Goal: Task Accomplishment & Management: Use online tool/utility

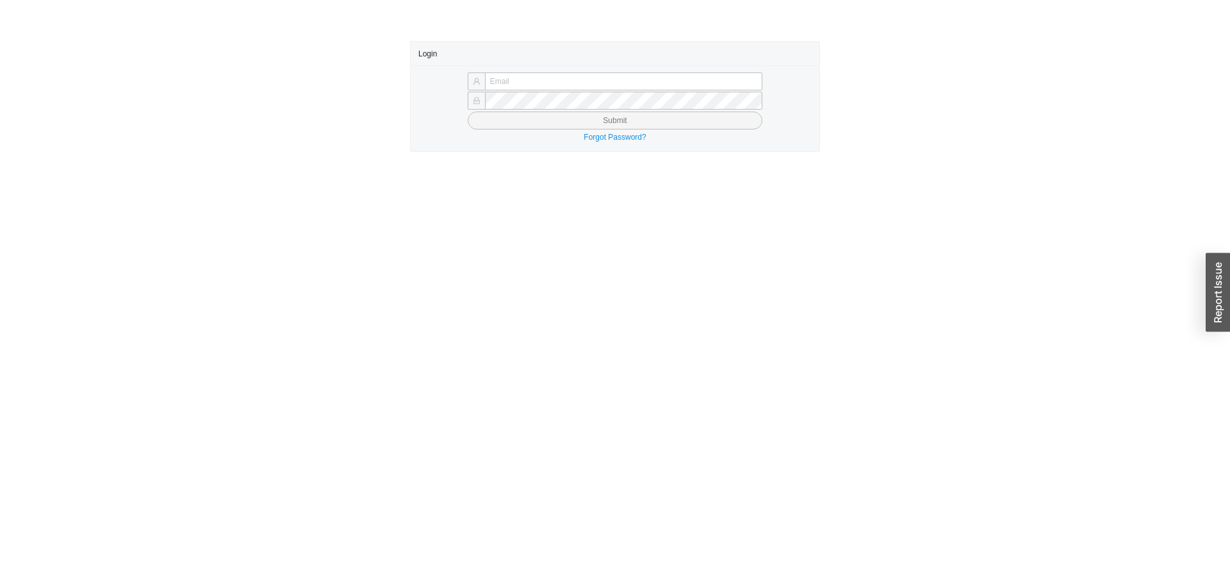
type input "[PERSON_NAME][EMAIL_ADDRESS][DOMAIN_NAME]"
click at [568, 117] on button "Submit" at bounding box center [615, 120] width 295 height 18
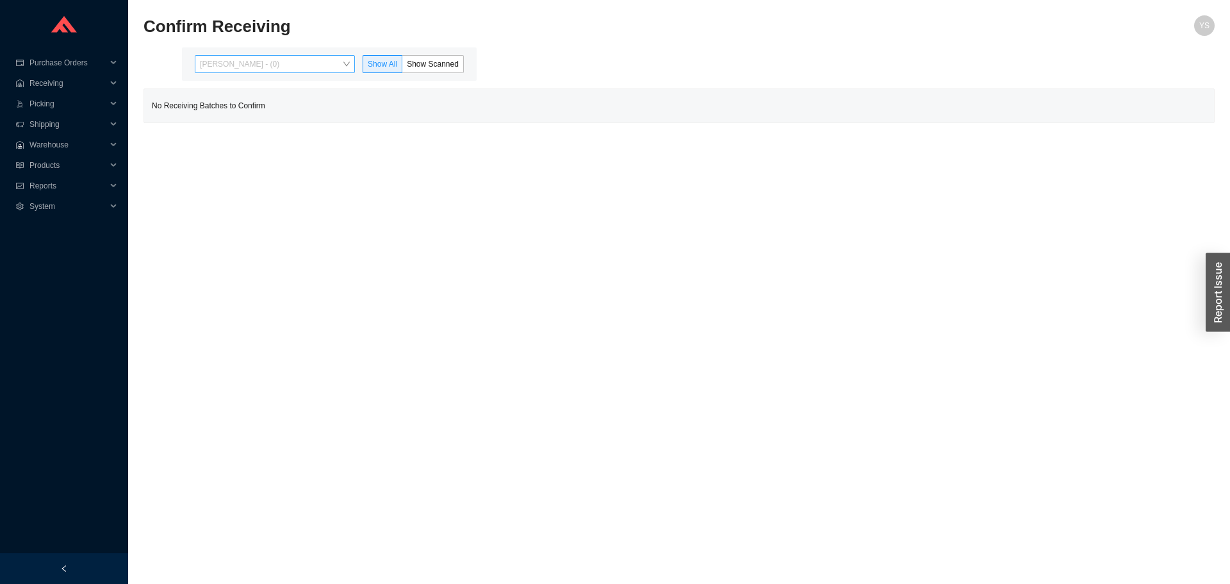
click at [222, 63] on span "Yossi Siff - (0)" at bounding box center [275, 64] width 150 height 17
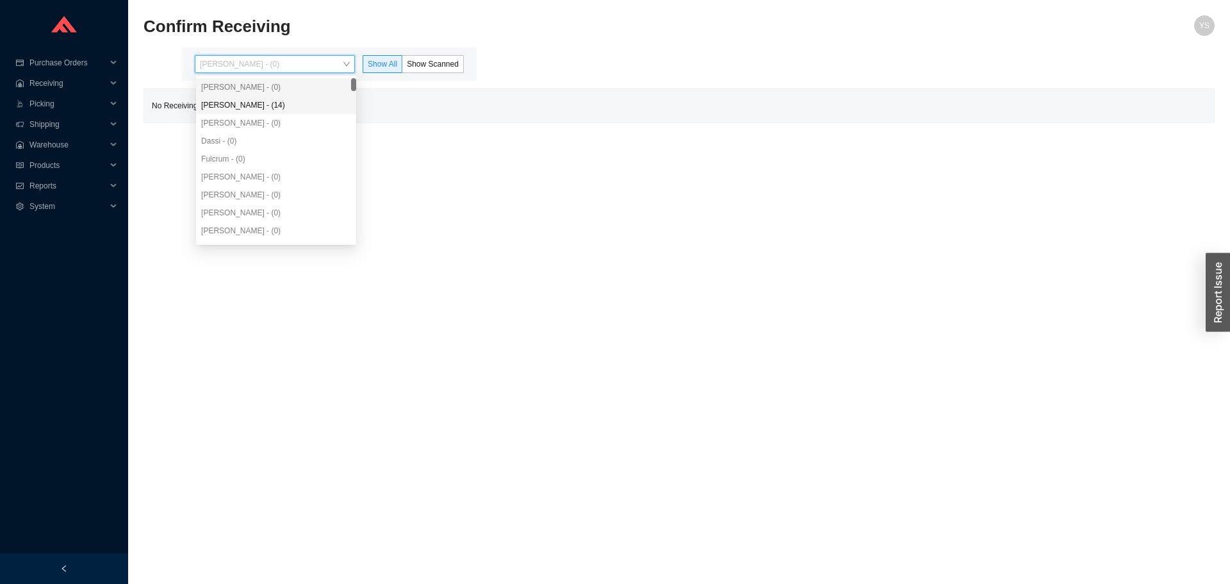
click at [226, 101] on div "Angel Negron - (14)" at bounding box center [276, 105] width 150 height 12
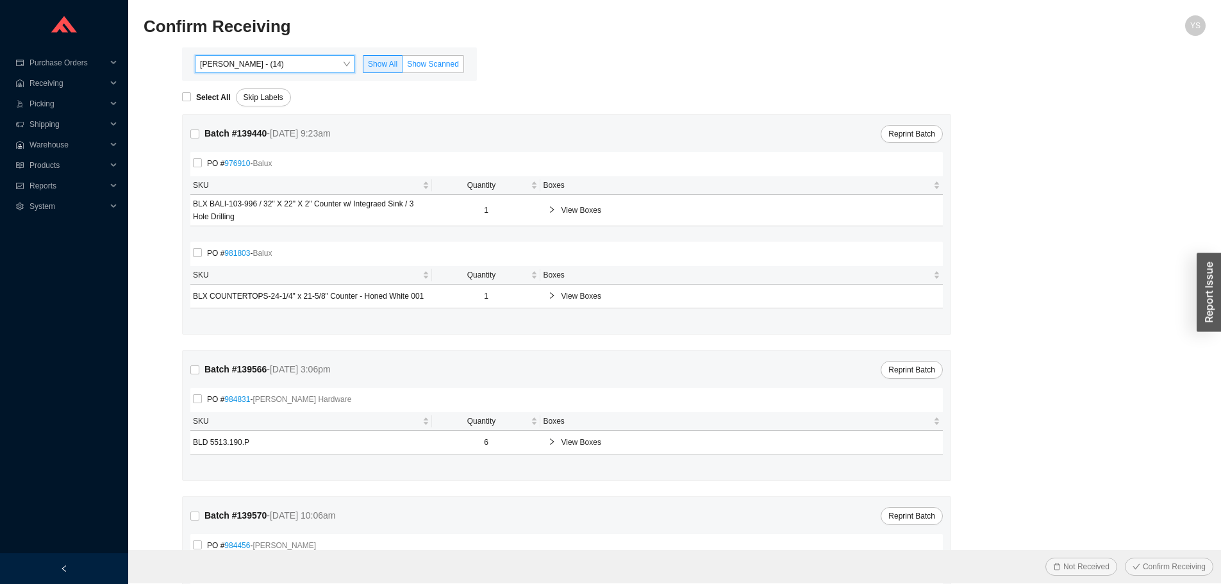
click at [454, 57] on label "Show Scanned" at bounding box center [433, 64] width 62 height 18
click at [402, 67] on input "Show Scanned" at bounding box center [402, 67] width 0 height 0
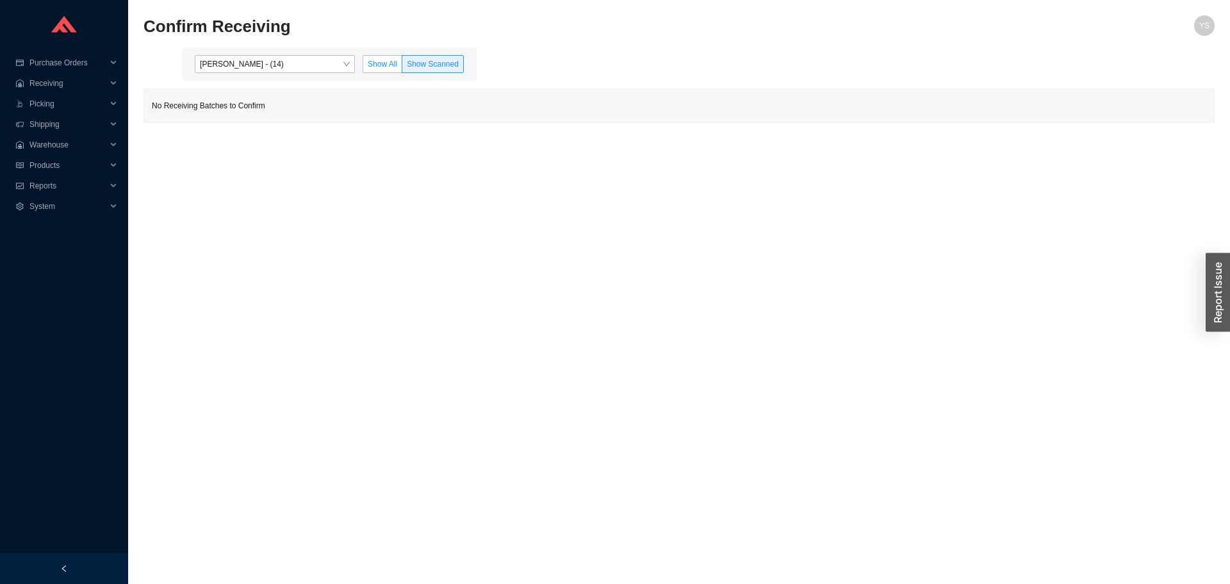
click at [375, 56] on label "Show All" at bounding box center [383, 64] width 40 height 18
click at [363, 67] on input "Show All" at bounding box center [363, 67] width 0 height 0
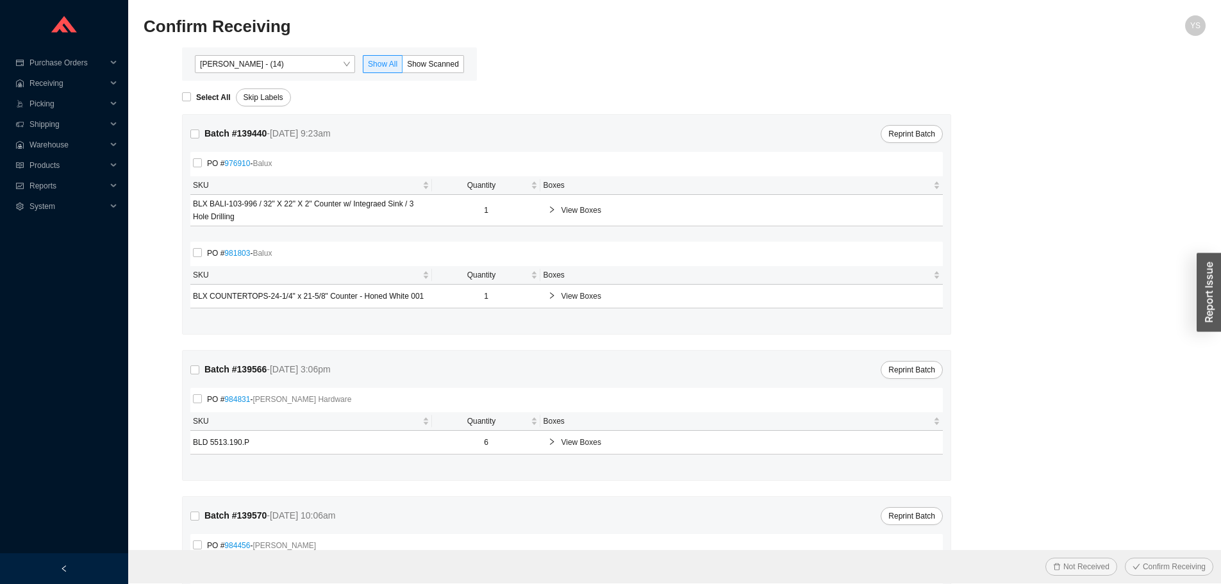
click at [267, 85] on div "Select All Skip Labels" at bounding box center [693, 94] width 1023 height 26
click at [265, 98] on span "Skip Labels" at bounding box center [263, 97] width 40 height 13
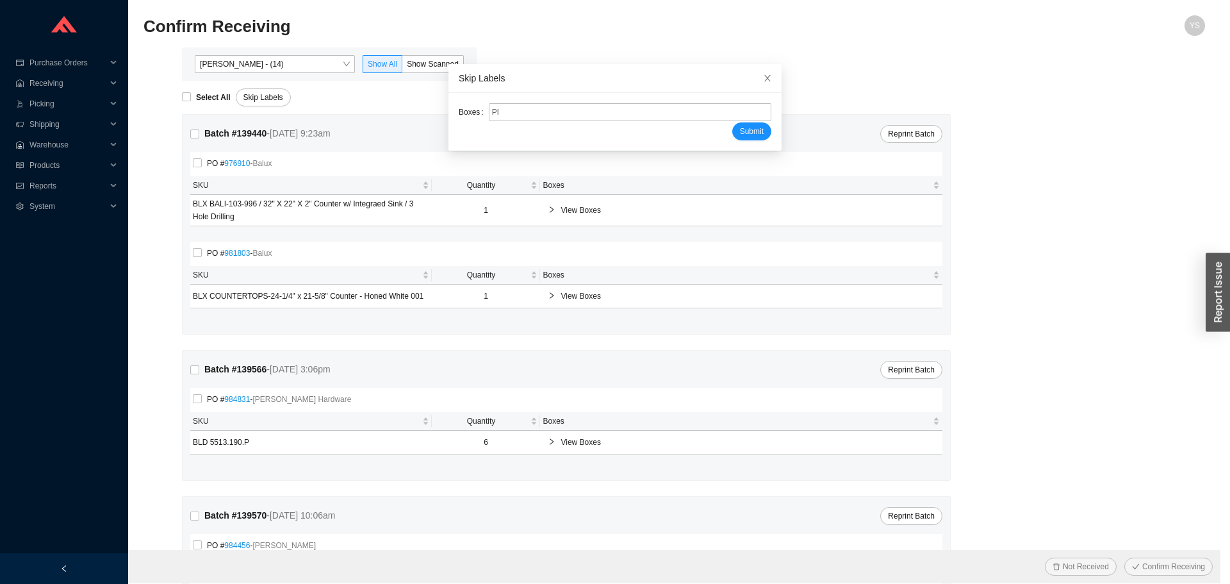
type input "PR2207233"
type input "PR2207234"
type input "PR2207396"
type input "PR2207397"
type input "PR2207399"
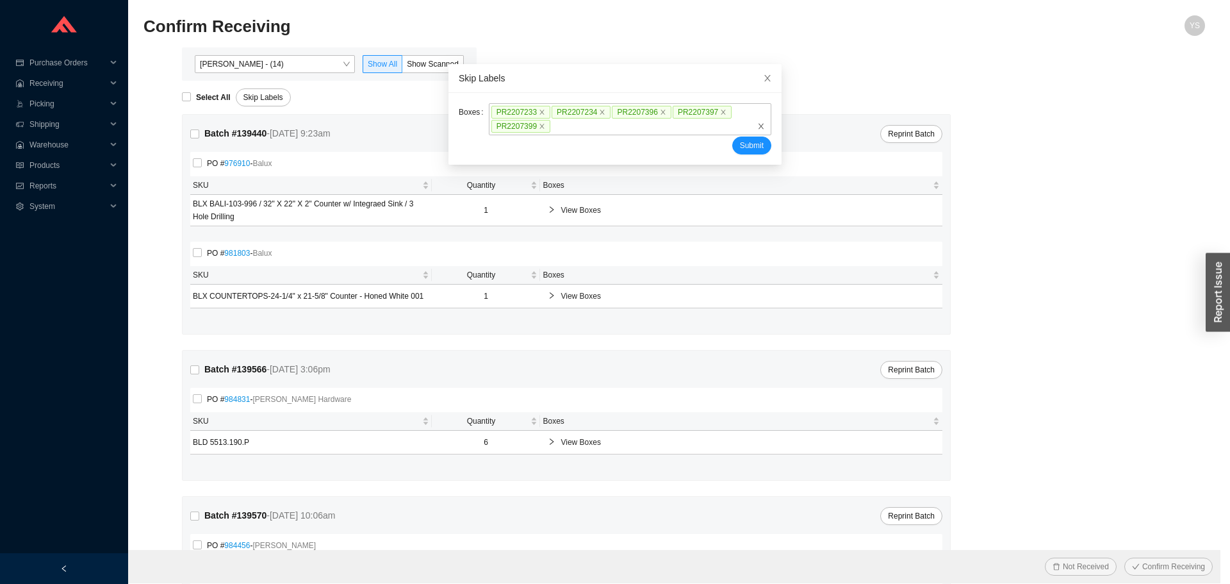
click at [732, 136] on button "Submit" at bounding box center [751, 145] width 39 height 18
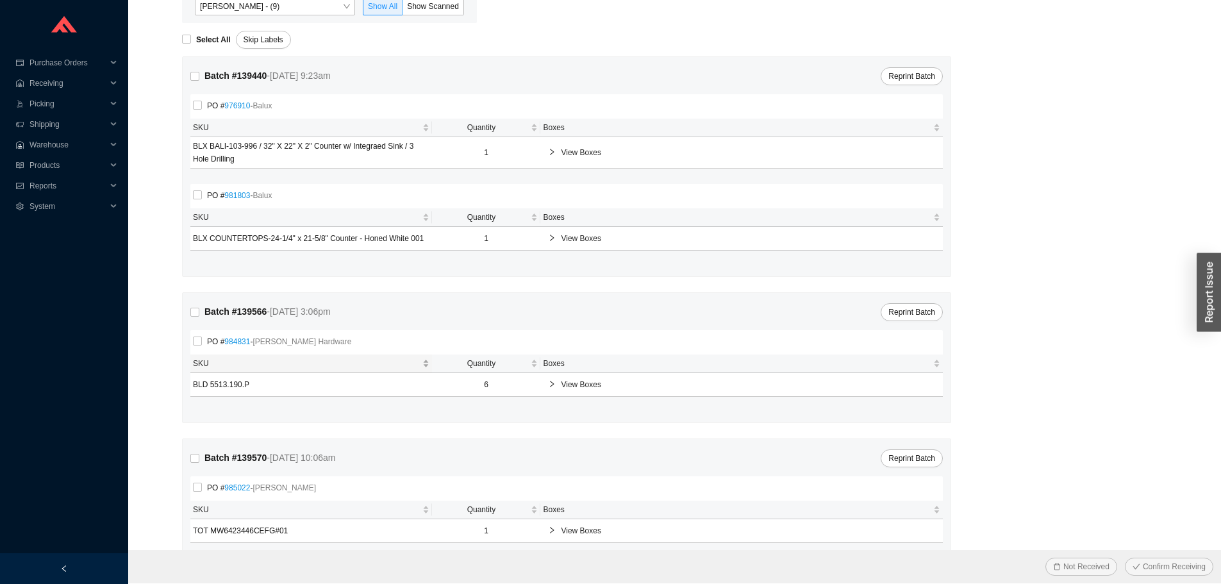
scroll to position [92, 0]
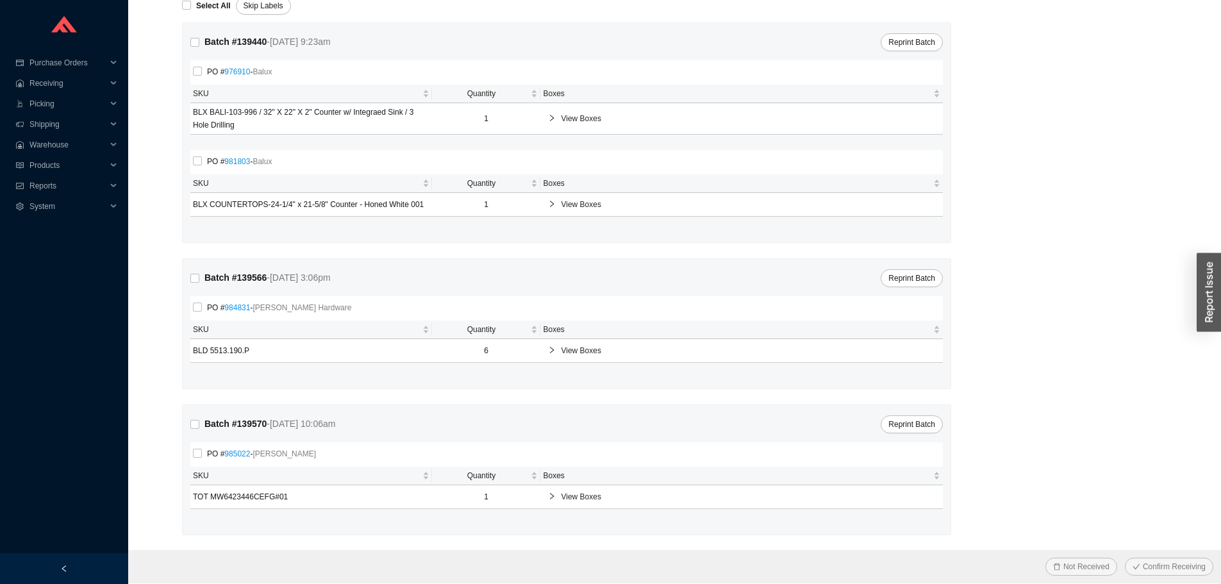
click at [244, 492] on td "TOT MW6423446CEFG#01" at bounding box center [311, 497] width 242 height 24
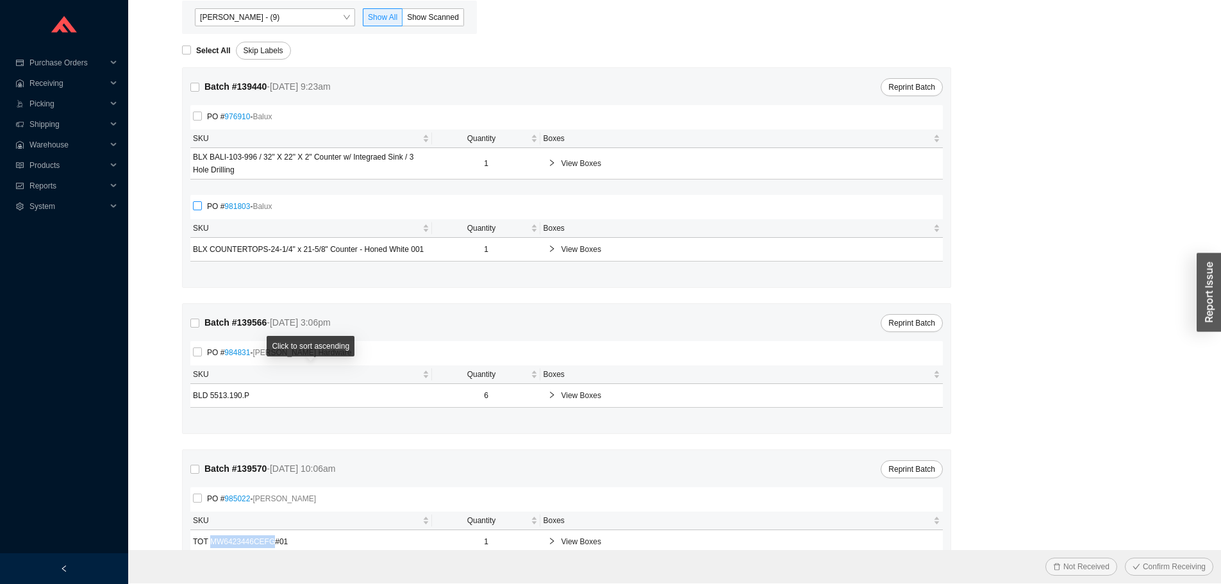
scroll to position [0, 0]
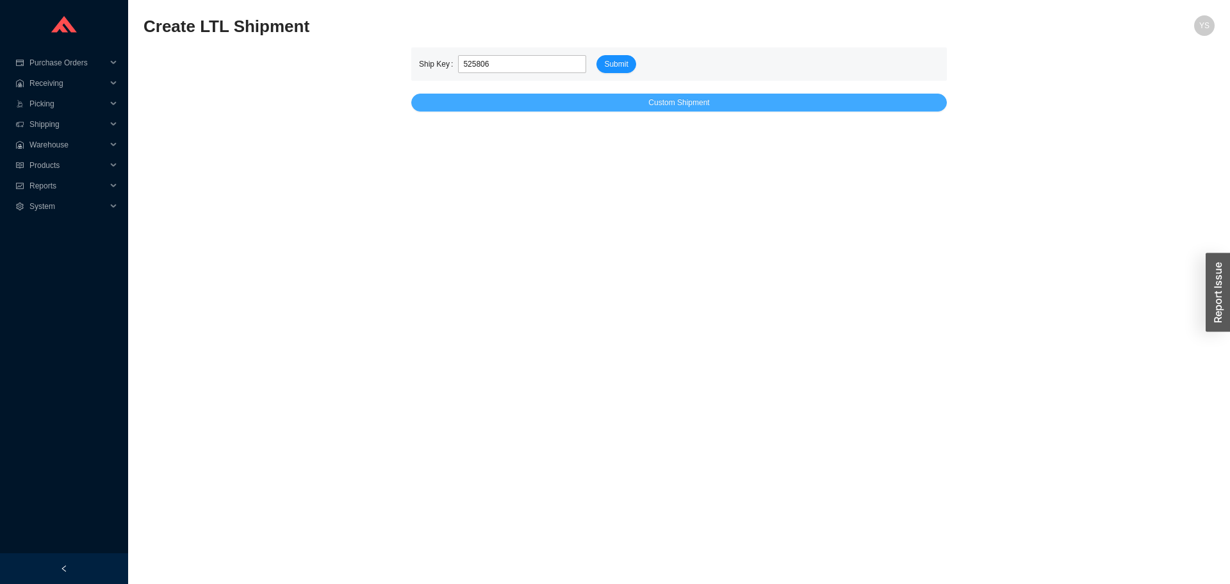
type input "525806"
click at [597, 55] on button "Submit" at bounding box center [616, 64] width 39 height 18
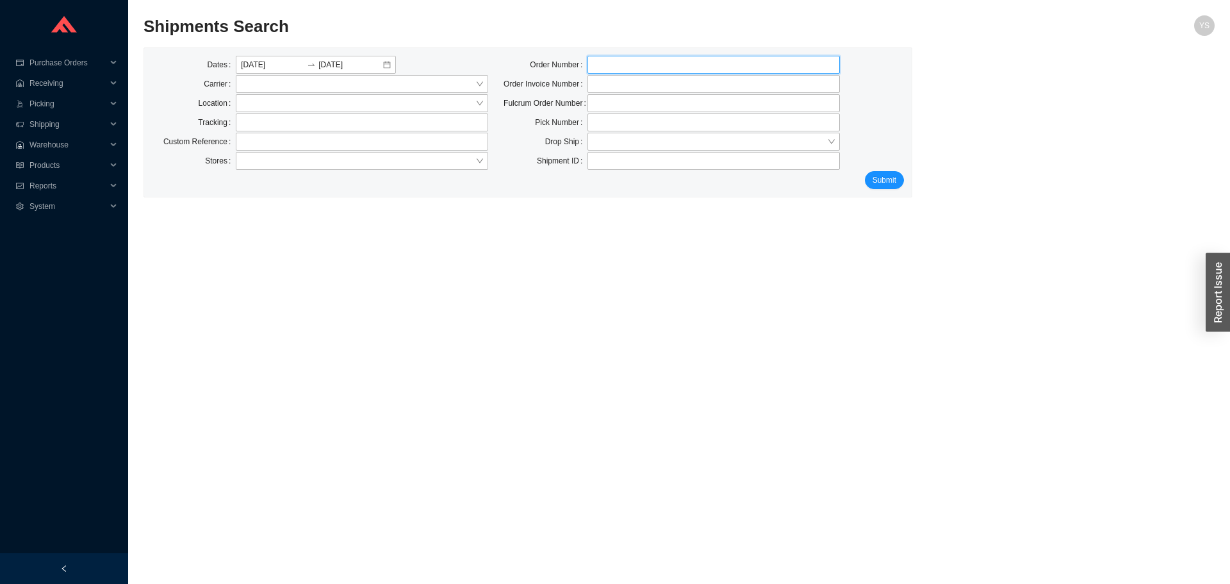
click at [600, 66] on input "tel" at bounding box center [714, 65] width 252 height 18
paste input "525806"
click at [601, 70] on input "525806" at bounding box center [714, 65] width 252 height 18
type input "914346"
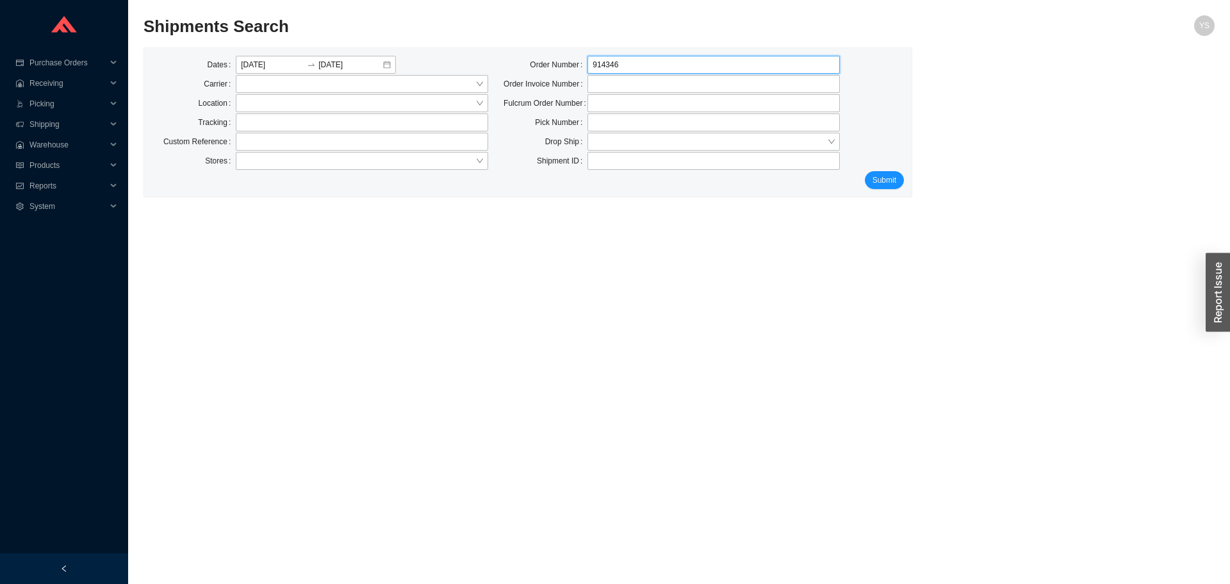
click button "Submit" at bounding box center [884, 180] width 39 height 18
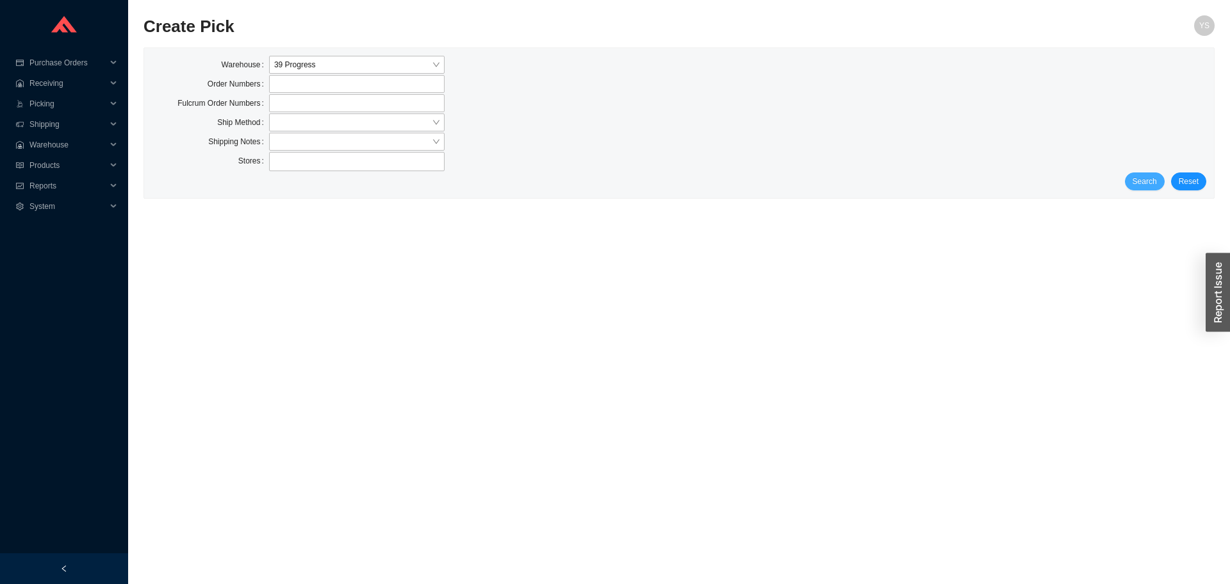
click at [1141, 185] on span "Search" at bounding box center [1145, 181] width 24 height 13
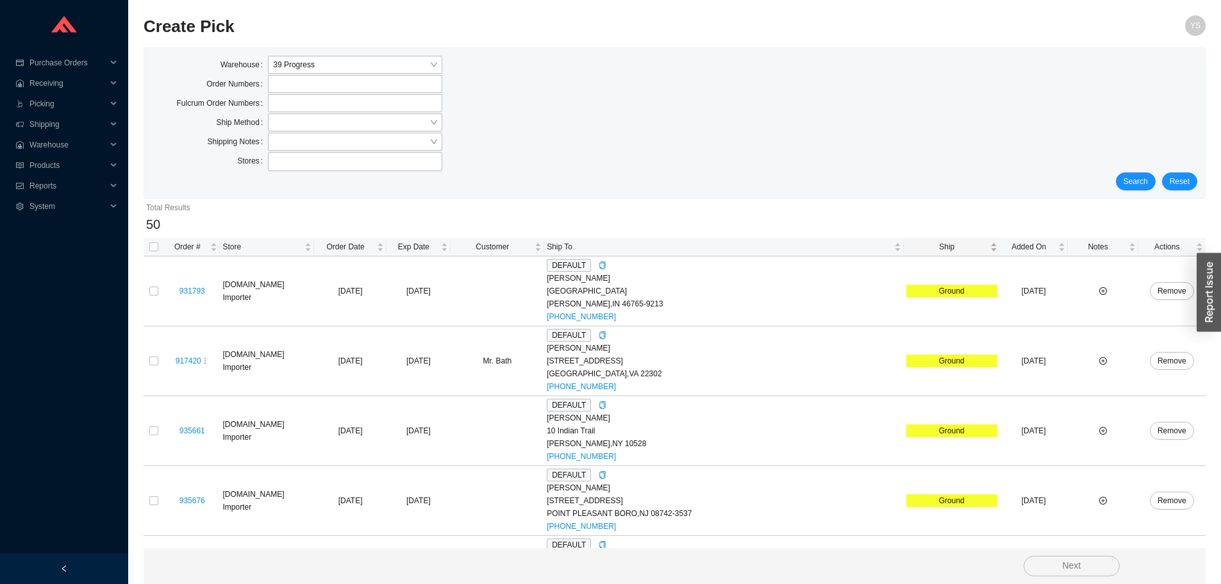
click at [931, 244] on span "Ship" at bounding box center [946, 246] width 81 height 13
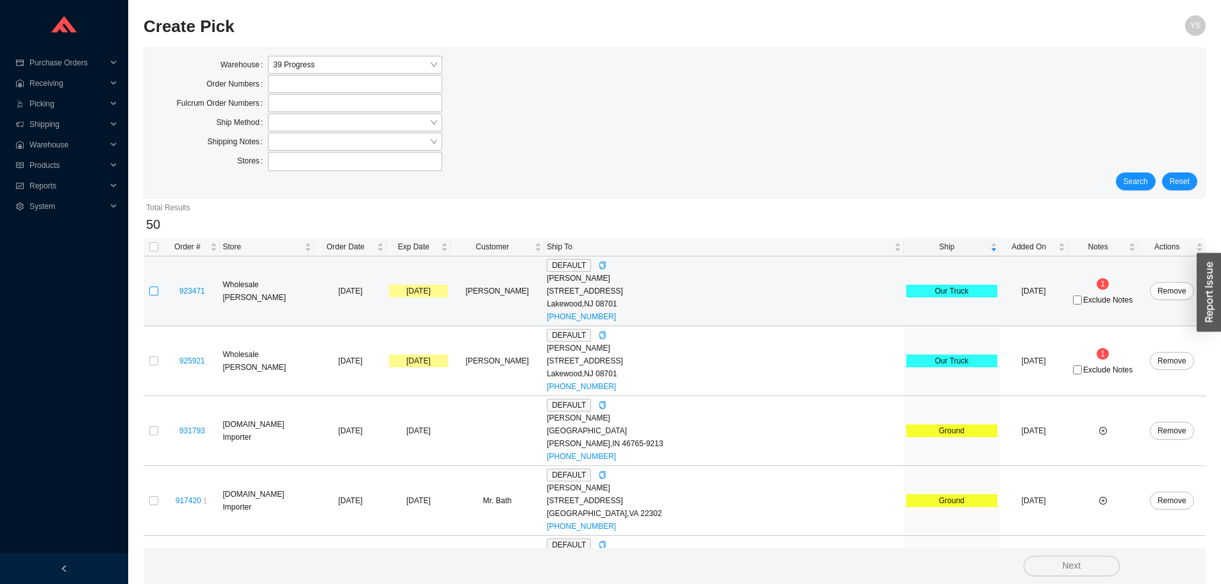
drag, startPoint x: 157, startPoint y: 293, endPoint x: 153, endPoint y: 306, distance: 12.8
click at [157, 293] on input "checkbox" at bounding box center [153, 290] width 9 height 9
checkbox input "true"
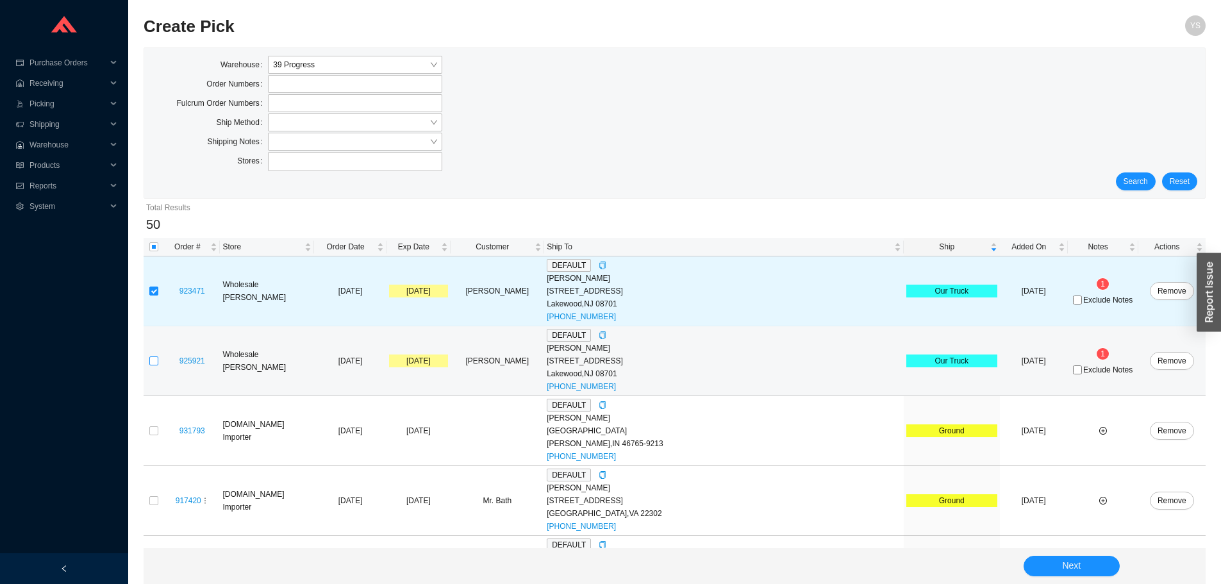
click at [154, 362] on input "checkbox" at bounding box center [153, 360] width 9 height 9
checkbox input "true"
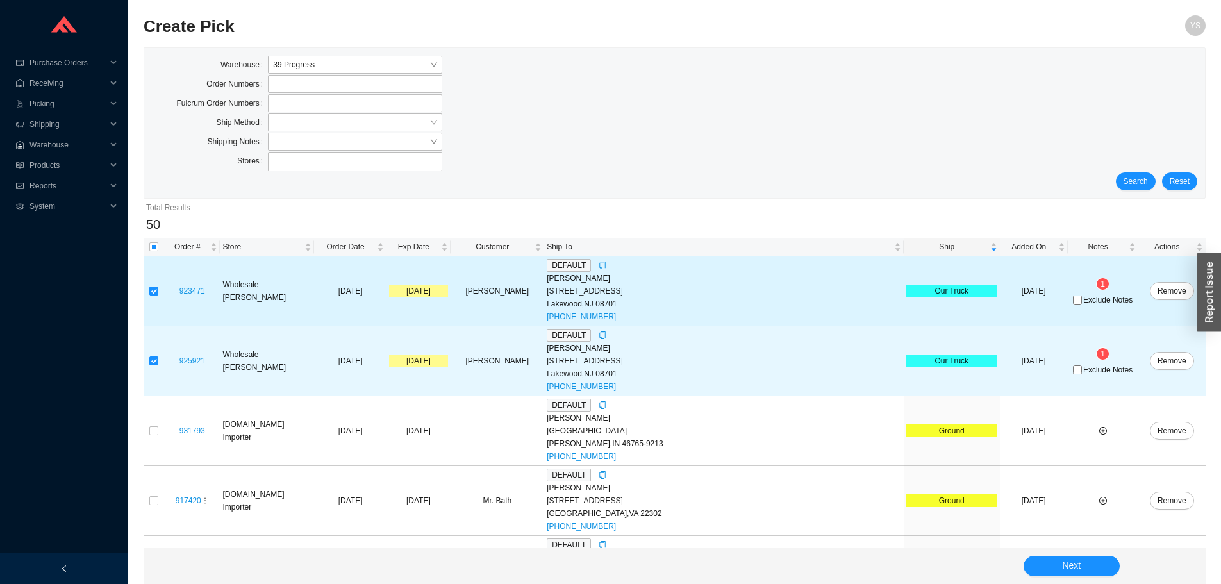
click at [1086, 298] on span "Exclude Notes" at bounding box center [1107, 300] width 49 height 8
click at [1082, 298] on input "Exclude Notes" at bounding box center [1077, 299] width 9 height 9
checkbox input "true"
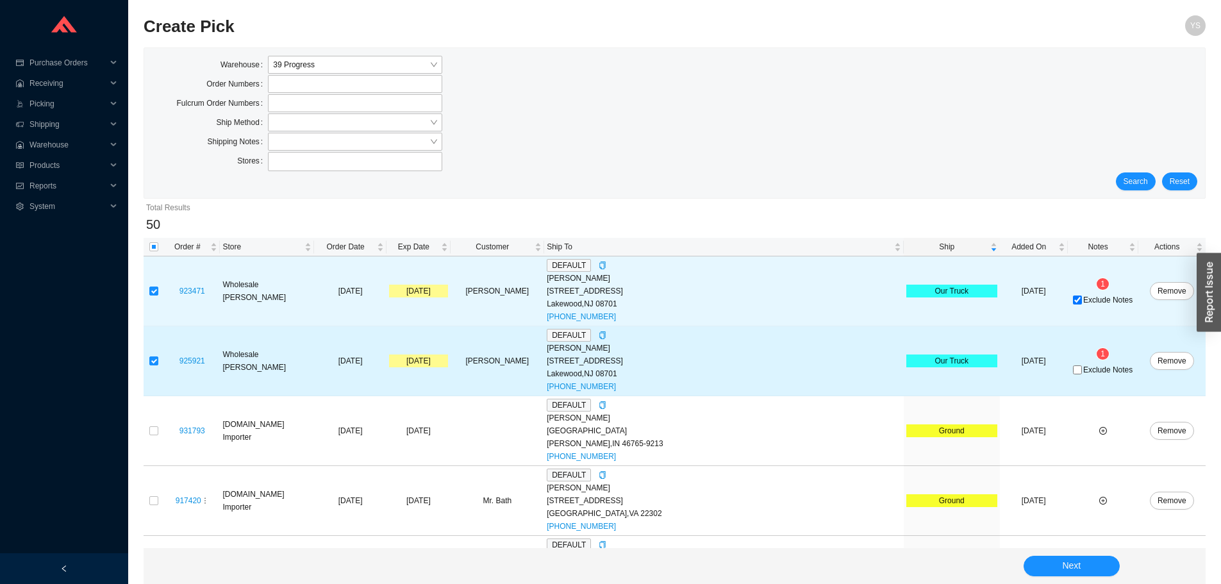
click at [1091, 374] on span "Exclude Notes" at bounding box center [1107, 370] width 49 height 8
click at [1082, 374] on input "Exclude Notes" at bounding box center [1077, 369] width 9 height 9
checkbox input "true"
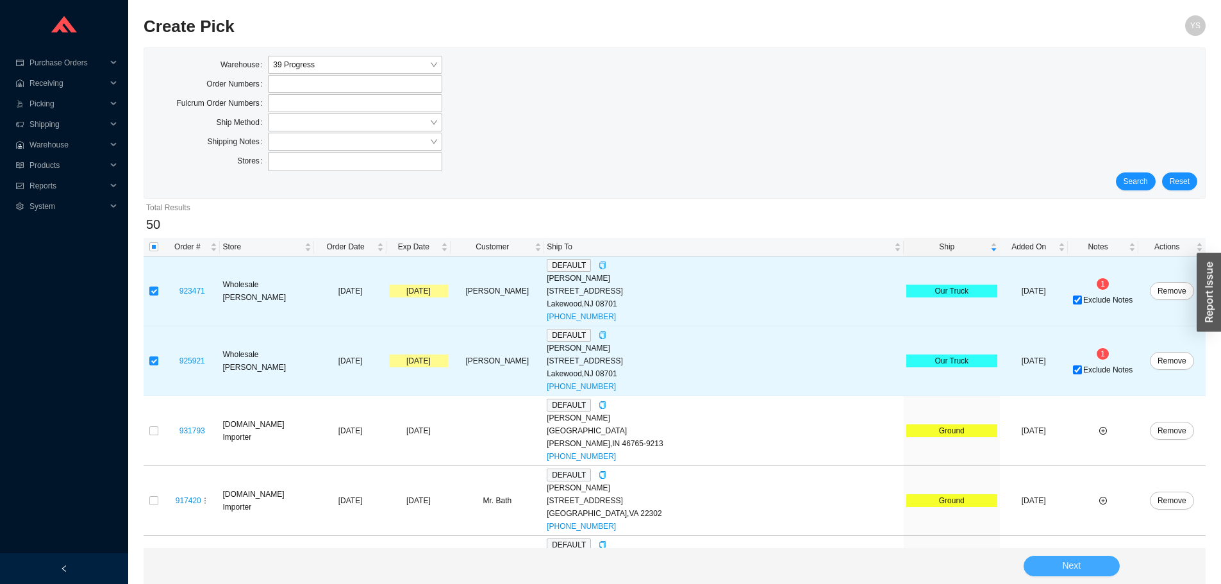
click at [1061, 560] on button "Next" at bounding box center [1071, 566] width 96 height 21
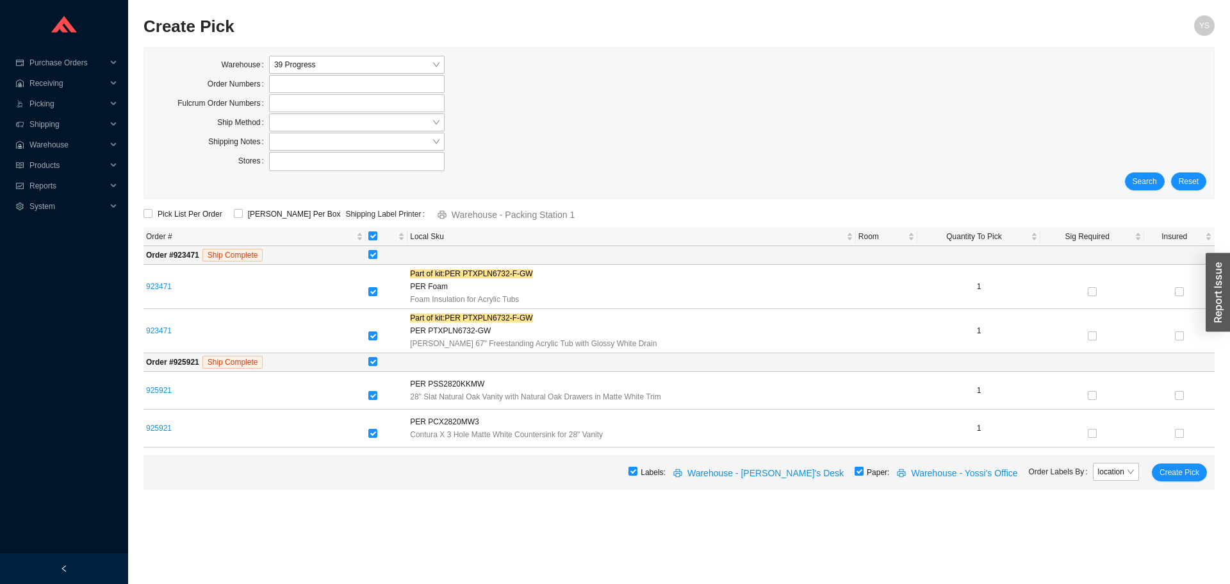
click at [864, 475] on input "checkbox" at bounding box center [859, 470] width 9 height 9
checkbox input "false"
click at [1167, 469] on span "Create Pick" at bounding box center [1180, 472] width 40 height 13
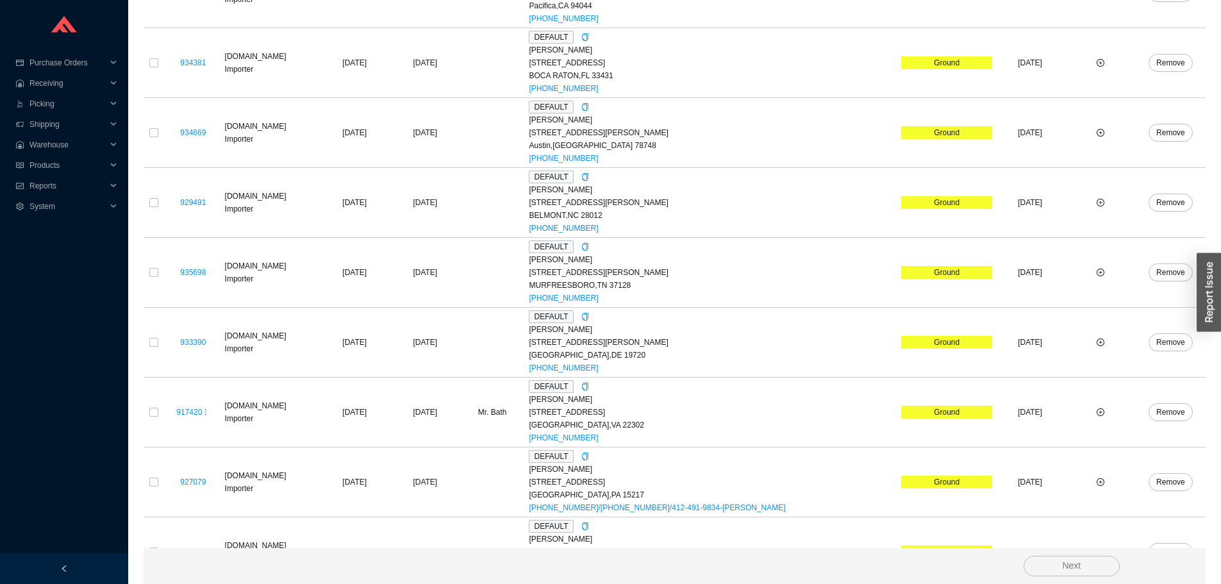
scroll to position [3061, 0]
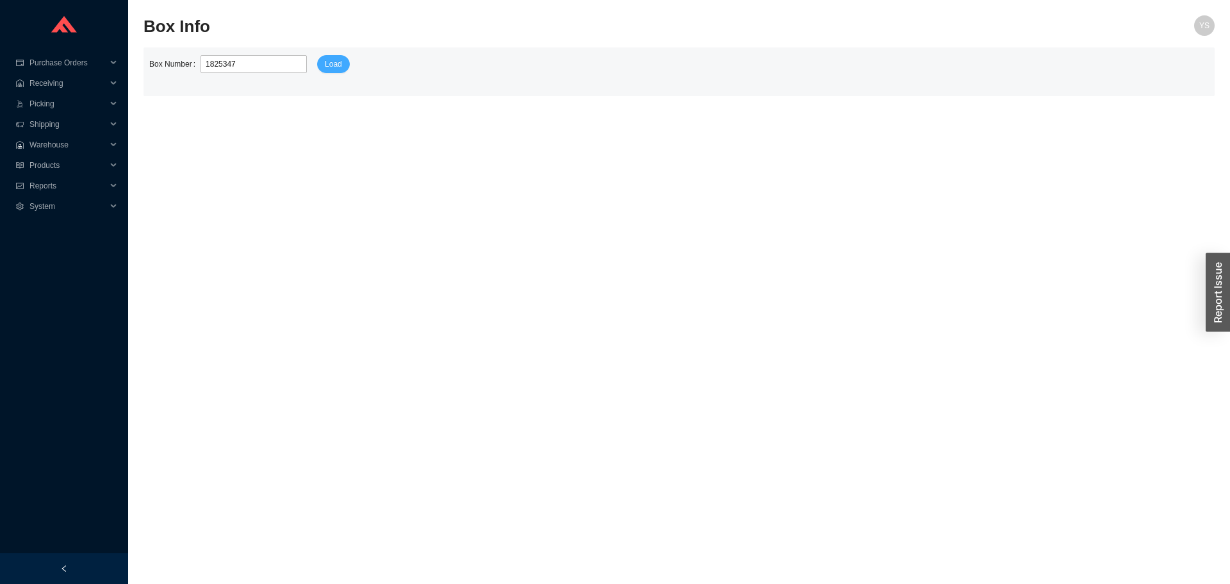
type input "1825347"
click at [329, 65] on span "Load" at bounding box center [333, 64] width 17 height 13
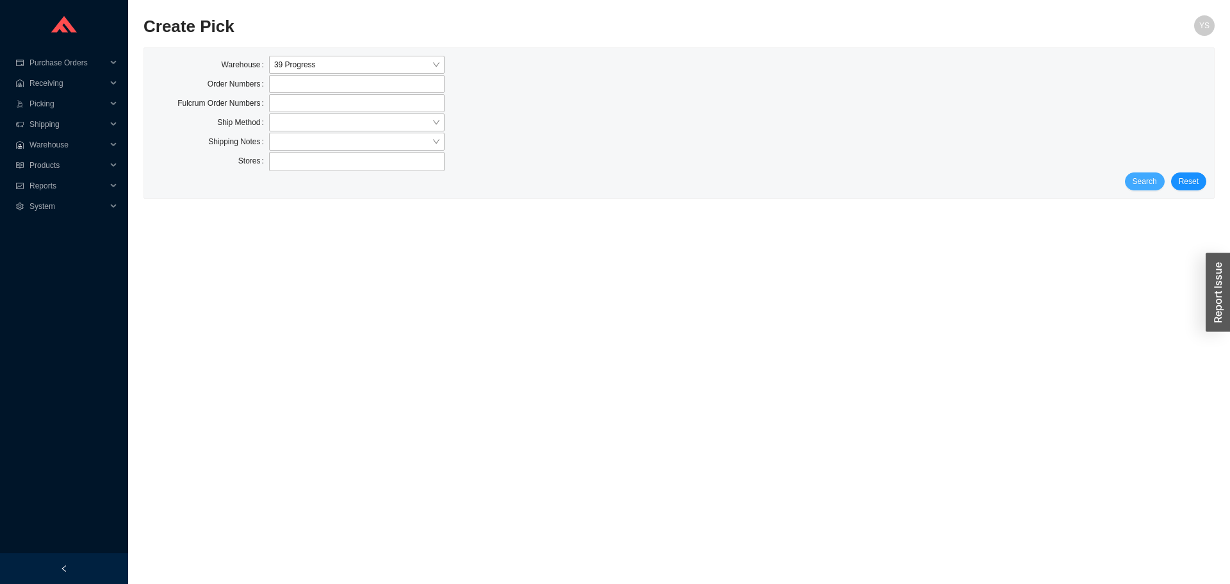
click at [1141, 181] on span "Search" at bounding box center [1145, 181] width 24 height 13
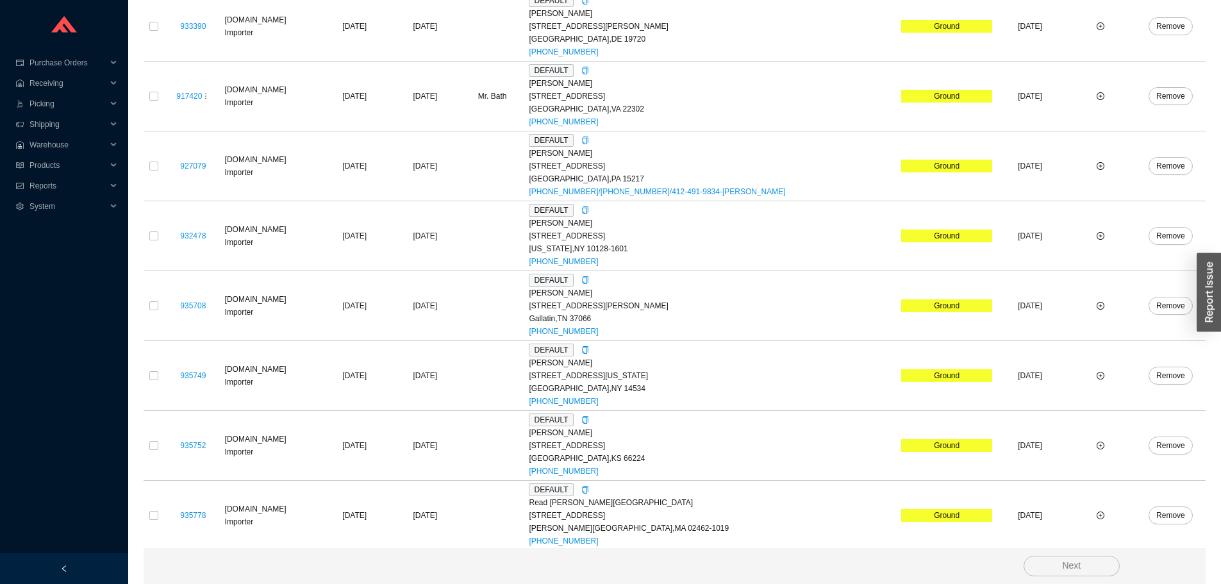
scroll to position [3480, 0]
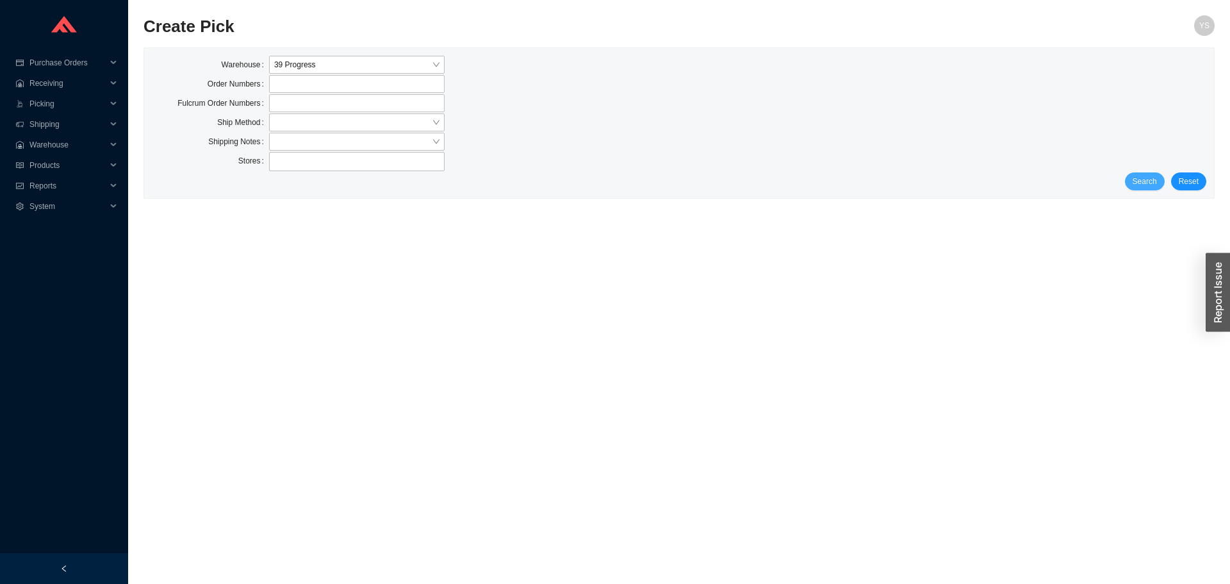
click at [1147, 181] on span "Search" at bounding box center [1145, 181] width 24 height 13
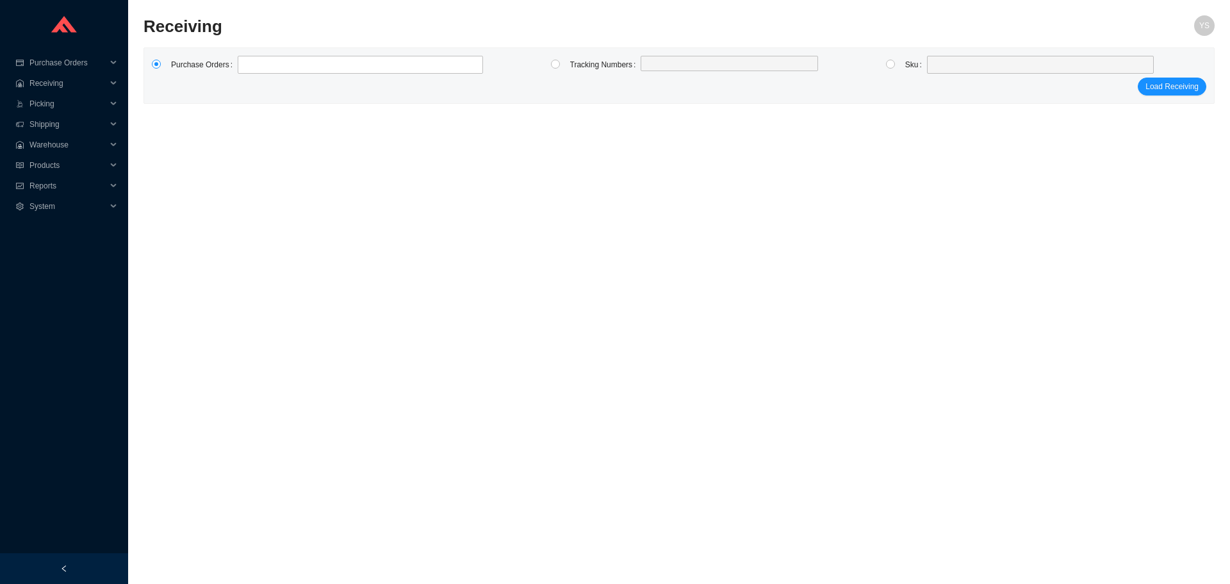
type input "986015"
click button "Load Receiving" at bounding box center [1172, 87] width 69 height 18
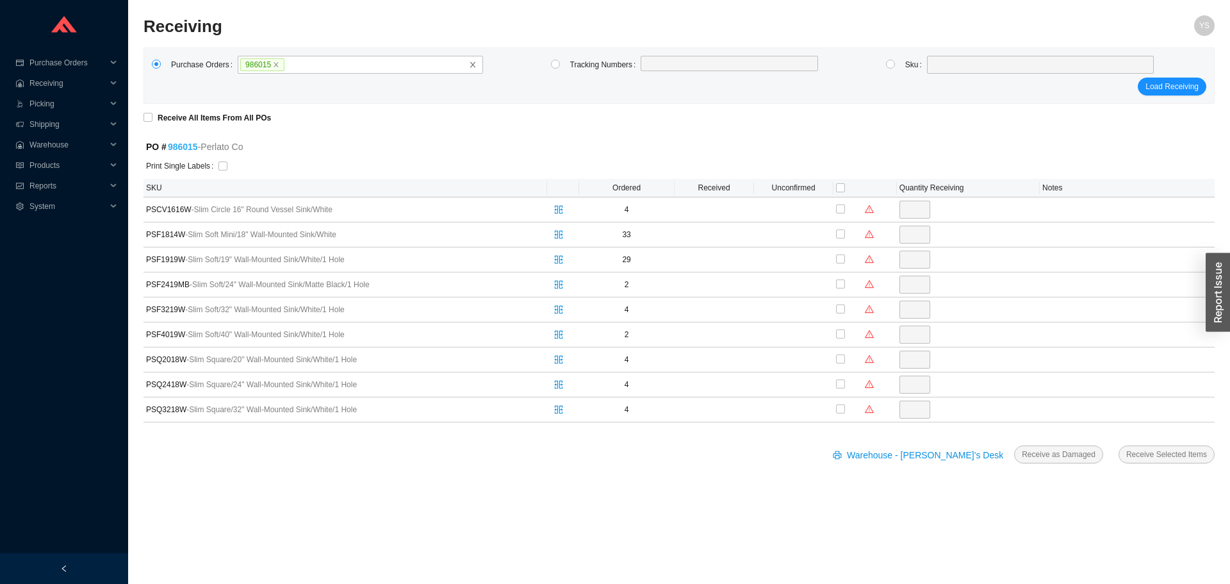
click at [187, 143] on link "986015" at bounding box center [183, 147] width 30 height 10
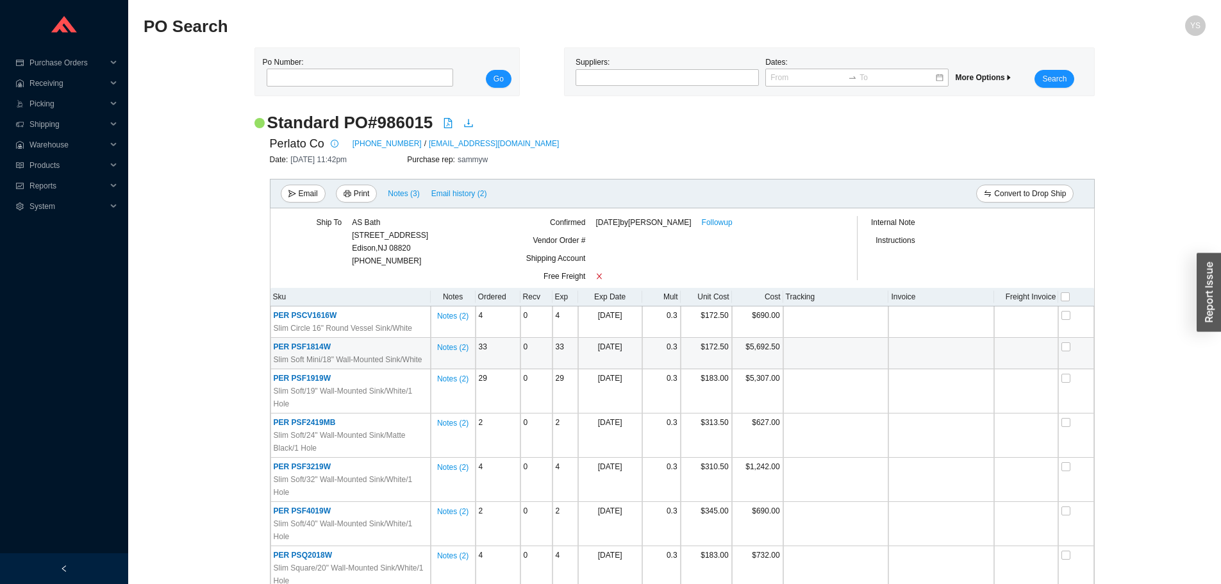
click at [293, 348] on span "PER PSF1814W" at bounding box center [302, 346] width 57 height 9
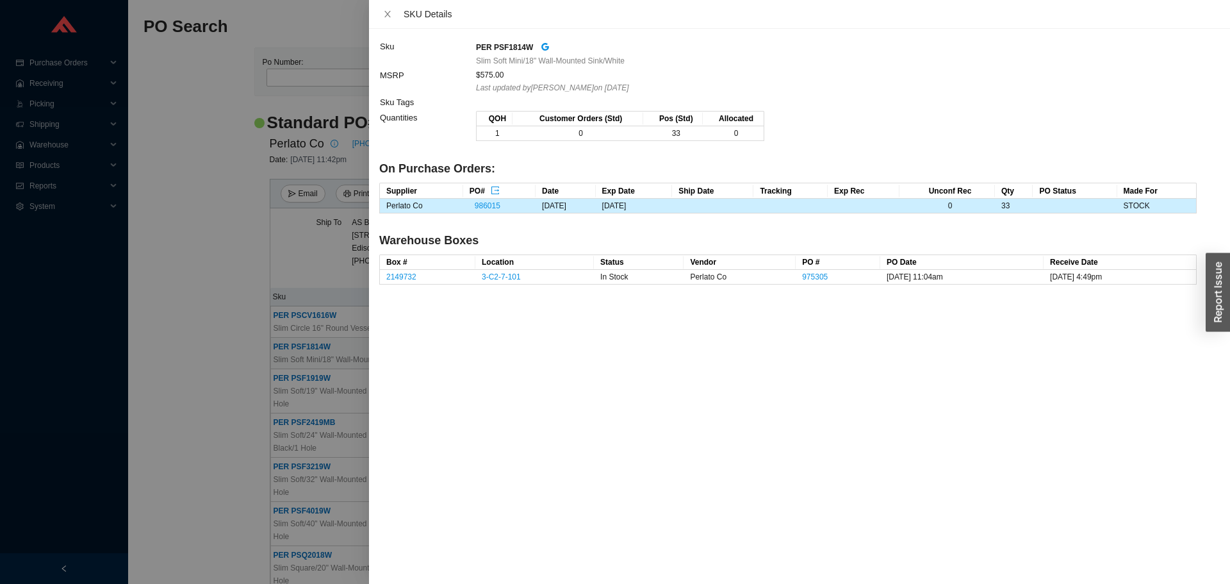
click at [259, 346] on div at bounding box center [615, 292] width 1230 height 584
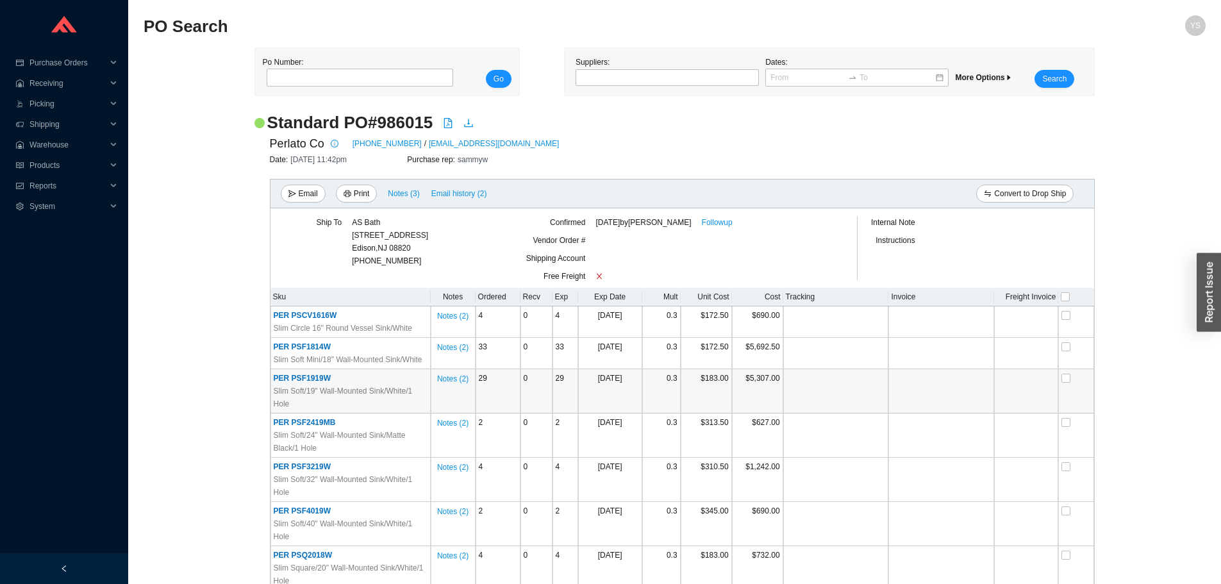
click at [295, 372] on td "PER PSF1919W Slim Soft/19" Wall-Mounted Sink/White/1 Hole" at bounding box center [350, 391] width 160 height 44
click at [296, 374] on span "PER PSF1919W" at bounding box center [302, 378] width 57 height 9
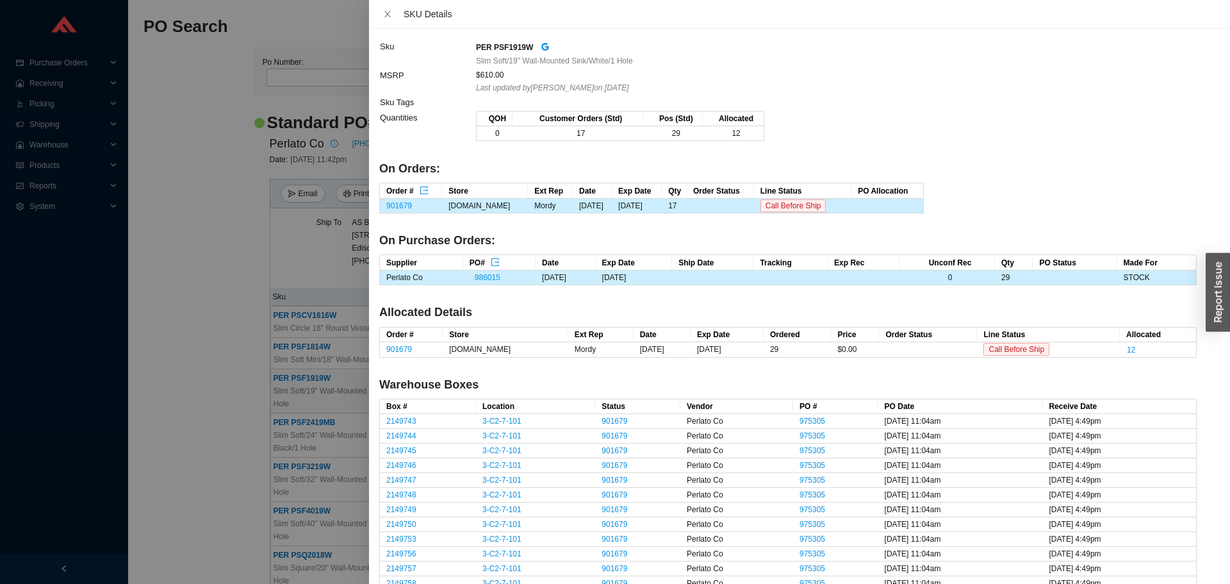
click at [230, 335] on div at bounding box center [615, 292] width 1230 height 584
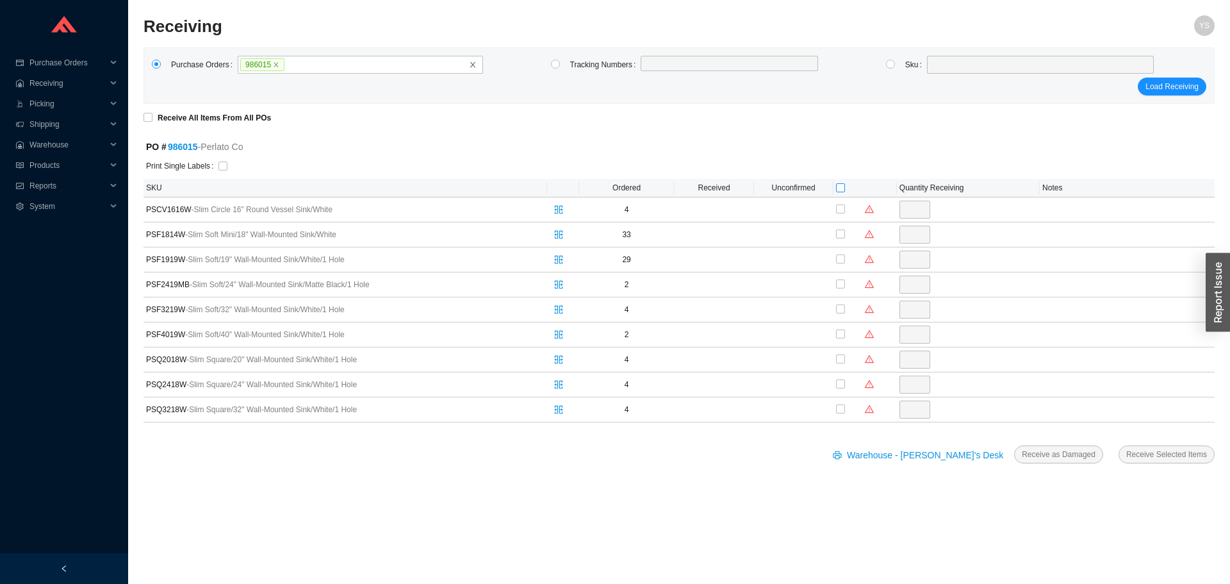
click at [842, 186] on input "checkbox" at bounding box center [840, 187] width 9 height 9
checkbox input "true"
type input "4"
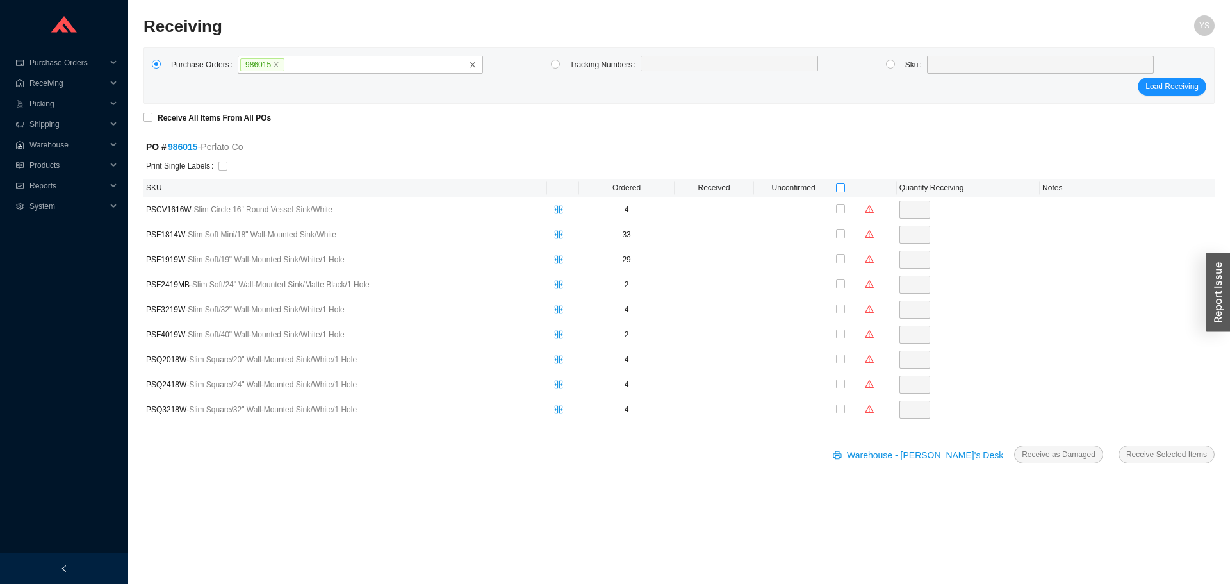
checkbox input "true"
type input "33"
checkbox input "true"
type input "29"
checkbox input "true"
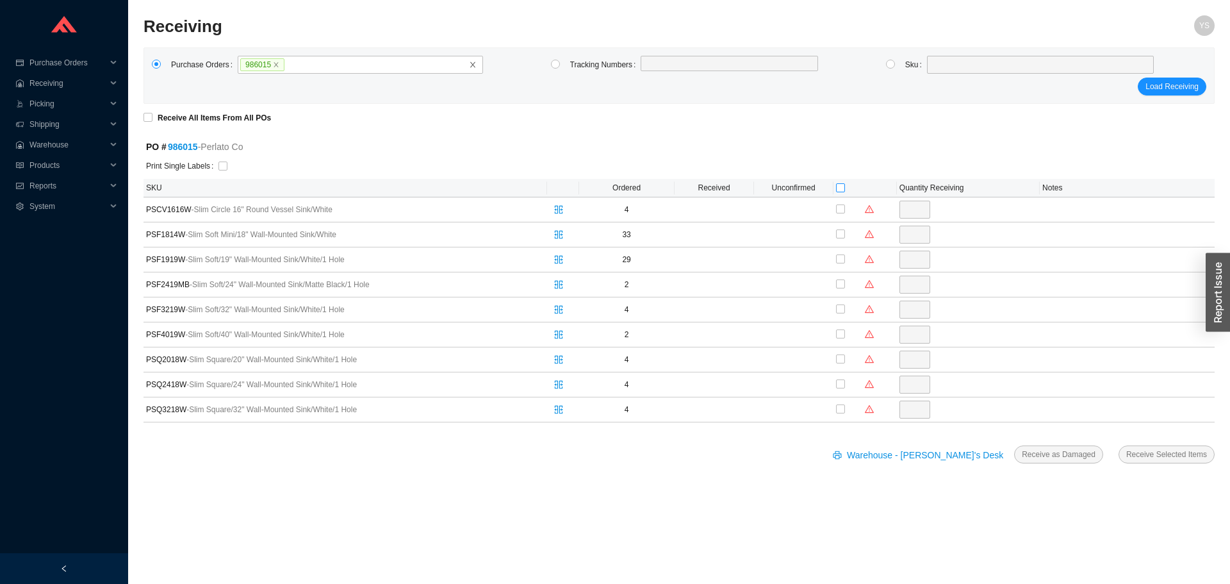
type input "2"
checkbox input "true"
type input "4"
checkbox input "true"
type input "2"
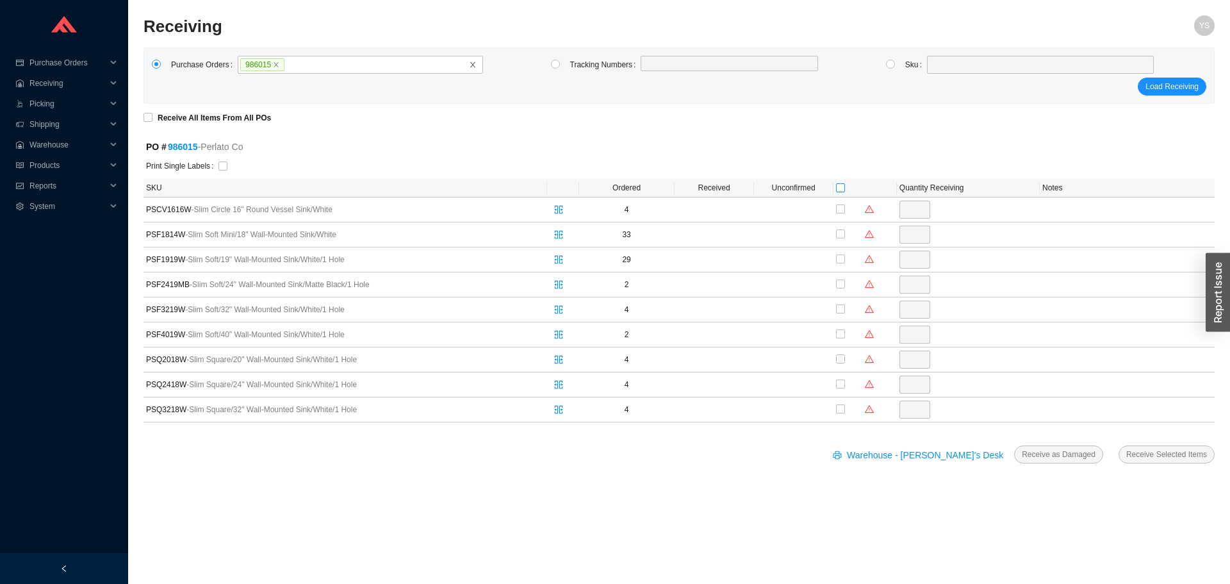
checkbox input "true"
type input "4"
checkbox input "true"
type input "4"
checkbox input "true"
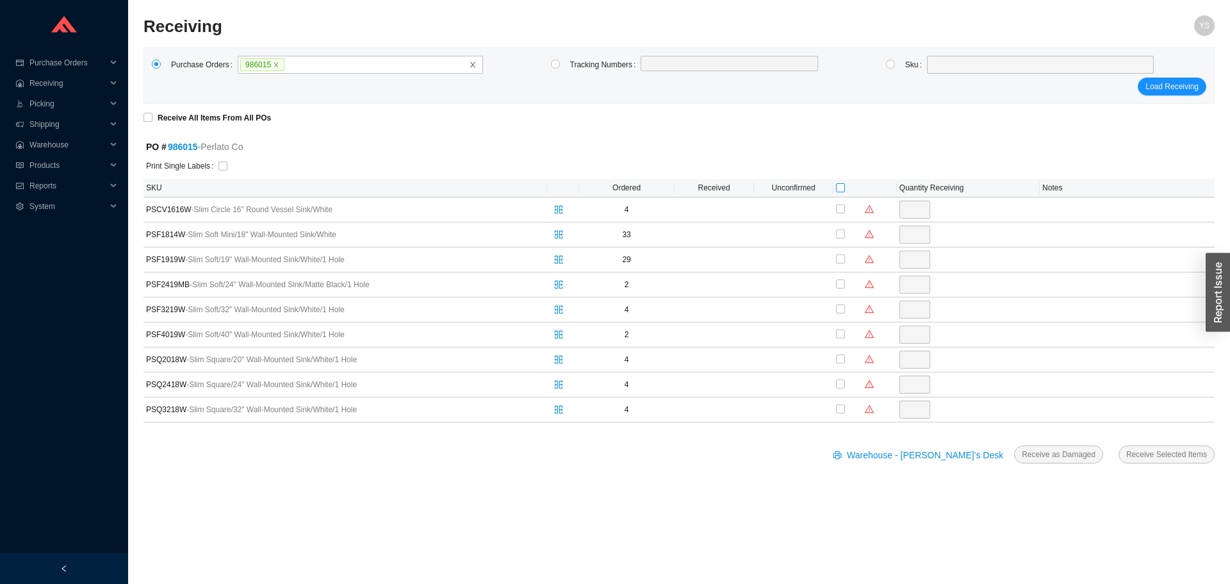
type input "4"
click at [840, 233] on input "checkbox" at bounding box center [840, 233] width 9 height 9
checkbox input "false"
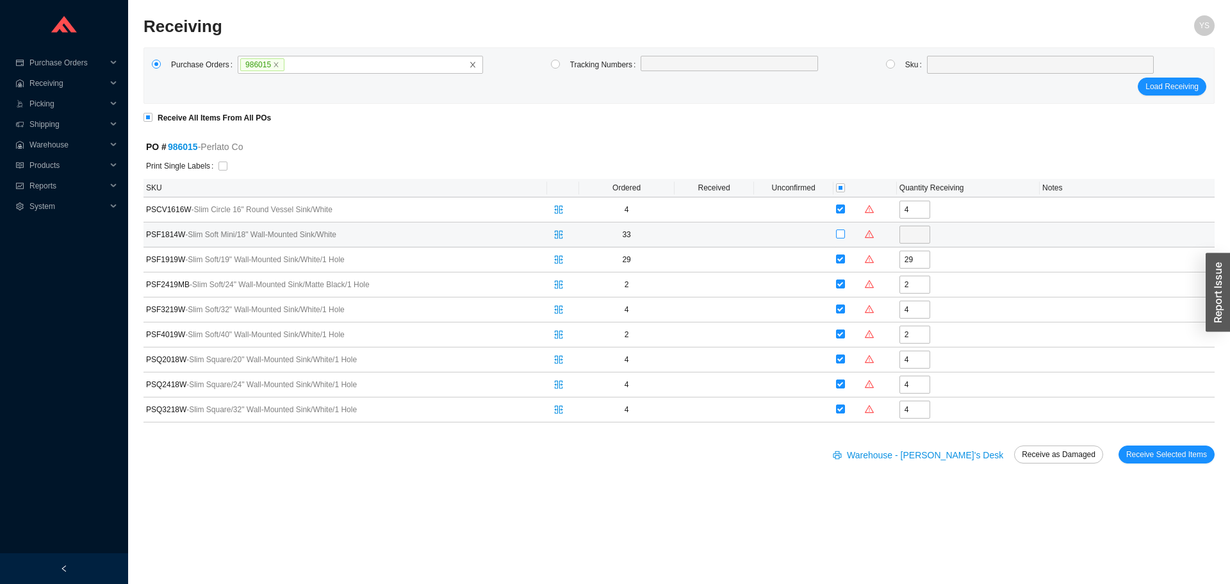
click at [839, 236] on input "checkbox" at bounding box center [840, 233] width 9 height 9
checkbox input "true"
type input "33"
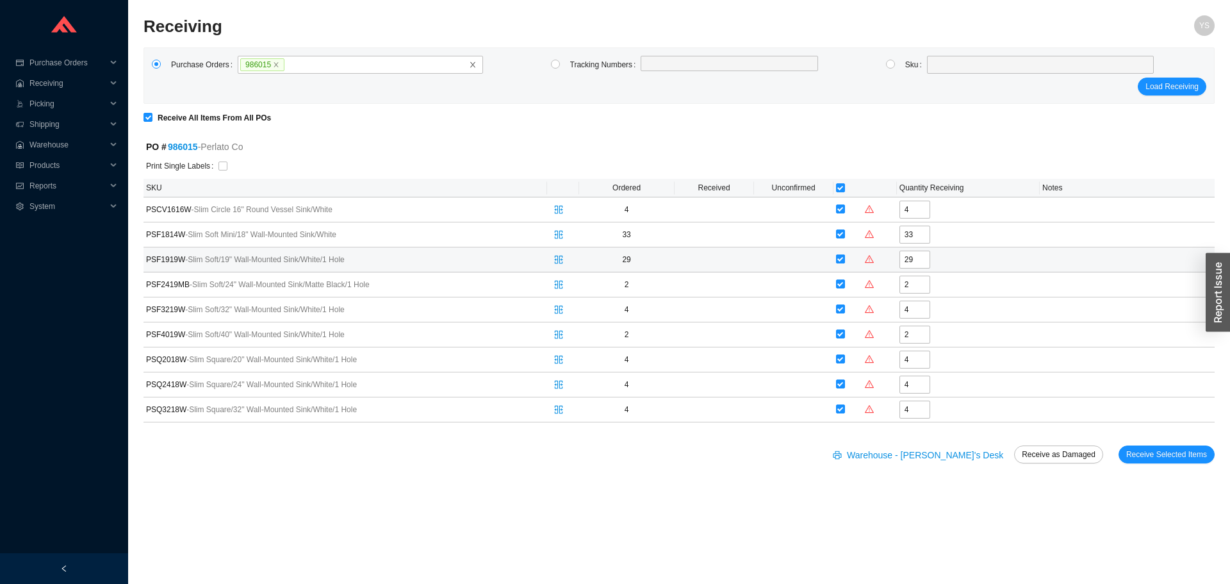
click at [841, 258] on input "checkbox" at bounding box center [840, 258] width 9 height 9
checkbox input "false"
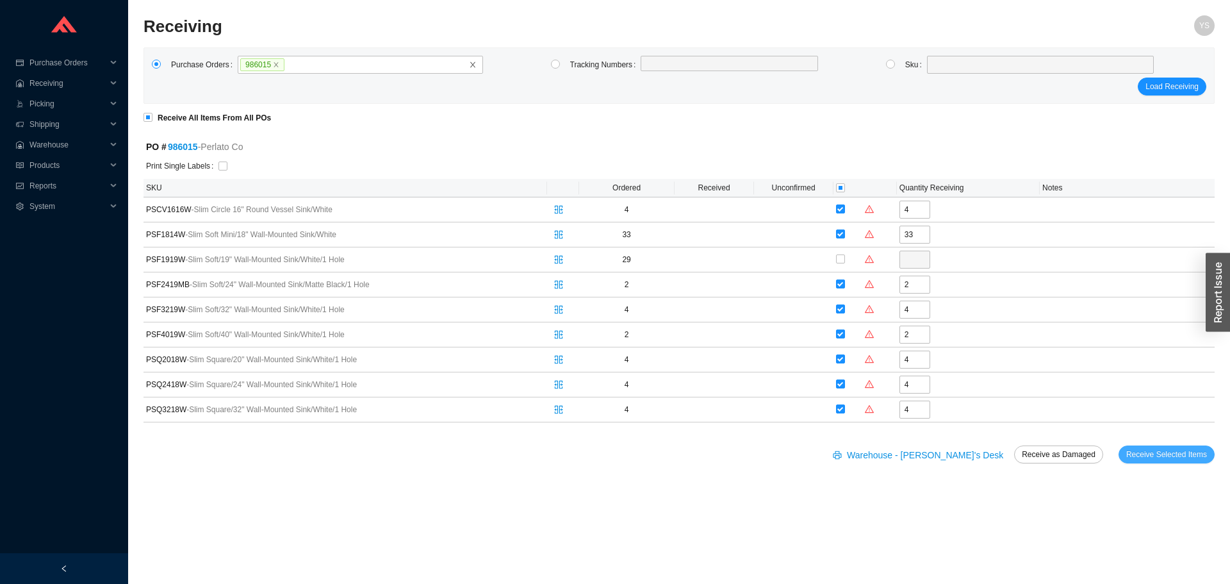
click at [1152, 448] on span "Receive Selected Items" at bounding box center [1166, 454] width 81 height 13
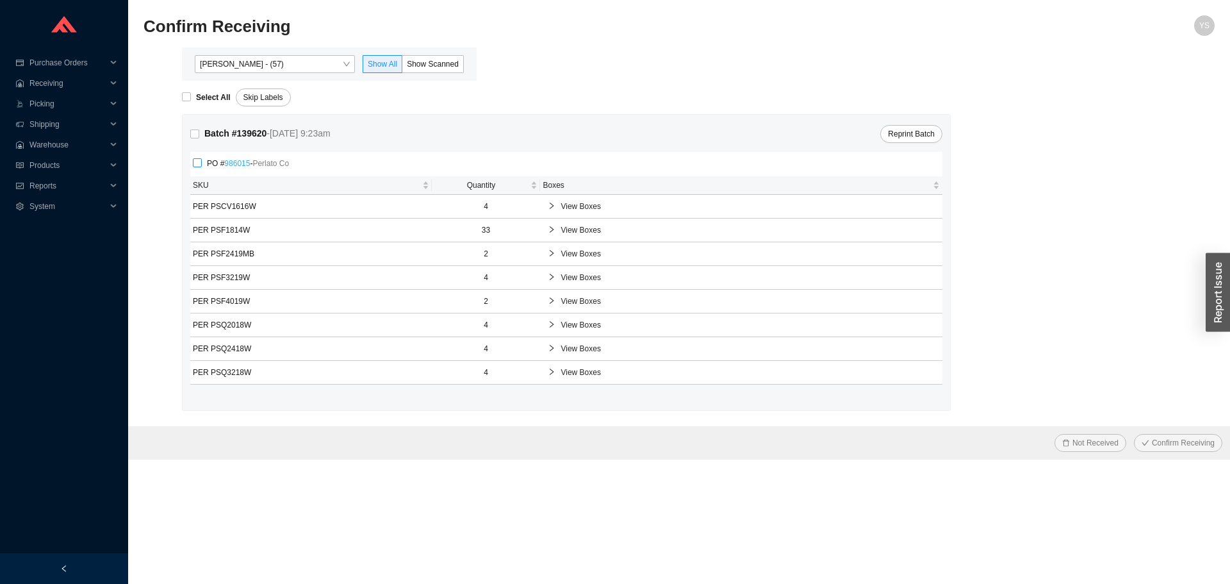
click at [228, 161] on link "986015" at bounding box center [237, 163] width 26 height 9
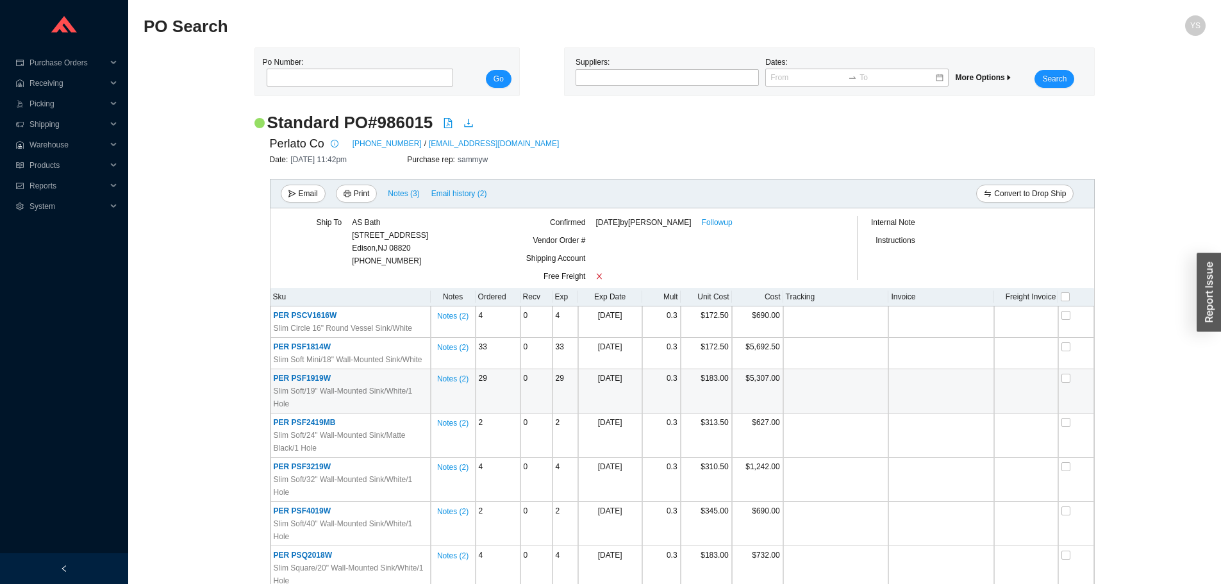
click at [295, 381] on span "PER PSF1919W" at bounding box center [302, 378] width 57 height 9
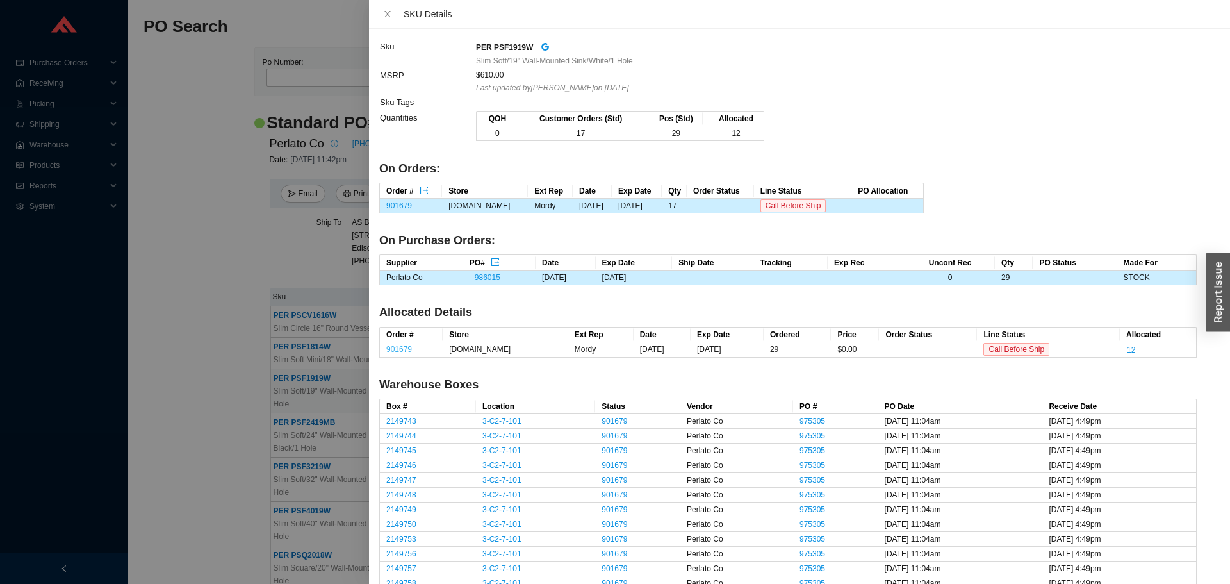
click at [405, 350] on link "901679" at bounding box center [399, 349] width 26 height 9
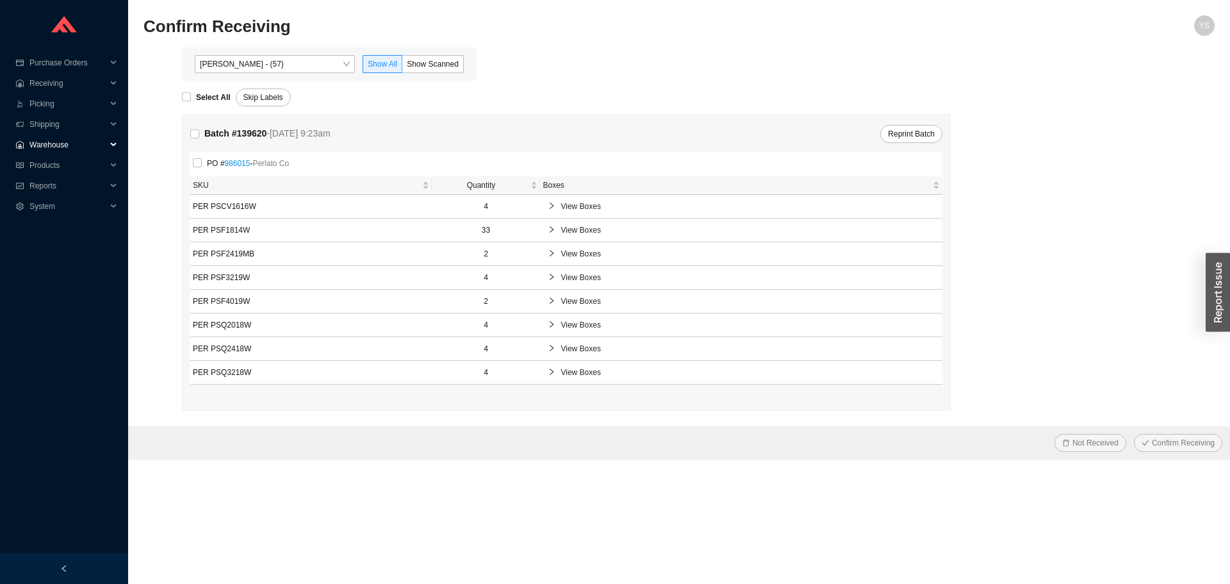
click at [33, 141] on span "Warehouse" at bounding box center [67, 145] width 77 height 21
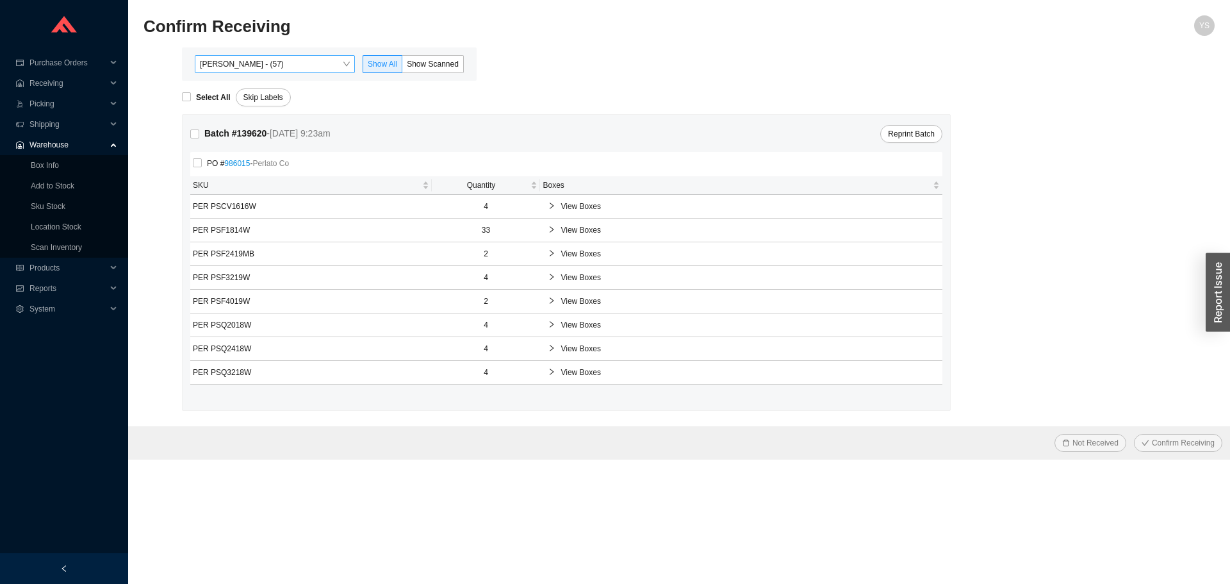
click at [243, 58] on span "[PERSON_NAME] - (57)" at bounding box center [275, 64] width 150 height 17
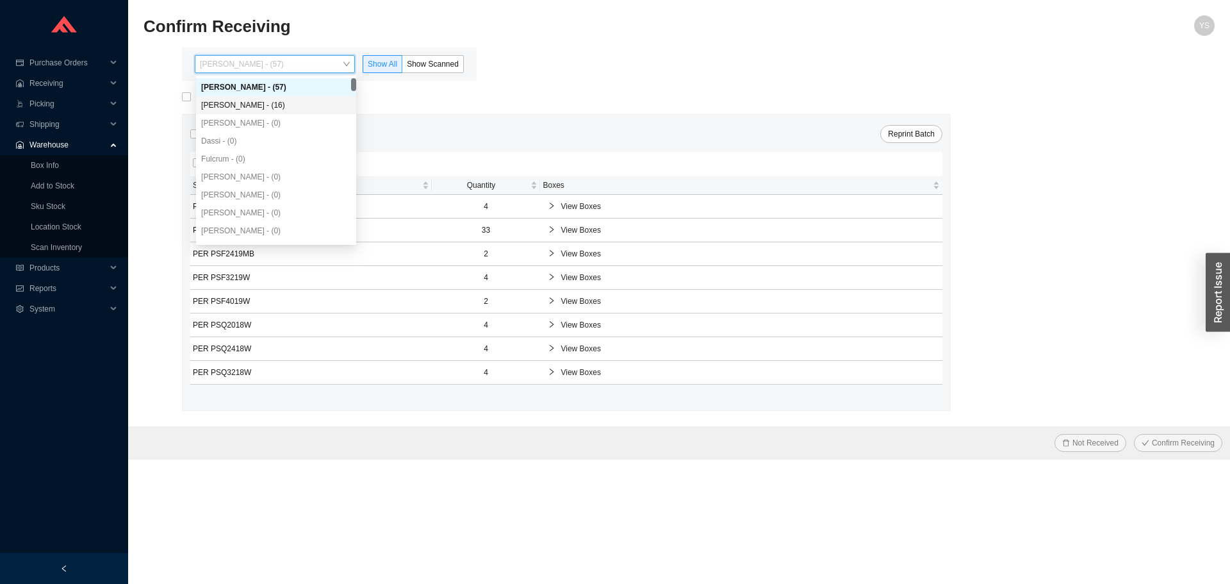
click at [249, 106] on div "[PERSON_NAME] - (16)" at bounding box center [276, 105] width 150 height 12
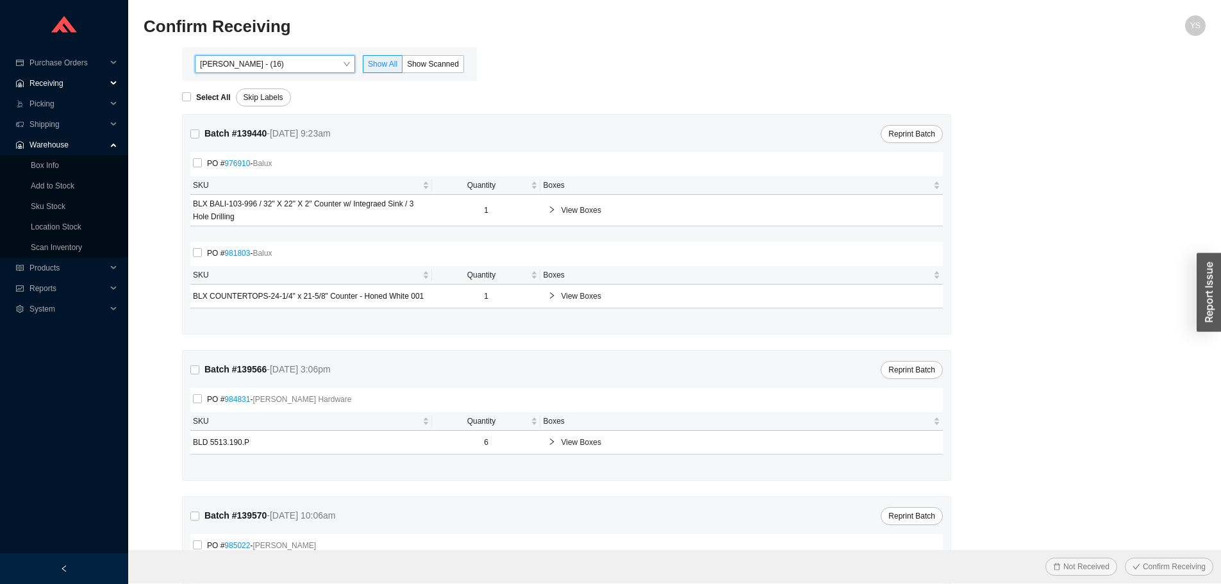
click at [45, 87] on span "Receiving" at bounding box center [67, 83] width 77 height 21
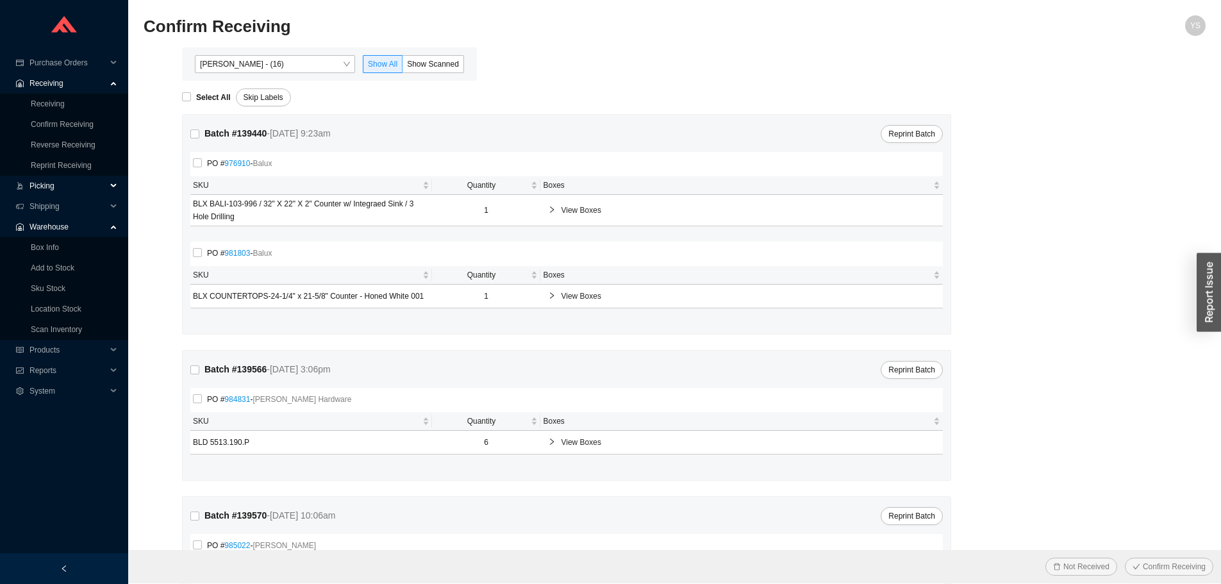
click at [37, 192] on span "Picking" at bounding box center [67, 186] width 77 height 21
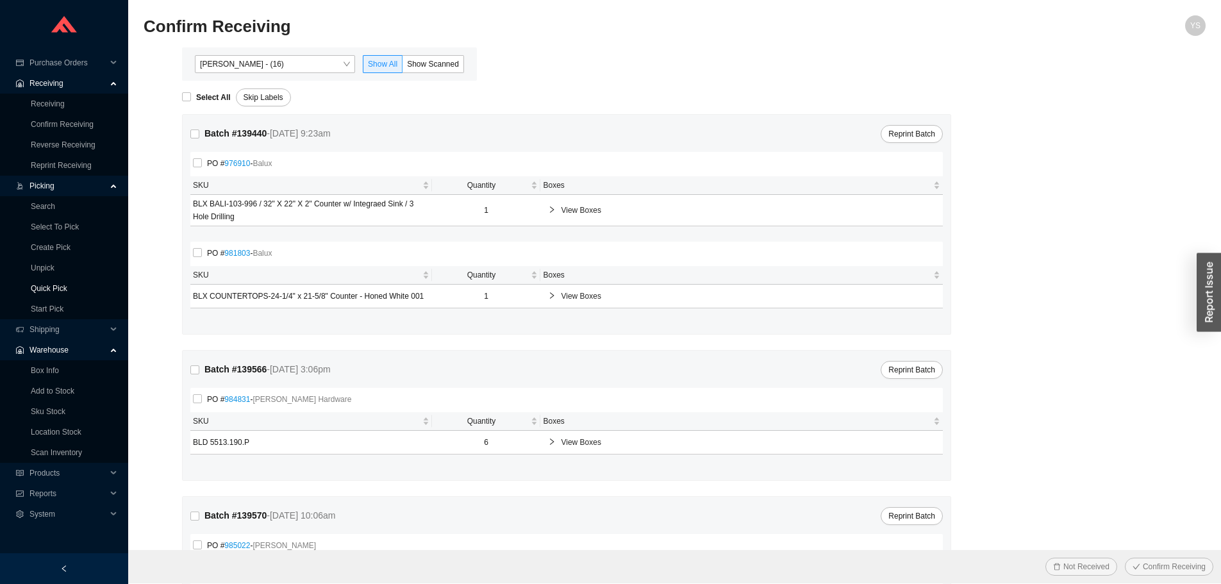
click at [60, 286] on link "Quick Pick" at bounding box center [49, 288] width 37 height 9
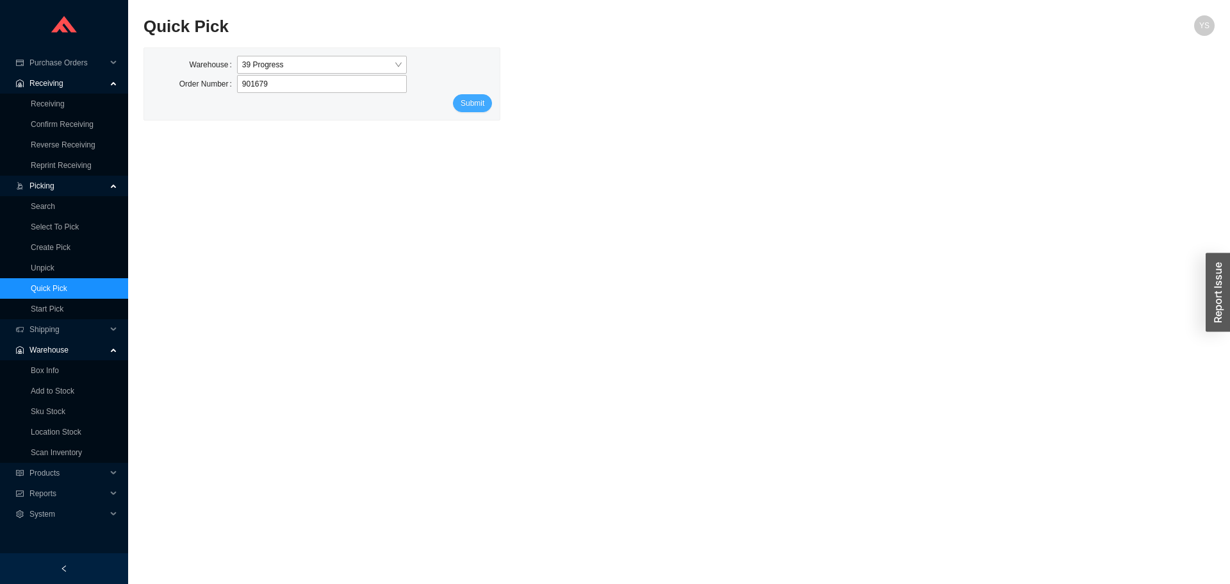
type input "901679"
click at [475, 97] on span "Submit" at bounding box center [473, 103] width 24 height 13
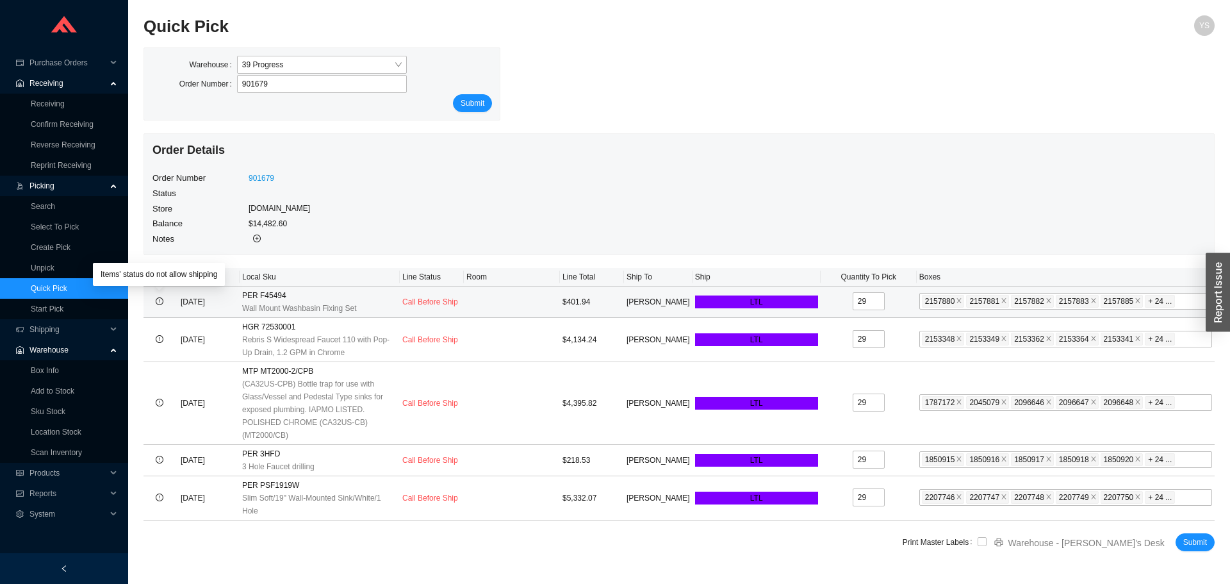
click at [160, 300] on icon "exclamation-circle" at bounding box center [160, 301] width 8 height 8
click at [463, 95] on button "Submit" at bounding box center [472, 103] width 39 height 18
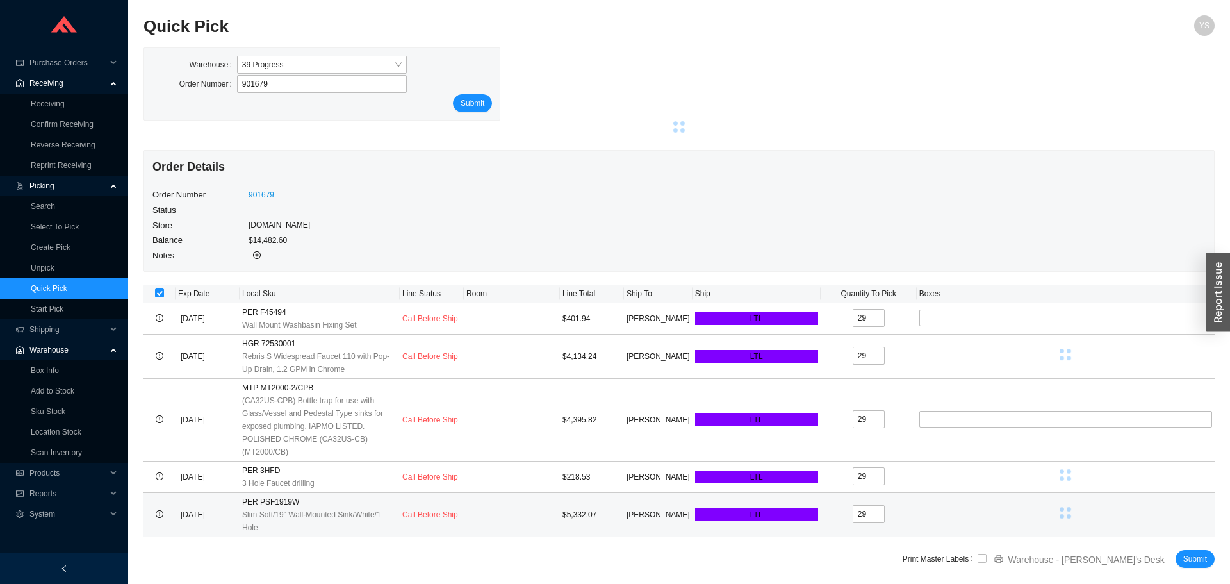
checkbox input "false"
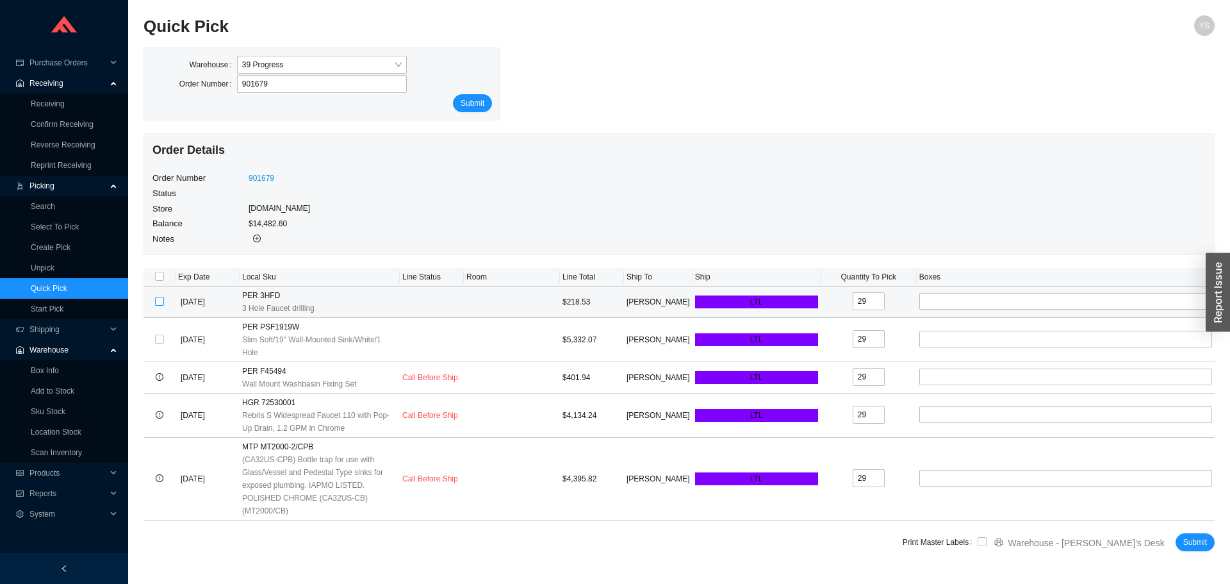
click at [161, 304] on input "checkbox" at bounding box center [159, 301] width 9 height 9
checkbox input "true"
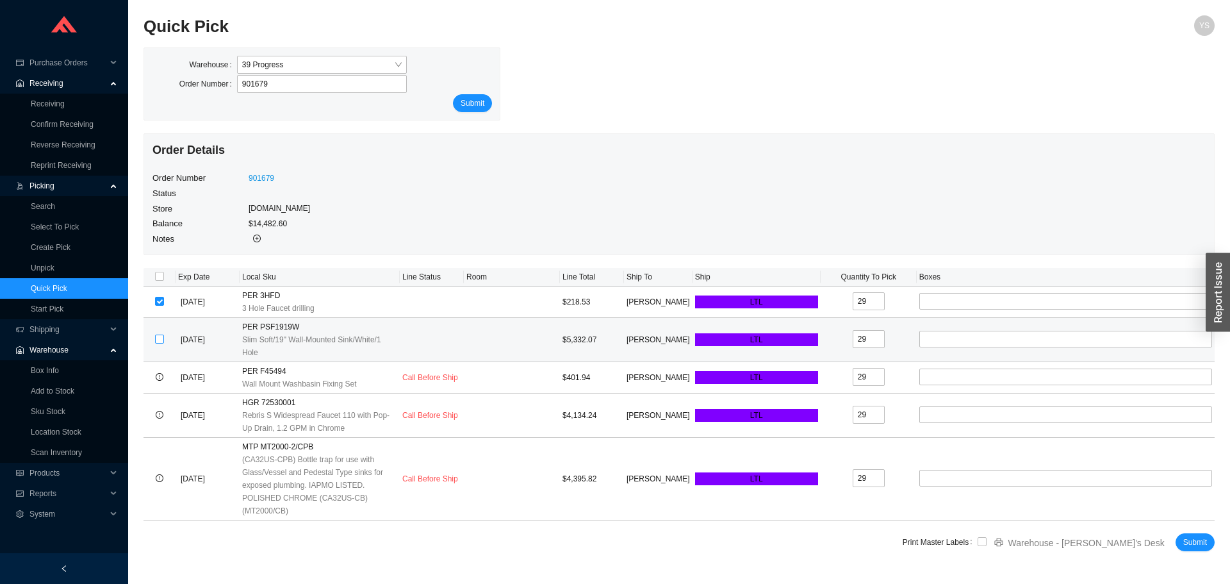
click at [160, 340] on input "checkbox" at bounding box center [159, 338] width 9 height 9
checkbox input "true"
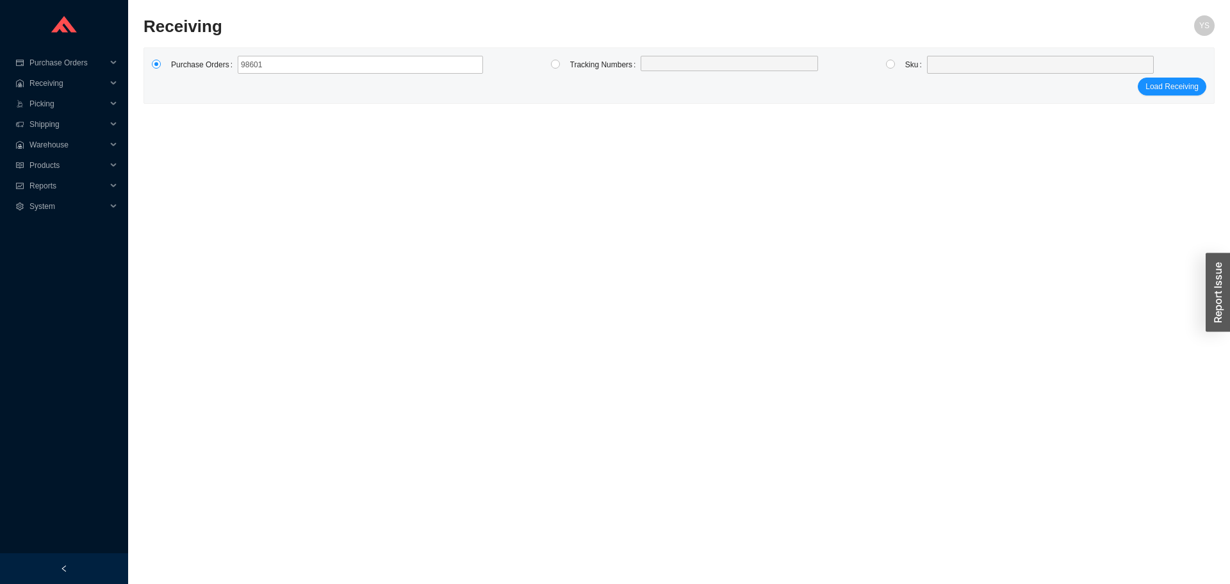
type input "986015"
click button "Load Receiving" at bounding box center [1172, 87] width 69 height 18
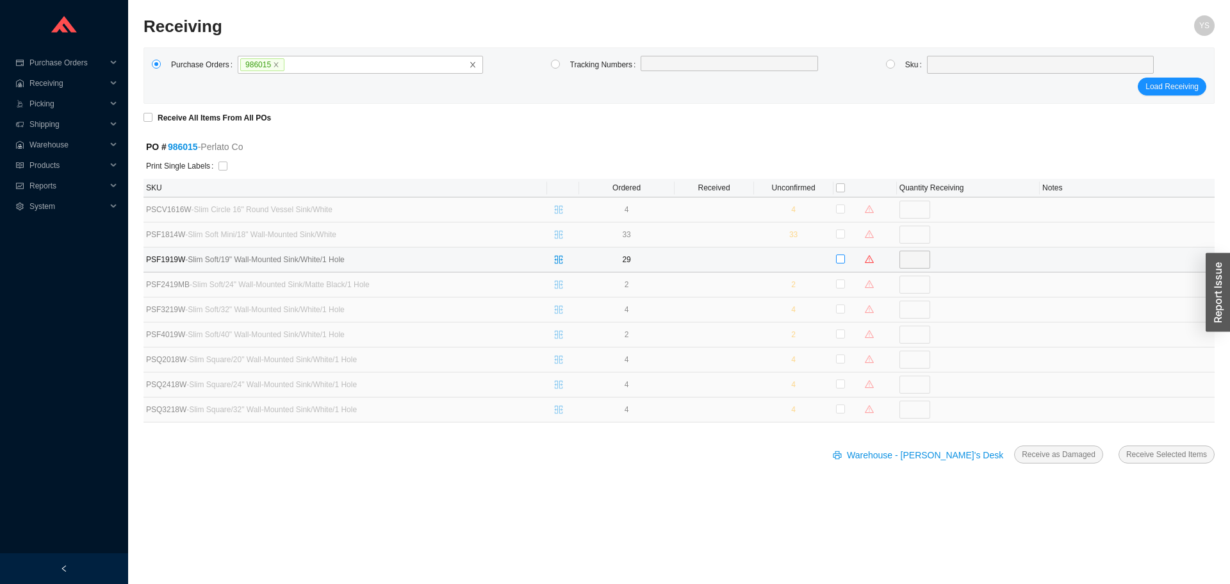
click at [839, 260] on input "checkbox" at bounding box center [840, 258] width 9 height 9
checkbox input "true"
type input "29"
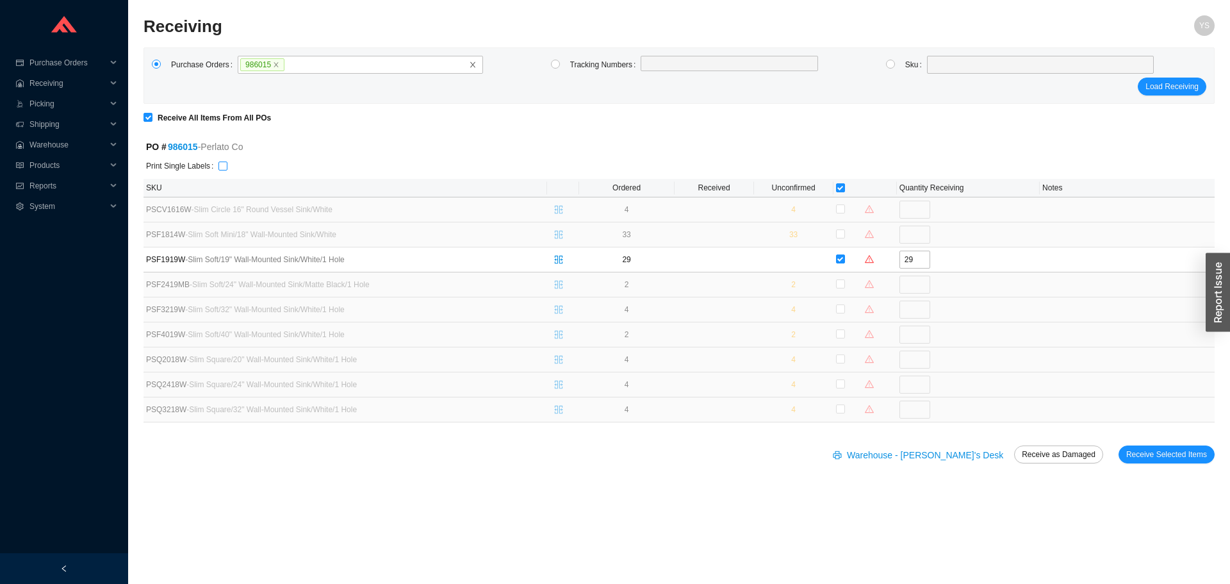
click at [218, 165] on input "checkbox" at bounding box center [222, 165] width 9 height 9
checkbox input "true"
click at [1163, 452] on span "Receive Selected Items" at bounding box center [1166, 454] width 81 height 13
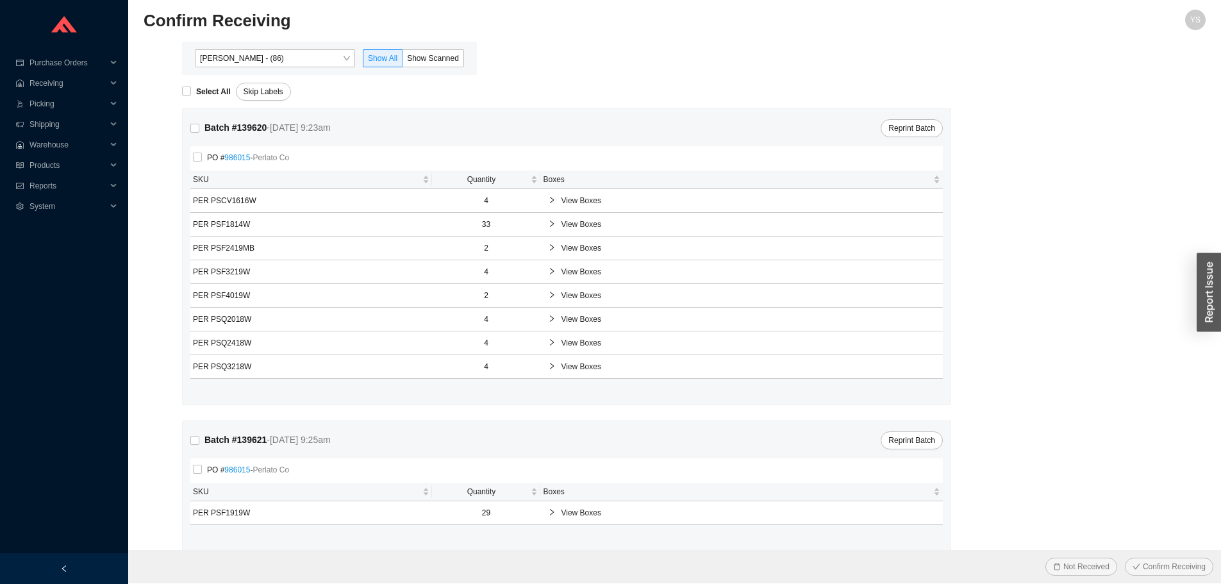
scroll to position [22, 0]
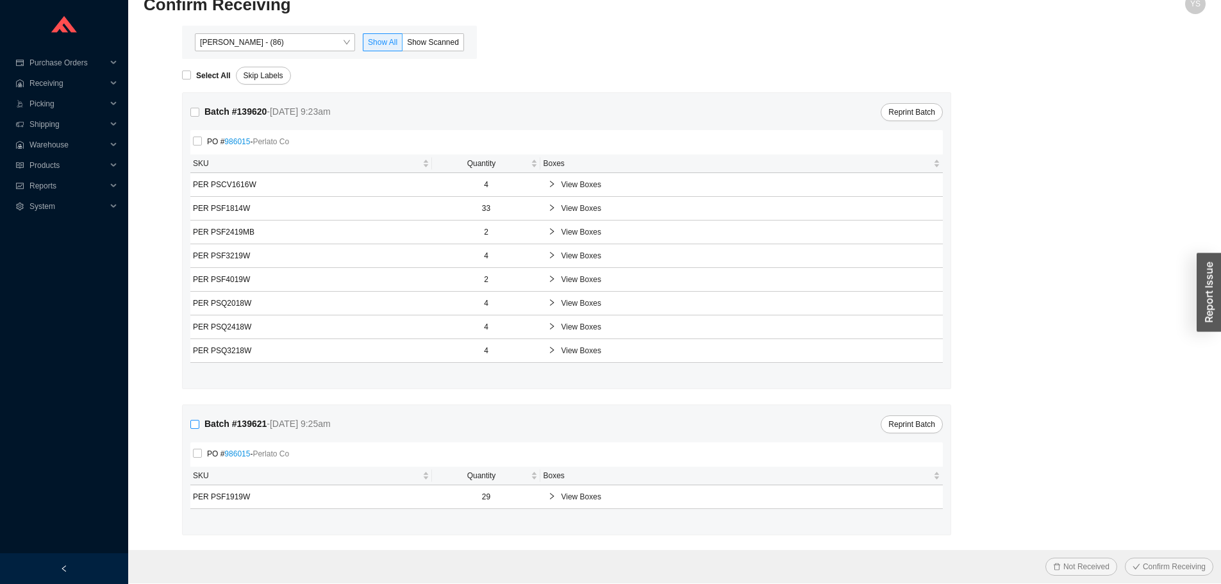
click at [195, 421] on input "Batch # 139621 - [DATE] 9:25am" at bounding box center [194, 424] width 9 height 9
checkbox input "true"
click at [1160, 563] on span "Confirm Receiving" at bounding box center [1173, 566] width 63 height 13
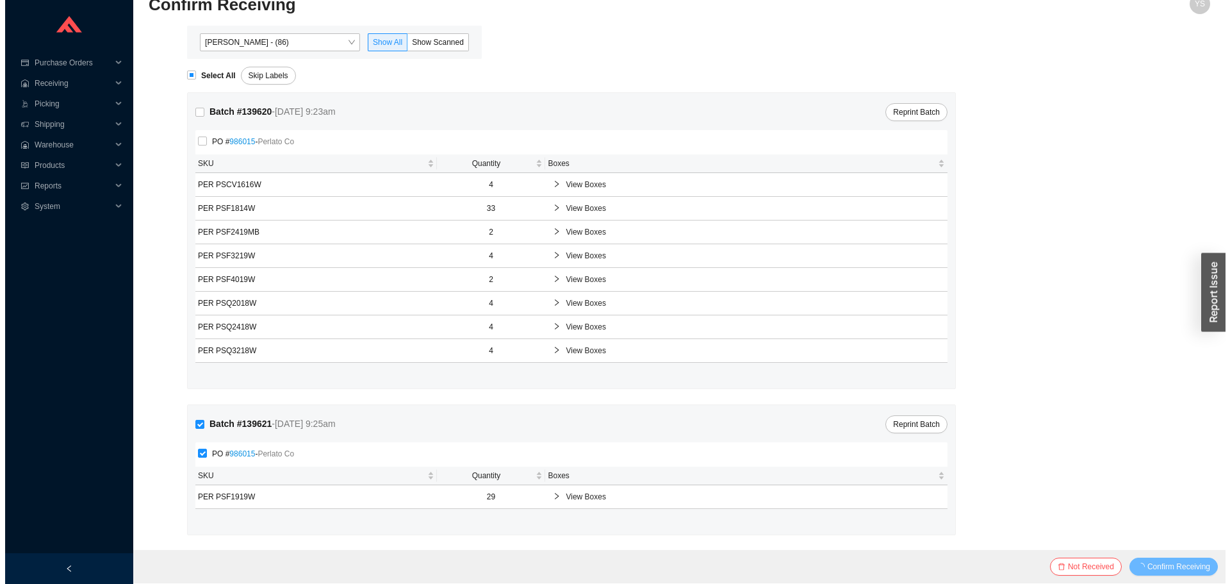
scroll to position [0, 0]
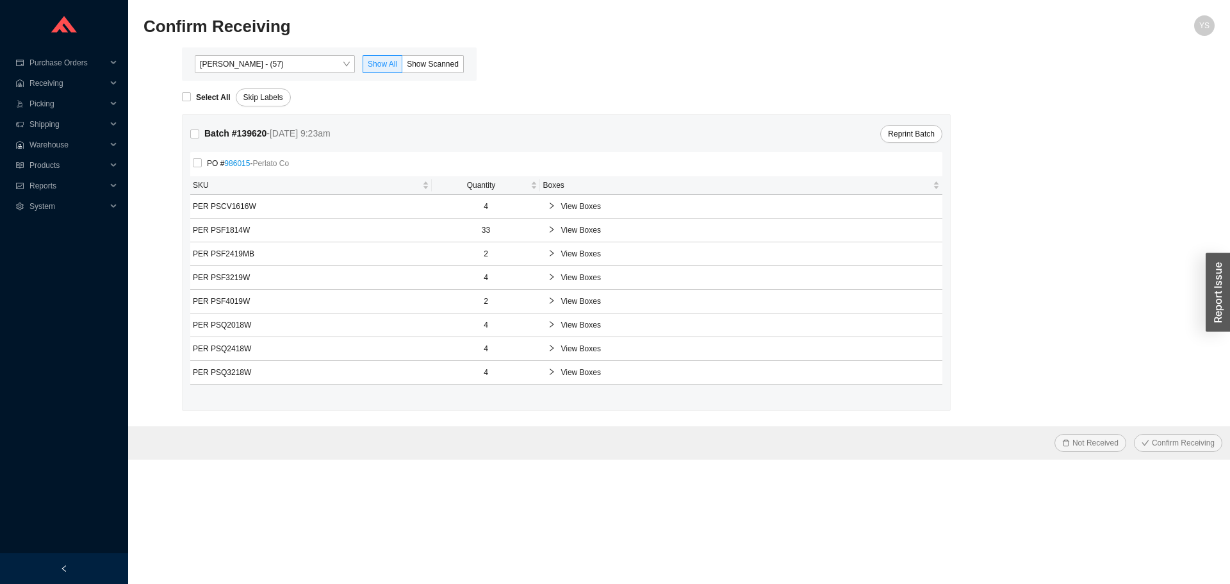
click at [236, 172] on div "PO # 986015 - Perlato Co" at bounding box center [243, 163] width 101 height 18
click at [233, 171] on div "PO # 986015 - Perlato Co" at bounding box center [243, 163] width 101 height 18
click at [233, 167] on link "986015" at bounding box center [237, 163] width 26 height 9
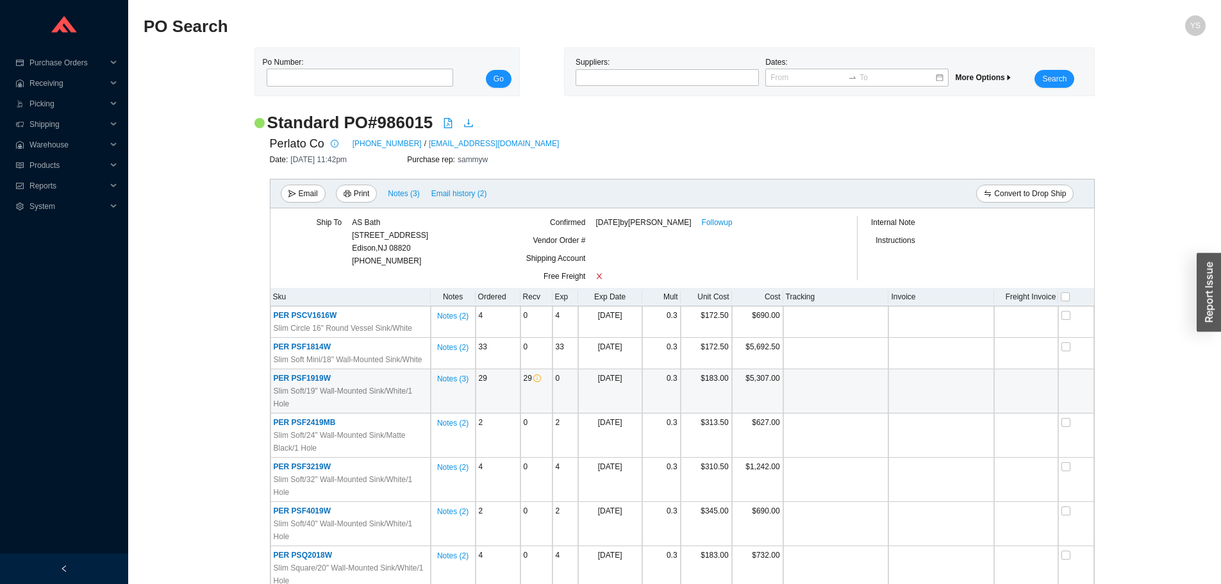
click at [317, 381] on span "PER PSF1919W" at bounding box center [302, 378] width 57 height 9
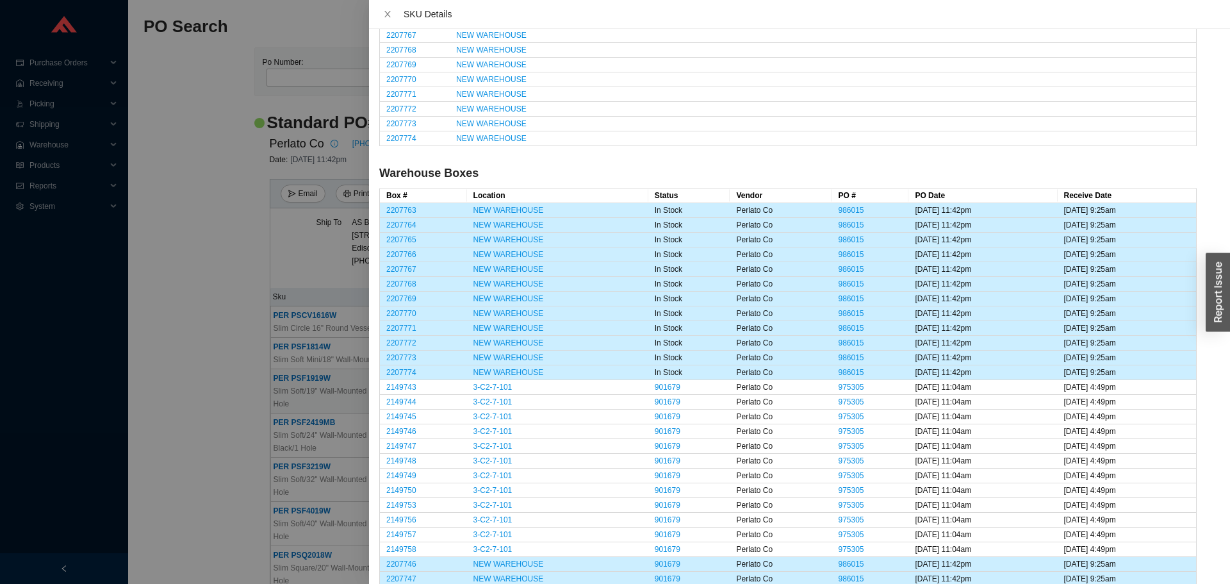
scroll to position [705, 0]
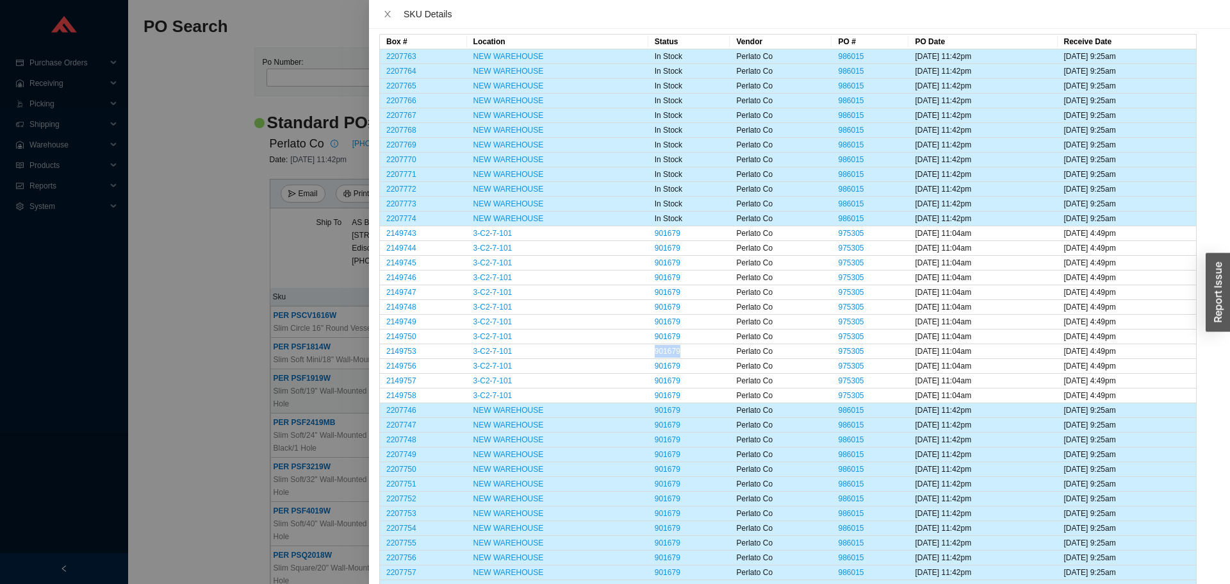
drag, startPoint x: 677, startPoint y: 351, endPoint x: 640, endPoint y: 355, distance: 37.4
click at [648, 355] on td "901679" at bounding box center [689, 351] width 82 height 15
copy link "901679"
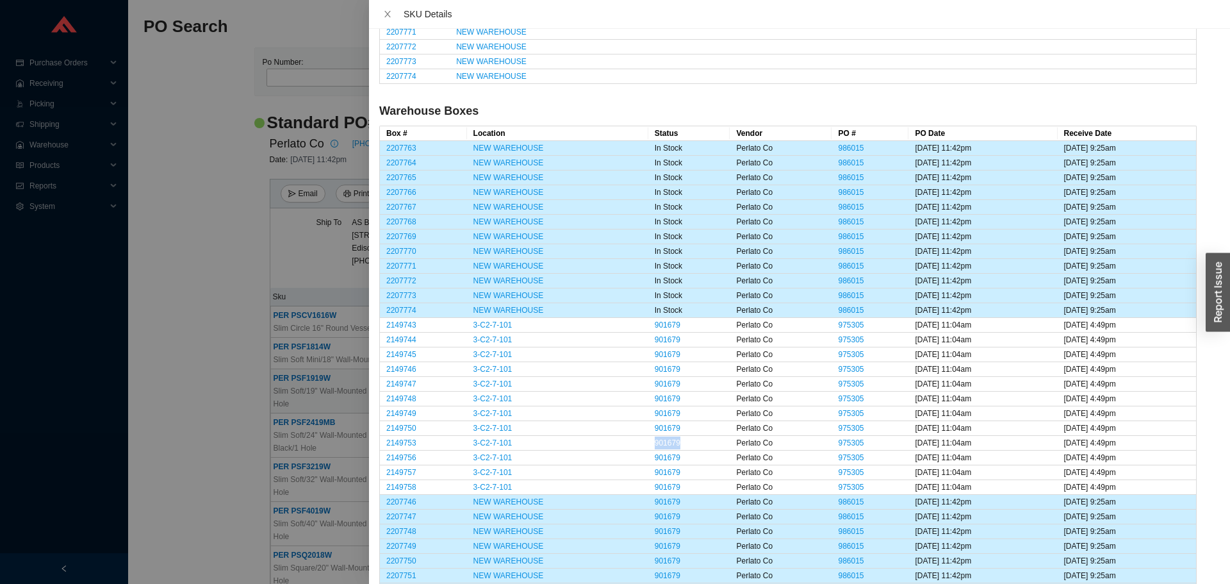
scroll to position [449, 0]
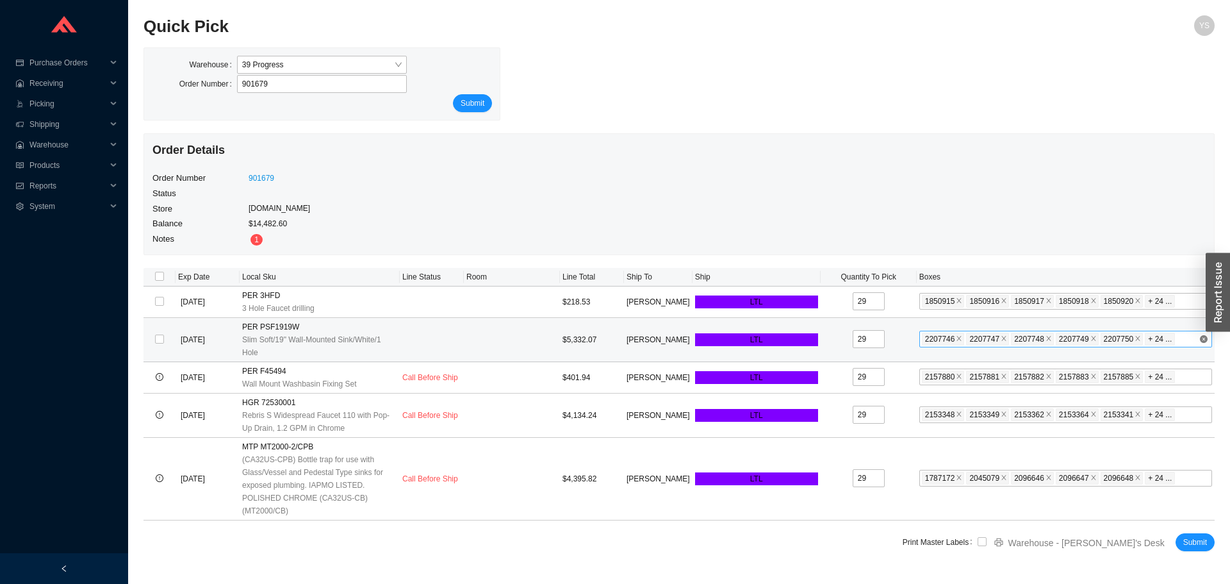
click at [1172, 345] on div "2207746 2207747 2207748 2207749 2207750 2207751 2207752 2207753 2207754 2207755…" at bounding box center [1060, 338] width 277 height 15
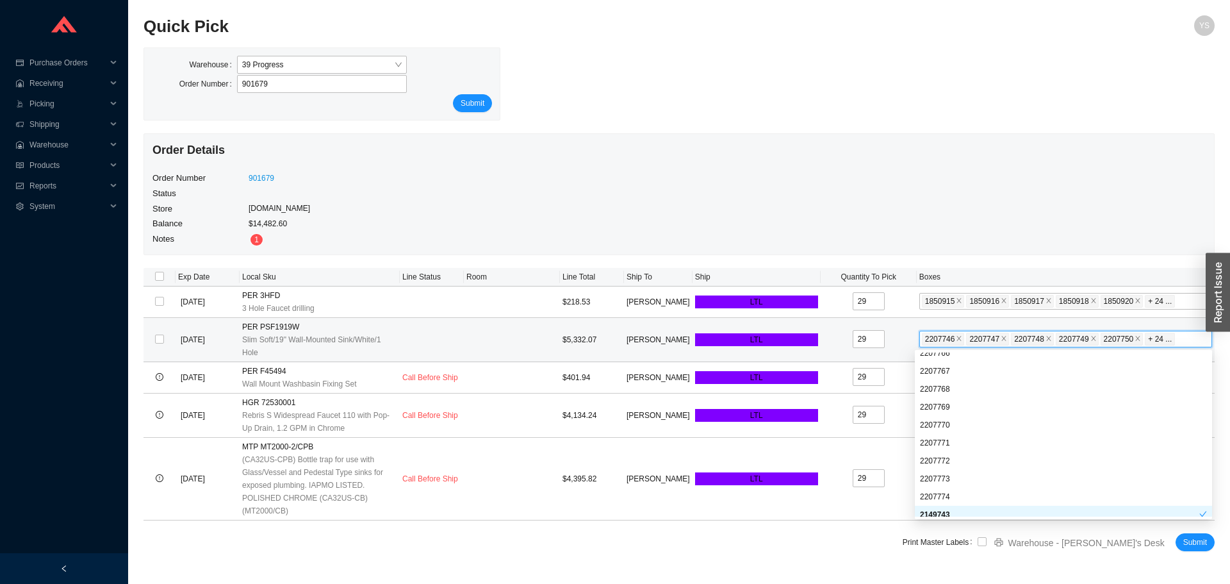
scroll to position [384, 0]
click at [943, 474] on div "2207774" at bounding box center [1063, 480] width 287 height 12
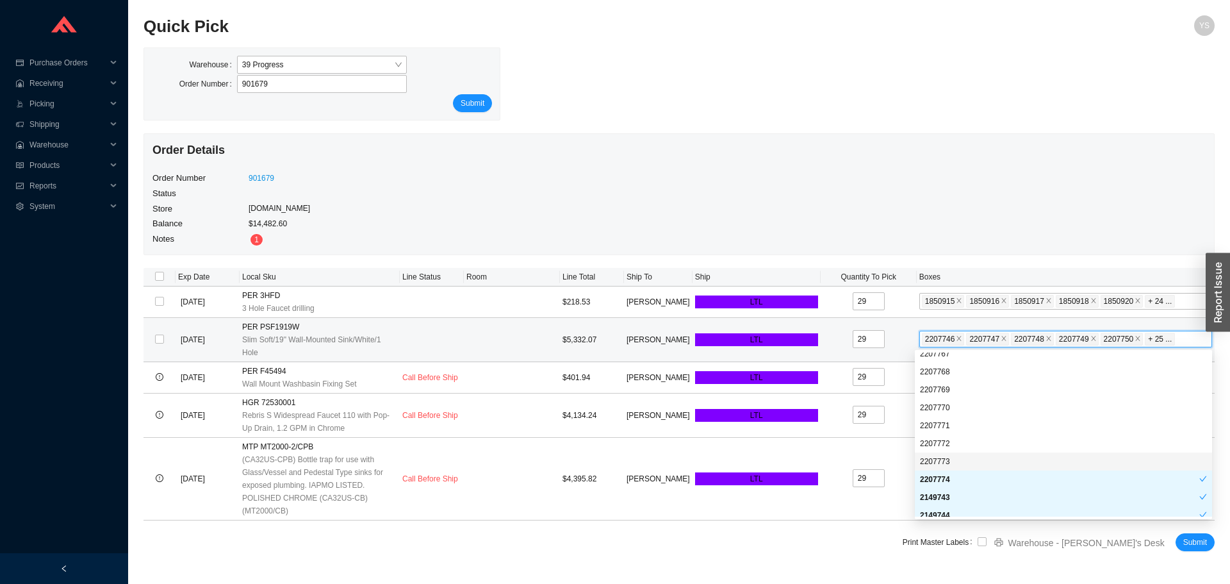
click at [943, 458] on div "2207773" at bounding box center [1063, 462] width 287 height 12
click at [943, 456] on div "2207773" at bounding box center [1059, 462] width 279 height 12
click at [943, 448] on div "2207772" at bounding box center [1063, 444] width 287 height 12
click at [942, 431] on div "2207771" at bounding box center [1063, 425] width 297 height 18
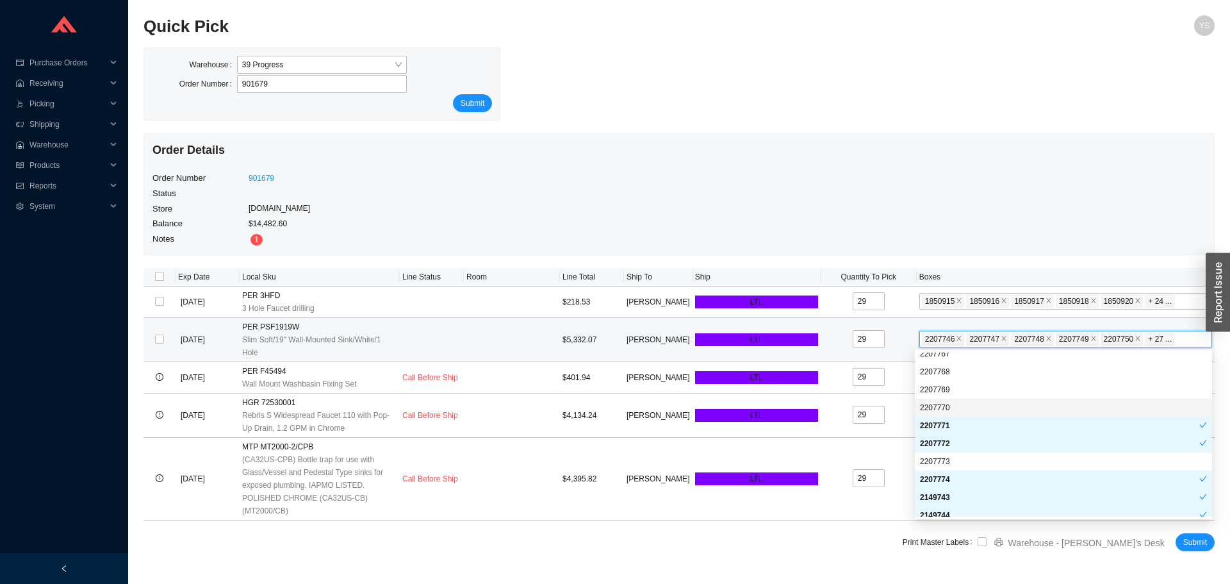
click at [942, 397] on div "2207769" at bounding box center [1063, 390] width 297 height 18
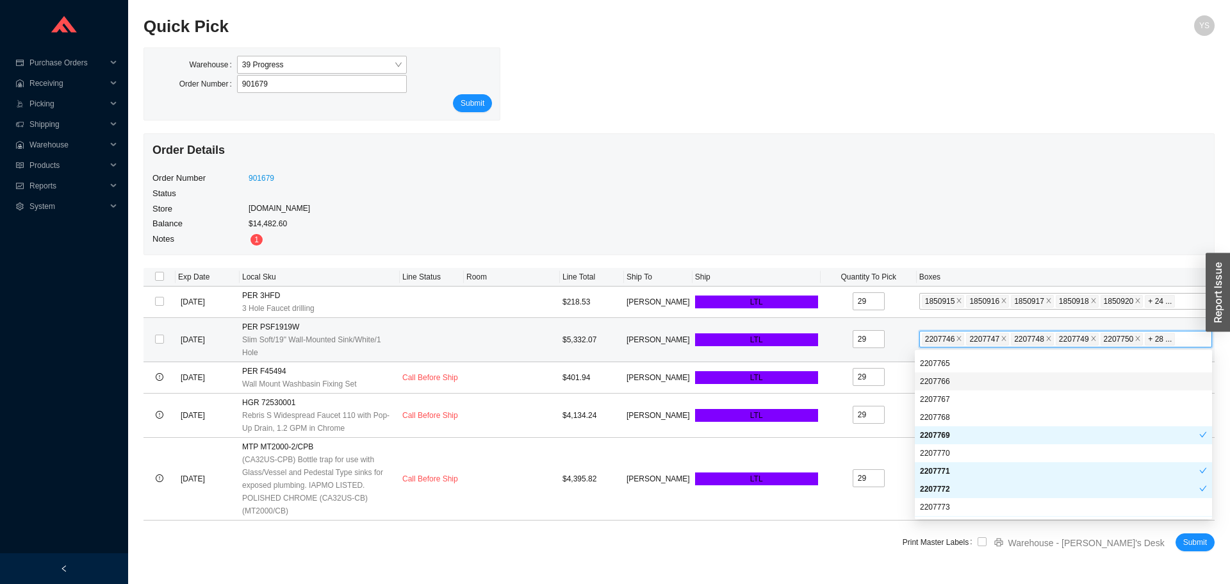
scroll to position [320, 0]
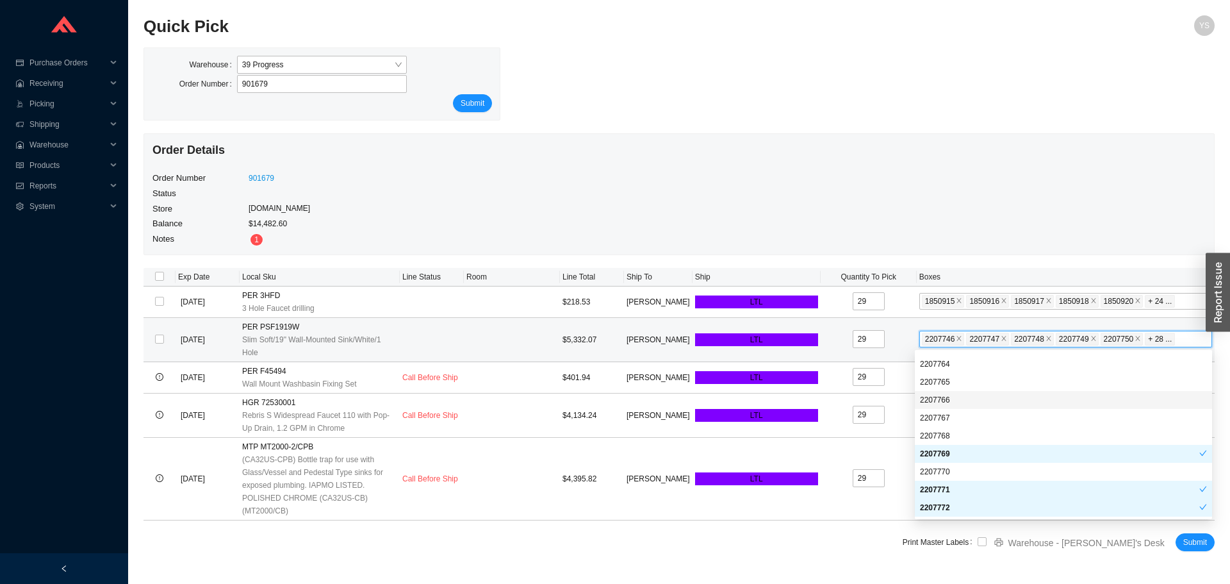
click at [944, 408] on div "2207766" at bounding box center [1063, 400] width 297 height 18
click at [941, 373] on div "2207765" at bounding box center [1063, 382] width 297 height 18
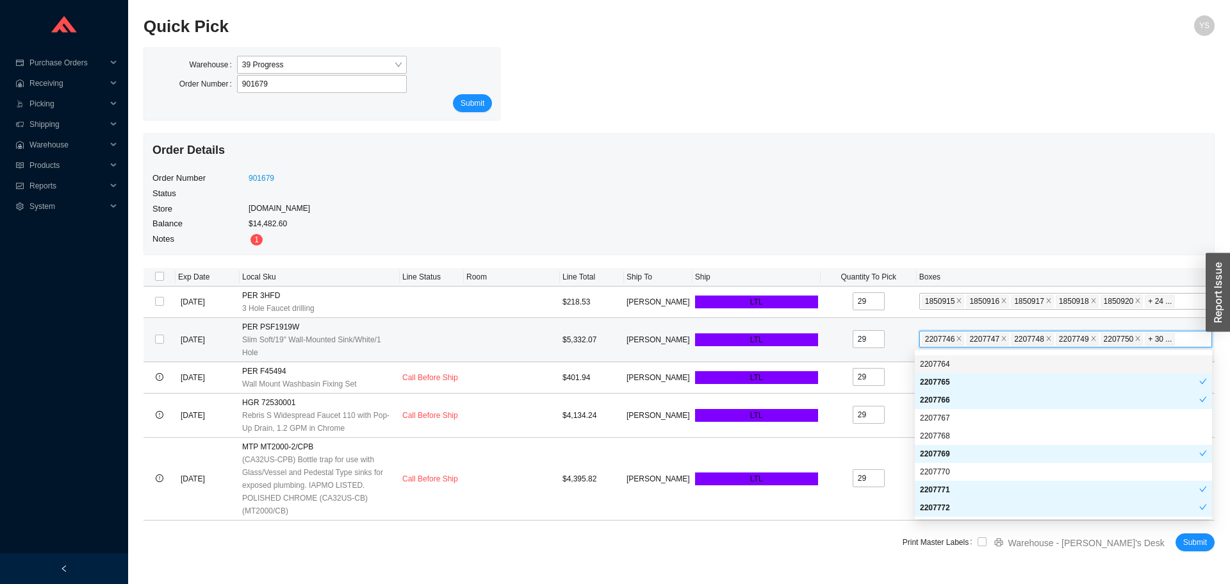
click at [941, 359] on div "2207764" at bounding box center [1063, 364] width 287 height 12
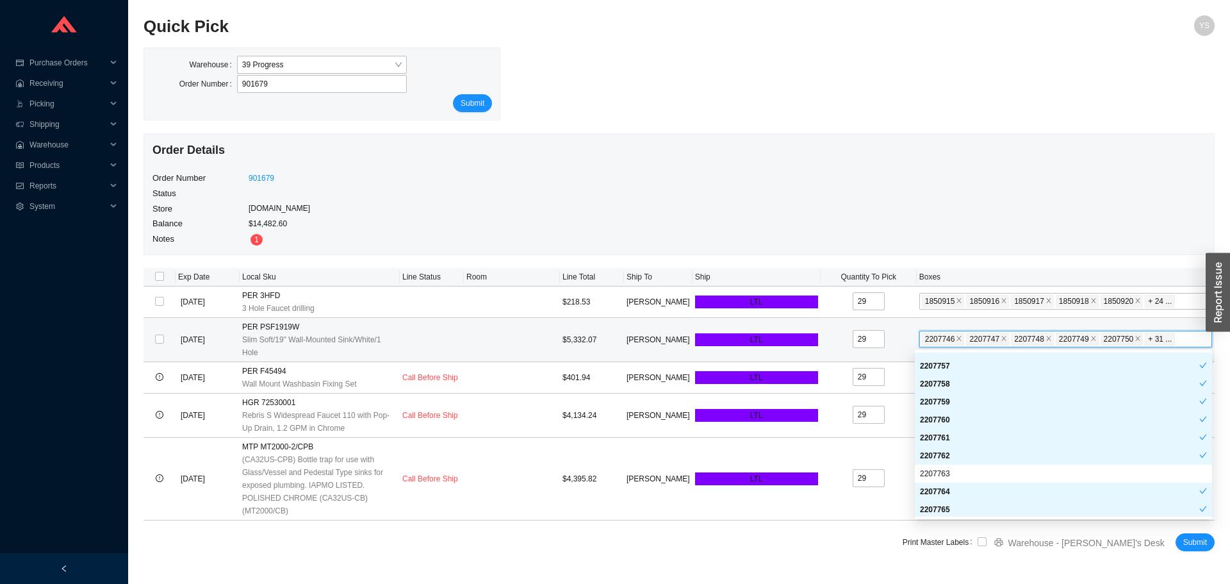
scroll to position [192, 0]
click at [943, 470] on div "2207763" at bounding box center [1063, 474] width 287 height 12
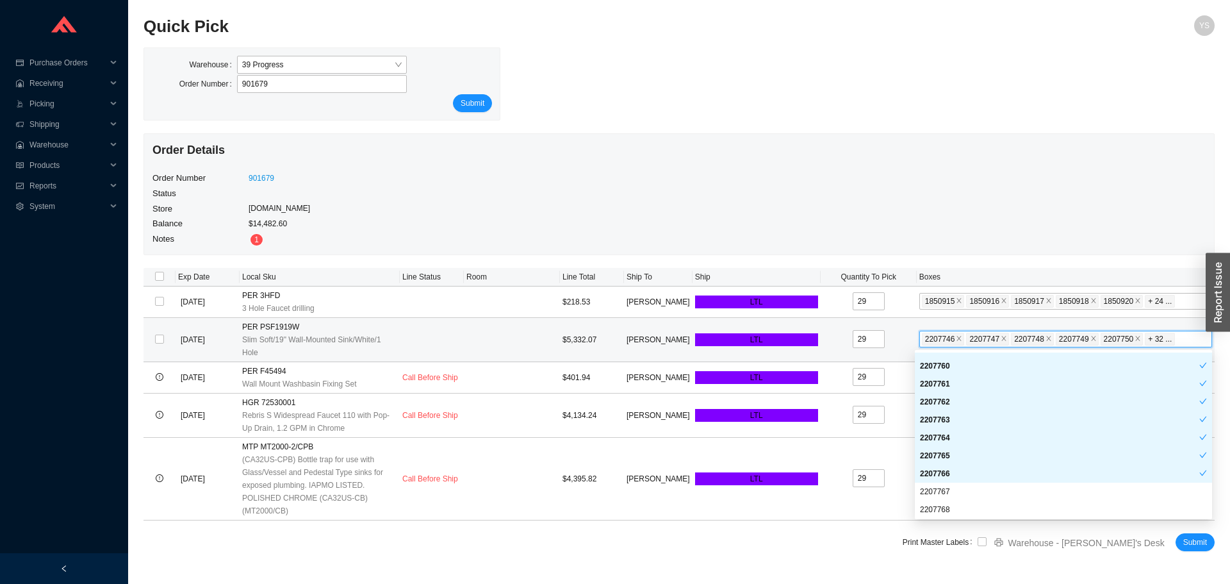
scroll to position [320, 0]
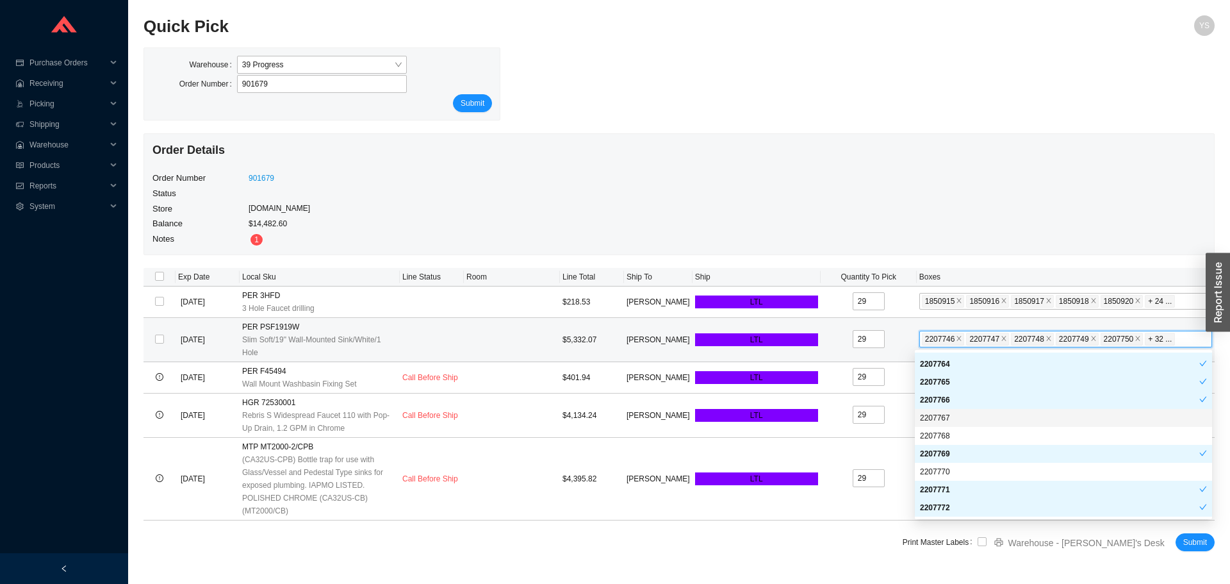
click at [944, 415] on div "2207767" at bounding box center [1063, 418] width 287 height 12
click at [944, 431] on div "2207768" at bounding box center [1063, 436] width 287 height 12
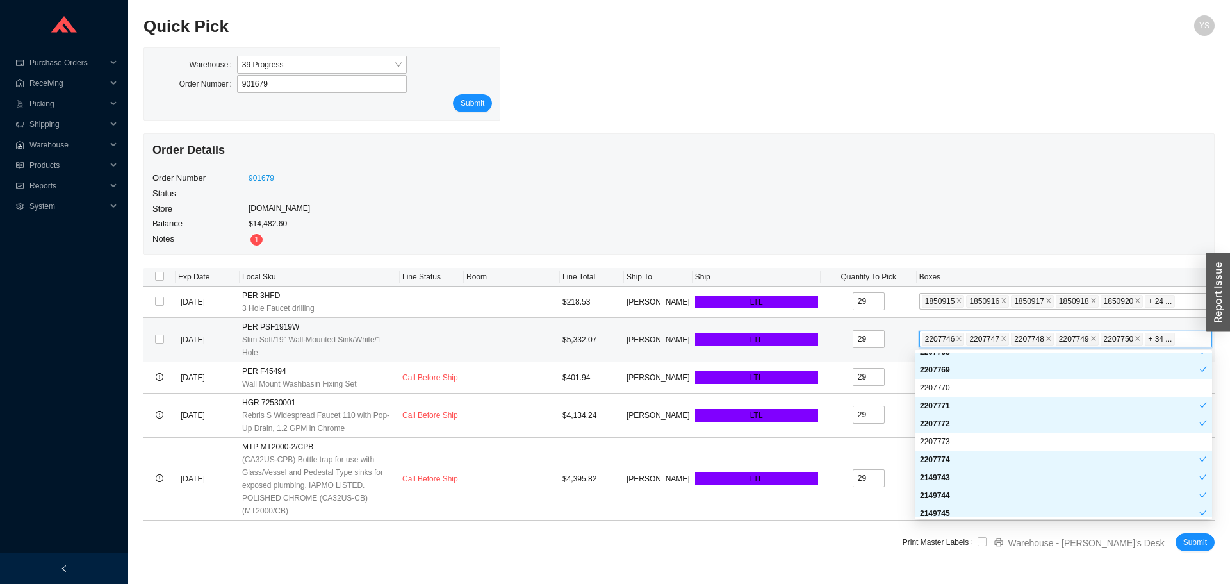
scroll to position [384, 0]
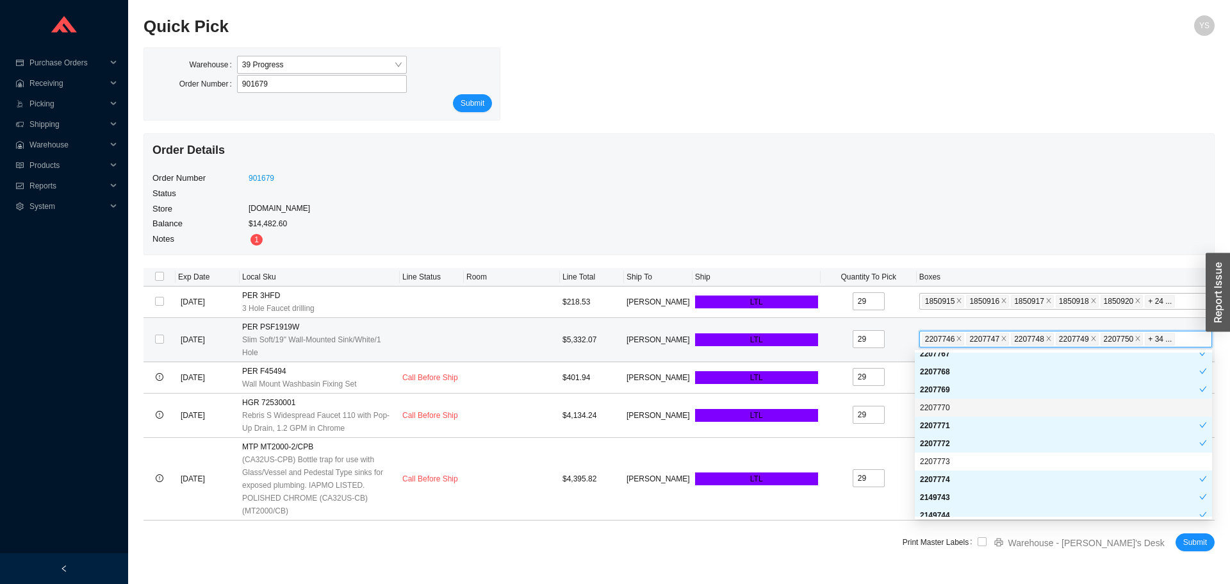
click at [949, 404] on div "2207770" at bounding box center [1063, 408] width 287 height 12
click at [944, 456] on div "2207773" at bounding box center [1063, 462] width 287 height 12
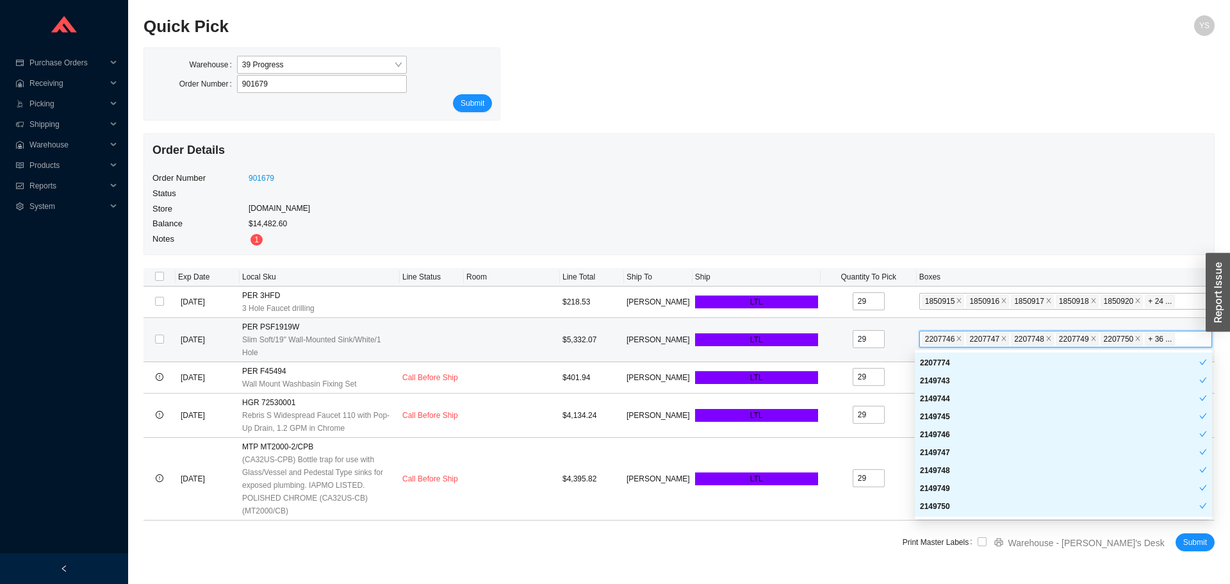
scroll to position [513, 0]
click at [937, 375] on div "2149743" at bounding box center [1063, 369] width 297 height 18
click at [937, 394] on div "2149744" at bounding box center [1063, 387] width 297 height 18
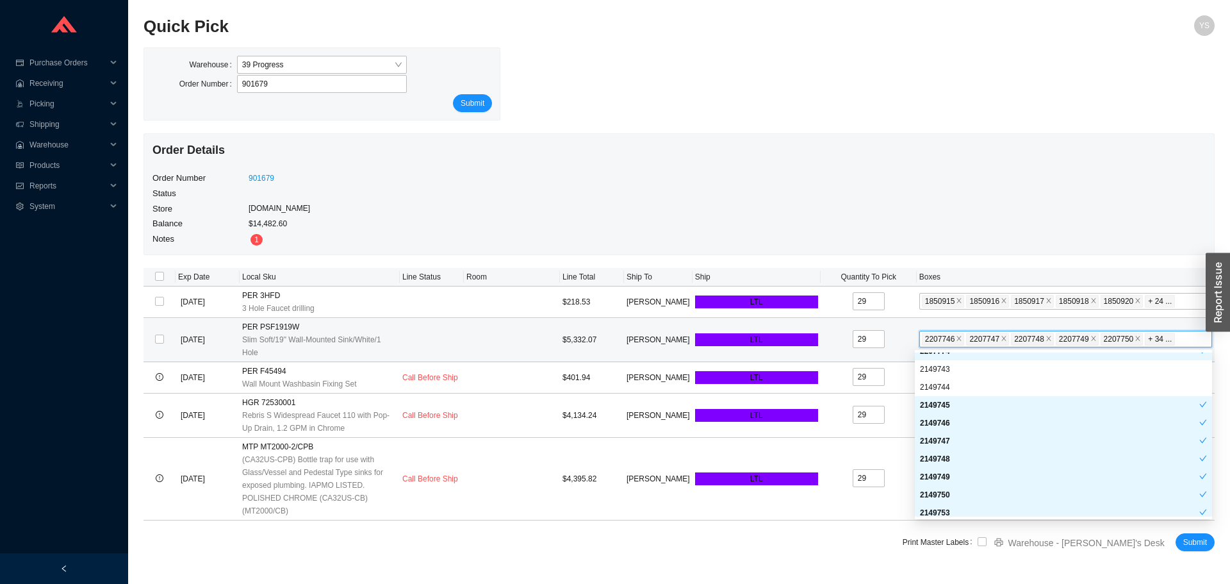
drag, startPoint x: 938, startPoint y: 400, endPoint x: 940, endPoint y: 422, distance: 22.5
click at [939, 406] on div "2149745" at bounding box center [1059, 405] width 279 height 12
click at [941, 433] on div "2207746 2207747 2207748 2207749 2207750 2207751 2207752 2207753 2207754 2207755…" at bounding box center [1063, 208] width 297 height 736
click at [941, 448] on div "2149747" at bounding box center [1063, 441] width 297 height 18
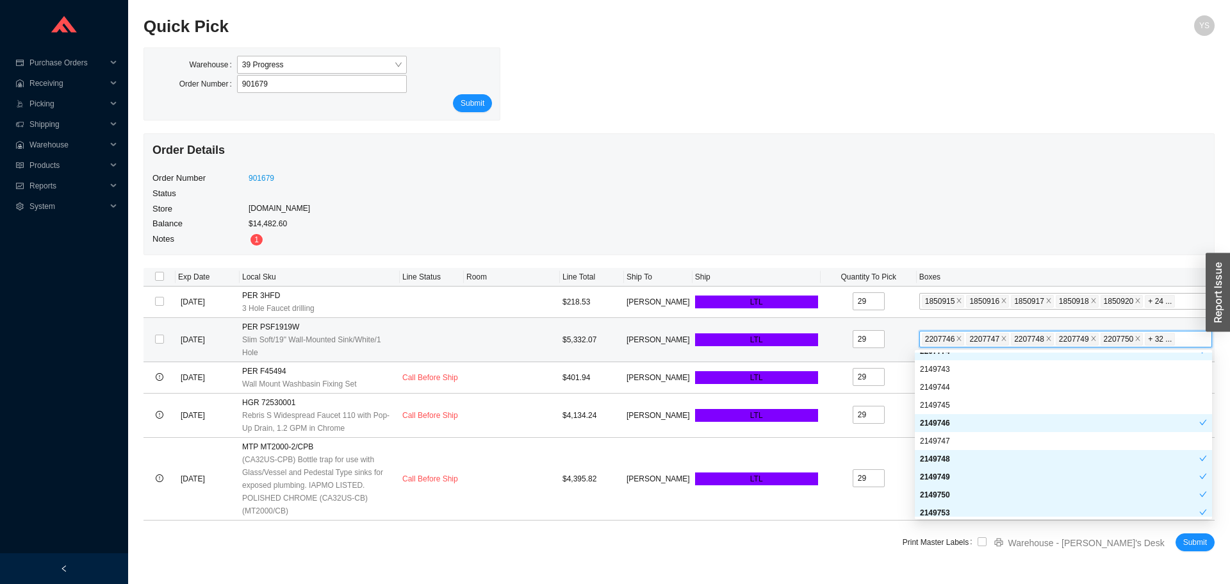
click at [934, 471] on div "2149749" at bounding box center [1059, 477] width 279 height 12
drag, startPoint x: 938, startPoint y: 429, endPoint x: 939, endPoint y: 440, distance: 10.9
click at [939, 428] on div "2149746" at bounding box center [1063, 423] width 297 height 18
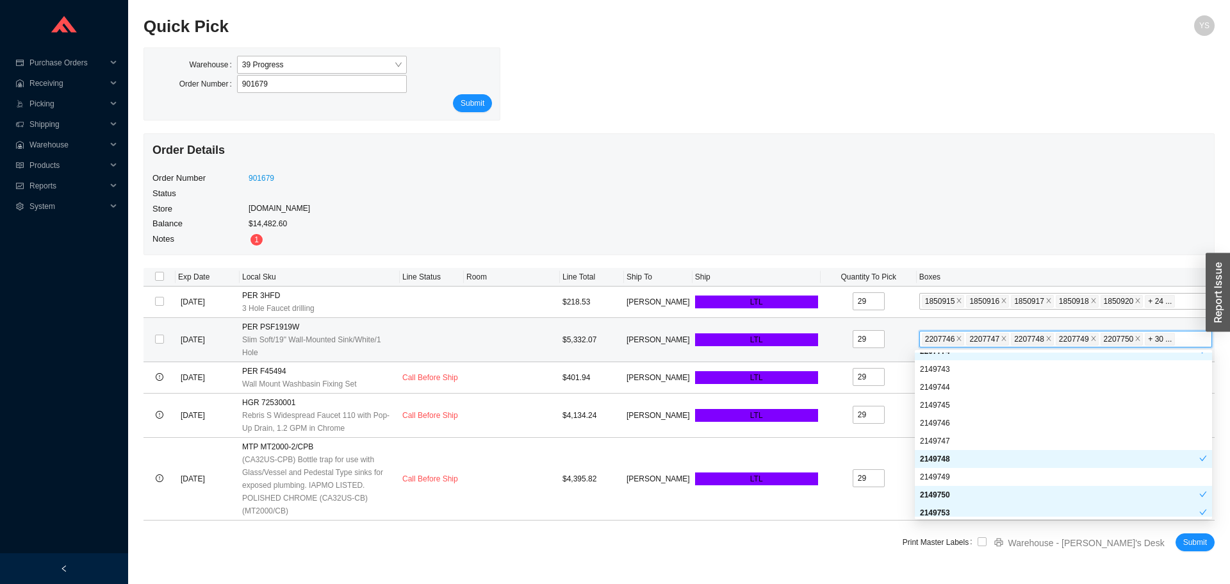
click at [939, 460] on div "2149748" at bounding box center [1059, 459] width 279 height 12
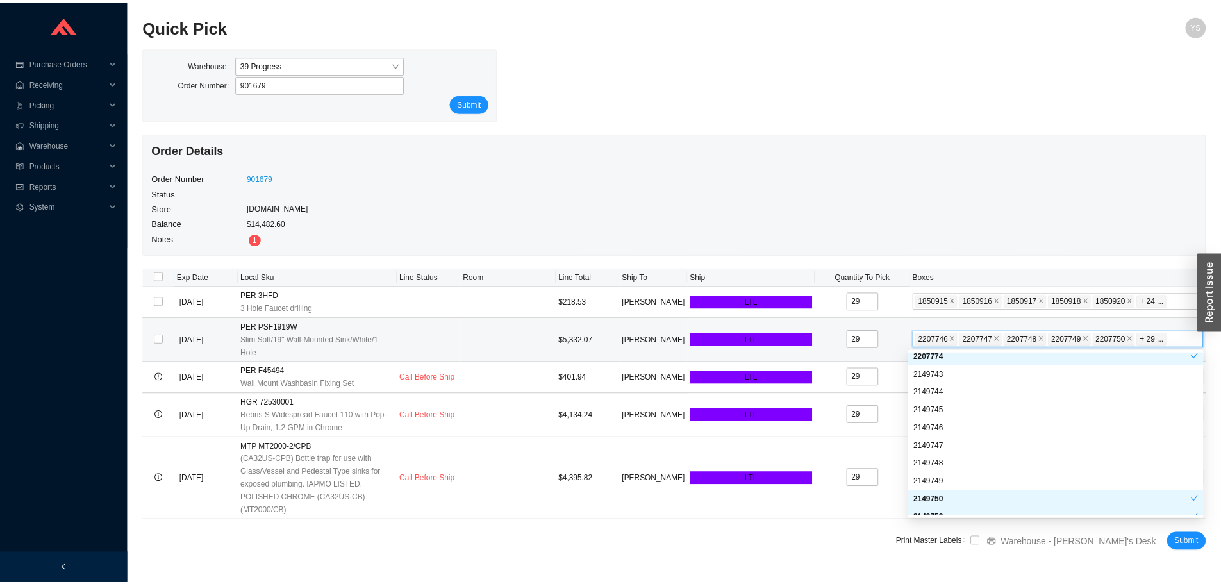
scroll to position [572, 0]
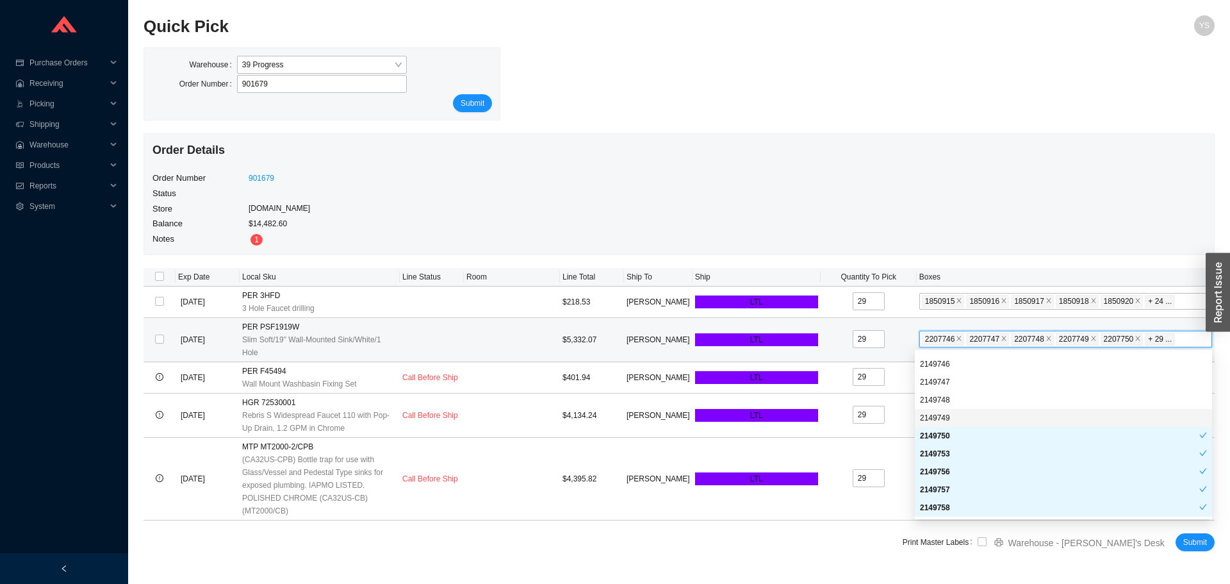
click at [947, 425] on div "2149749" at bounding box center [1063, 418] width 297 height 18
click at [943, 436] on div "2149750" at bounding box center [1059, 436] width 279 height 12
click at [941, 411] on div "2149749" at bounding box center [1063, 418] width 297 height 18
click at [938, 456] on div "2149753" at bounding box center [1059, 454] width 279 height 12
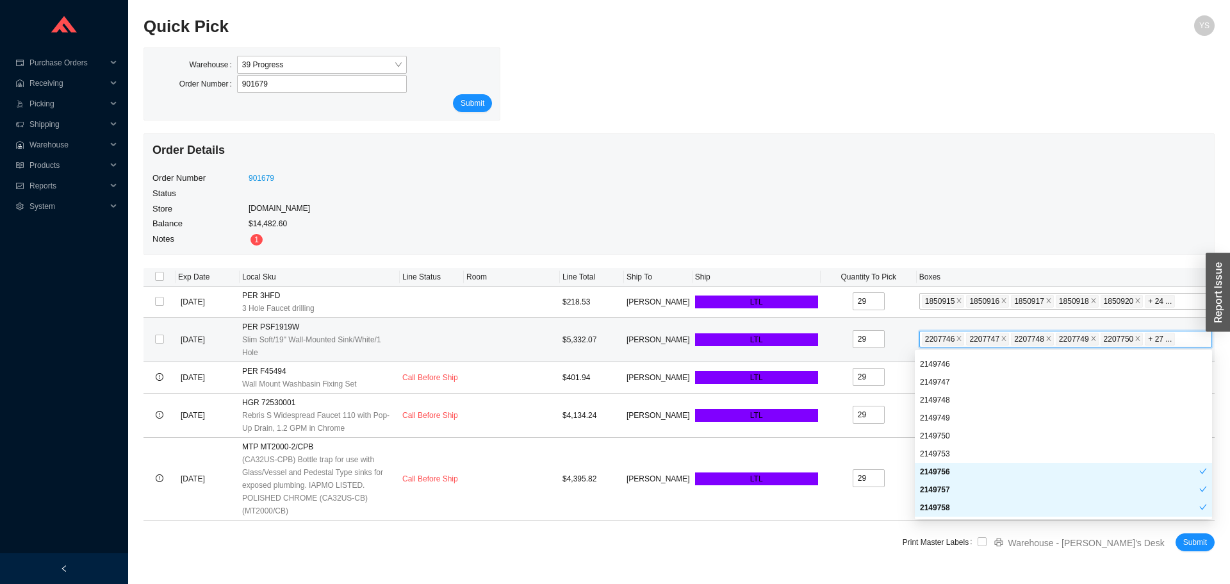
click at [941, 474] on div "2149756" at bounding box center [1059, 472] width 279 height 12
click at [939, 488] on div "2149757" at bounding box center [1059, 490] width 279 height 12
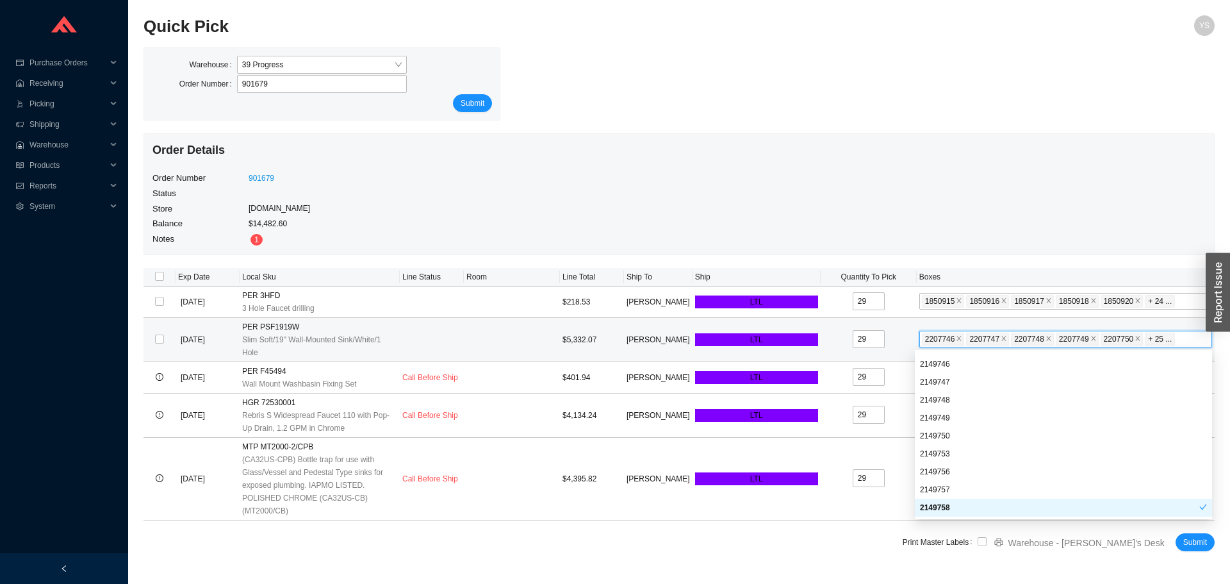
click at [937, 500] on div "2149758" at bounding box center [1063, 507] width 297 height 18
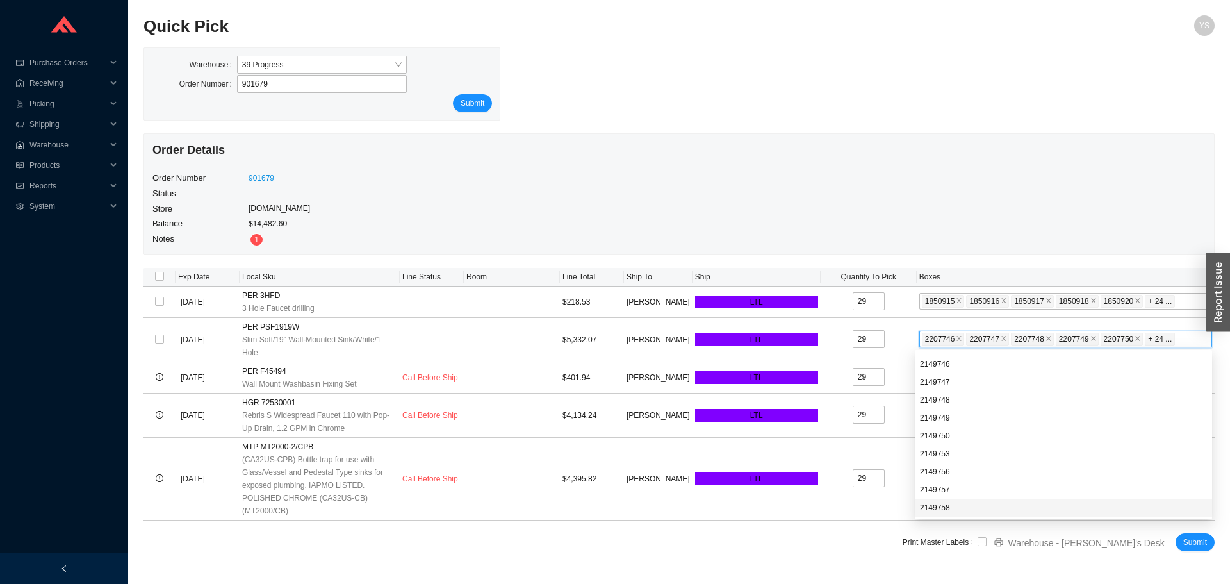
click at [907, 533] on div "Print Master Labels Warehouse - Yossi's Desk Submit" at bounding box center [679, 542] width 1071 height 19
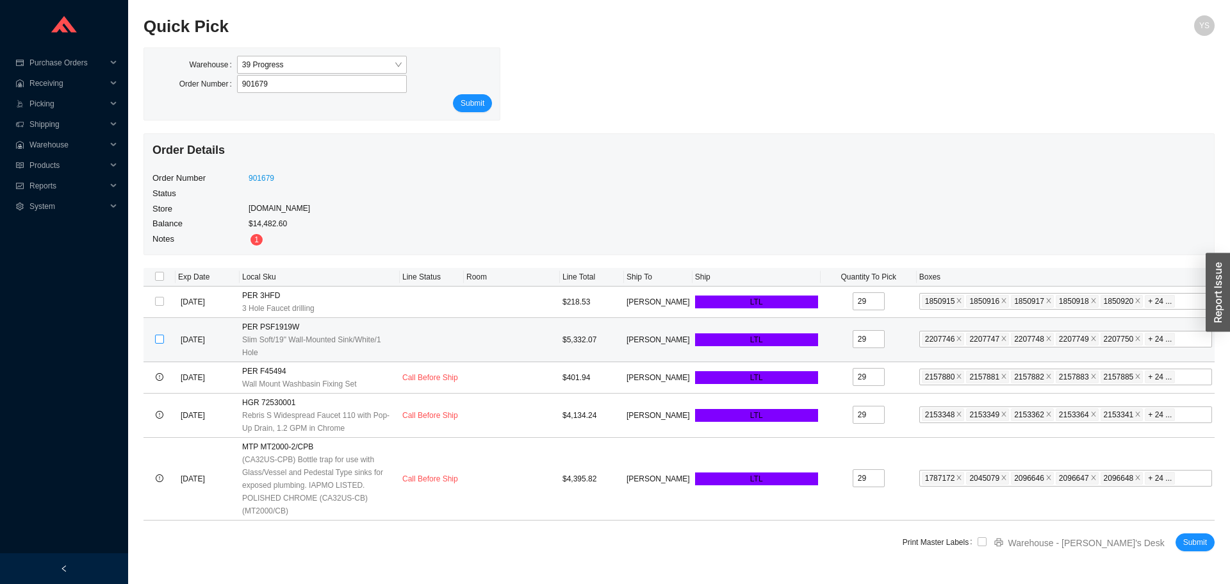
click at [163, 340] on input "checkbox" at bounding box center [159, 338] width 9 height 9
checkbox input "true"
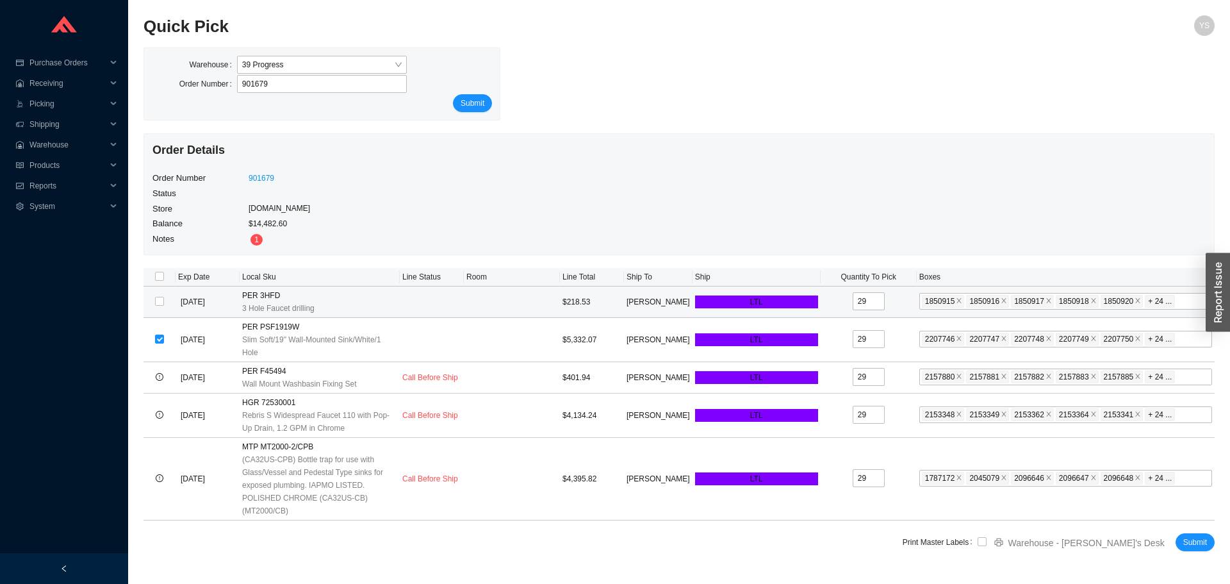
click at [164, 302] on td at bounding box center [160, 301] width 32 height 31
click at [162, 307] on label at bounding box center [159, 301] width 9 height 13
click at [162, 306] on input "checkbox" at bounding box center [159, 301] width 9 height 9
checkbox input "true"
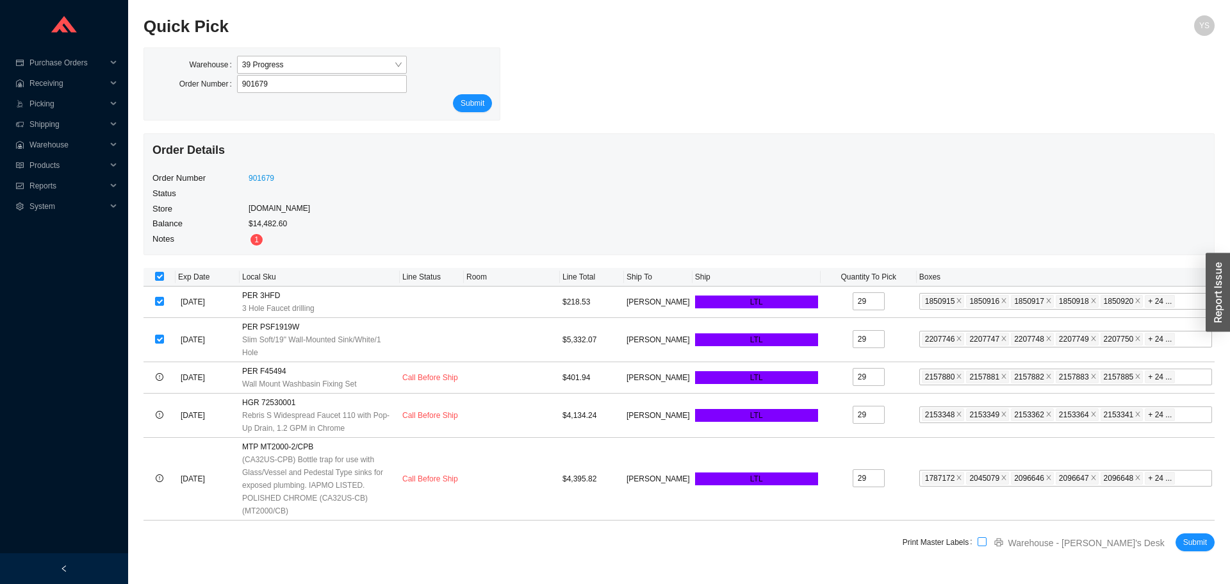
click at [987, 537] on input "checkbox" at bounding box center [982, 541] width 9 height 9
checkbox input "true"
click at [1183, 536] on span "Submit" at bounding box center [1195, 542] width 24 height 13
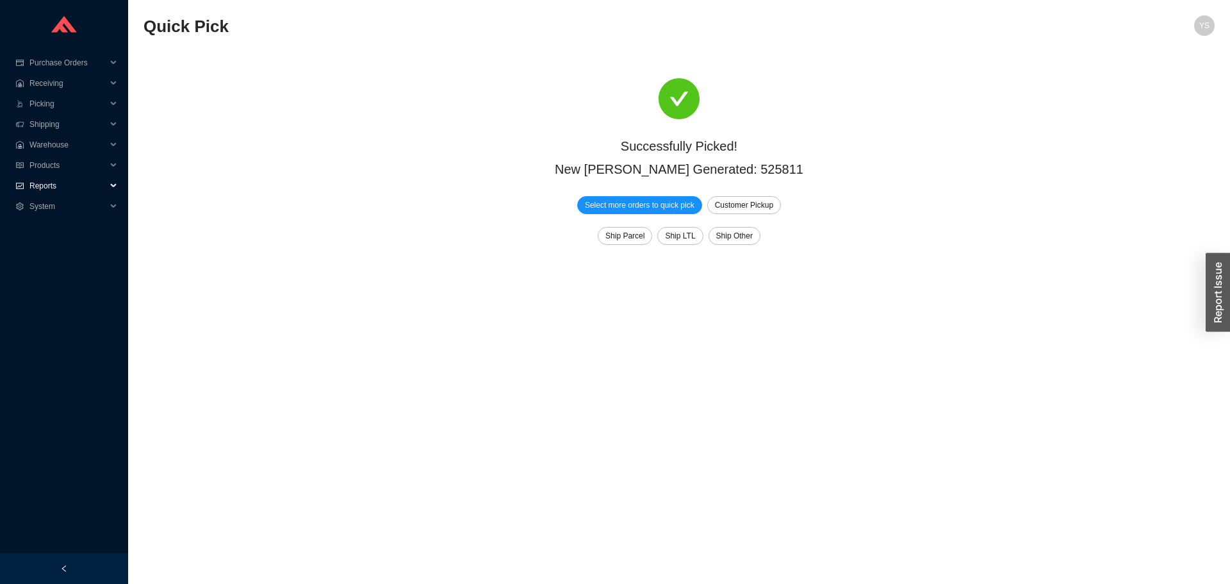
click at [53, 188] on span "Reports" at bounding box center [67, 186] width 77 height 21
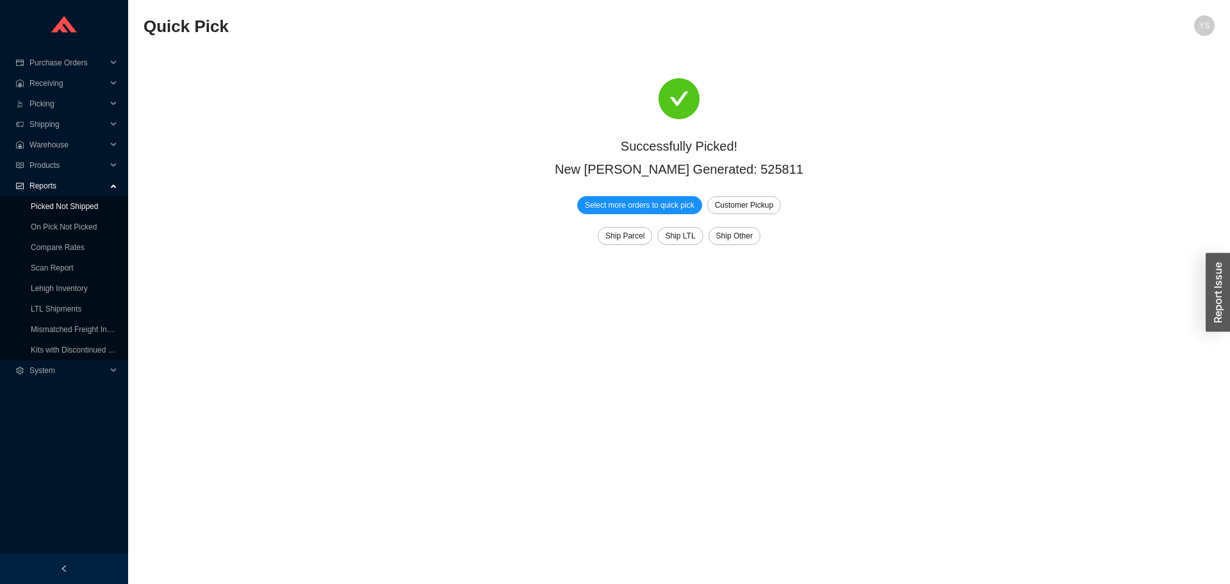
click at [56, 211] on link "Picked Not Shipped" at bounding box center [64, 206] width 67 height 9
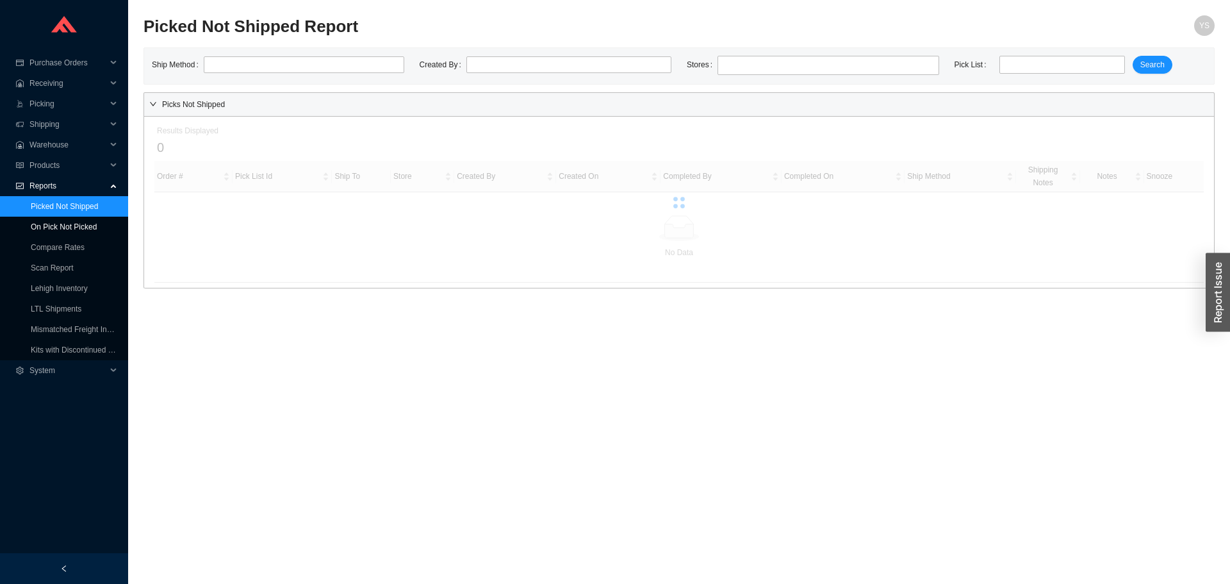
click at [58, 222] on link "On Pick Not Picked" at bounding box center [64, 226] width 66 height 9
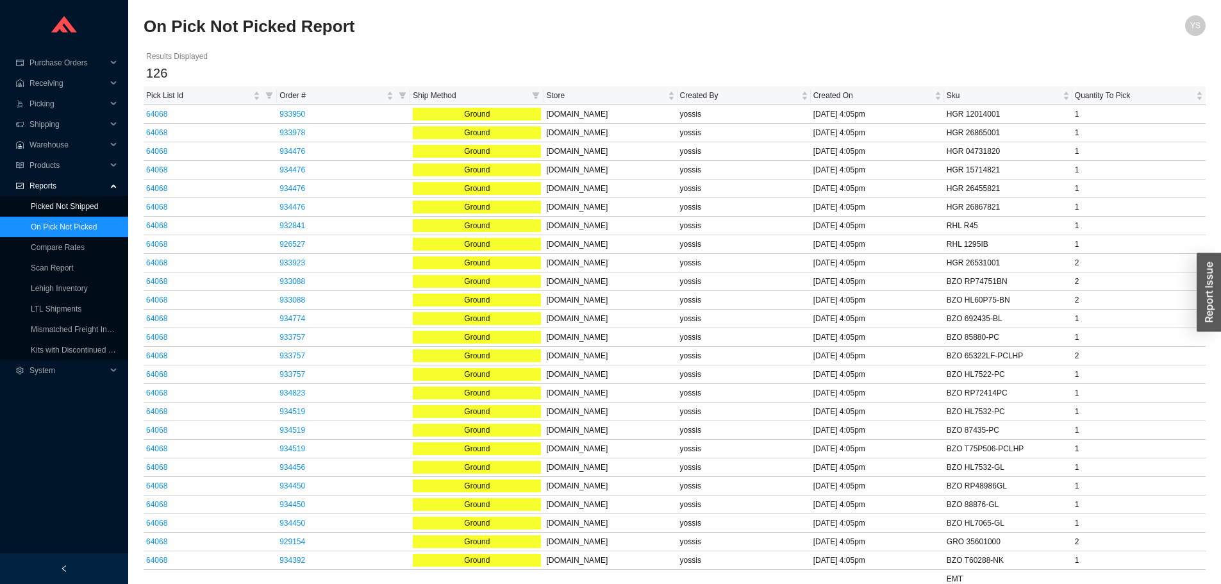
click at [62, 208] on link "Picked Not Shipped" at bounding box center [64, 206] width 67 height 9
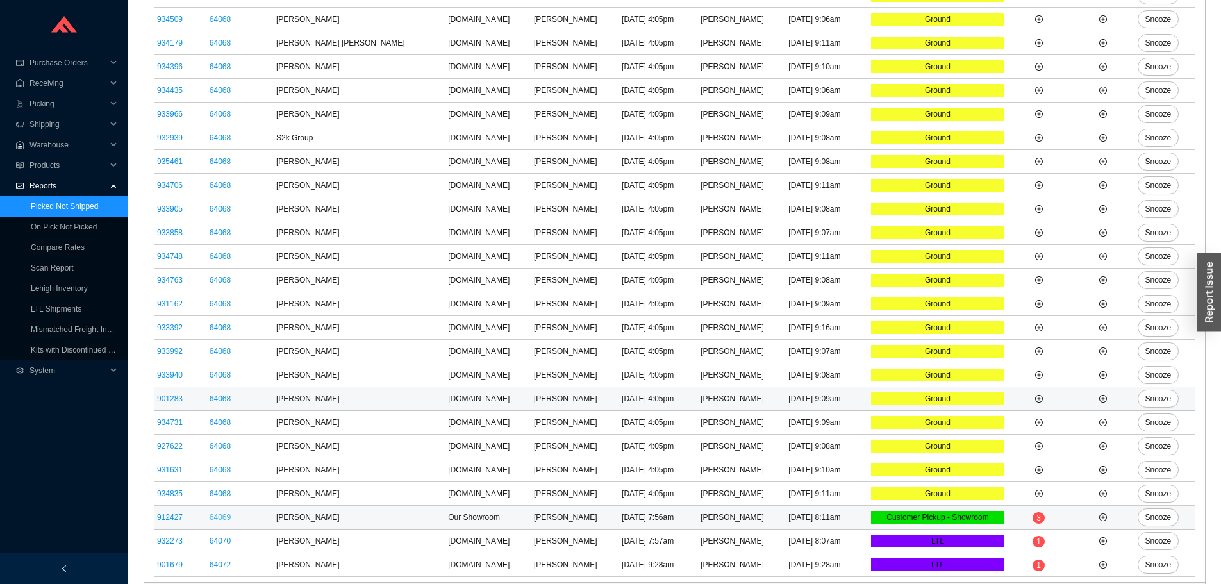
scroll to position [1345, 0]
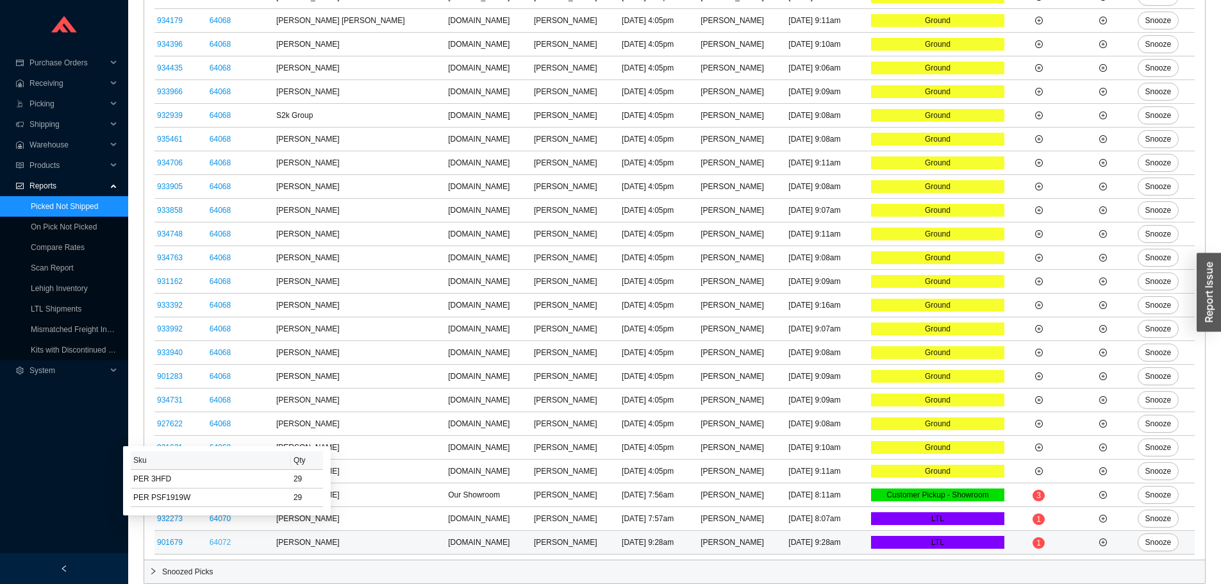
click at [229, 541] on link "64072" at bounding box center [220, 542] width 21 height 9
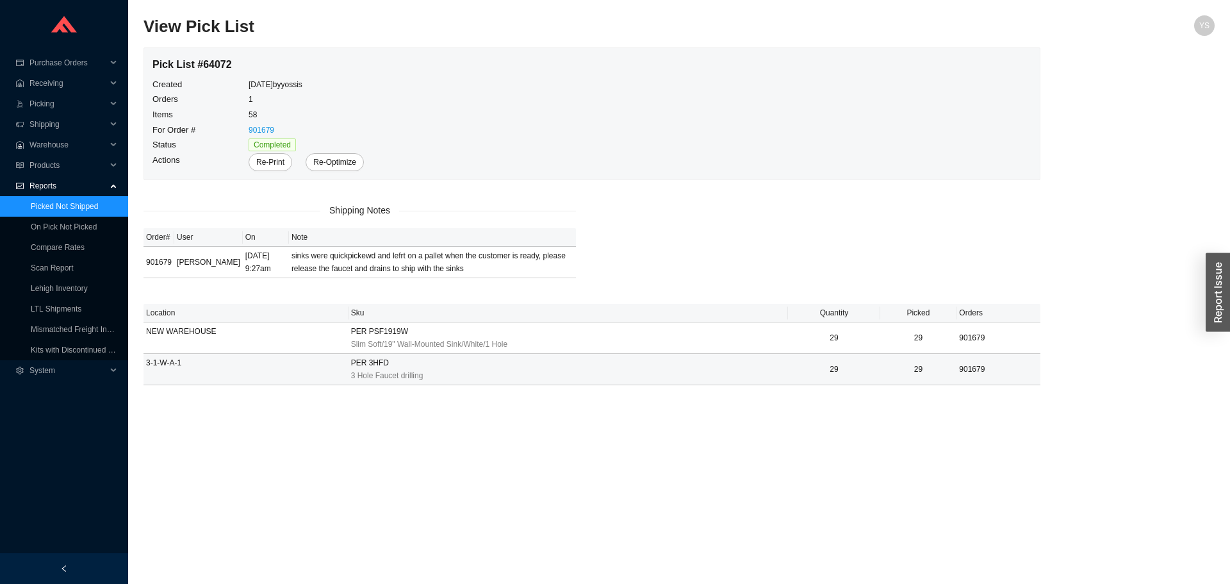
click at [351, 357] on span "PER 3HFD" at bounding box center [370, 362] width 38 height 13
copy span "PER 3HFD"
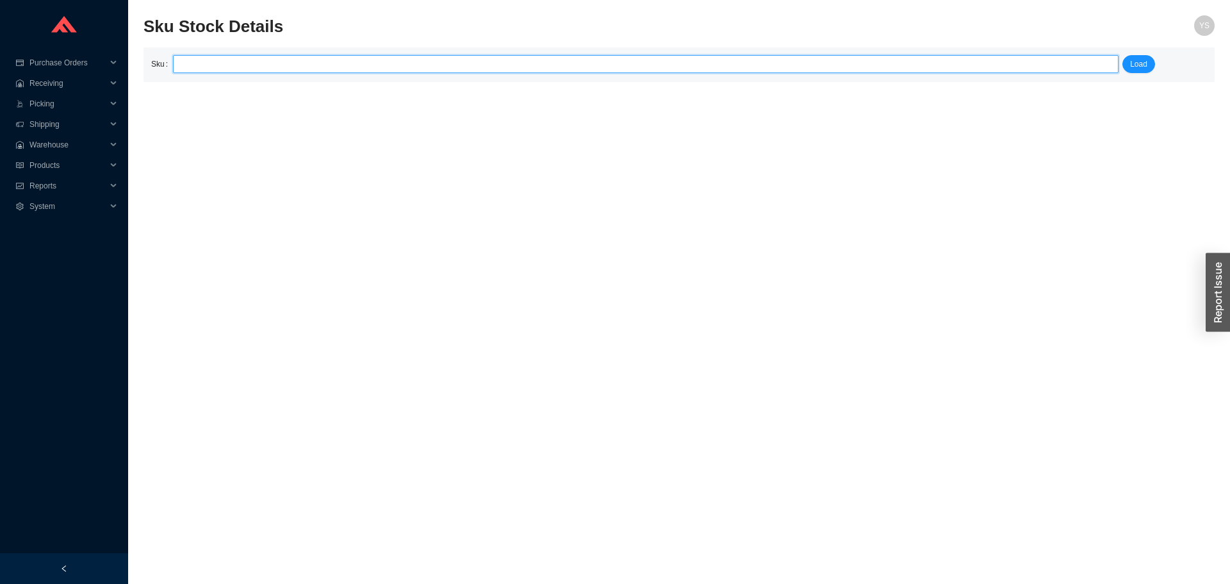
click at [321, 72] on input "search" at bounding box center [645, 64] width 935 height 17
type input "PER 3HFD"
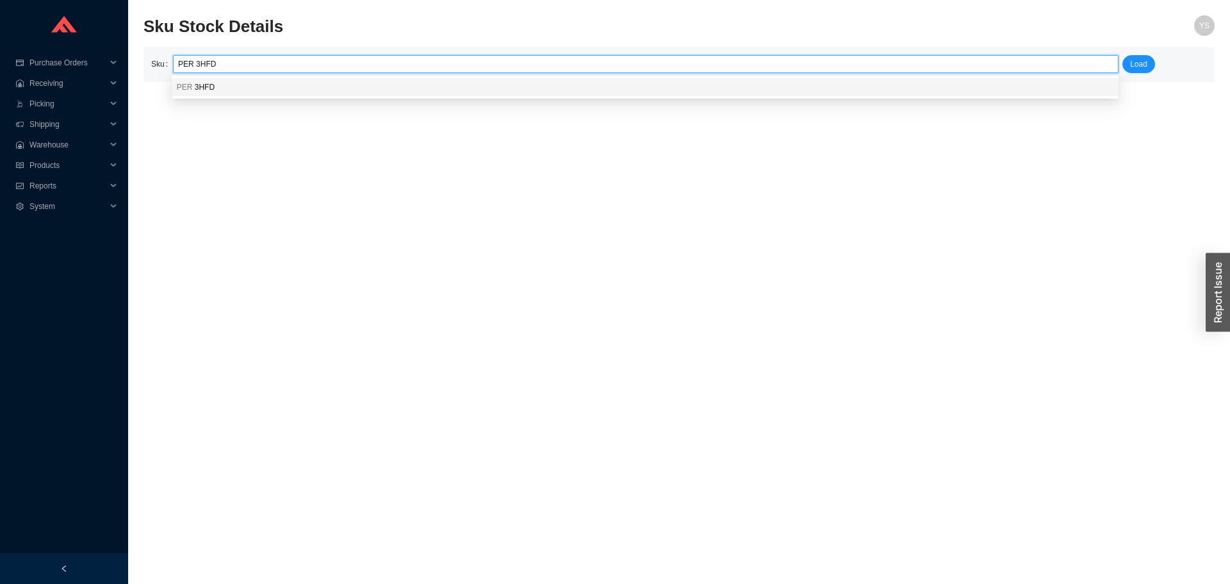
click at [297, 83] on div "PER 3HFD" at bounding box center [645, 87] width 937 height 12
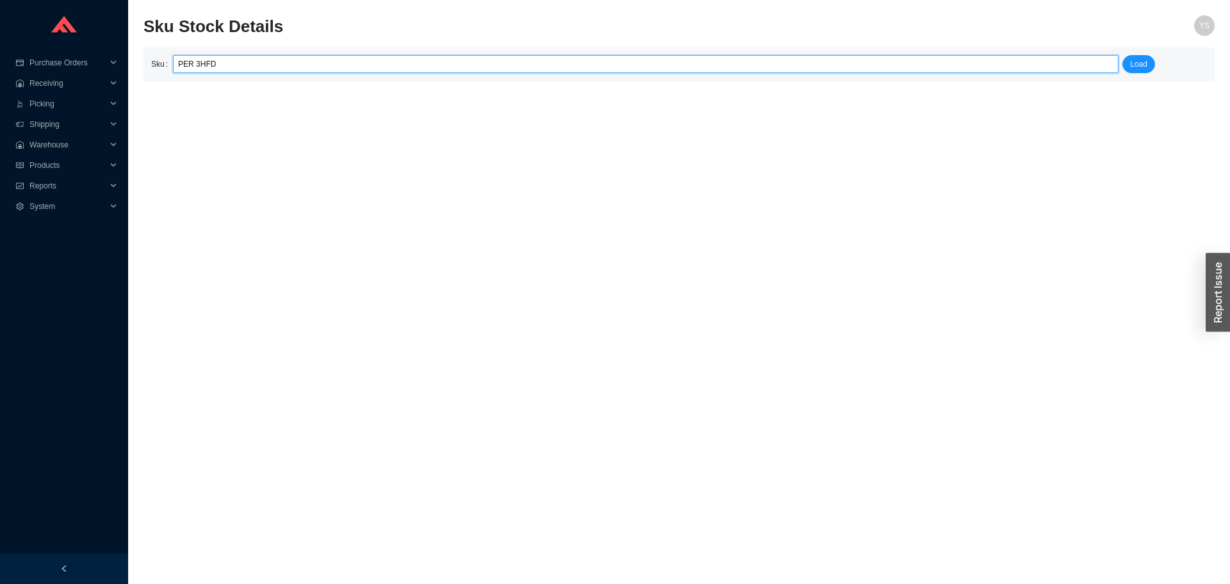
click button "Load" at bounding box center [1139, 64] width 33 height 18
type input "2203377"
click at [320, 59] on button "Load" at bounding box center [333, 64] width 33 height 18
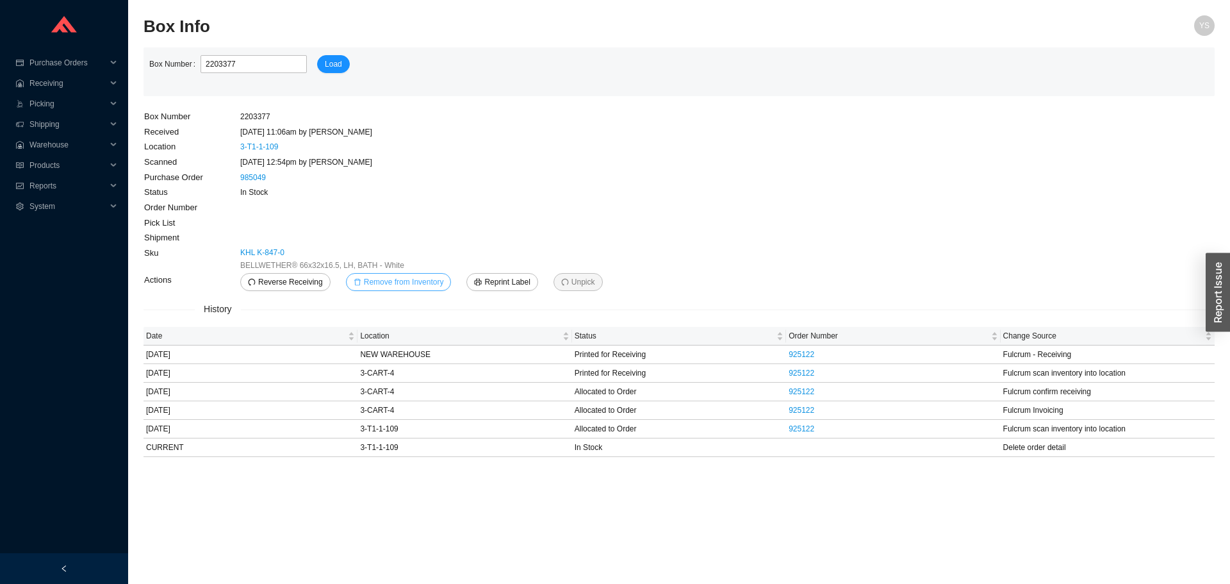
click at [431, 281] on span "Remove from Inventory" at bounding box center [404, 282] width 80 height 13
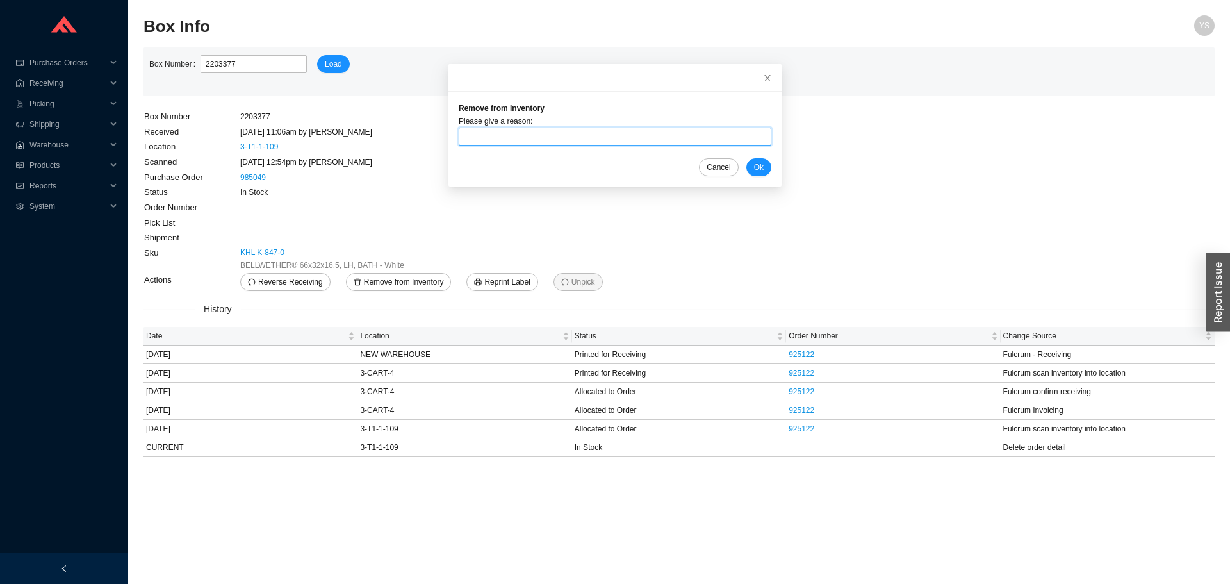
click at [507, 131] on input "text" at bounding box center [615, 137] width 313 height 18
type input "sent back"
click at [746, 167] on button "Ok" at bounding box center [758, 167] width 25 height 18
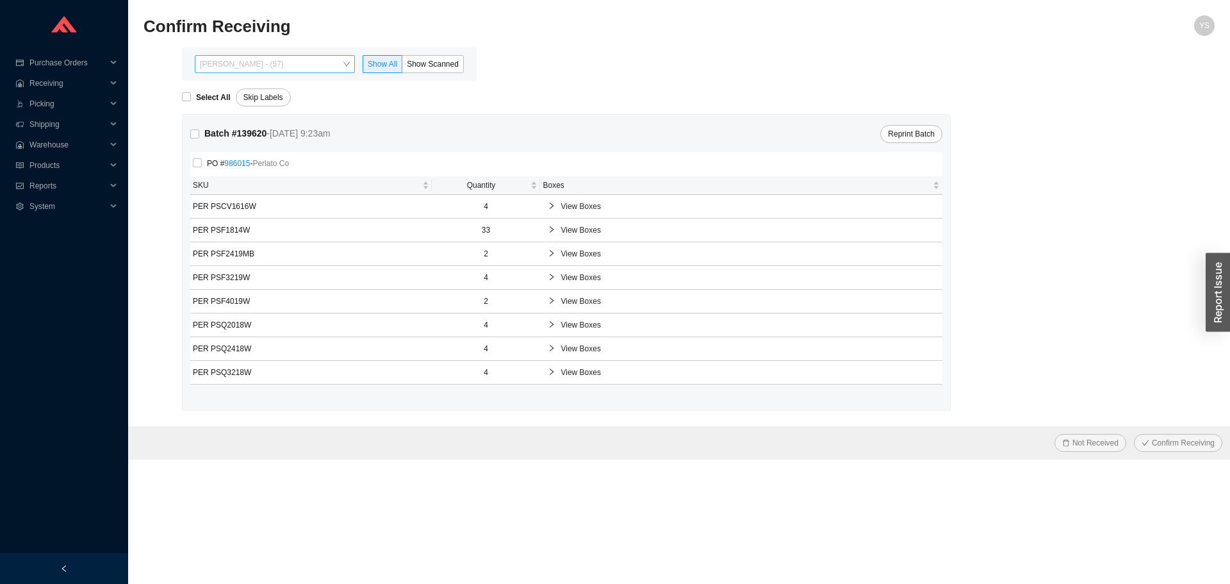
click at [224, 65] on span "[PERSON_NAME] - (57)" at bounding box center [275, 64] width 150 height 17
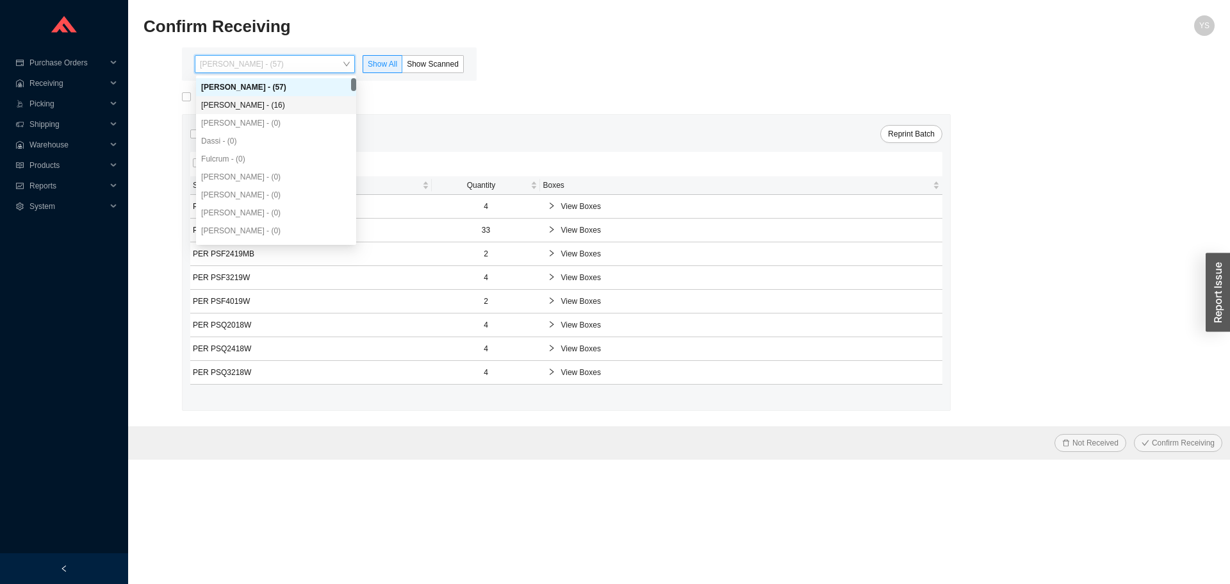
click at [224, 108] on div "[PERSON_NAME] - (16)" at bounding box center [276, 105] width 150 height 12
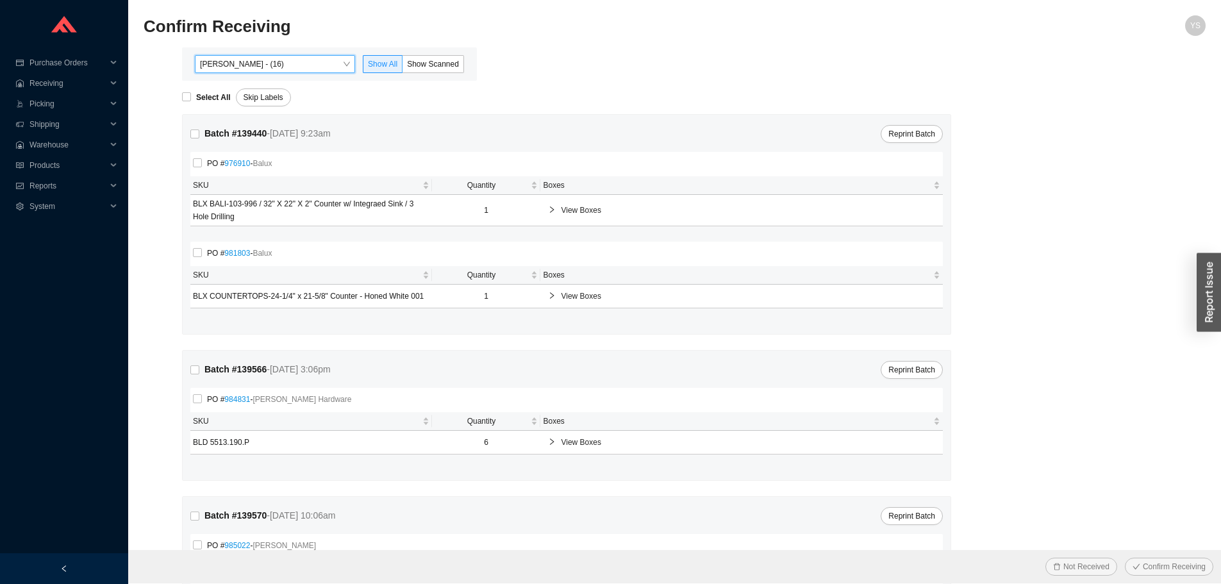
click at [424, 51] on div "[PERSON_NAME] - (16) [PERSON_NAME] - (16) Show All Show Scanned" at bounding box center [329, 63] width 295 height 33
click at [420, 61] on span "Show Scanned" at bounding box center [433, 64] width 52 height 9
click at [402, 67] on input "Show Scanned" at bounding box center [402, 67] width 0 height 0
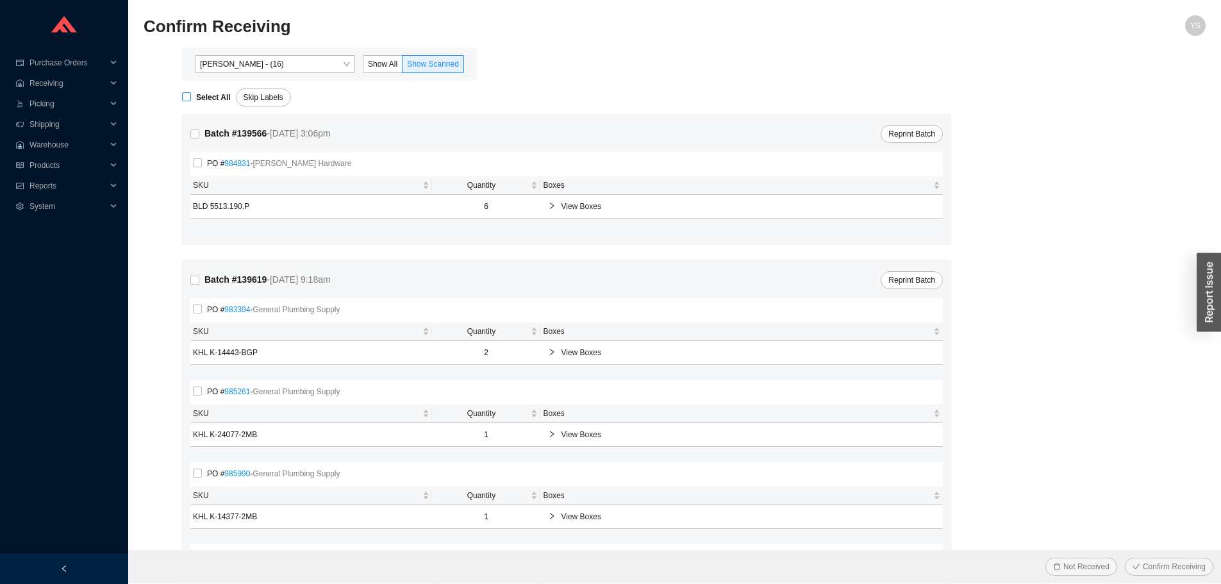
click at [190, 95] on input "Select All" at bounding box center [186, 96] width 9 height 9
checkbox input "true"
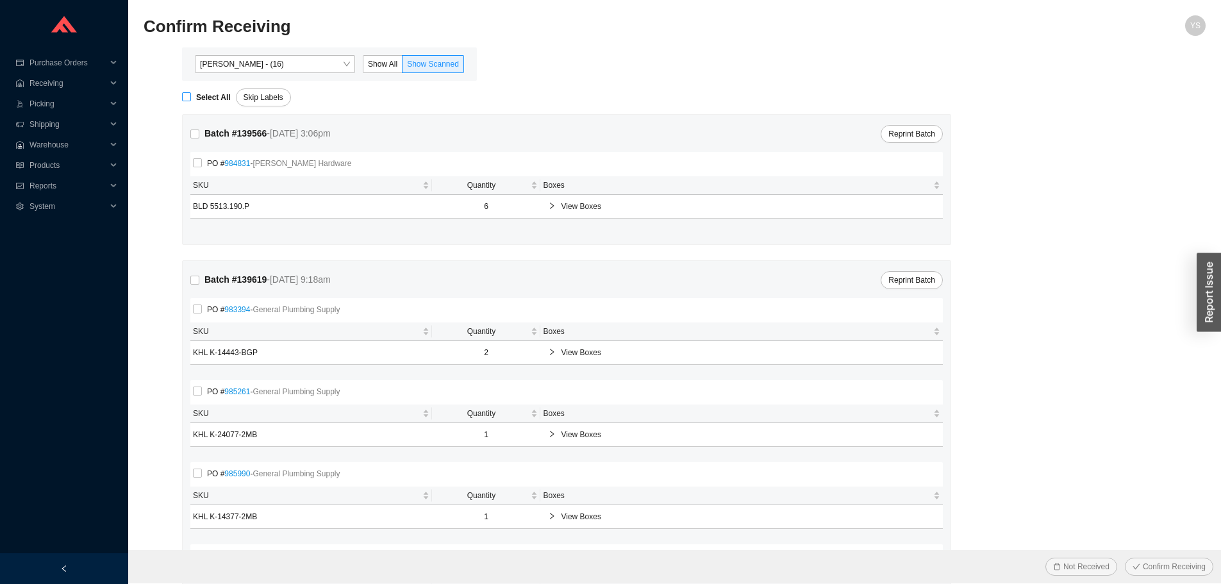
checkbox input "true"
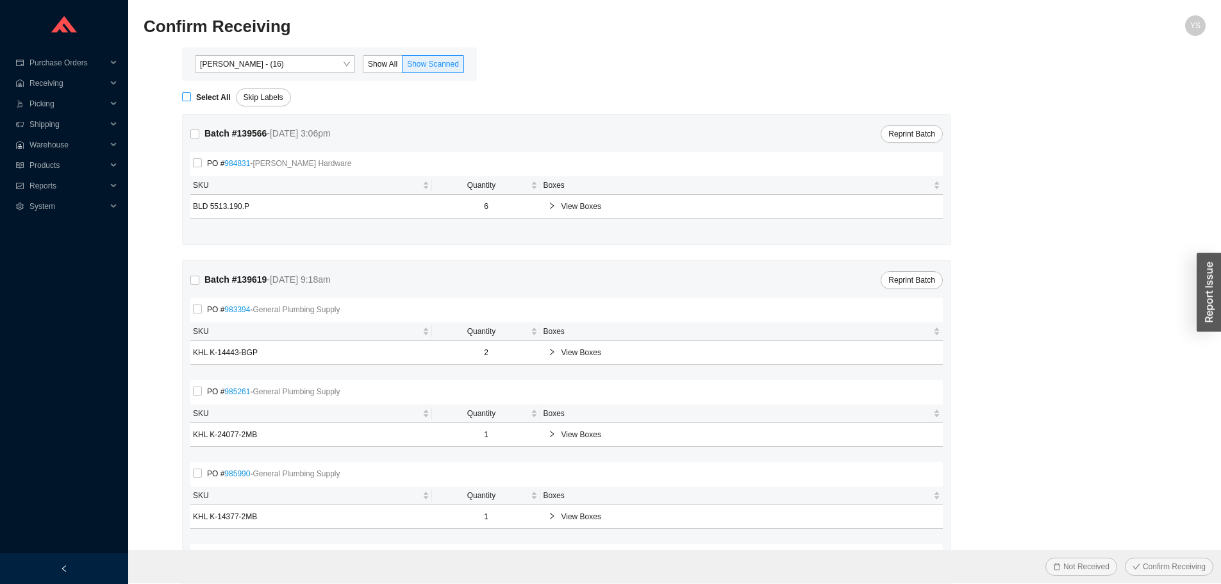
checkbox input "true"
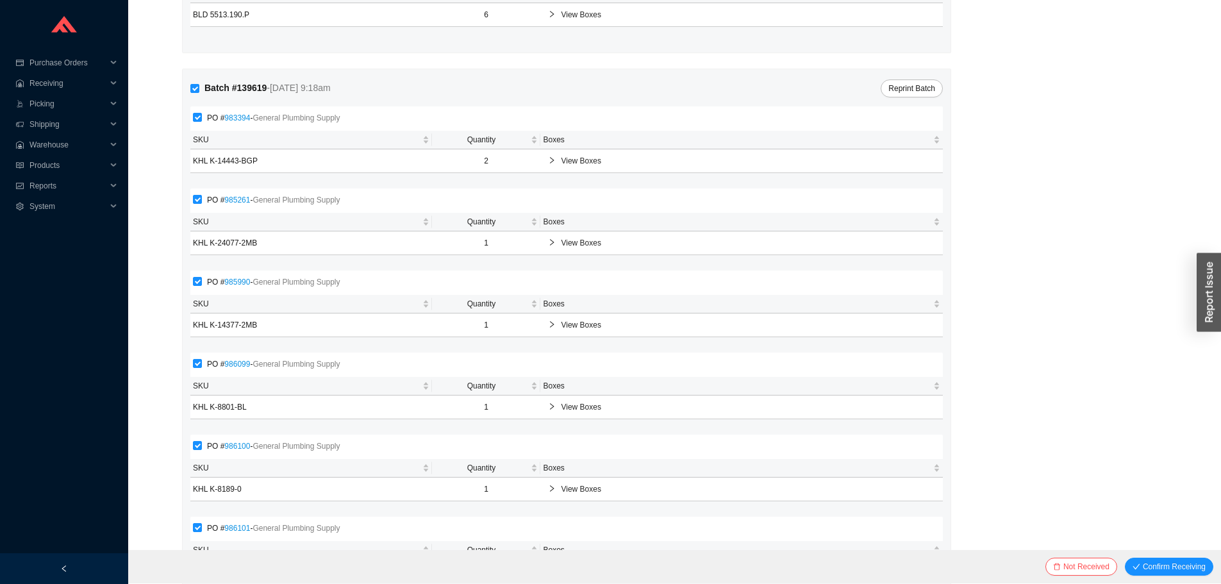
scroll to position [192, 0]
click at [1198, 562] on span "Confirm Receiving" at bounding box center [1173, 566] width 63 height 13
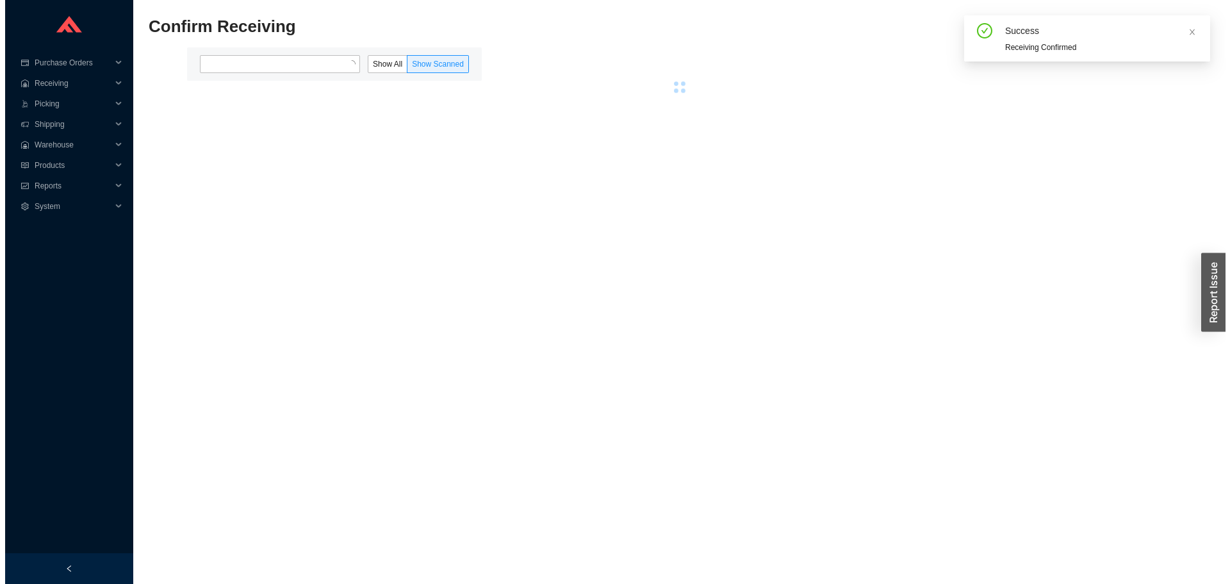
scroll to position [0, 0]
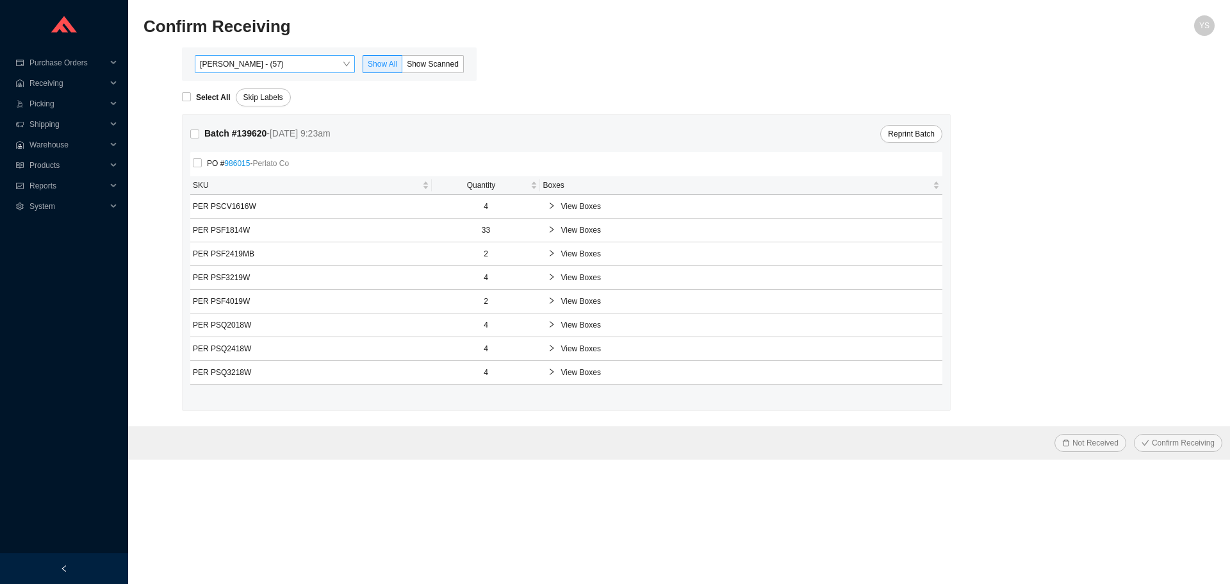
click at [251, 68] on span "[PERSON_NAME] - (57)" at bounding box center [275, 64] width 150 height 17
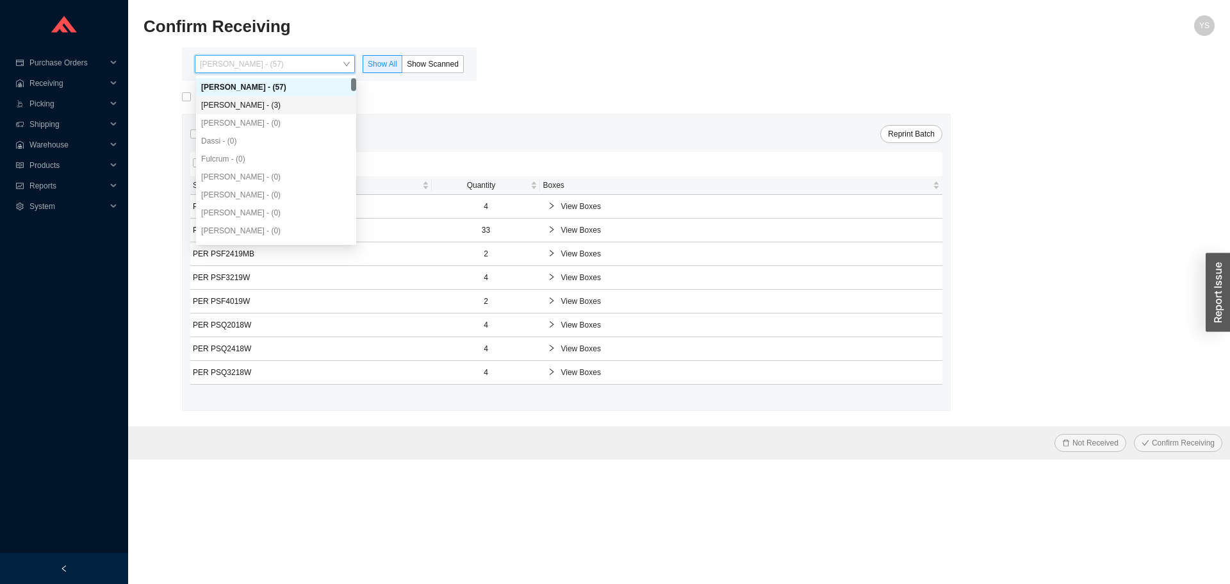
click at [252, 119] on div "[PERSON_NAME] - (0)" at bounding box center [276, 123] width 150 height 12
click at [252, 110] on div "[PERSON_NAME] - (3)" at bounding box center [276, 105] width 150 height 12
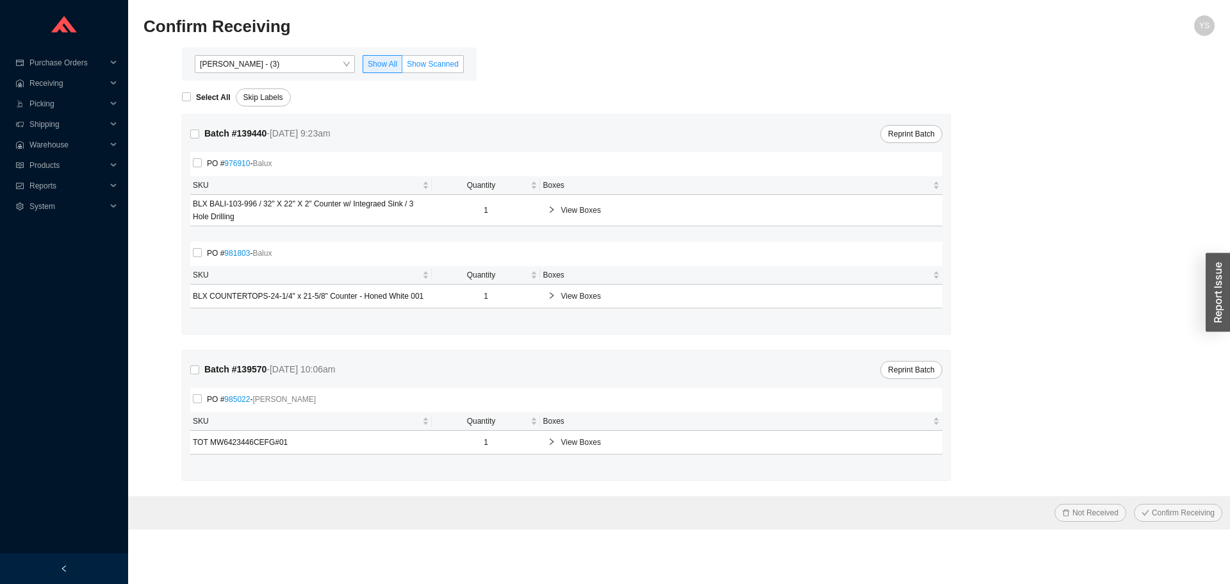
click at [434, 63] on span "Show Scanned" at bounding box center [433, 64] width 52 height 9
click at [402, 67] on input "Show Scanned" at bounding box center [402, 67] width 0 height 0
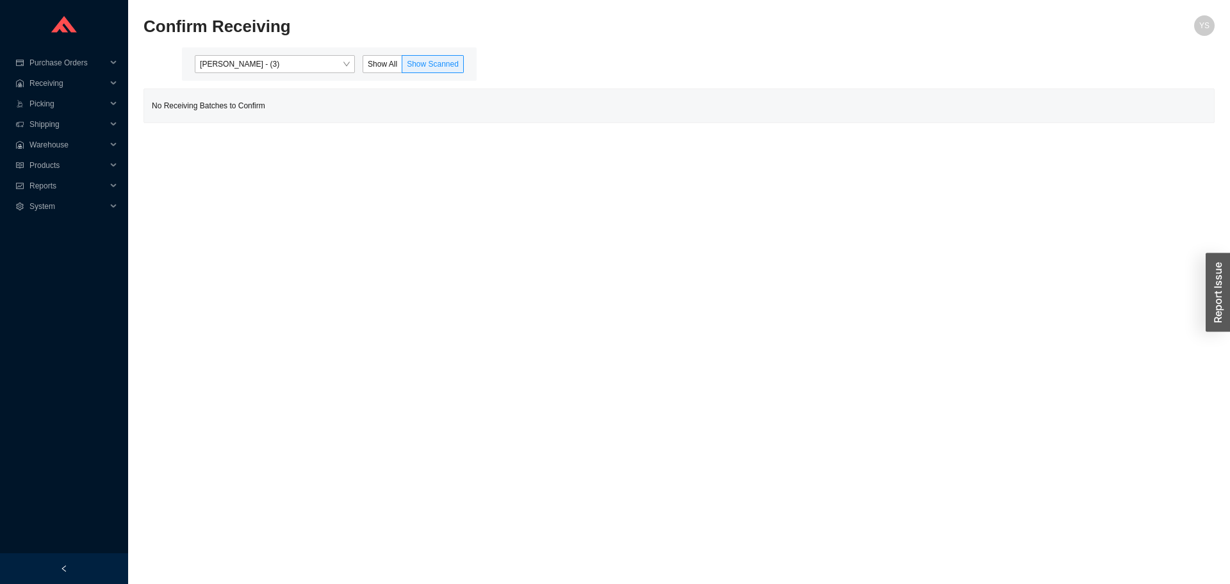
click at [361, 51] on div "Angel Negron - (3) Show All Show Scanned" at bounding box center [329, 63] width 295 height 33
click at [374, 58] on label "Show All" at bounding box center [383, 64] width 40 height 18
click at [363, 67] on input "Show All" at bounding box center [363, 67] width 0 height 0
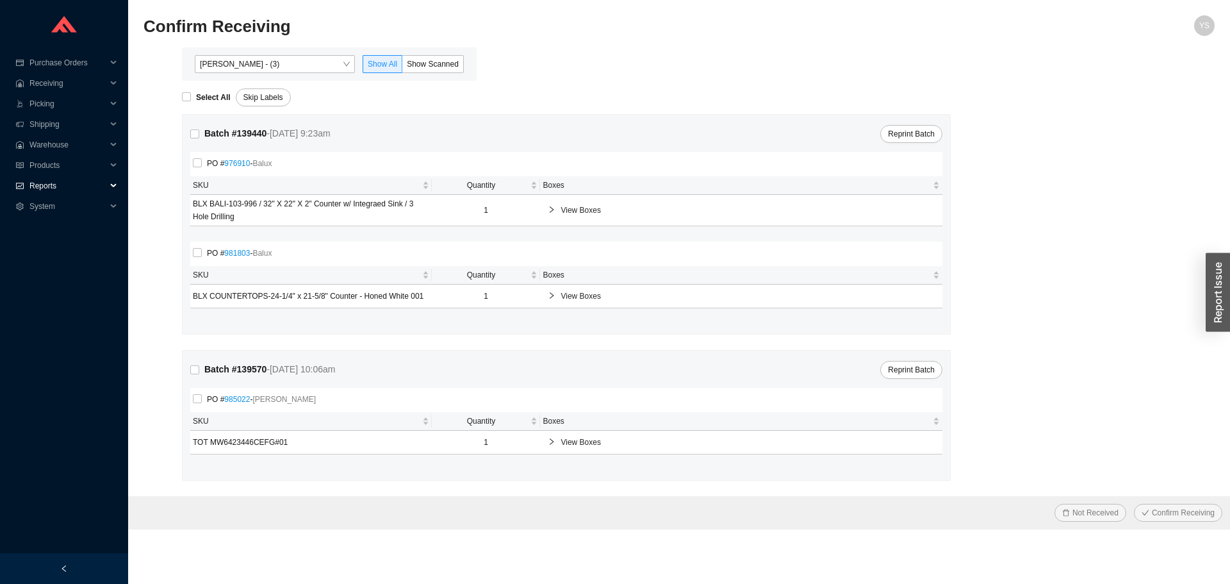
click at [29, 181] on span "Reports" at bounding box center [67, 186] width 77 height 21
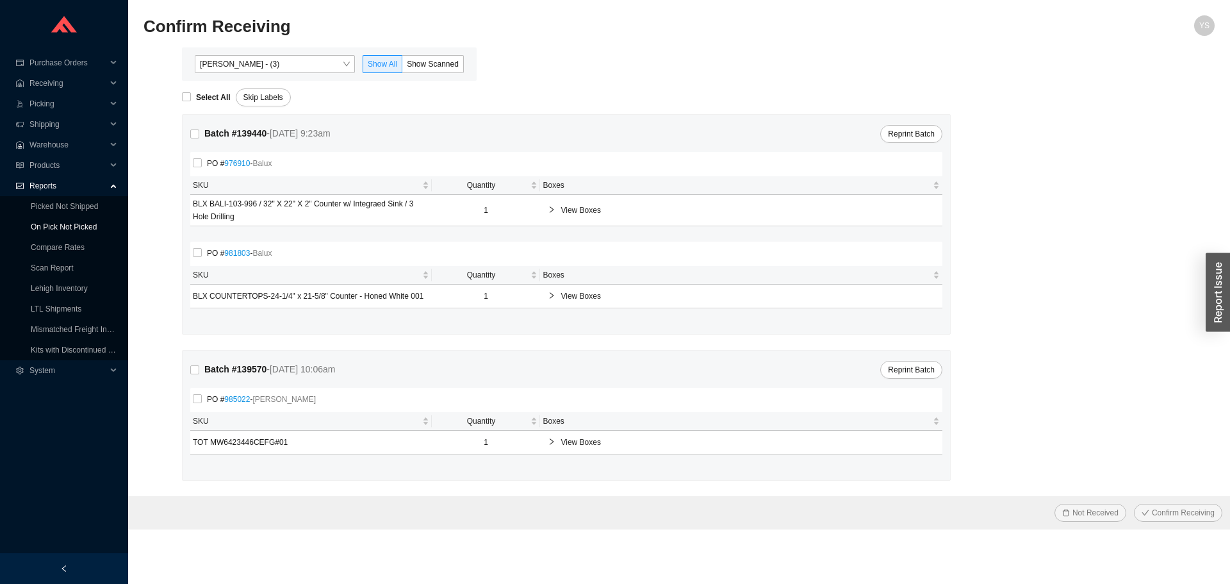
drag, startPoint x: 33, startPoint y: 192, endPoint x: 44, endPoint y: 220, distance: 30.5
click at [44, 222] on link "On Pick Not Picked" at bounding box center [64, 226] width 66 height 9
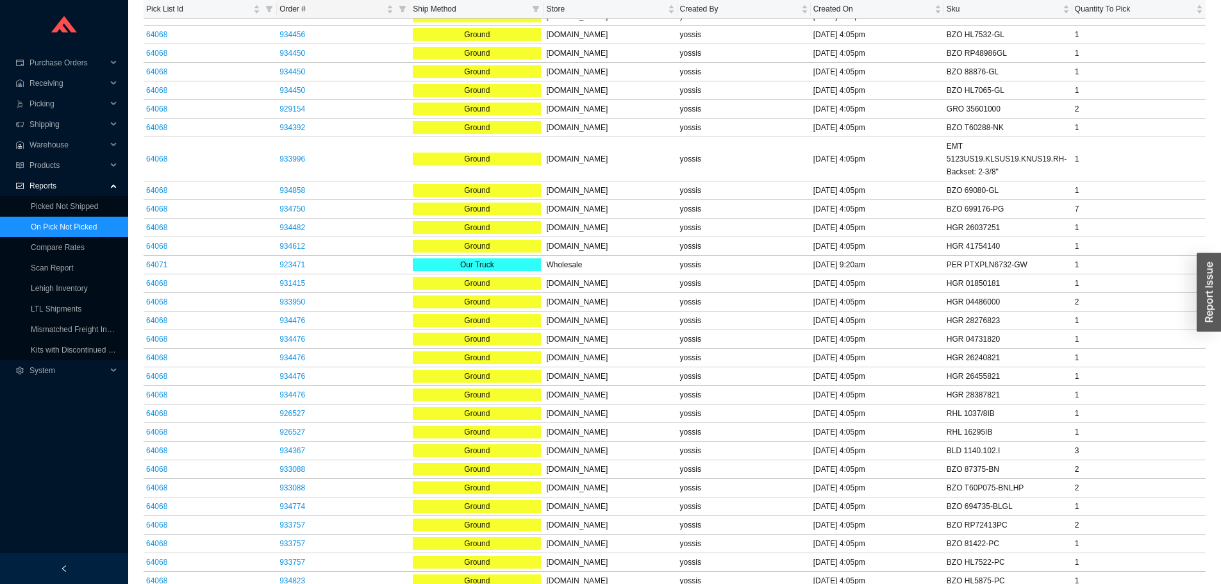
scroll to position [1538, 0]
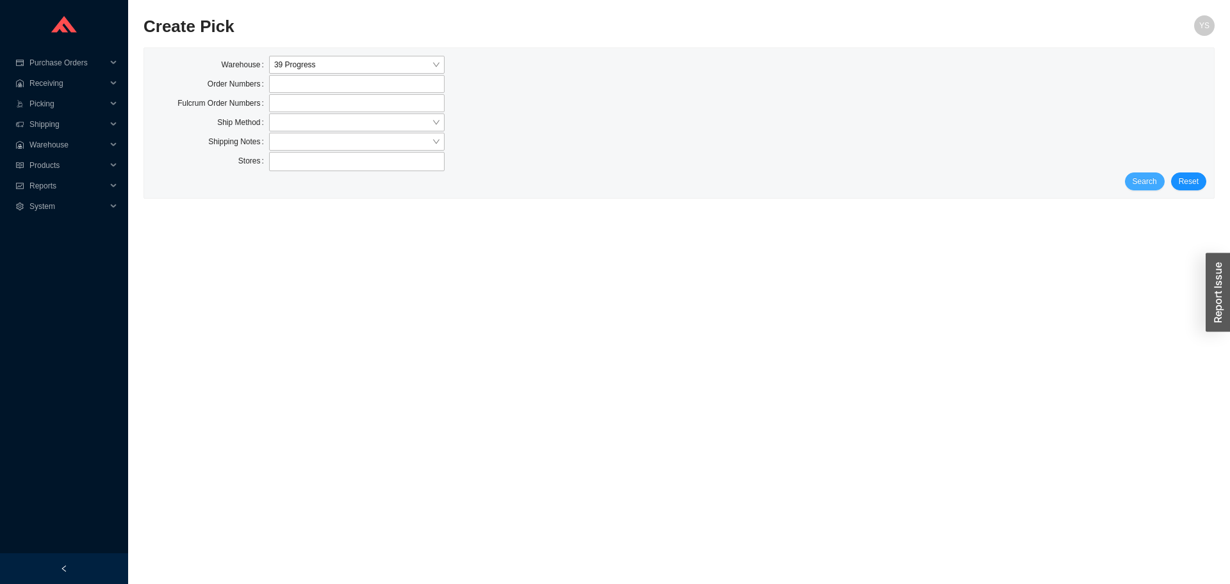
click at [1160, 181] on button "Search" at bounding box center [1145, 181] width 40 height 18
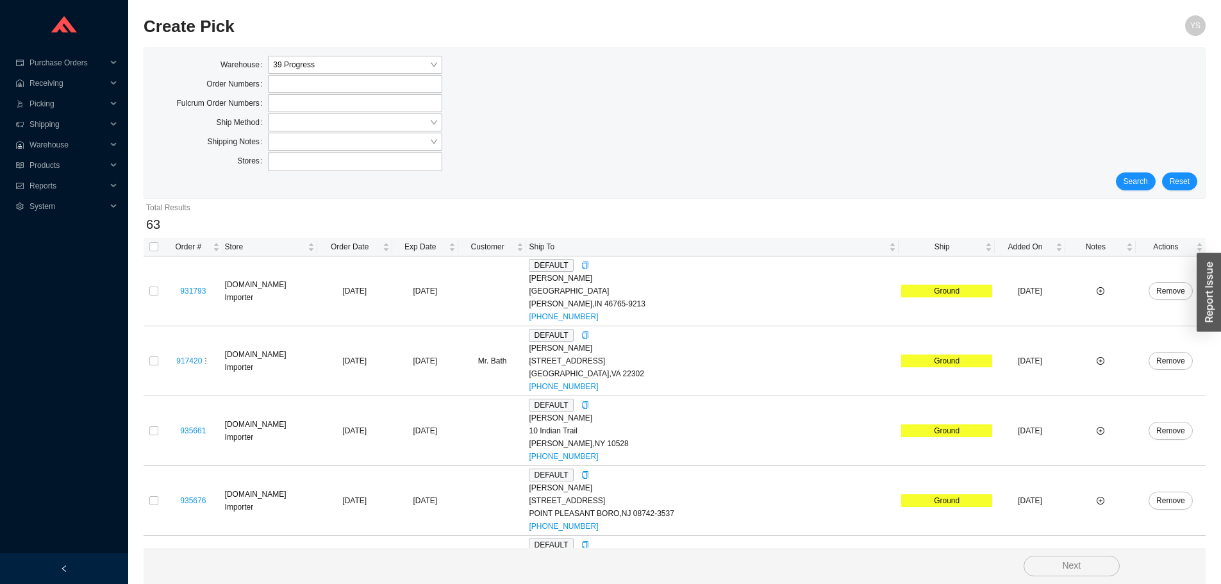
click at [160, 245] on th at bounding box center [154, 247] width 21 height 19
click at [158, 246] on th at bounding box center [154, 247] width 21 height 19
click at [153, 245] on input "checkbox" at bounding box center [153, 246] width 9 height 9
checkbox input "true"
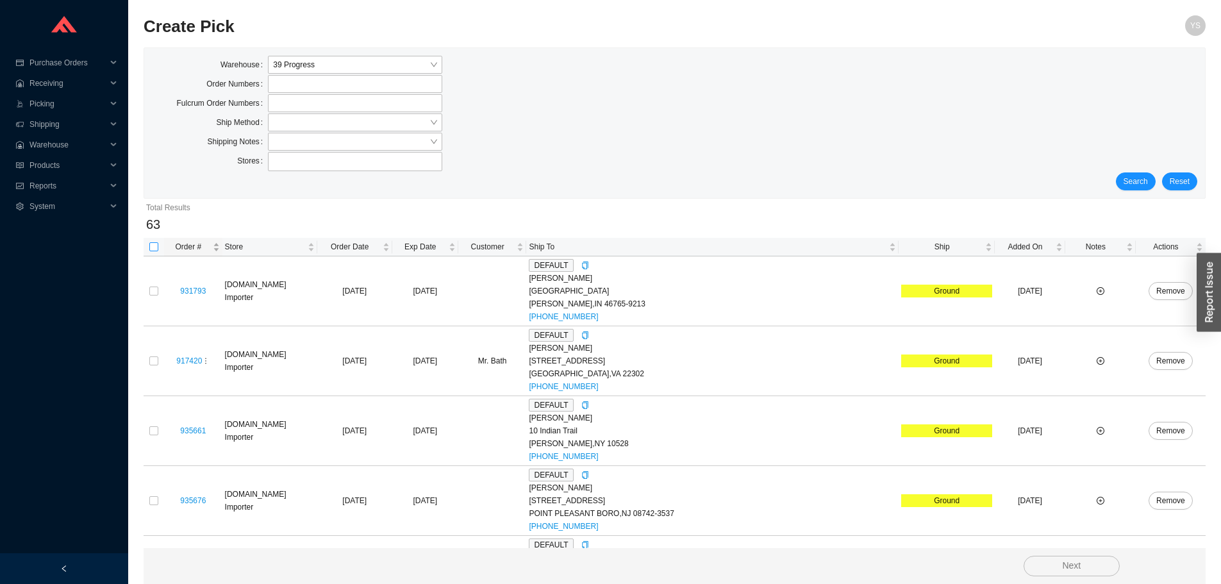
checkbox input "true"
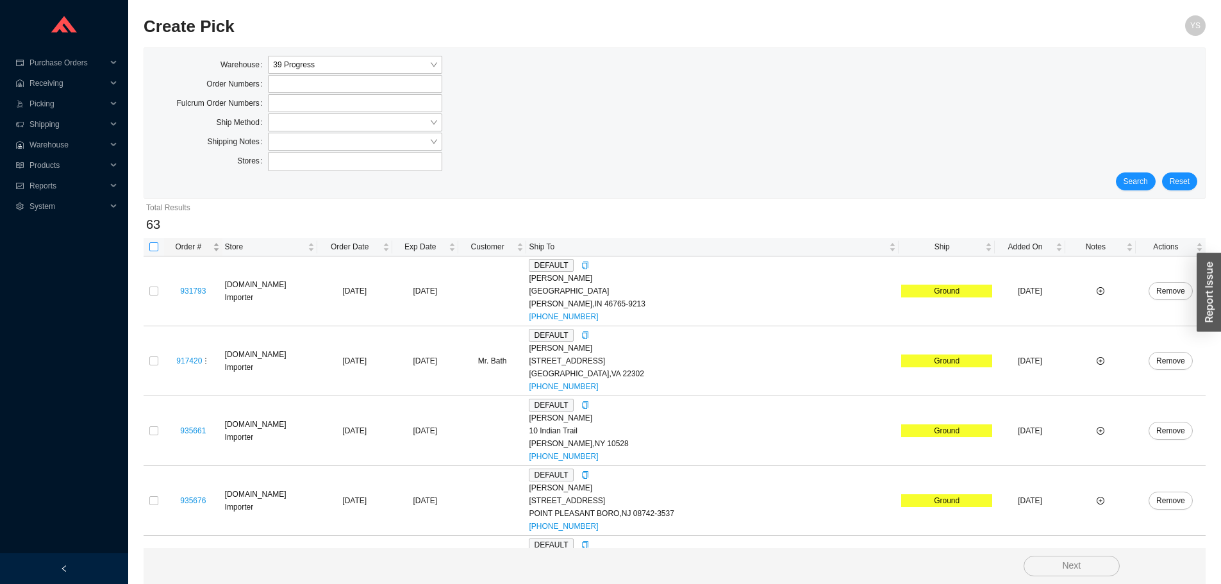
checkbox input "true"
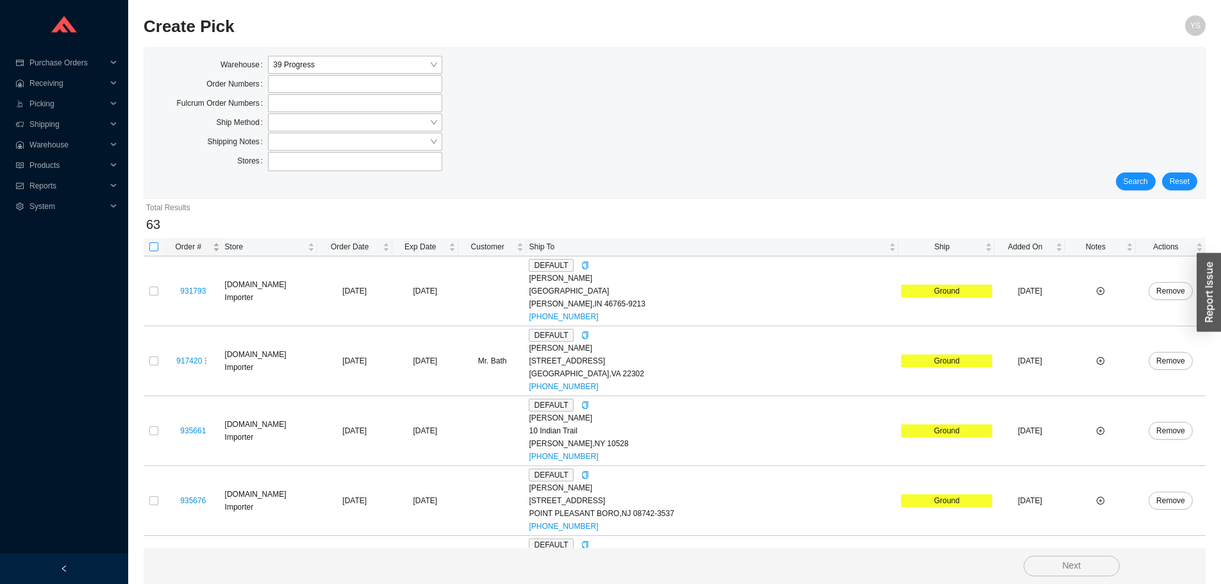
checkbox input "true"
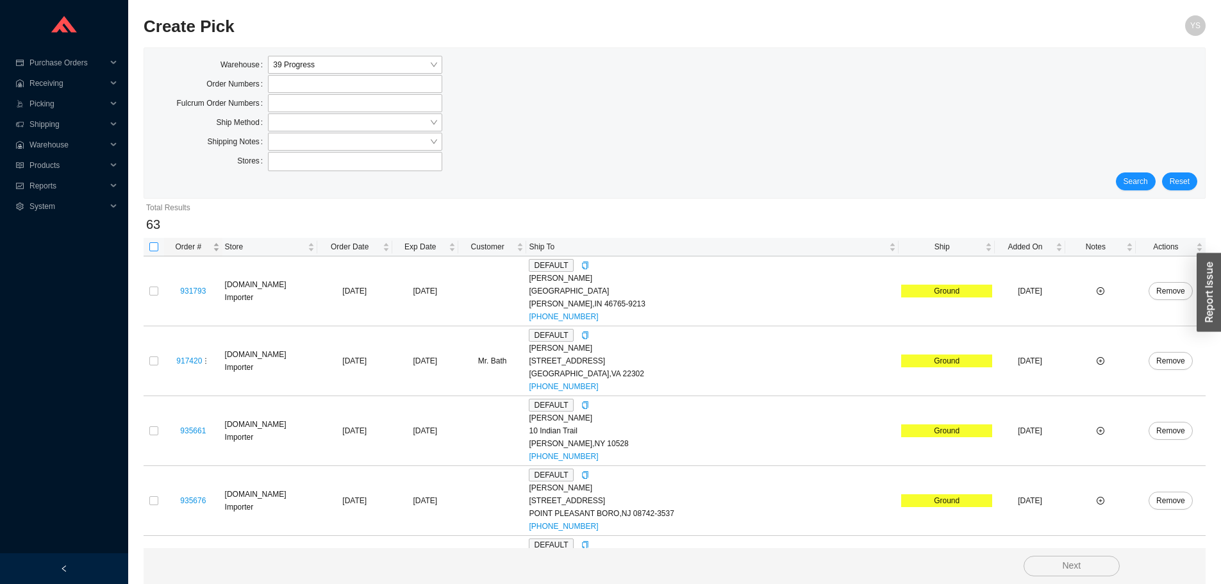
checkbox input "true"
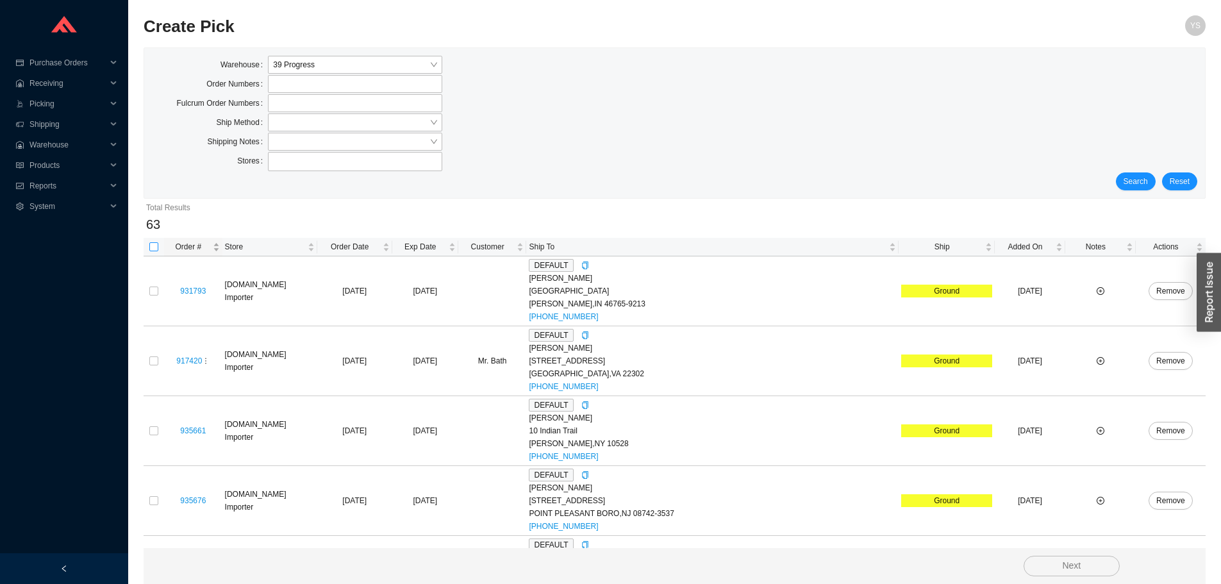
checkbox input "true"
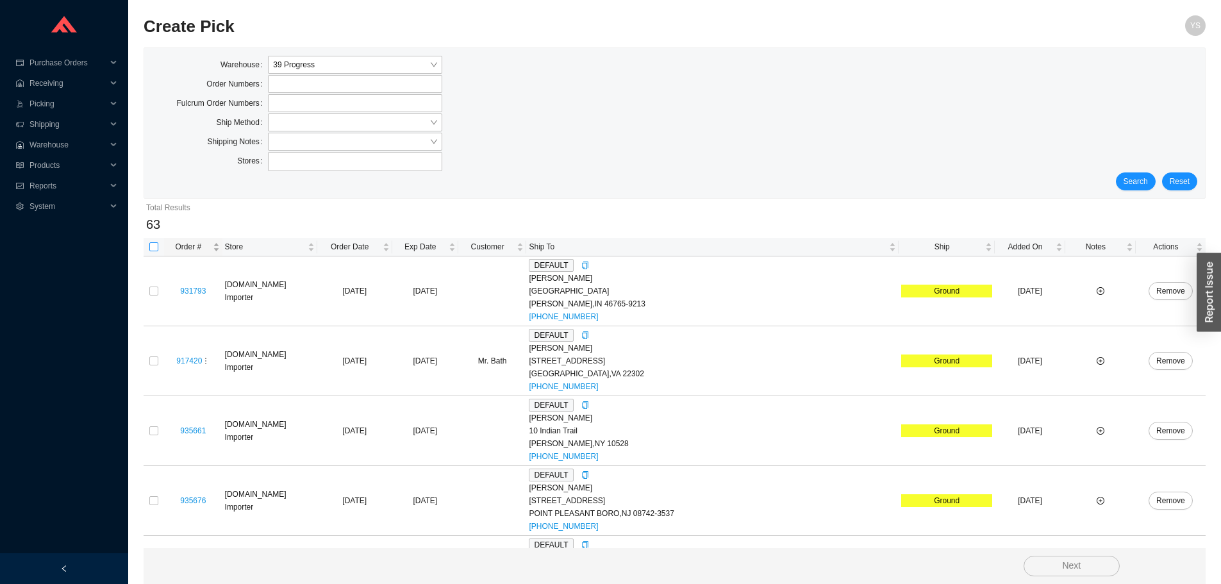
checkbox input "true"
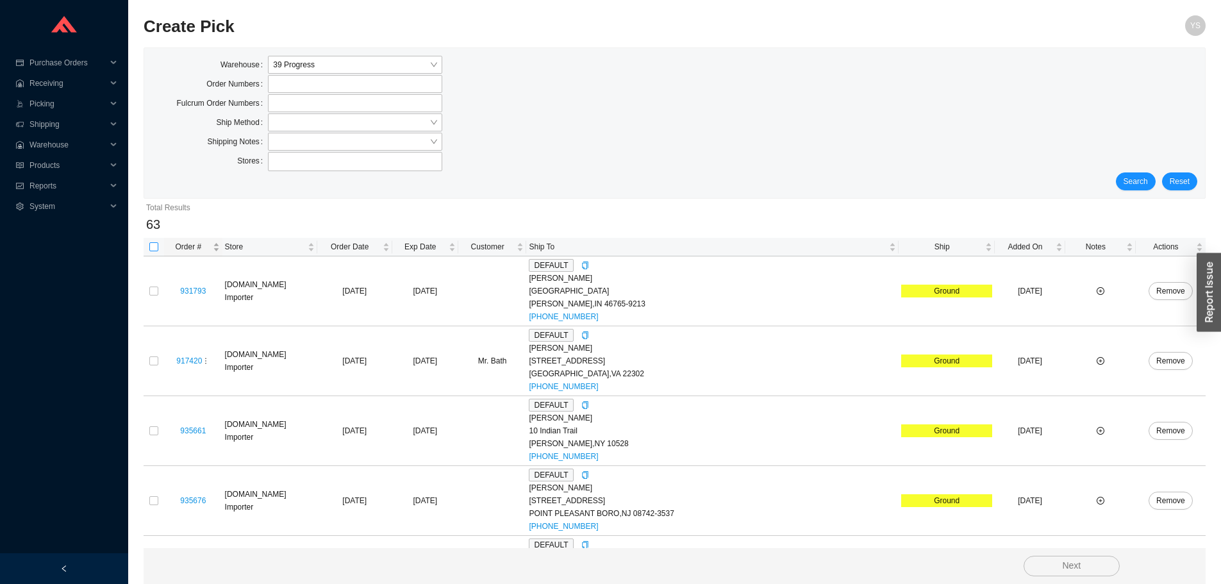
checkbox input "true"
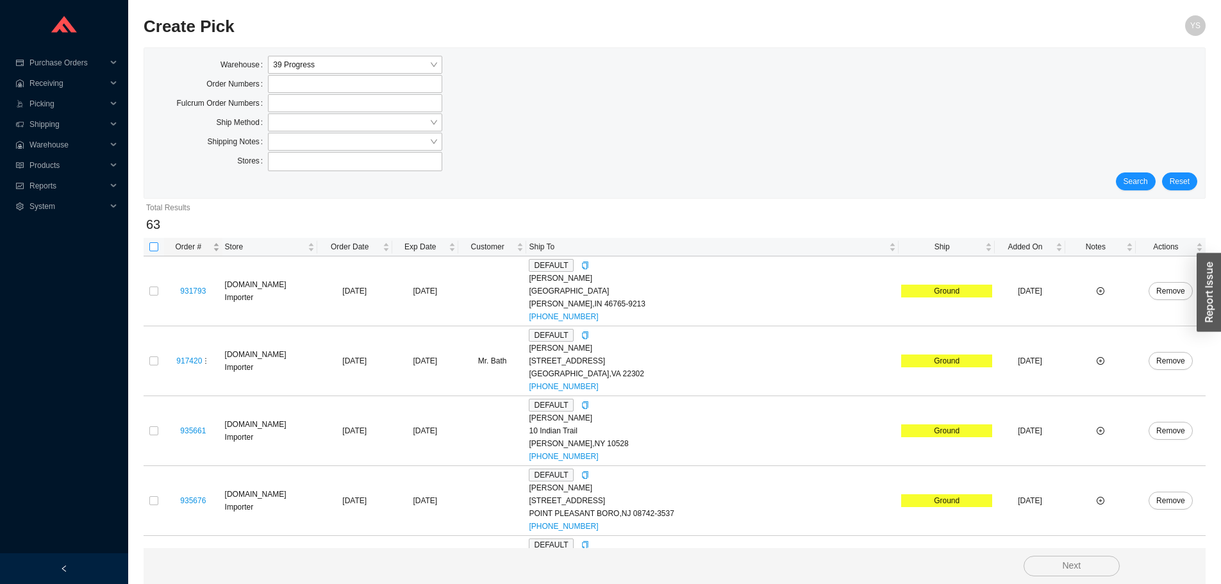
checkbox input "true"
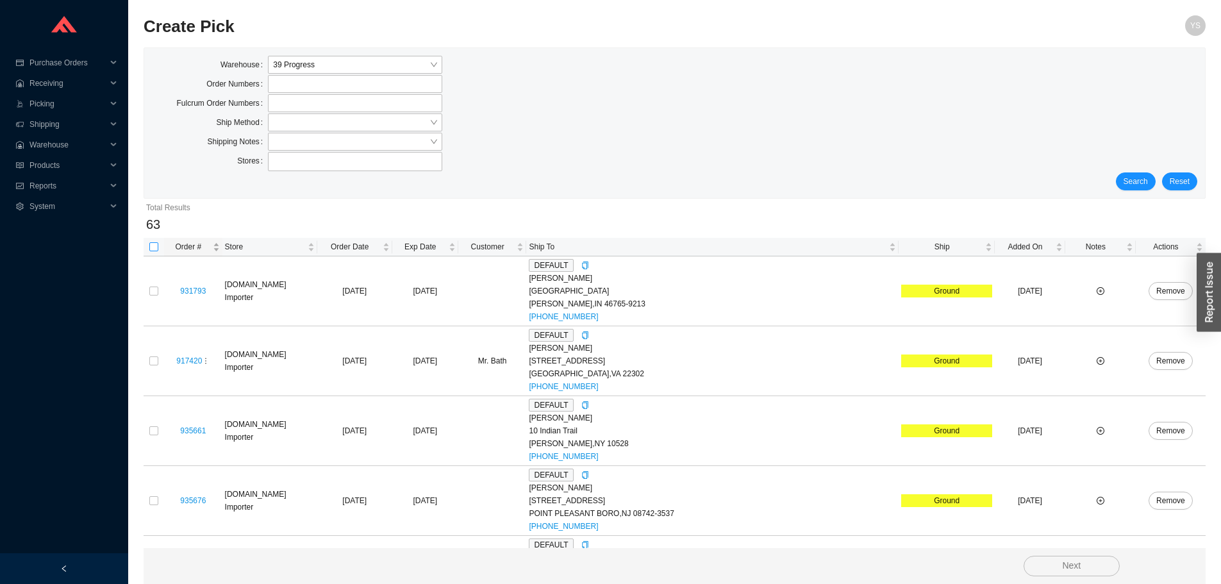
checkbox input "true"
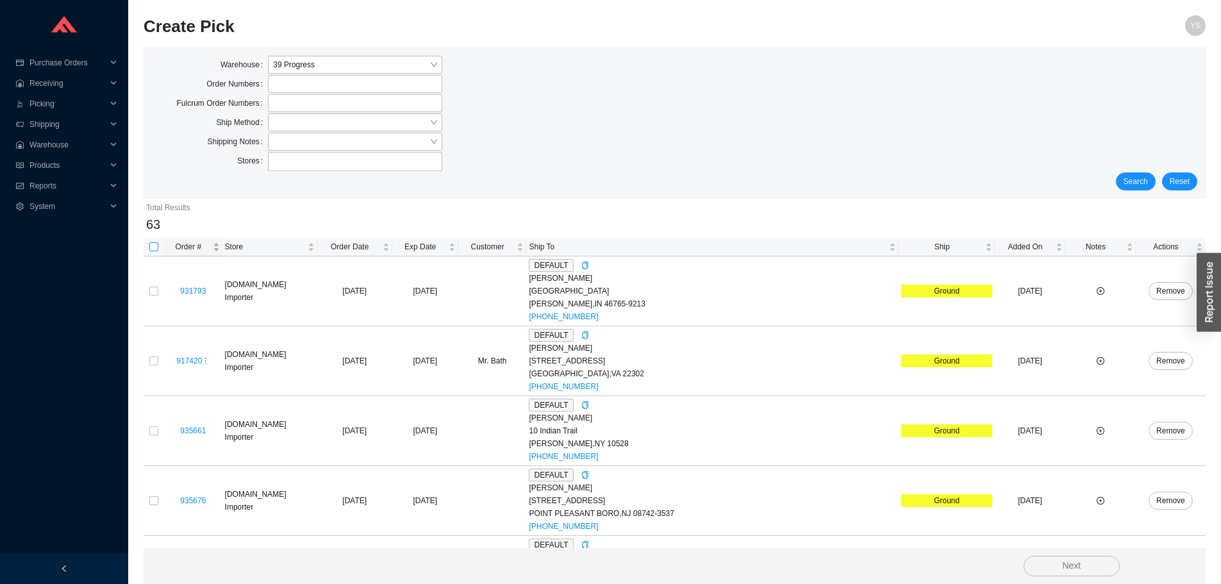
checkbox input "true"
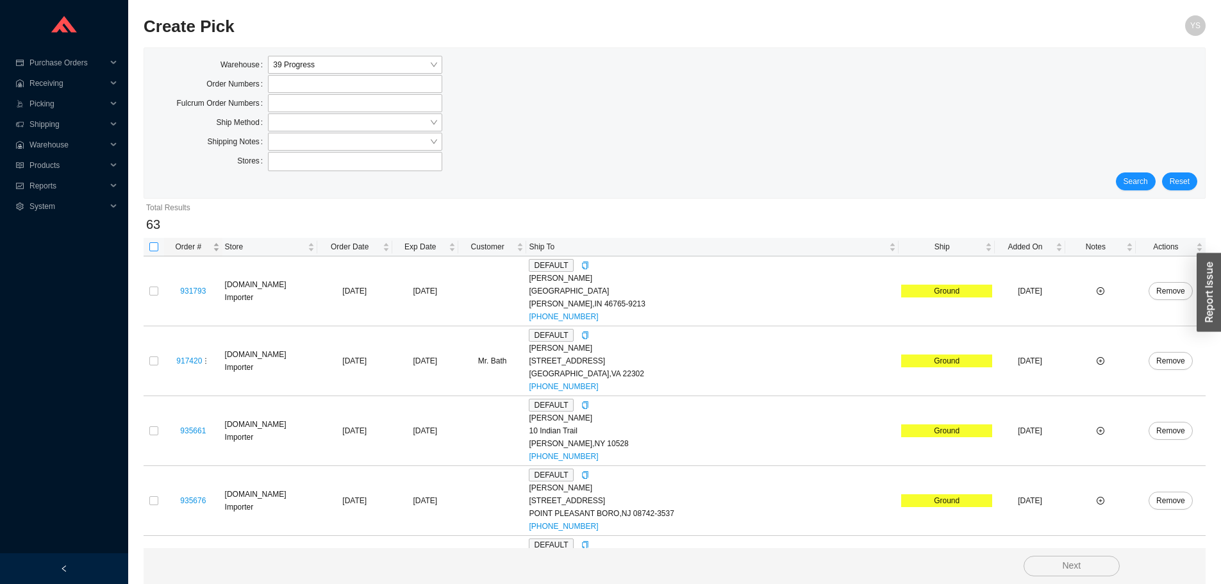
checkbox input "true"
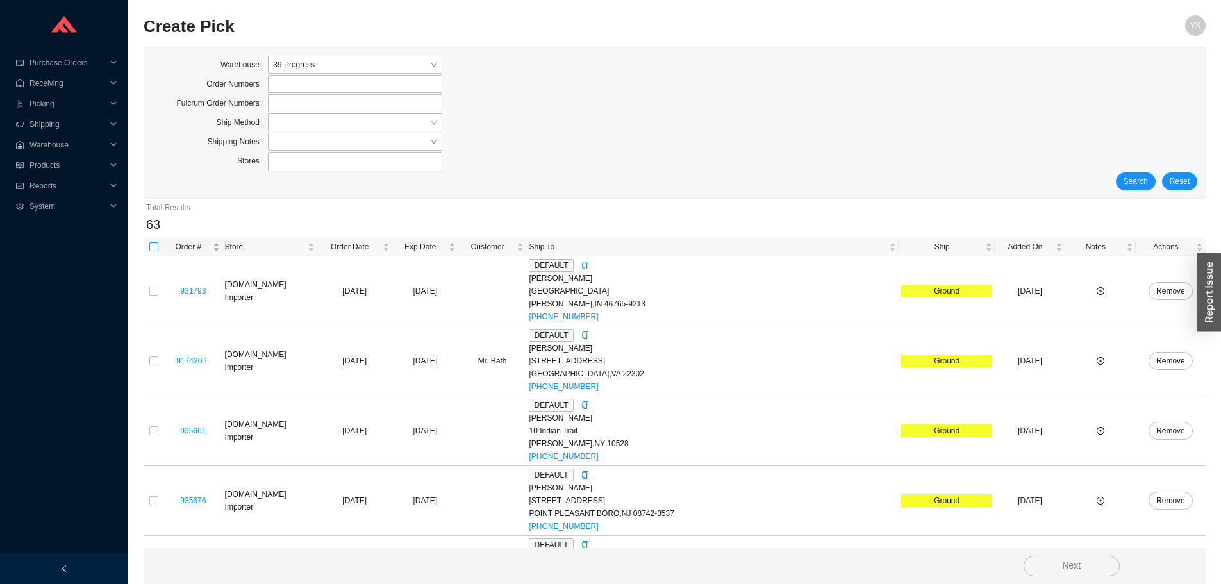
checkbox input "true"
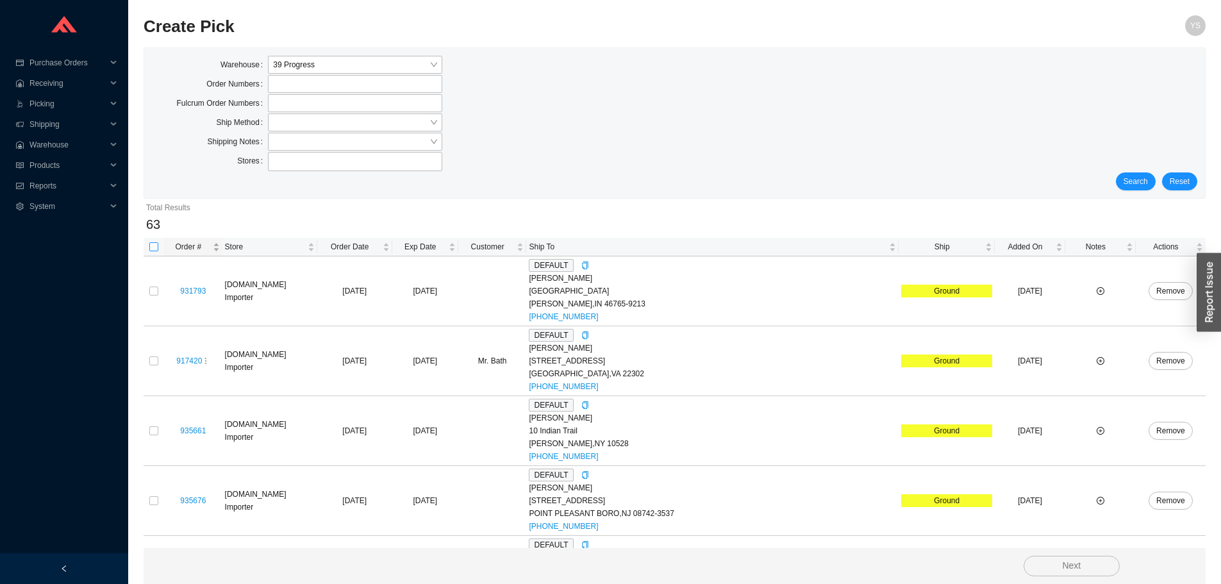
checkbox input "true"
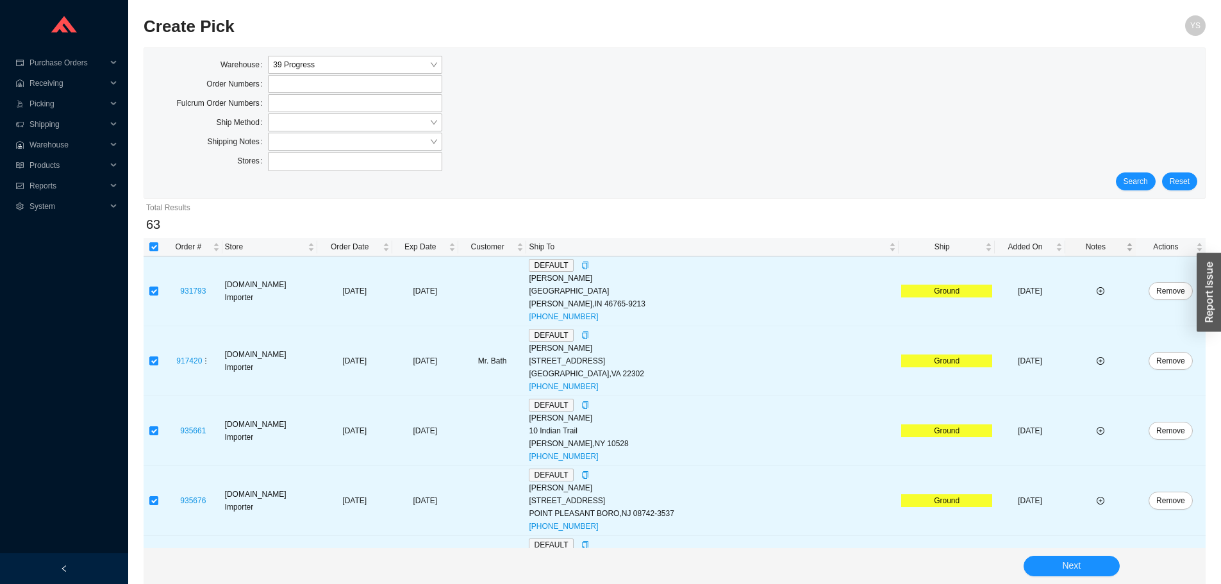
click at [1089, 248] on span "Notes" at bounding box center [1095, 246] width 56 height 13
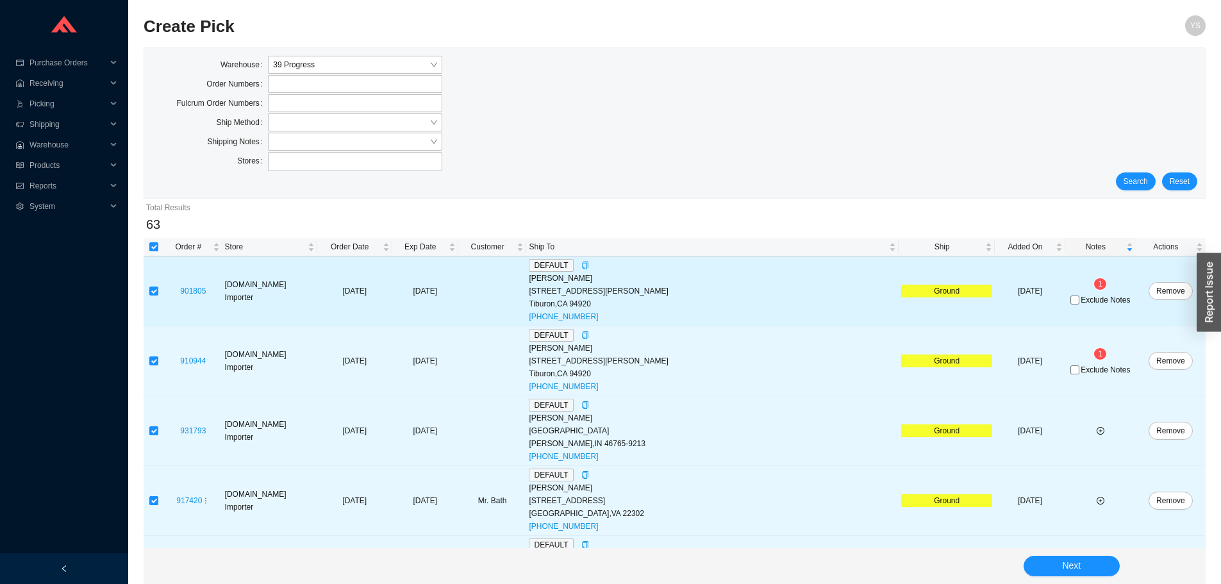
click at [1082, 306] on div "Exclude Notes" at bounding box center [1099, 299] width 65 height 13
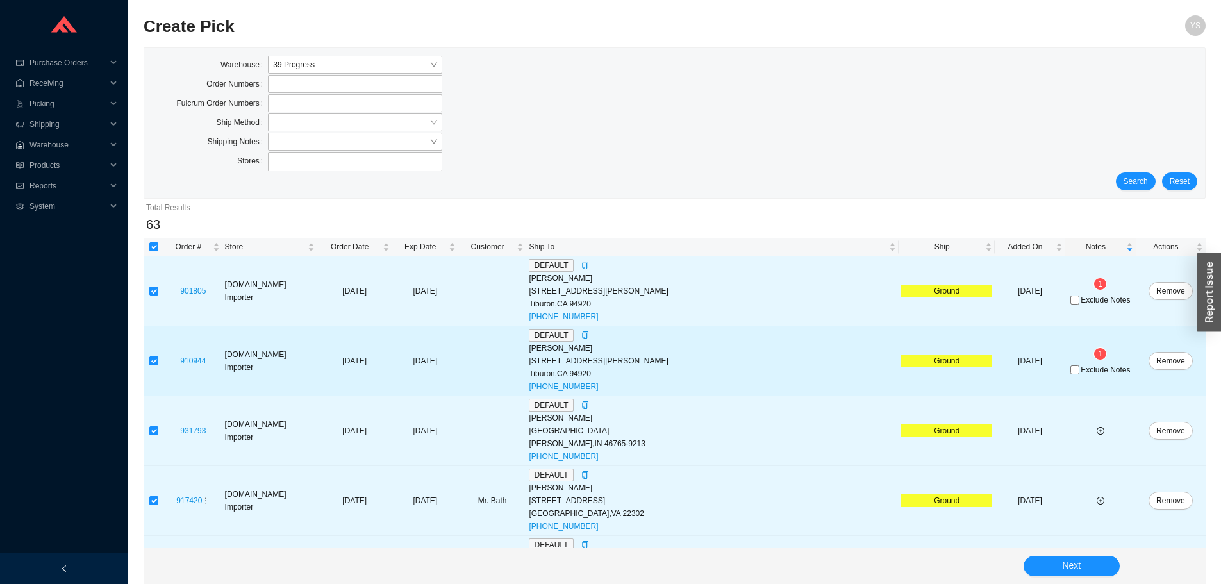
click at [149, 361] on input "checkbox" at bounding box center [153, 360] width 9 height 9
checkbox input "false"
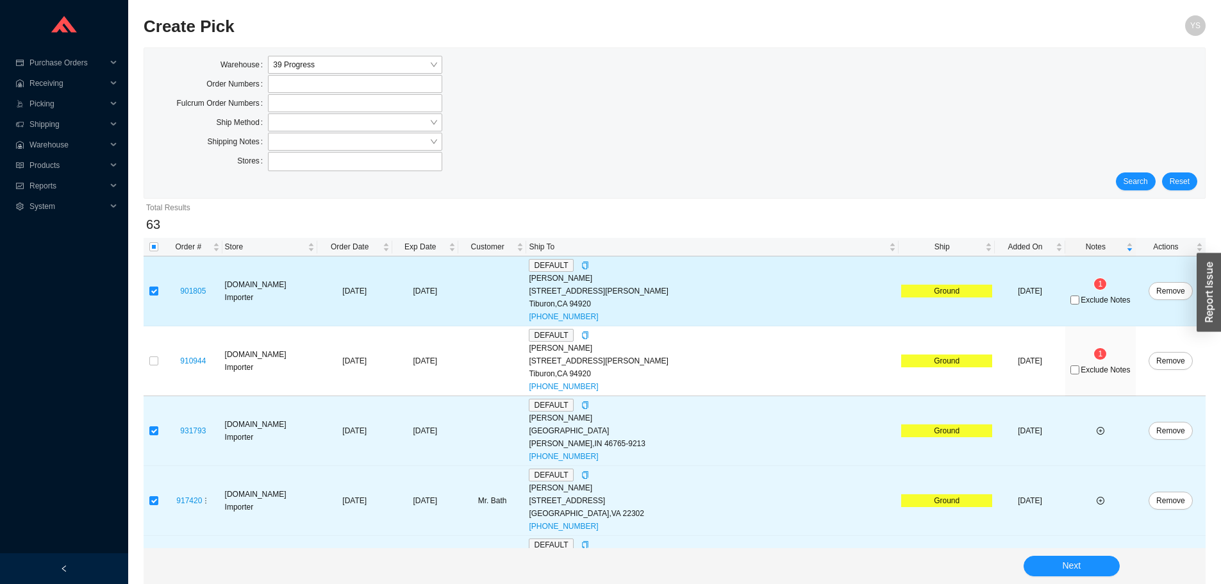
click at [154, 295] on input "checkbox" at bounding box center [153, 290] width 9 height 9
checkbox input "false"
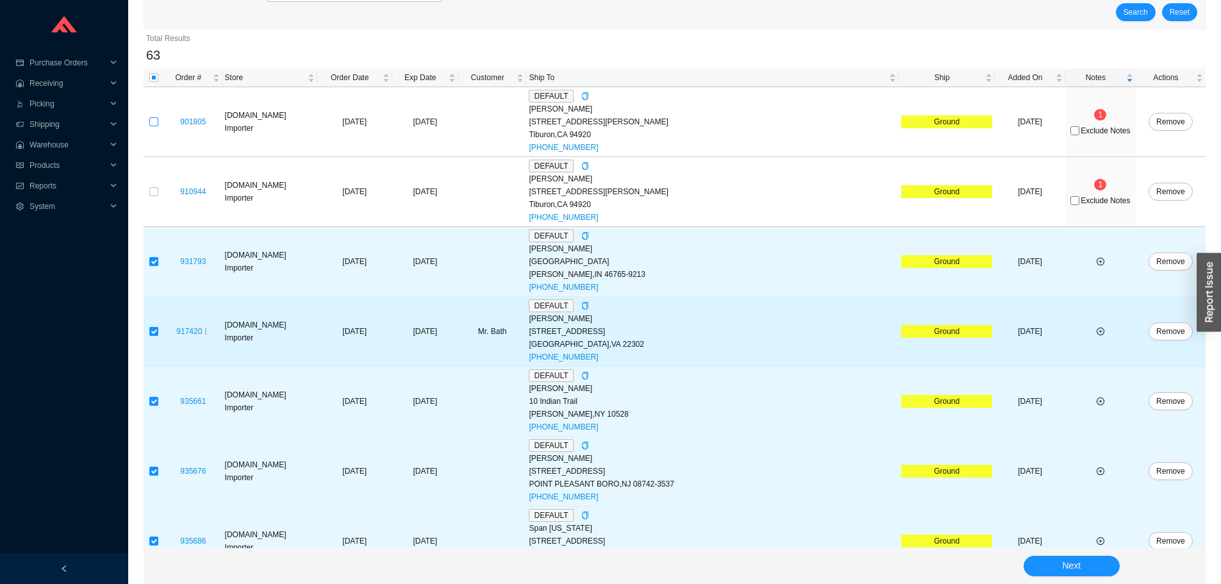
scroll to position [192, 0]
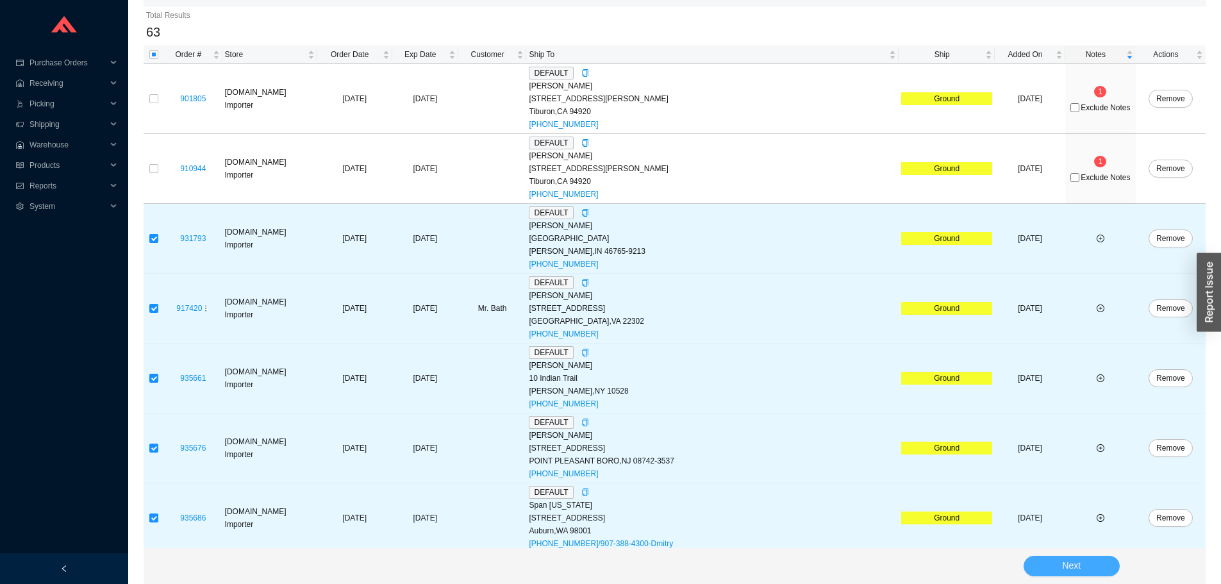
click at [1082, 559] on button "Next" at bounding box center [1071, 566] width 96 height 21
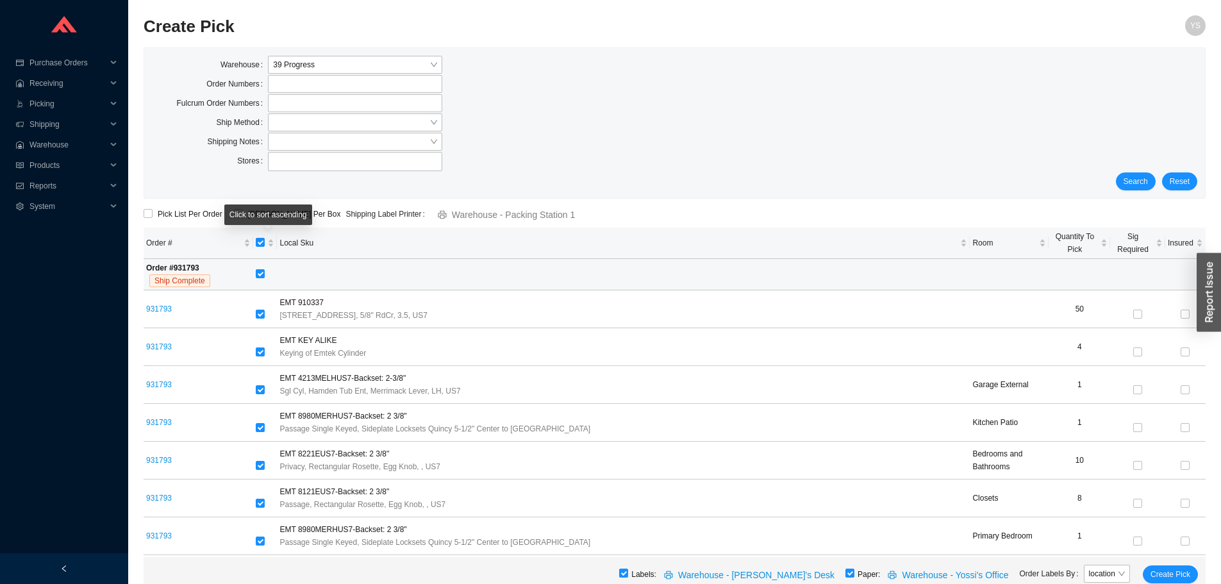
click at [256, 275] on td at bounding box center [729, 274] width 952 height 31
click at [260, 276] on input "checkbox" at bounding box center [260, 273] width 9 height 9
checkbox input "false"
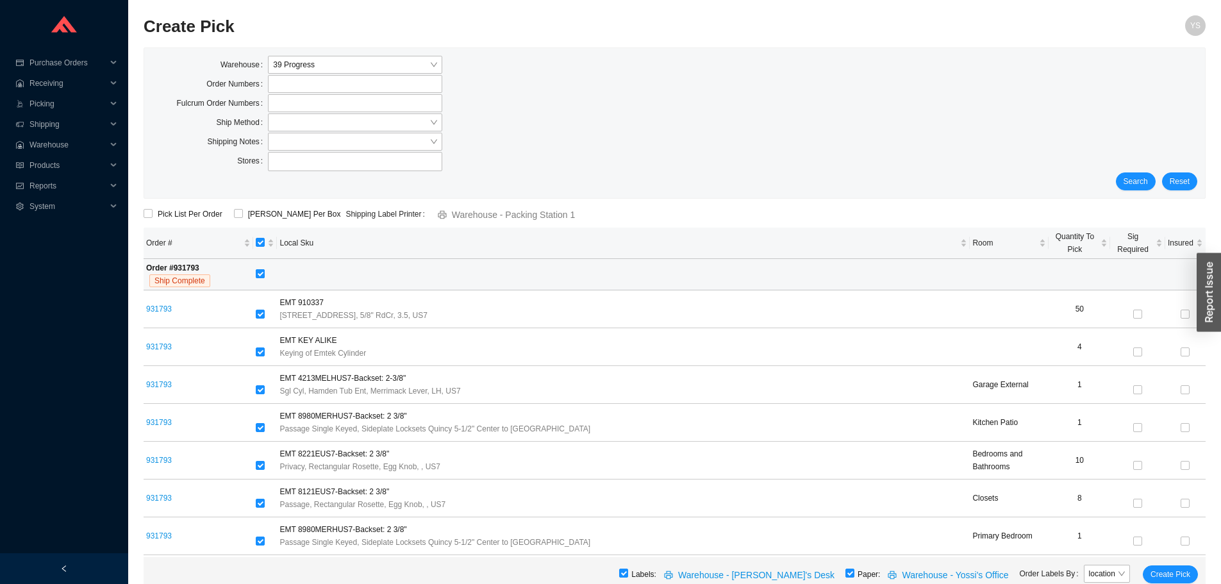
checkbox input "false"
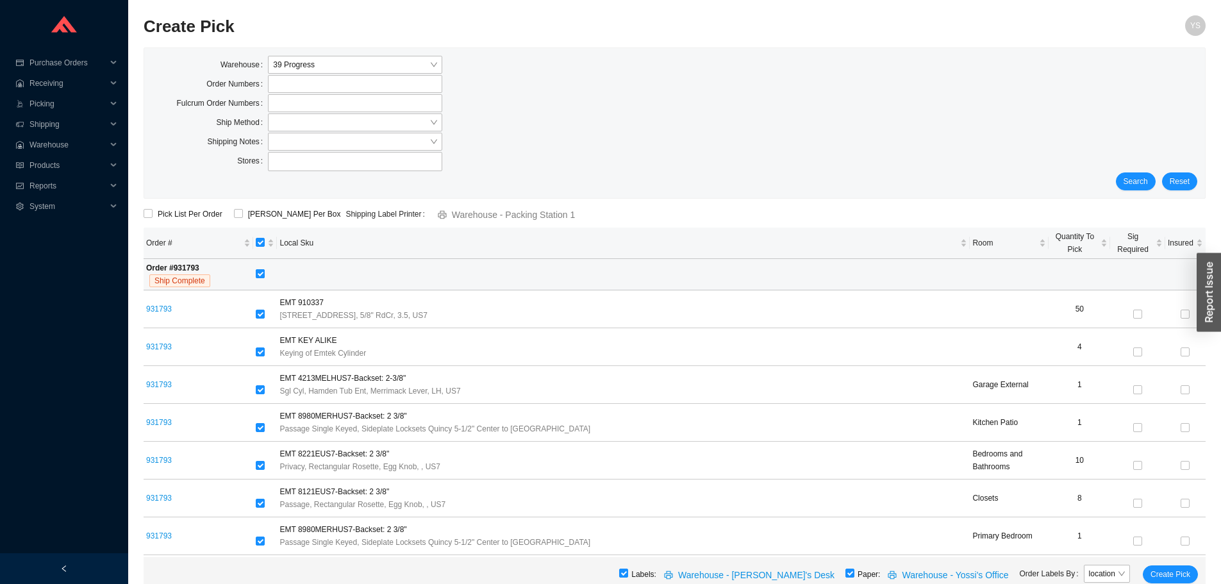
checkbox input "false"
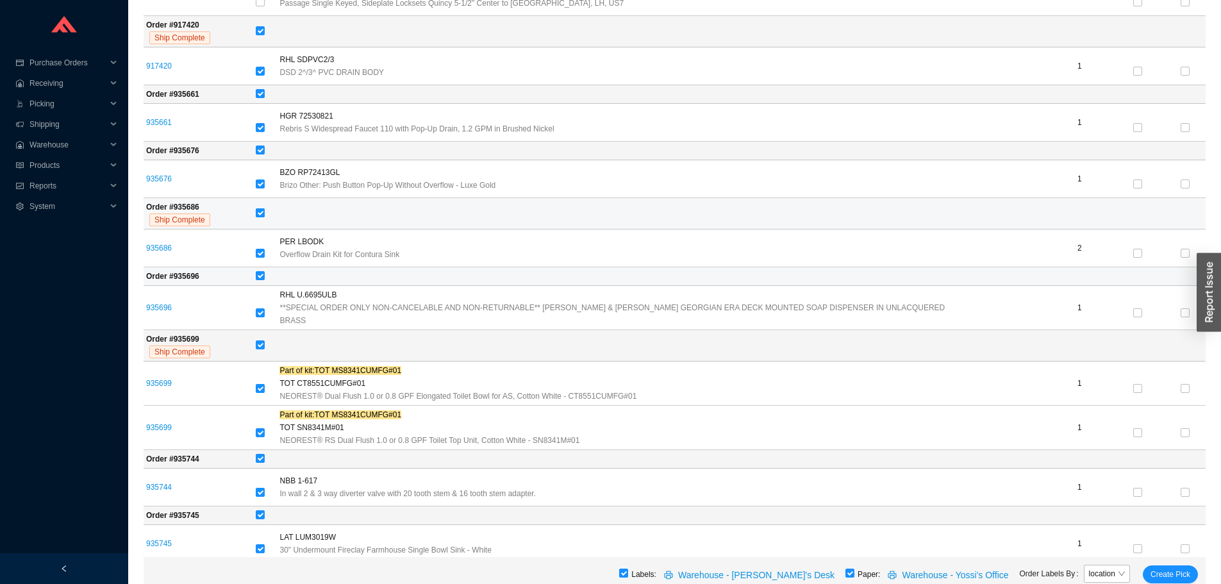
scroll to position [641, 0]
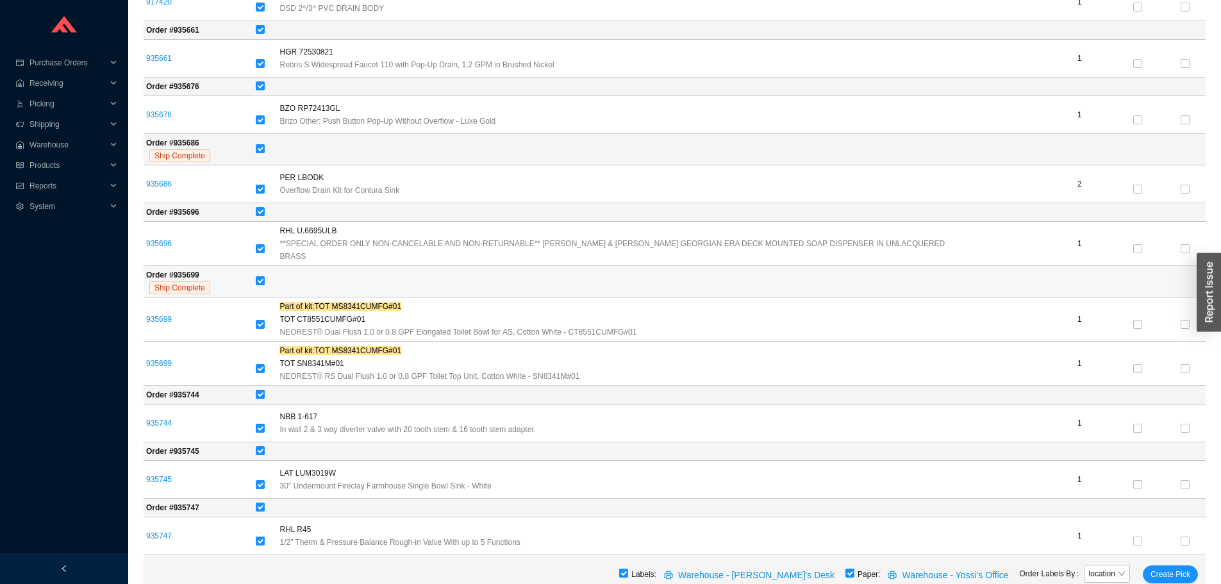
click at [262, 277] on input "checkbox" at bounding box center [260, 280] width 9 height 9
checkbox input "false"
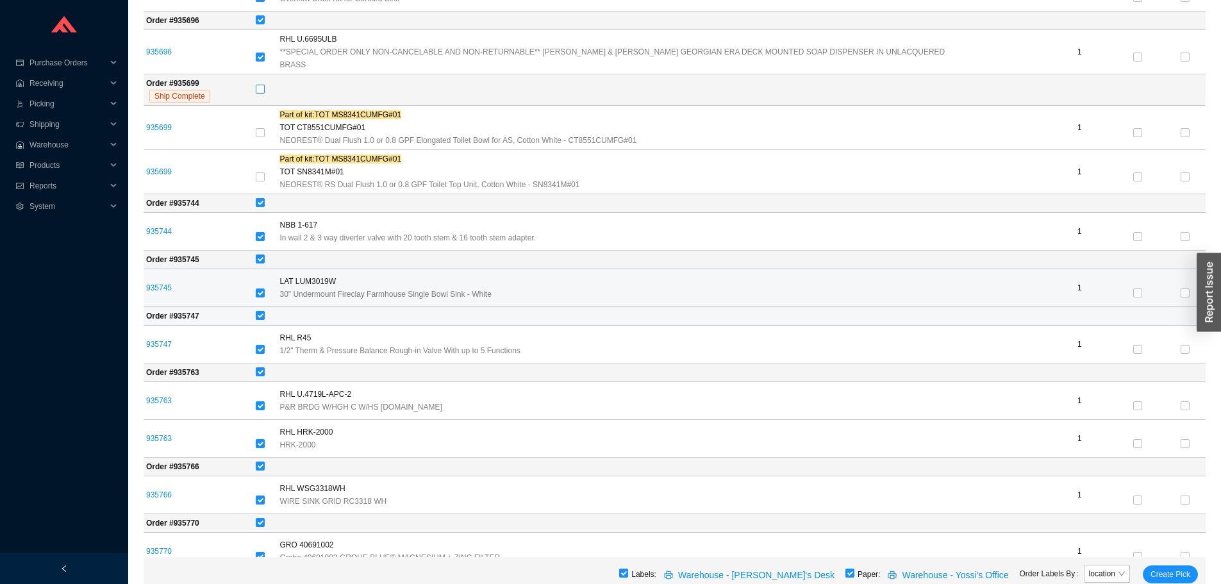
scroll to position [833, 0]
click at [260, 288] on input "checkbox" at bounding box center [260, 292] width 9 height 9
checkbox input "false"
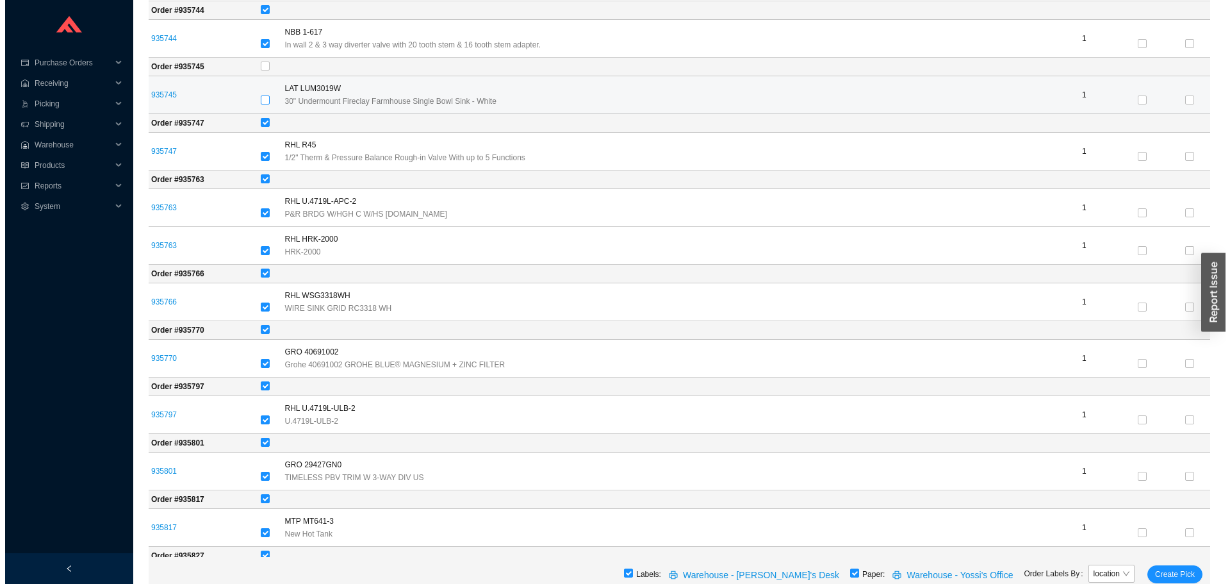
scroll to position [1089, 0]
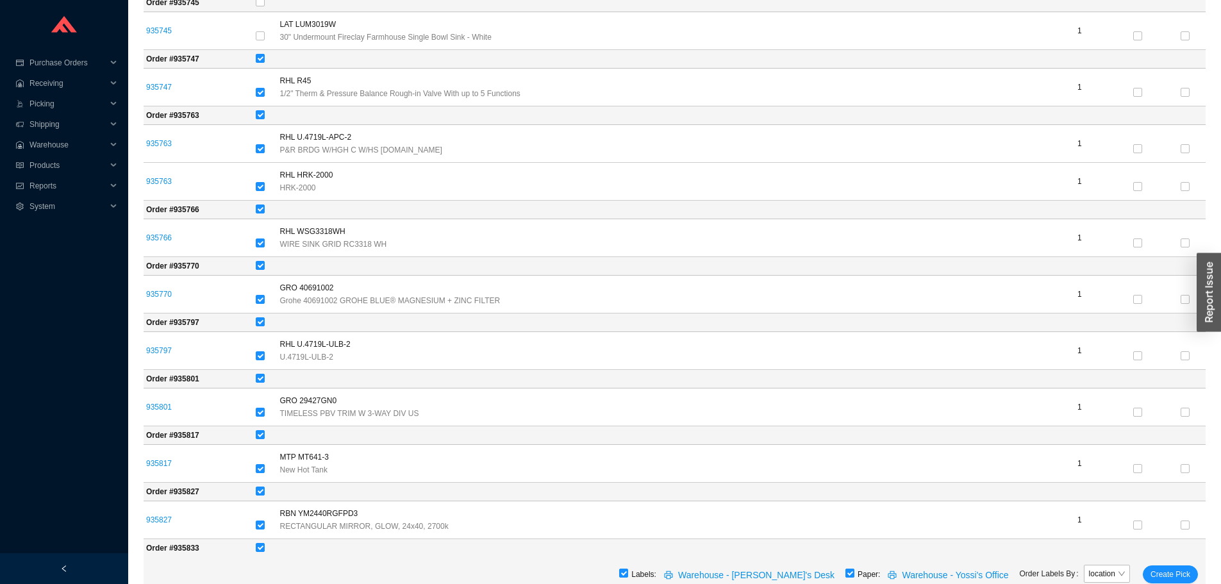
click at [854, 573] on input "checkbox" at bounding box center [849, 572] width 9 height 9
checkbox input "false"
click at [628, 574] on input "checkbox" at bounding box center [623, 572] width 9 height 9
checkbox input "false"
click at [854, 570] on input "checkbox" at bounding box center [849, 572] width 9 height 9
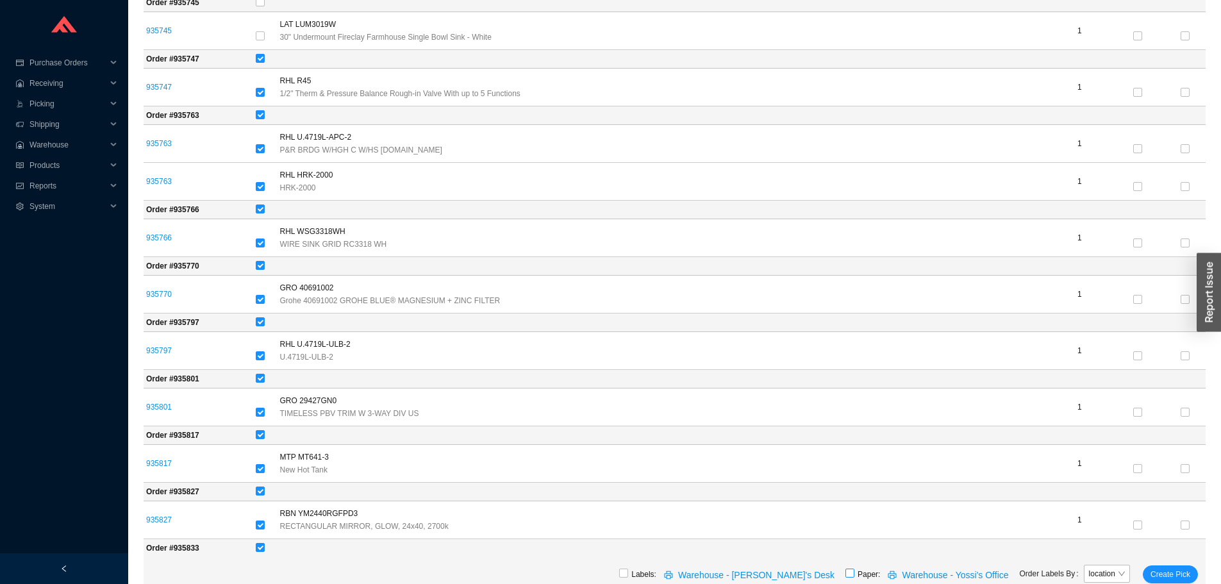
checkbox input "true"
click at [914, 573] on span "Warehouse - Yossi's Office" at bounding box center [955, 575] width 106 height 15
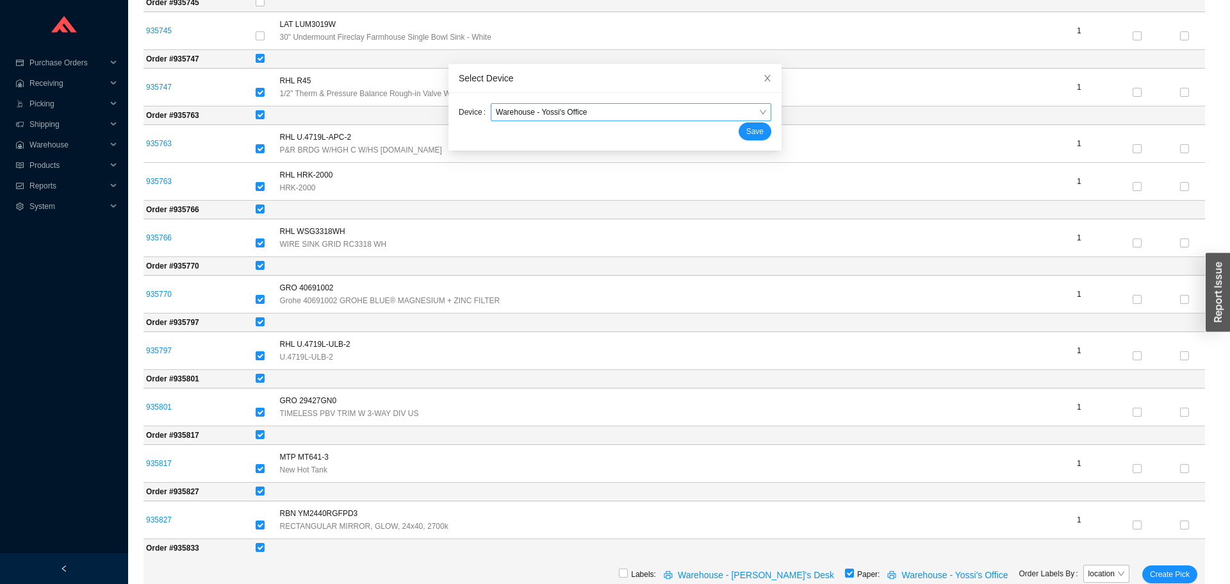
click at [639, 114] on span "Warehouse - Yossi's Office" at bounding box center [631, 112] width 270 height 17
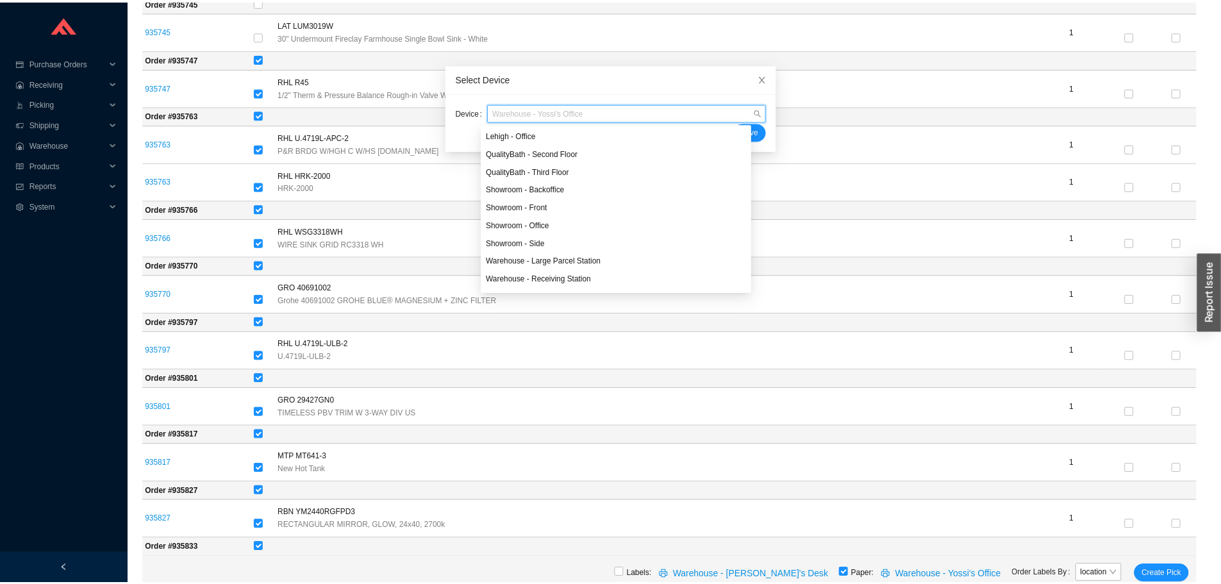
scroll to position [33, 0]
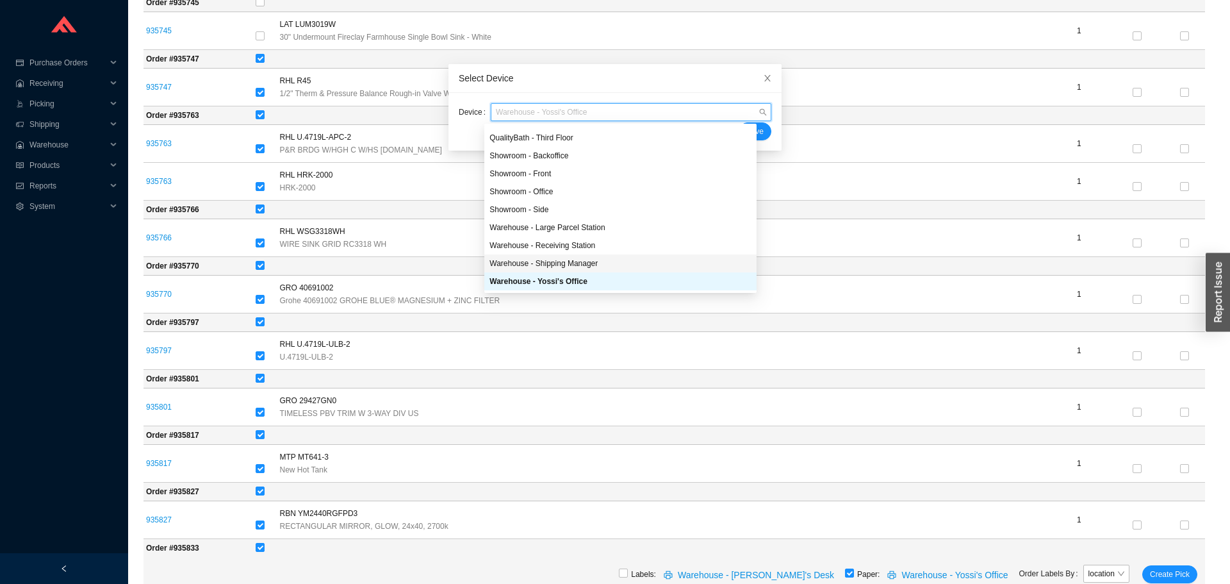
click at [583, 260] on div "Warehouse - Shipping Manager" at bounding box center [621, 264] width 262 height 12
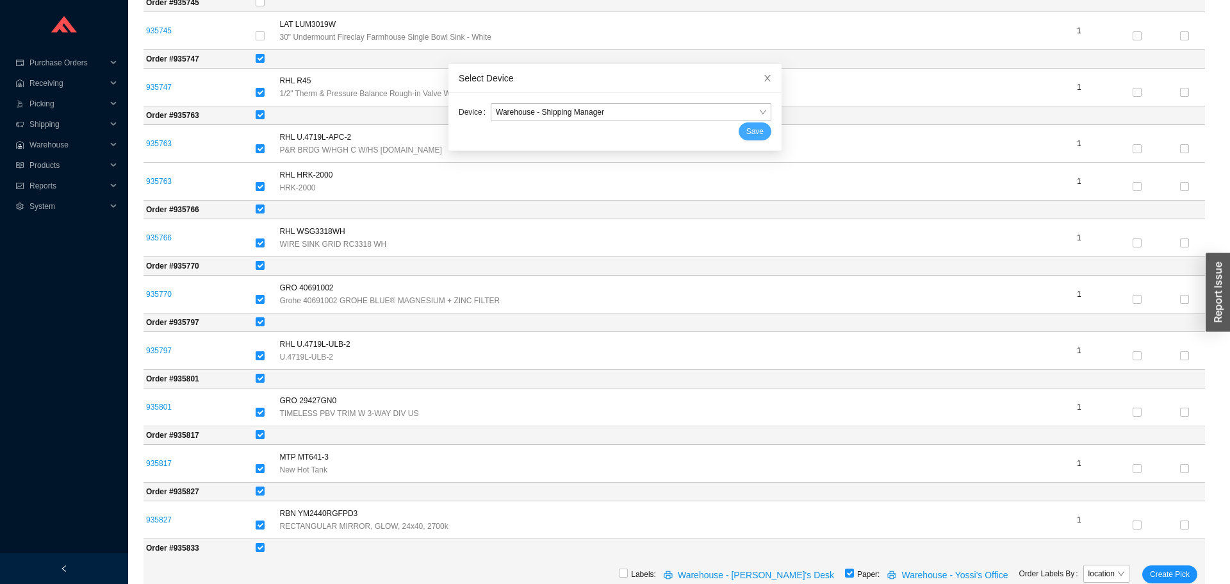
click at [746, 133] on span "Save" at bounding box center [754, 131] width 17 height 13
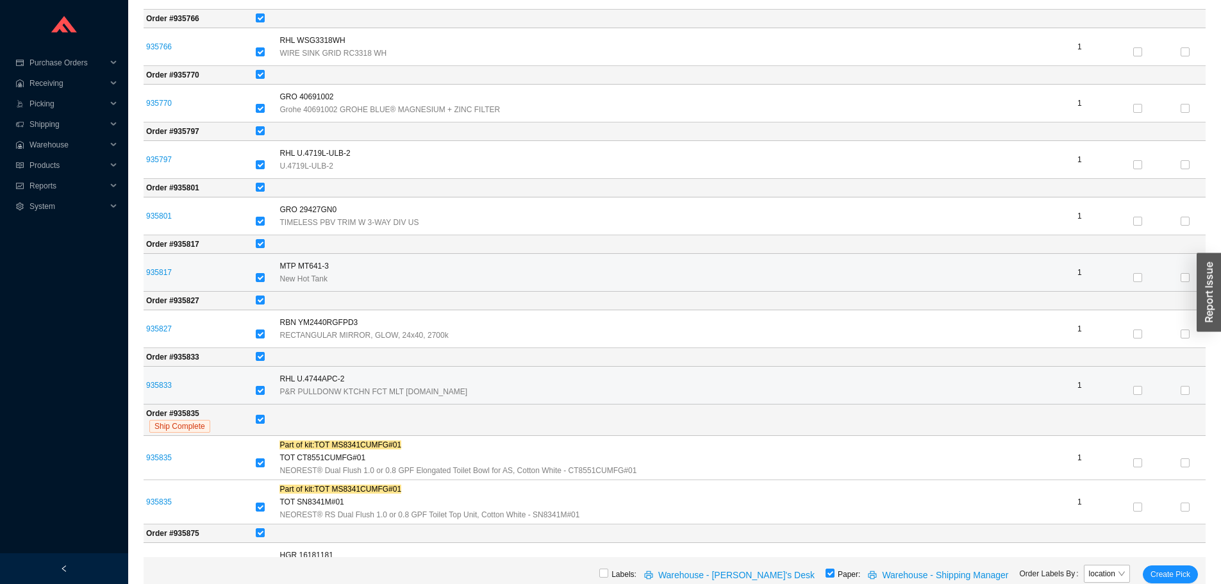
scroll to position [1281, 0]
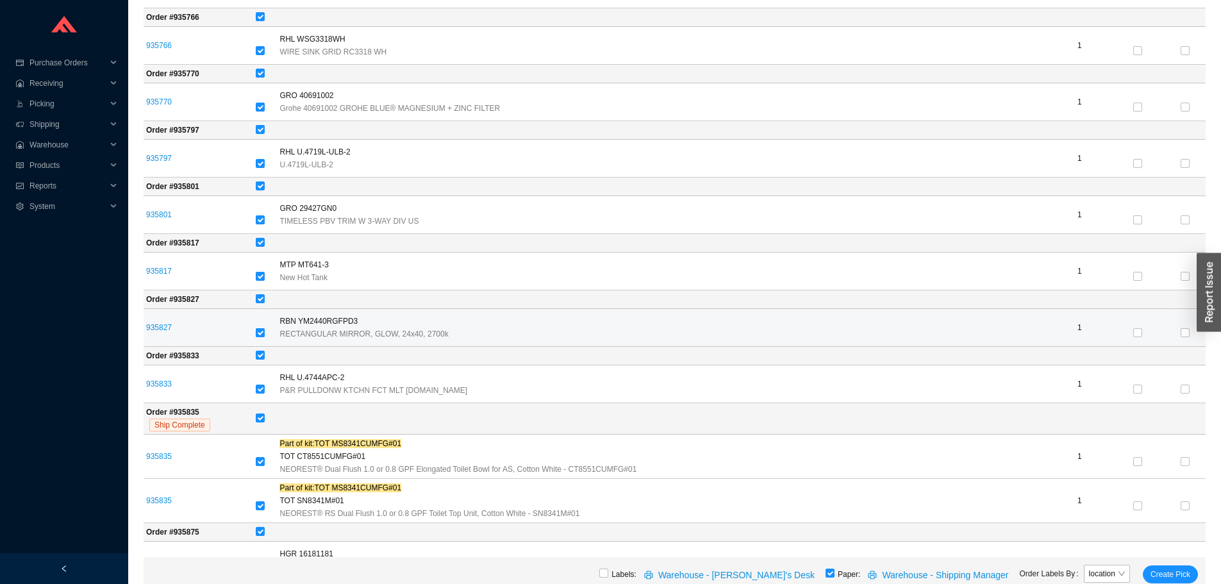
click at [263, 328] on input "checkbox" at bounding box center [260, 332] width 9 height 9
checkbox input "false"
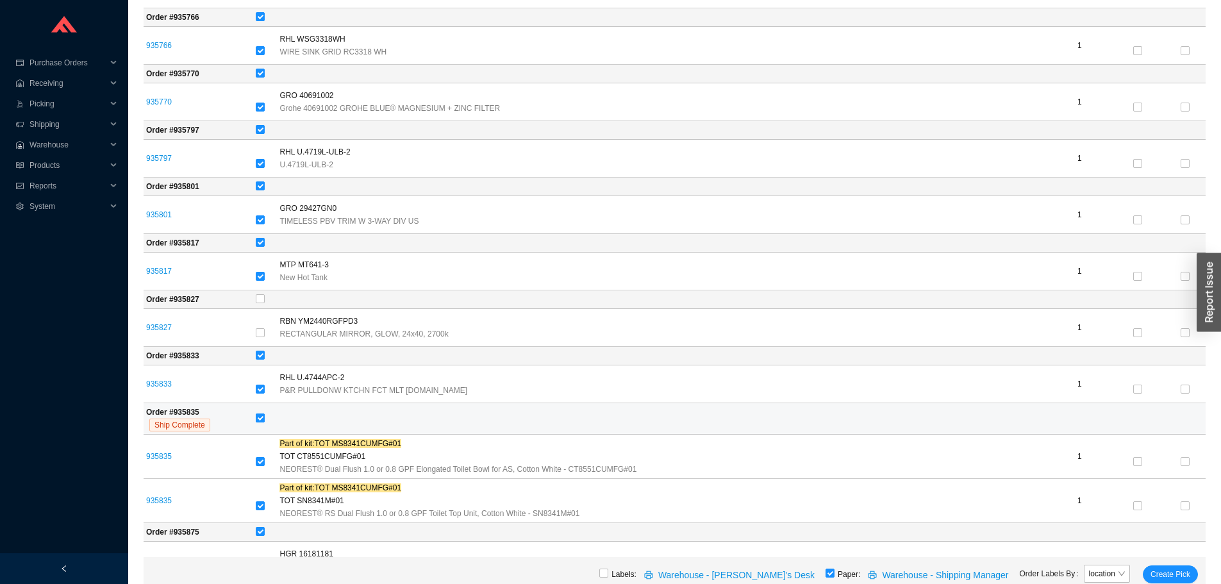
click at [262, 415] on input "checkbox" at bounding box center [260, 417] width 9 height 9
checkbox input "false"
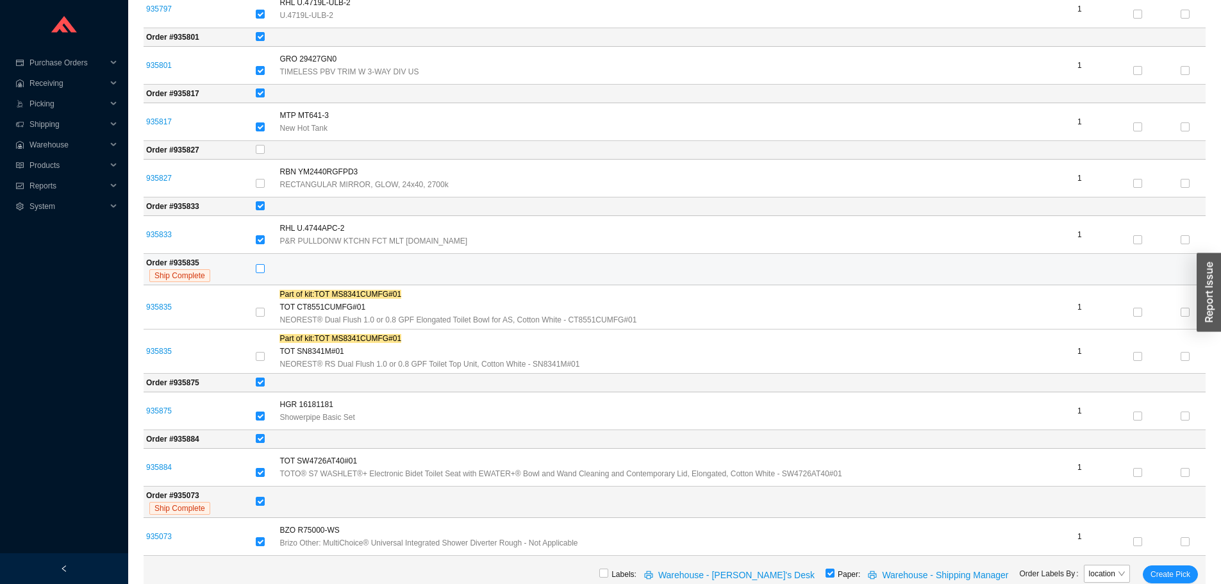
scroll to position [1474, 0]
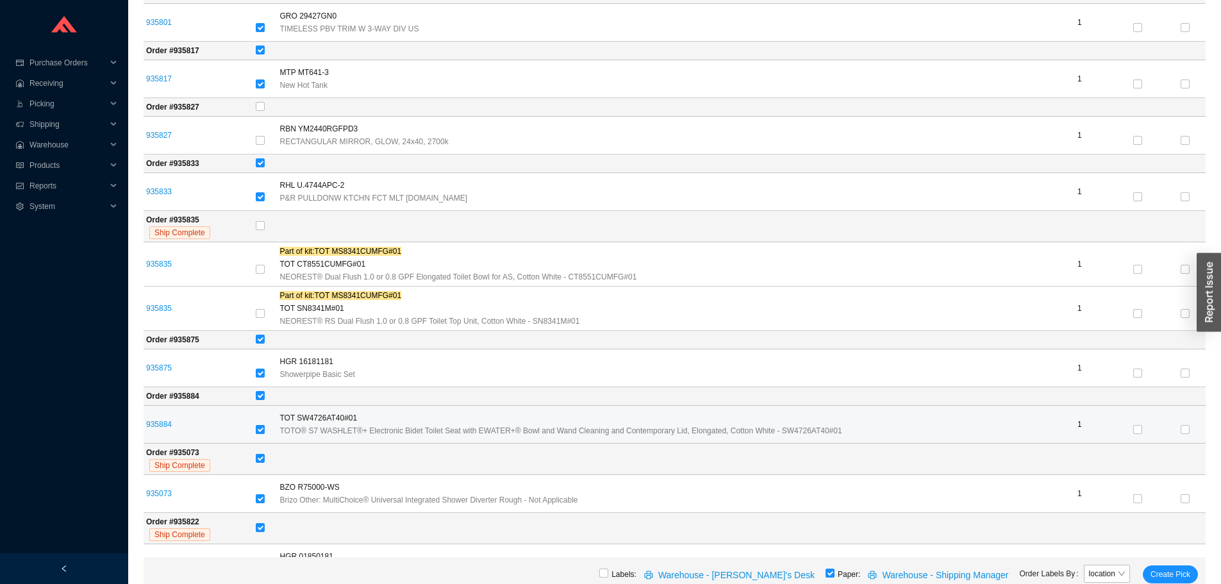
click at [260, 425] on input "checkbox" at bounding box center [260, 429] width 9 height 9
checkbox input "false"
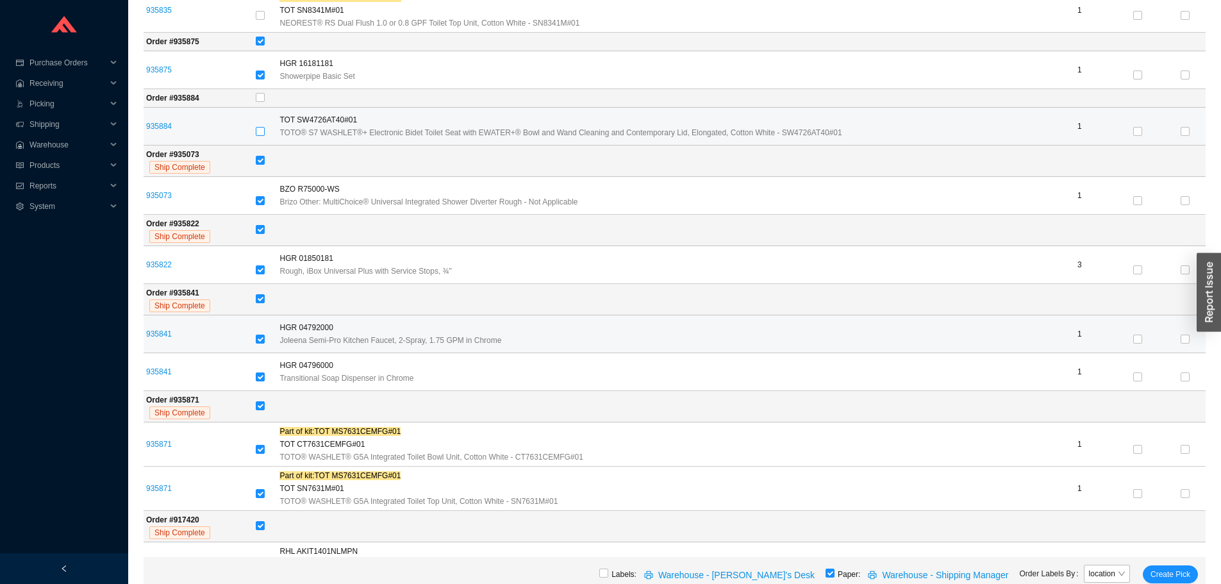
scroll to position [1794, 0]
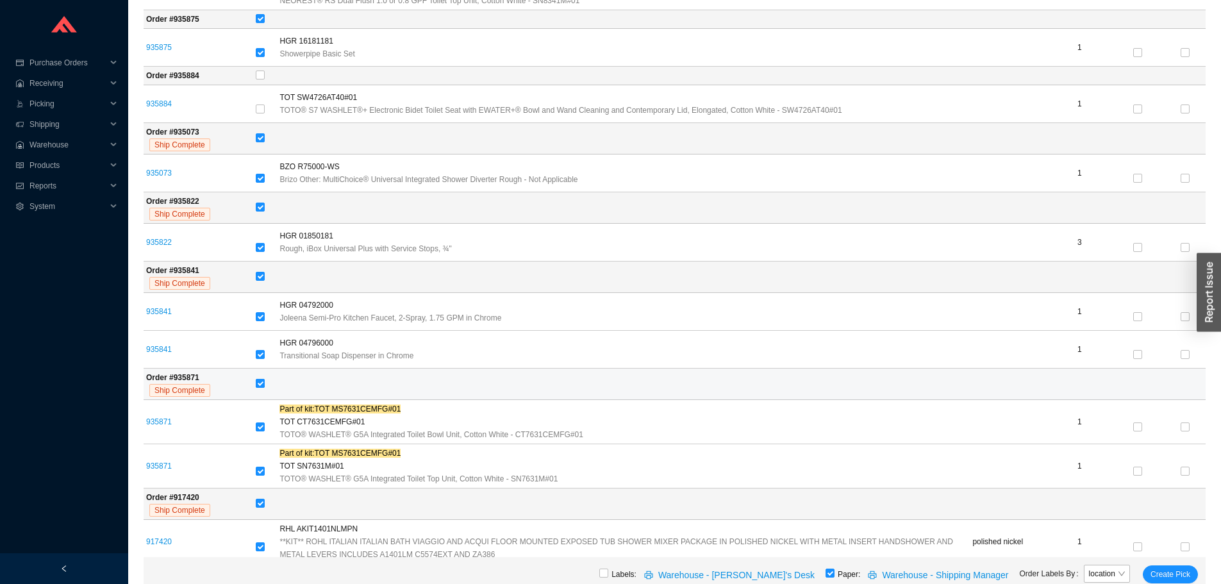
click at [265, 377] on label at bounding box center [260, 383] width 9 height 13
click at [265, 379] on input "checkbox" at bounding box center [260, 383] width 9 height 9
checkbox input "false"
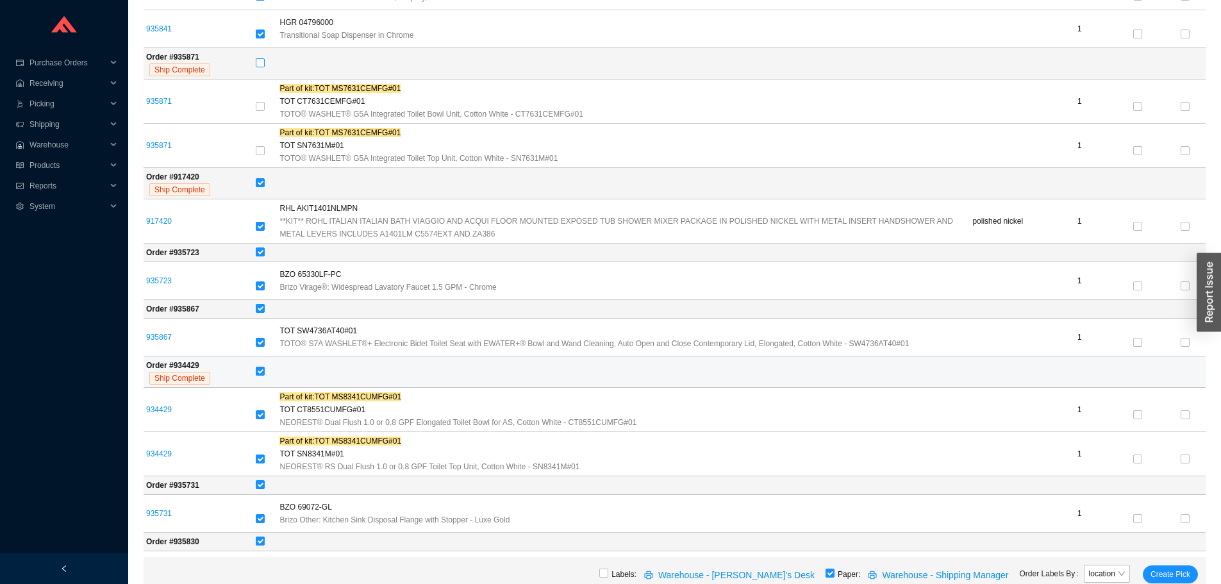
scroll to position [2179, 0]
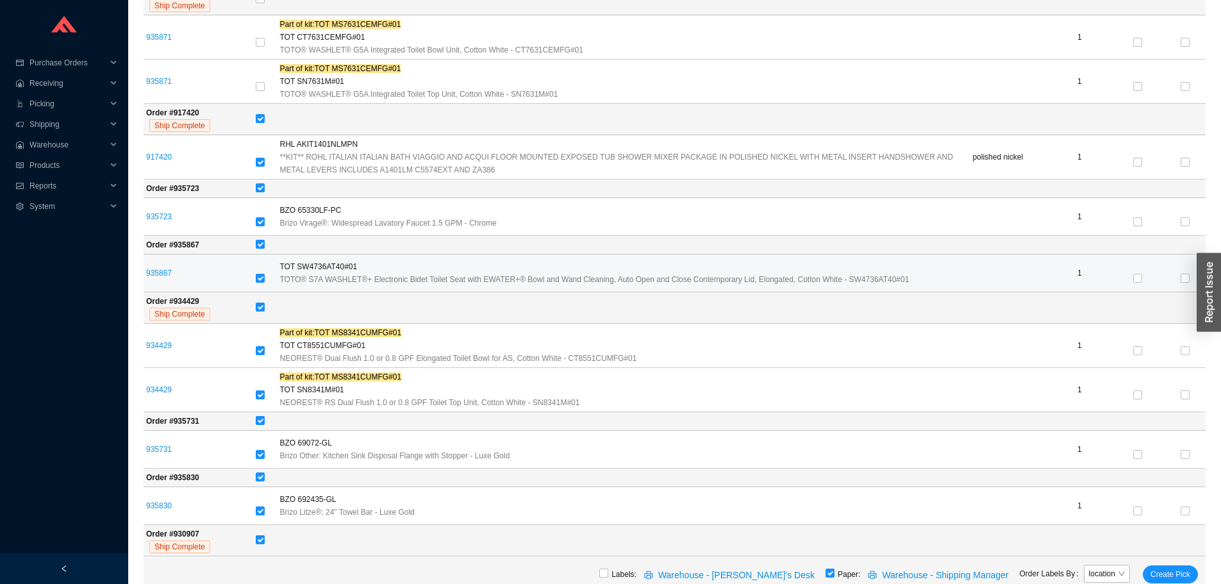
click at [260, 274] on input "checkbox" at bounding box center [260, 278] width 9 height 9
checkbox input "false"
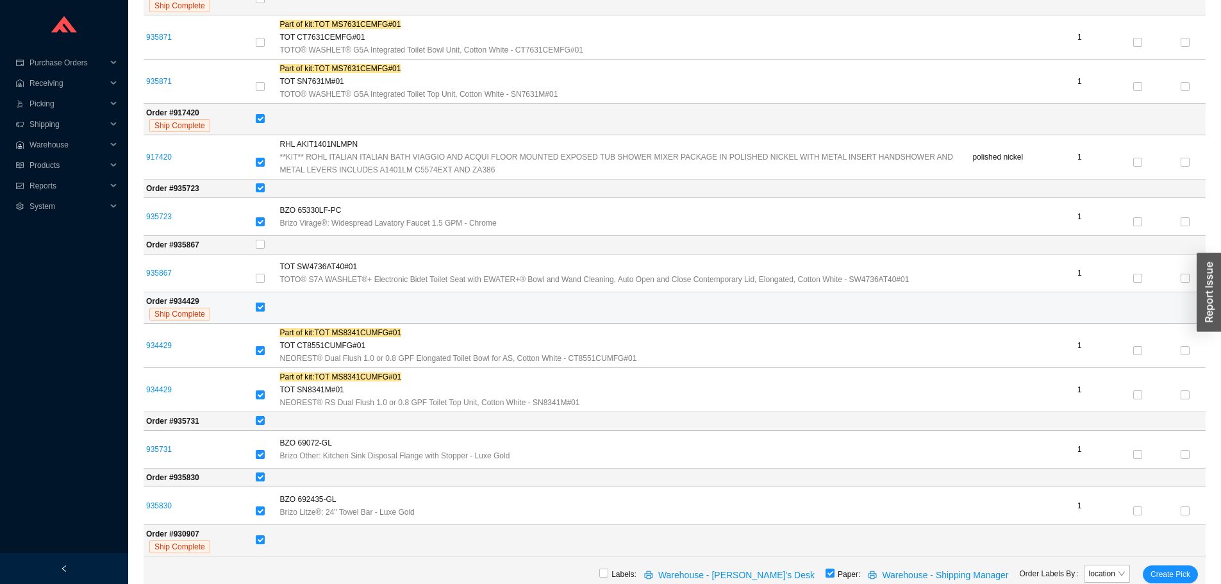
click at [262, 302] on input "checkbox" at bounding box center [260, 306] width 9 height 9
checkbox input "false"
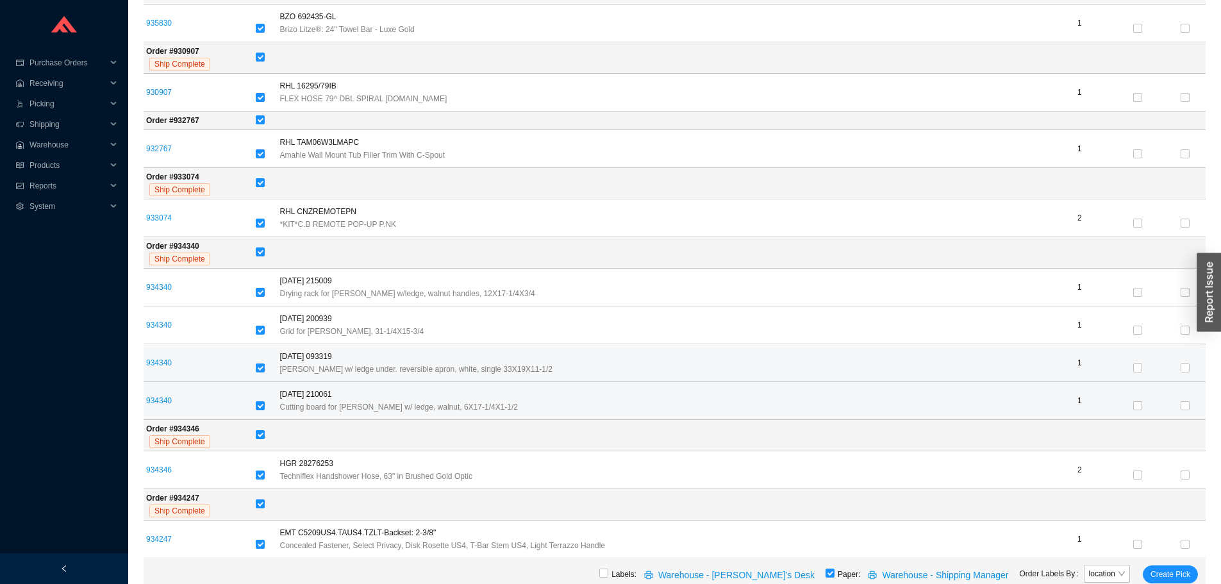
scroll to position [2691, 0]
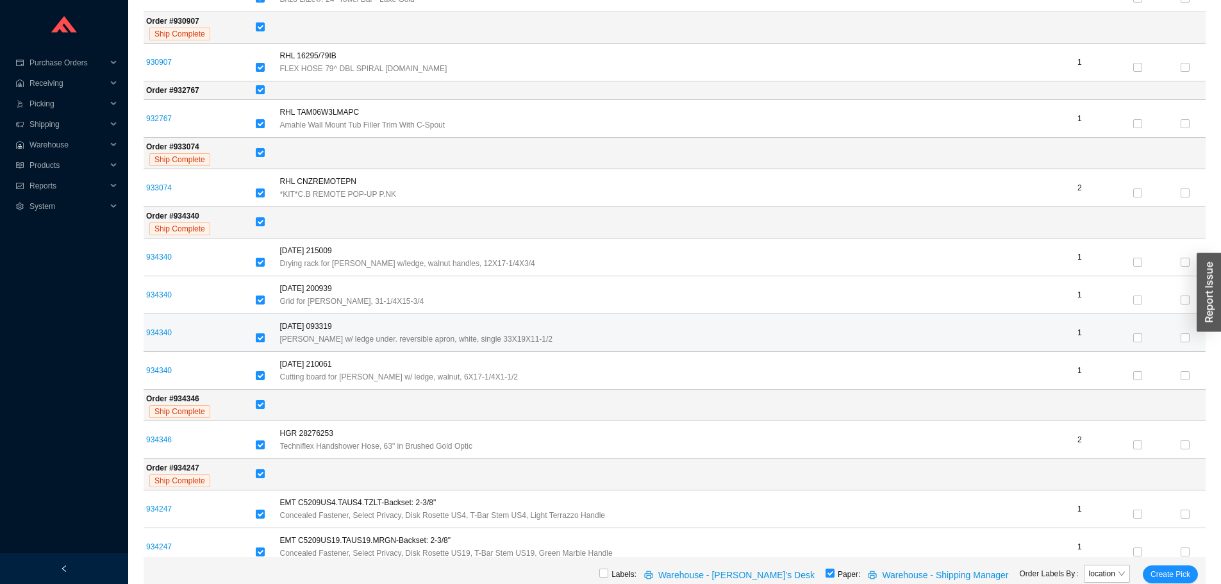
click at [263, 333] on input "checkbox" at bounding box center [260, 337] width 9 height 9
checkbox input "false"
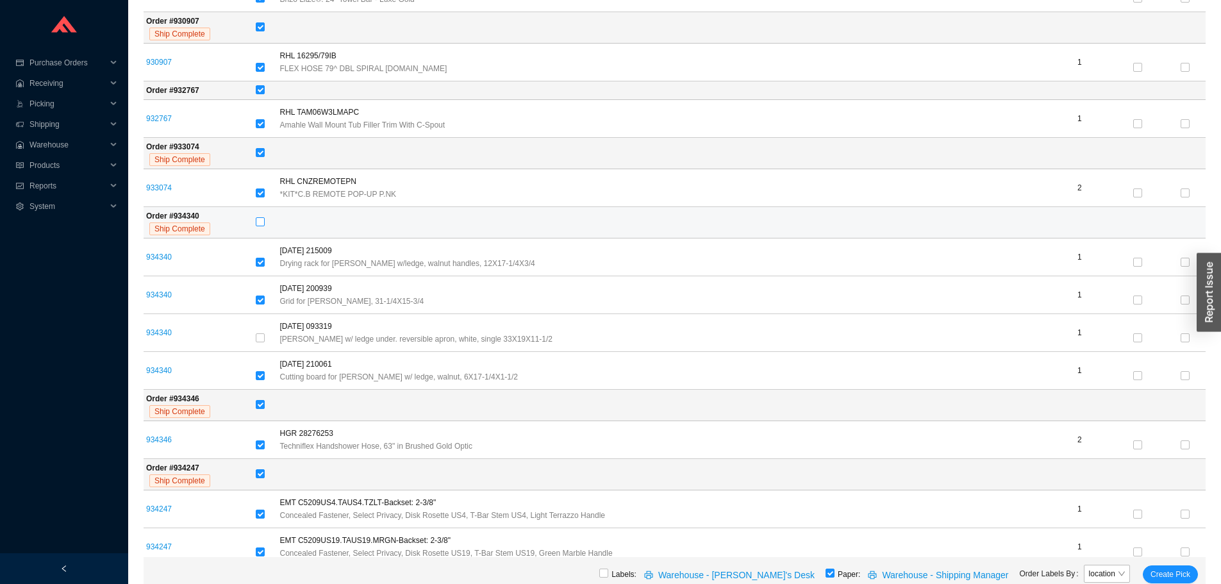
click at [264, 217] on input "checkbox" at bounding box center [260, 221] width 9 height 9
checkbox input "true"
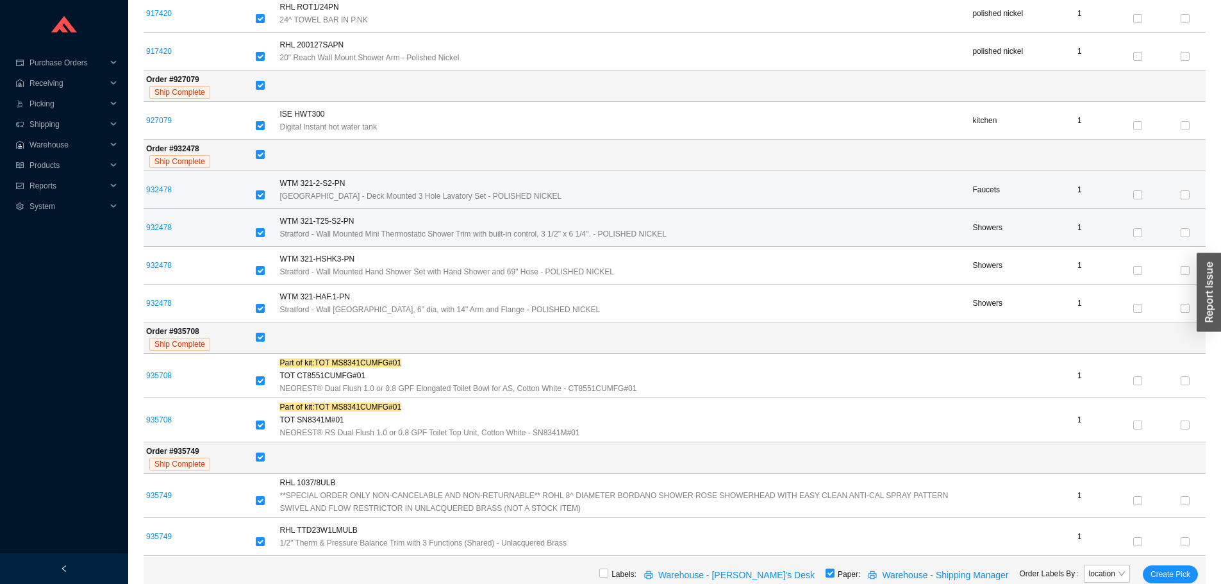
scroll to position [4677, 0]
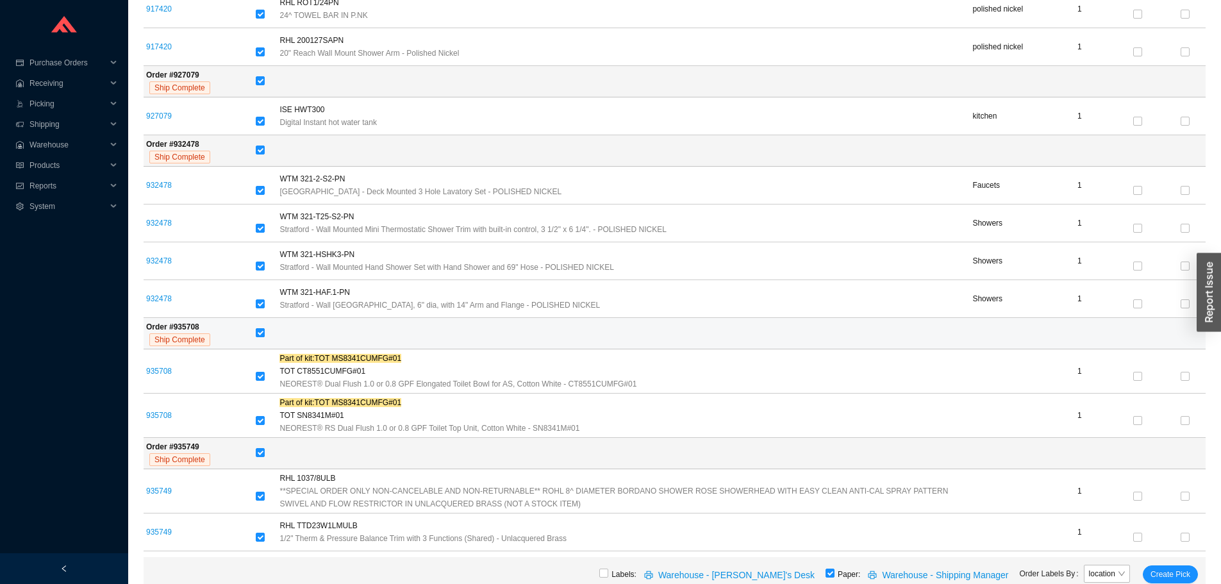
click at [262, 328] on input "checkbox" at bounding box center [260, 332] width 9 height 9
checkbox input "false"
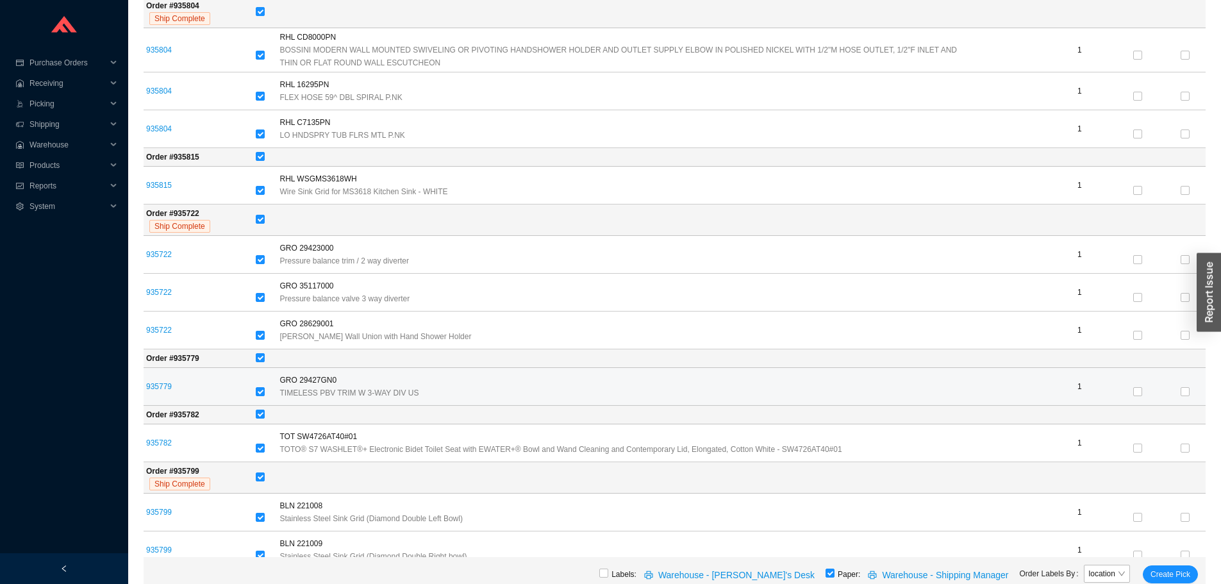
scroll to position [5574, 0]
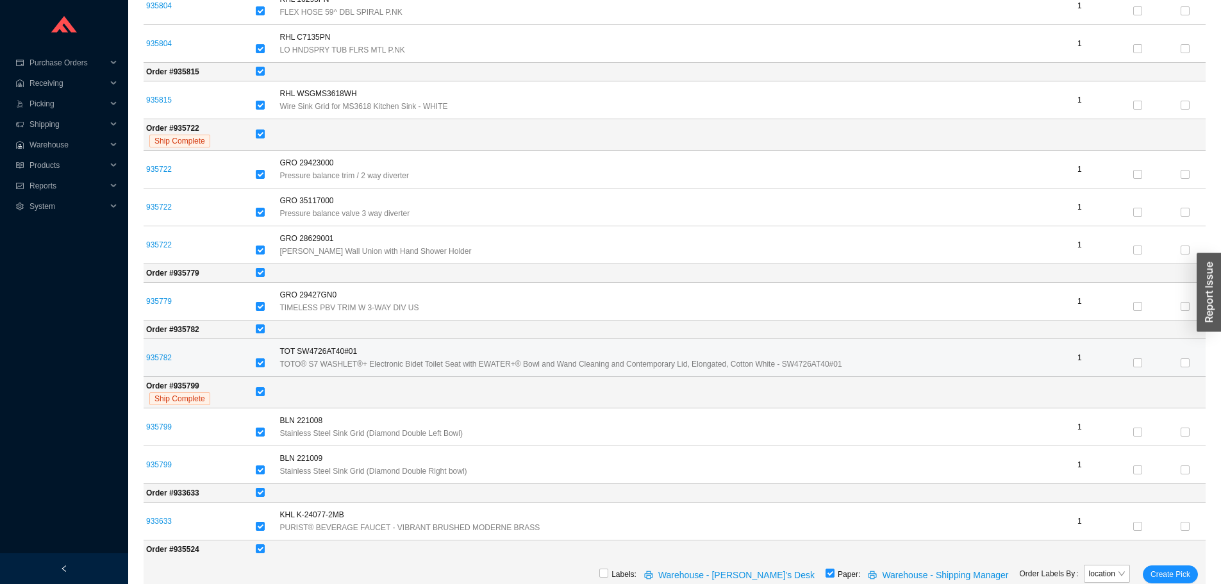
click at [260, 357] on label at bounding box center [260, 363] width 9 height 13
click at [260, 358] on input "checkbox" at bounding box center [260, 362] width 9 height 9
checkbox input "false"
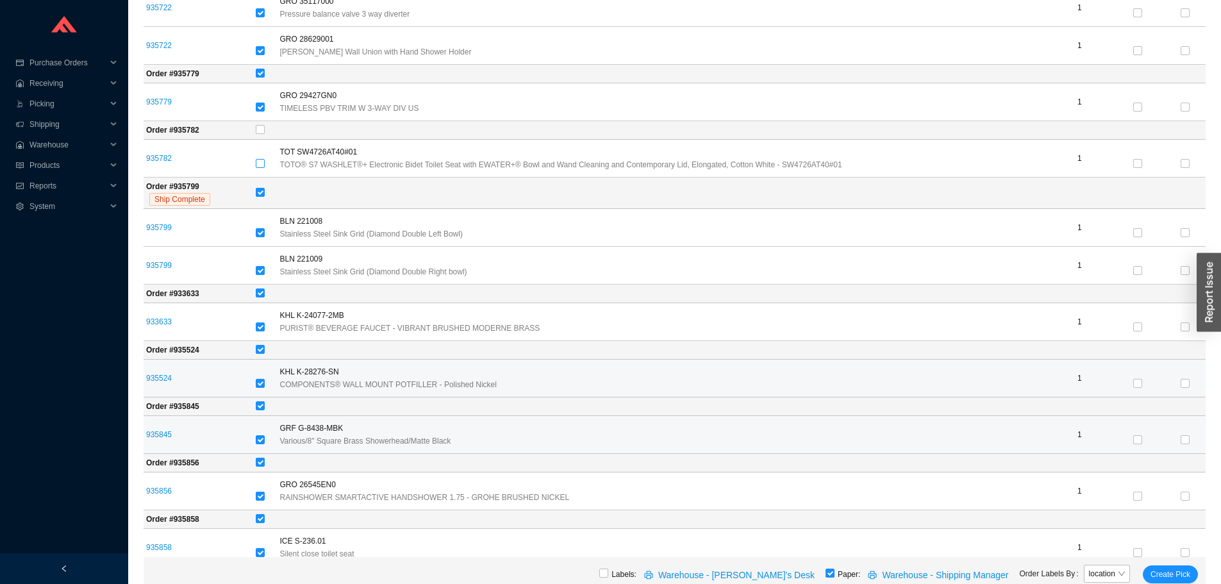
scroll to position [5778, 0]
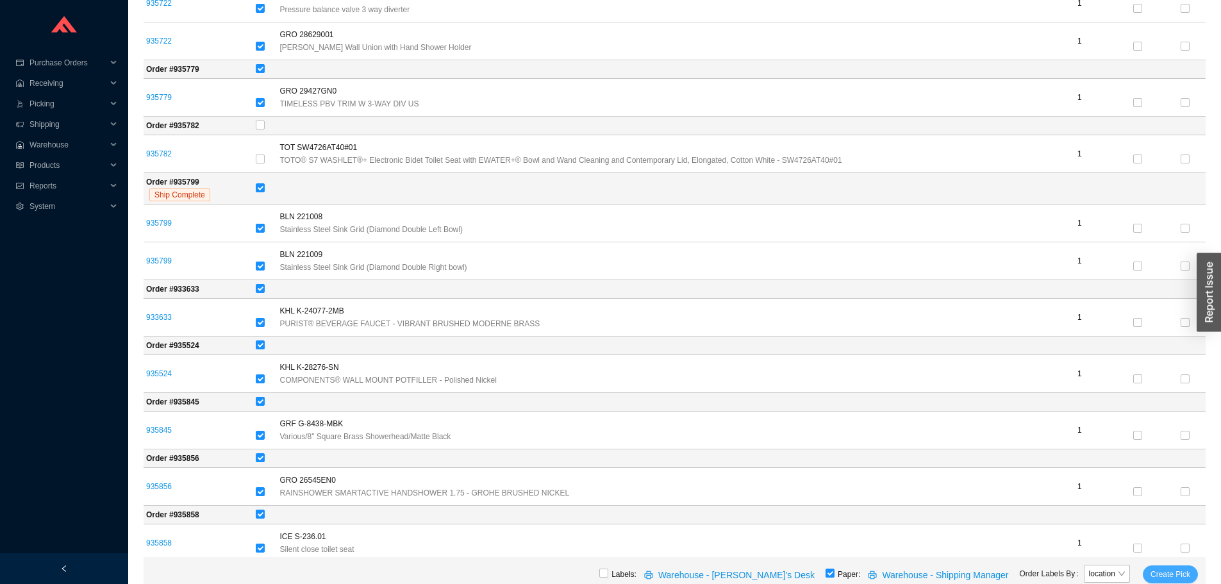
click at [1155, 573] on span "Create Pick" at bounding box center [1170, 574] width 40 height 13
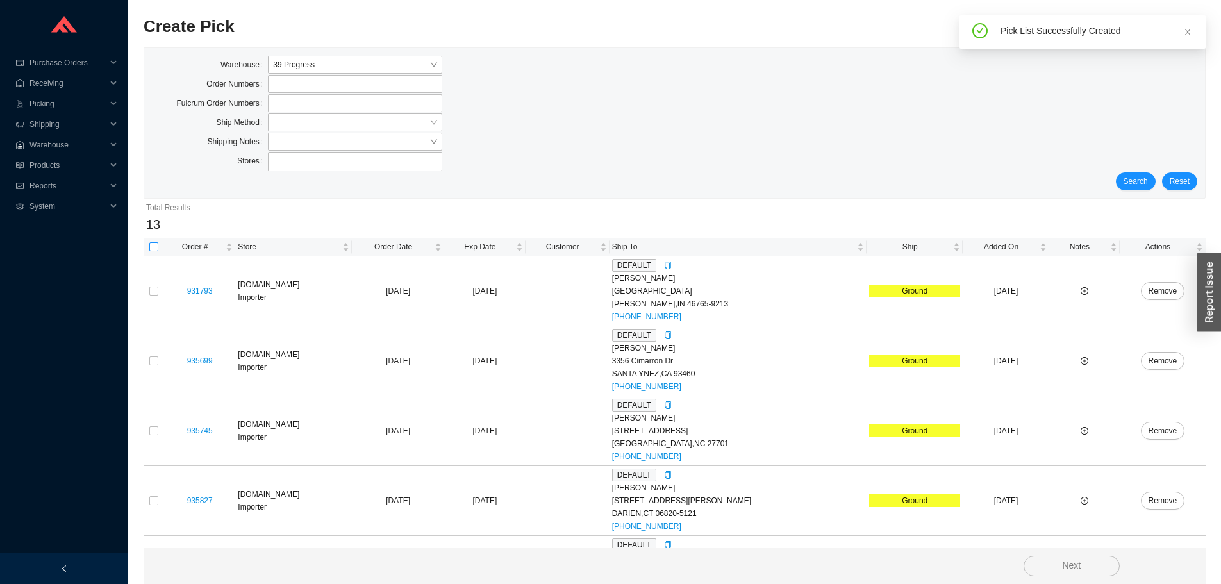
click at [156, 251] on input "checkbox" at bounding box center [153, 246] width 9 height 9
checkbox input "true"
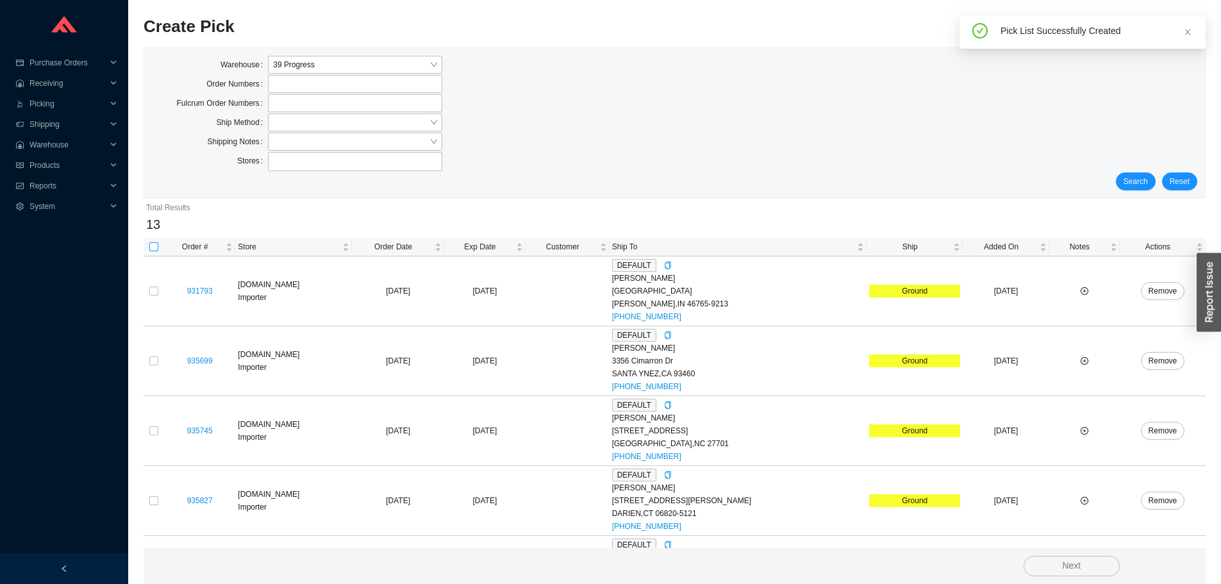
checkbox input "true"
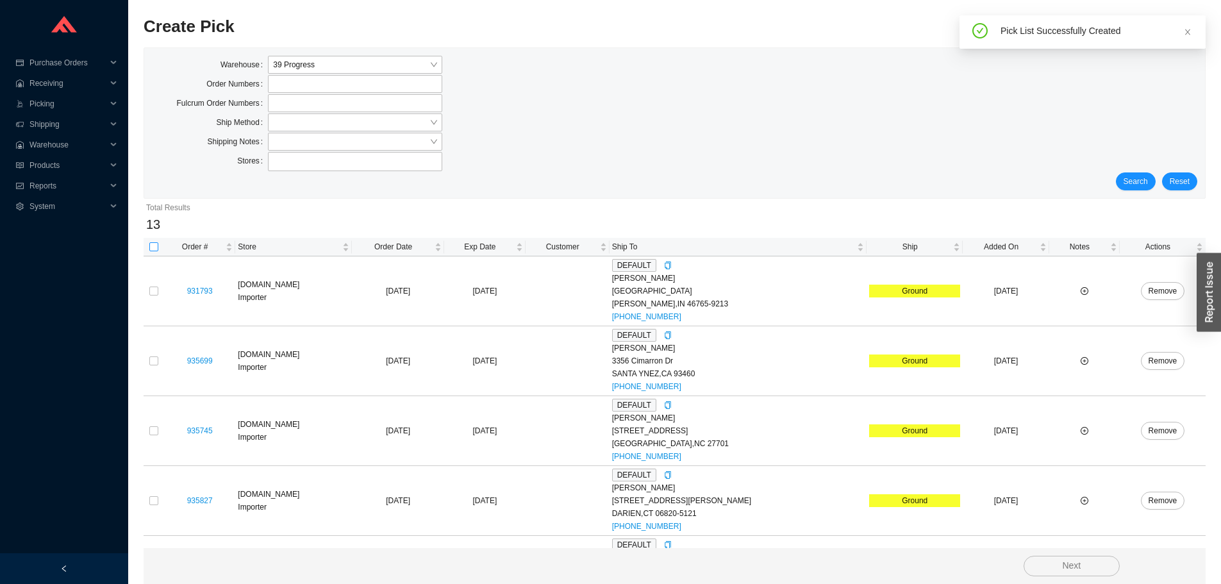
checkbox input "true"
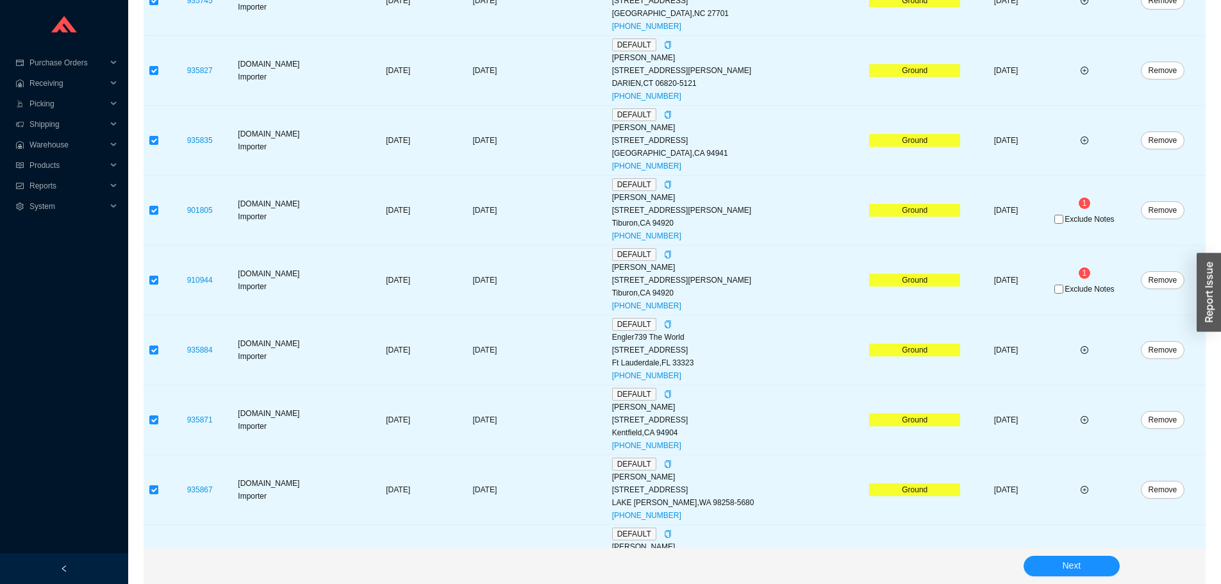
scroll to position [424, 0]
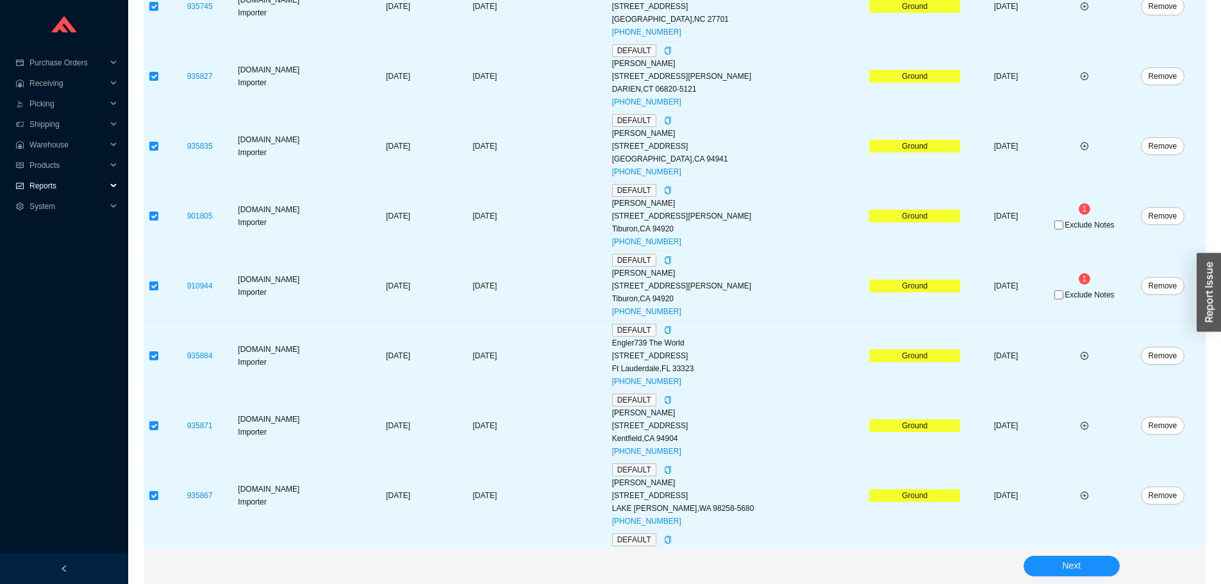
click at [33, 184] on span "Reports" at bounding box center [67, 186] width 77 height 21
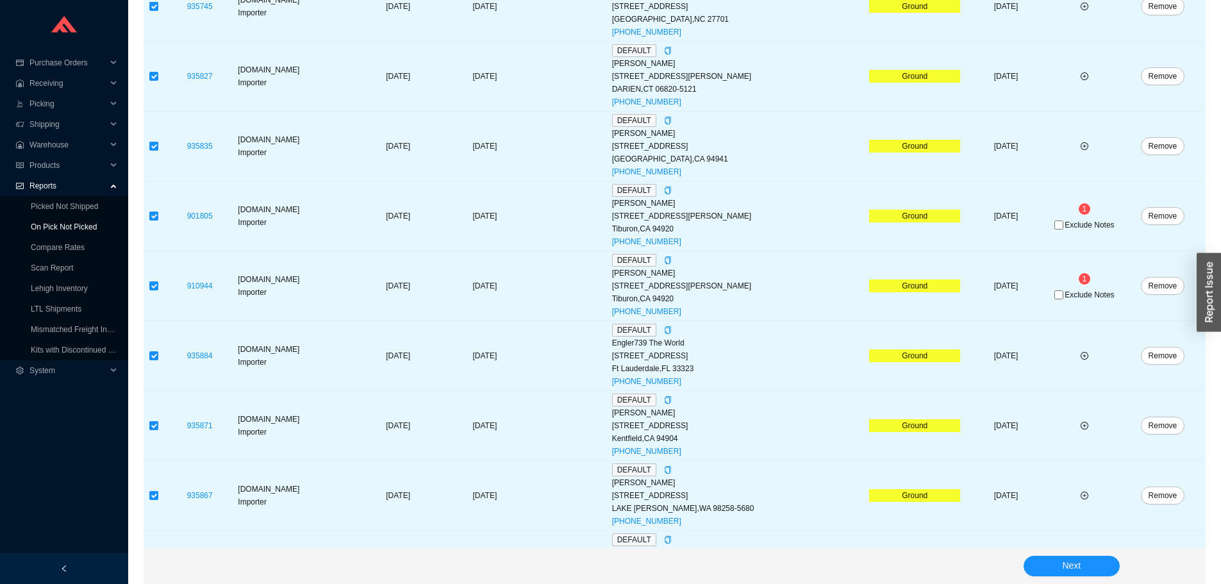
drag, startPoint x: 38, startPoint y: 190, endPoint x: 49, endPoint y: 216, distance: 28.4
click at [49, 222] on link "On Pick Not Picked" at bounding box center [64, 226] width 66 height 9
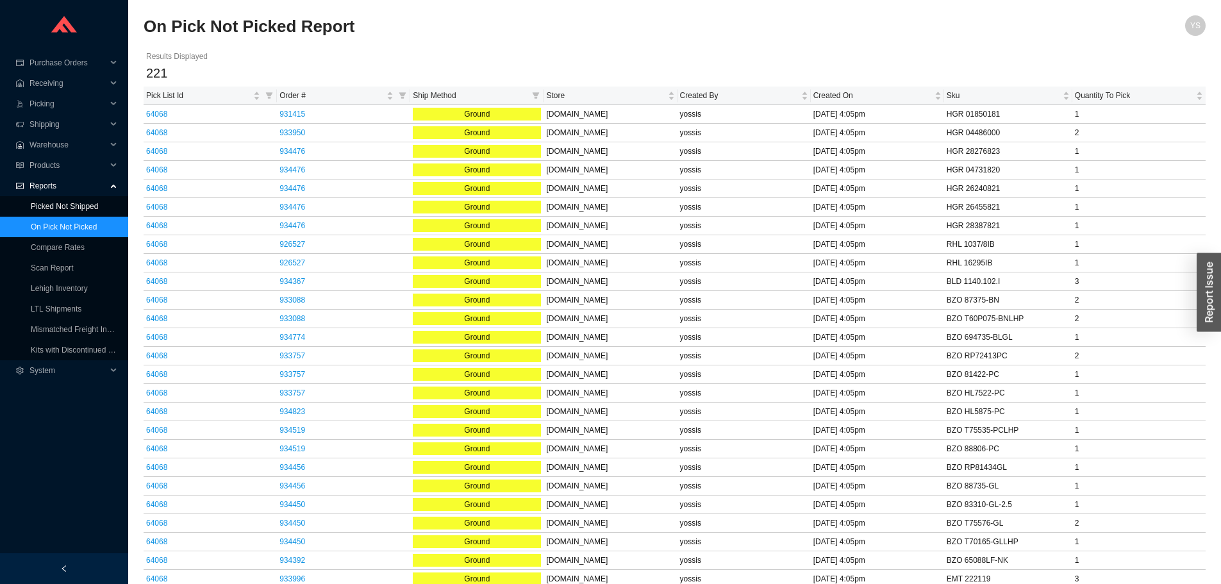
click at [56, 202] on link "Picked Not Shipped" at bounding box center [64, 206] width 67 height 9
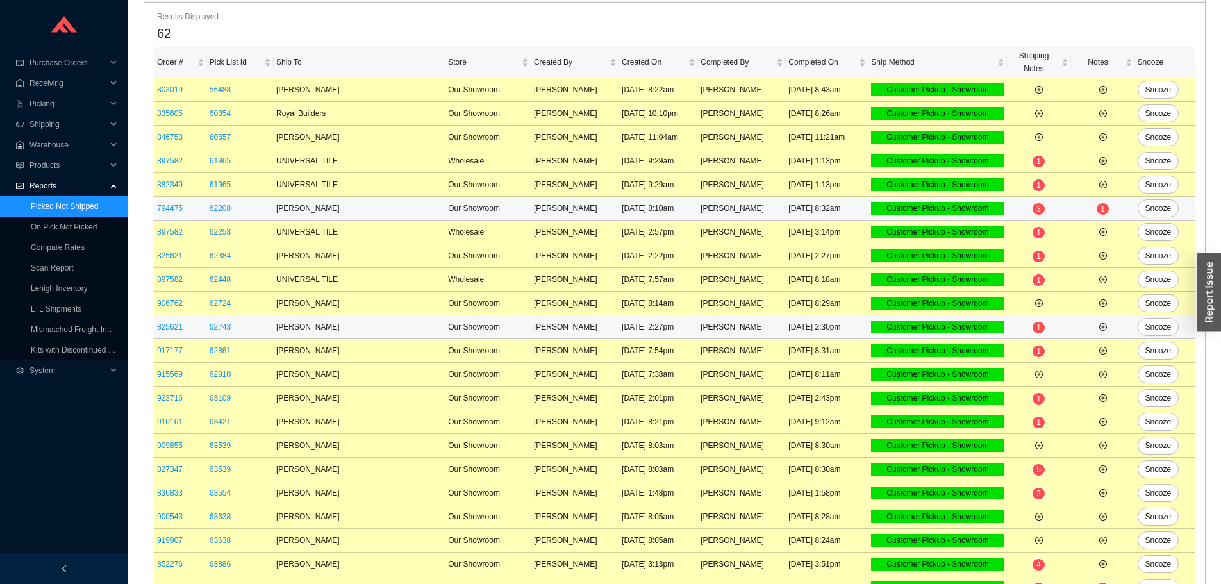
scroll to position [83, 0]
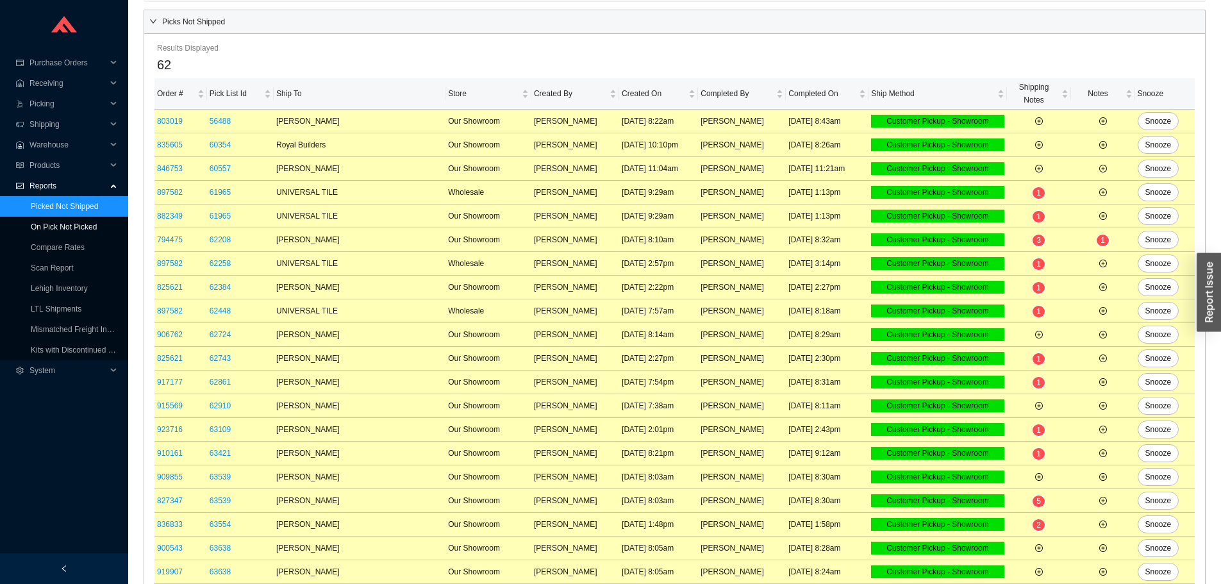
click at [94, 229] on link "On Pick Not Picked" at bounding box center [64, 226] width 66 height 9
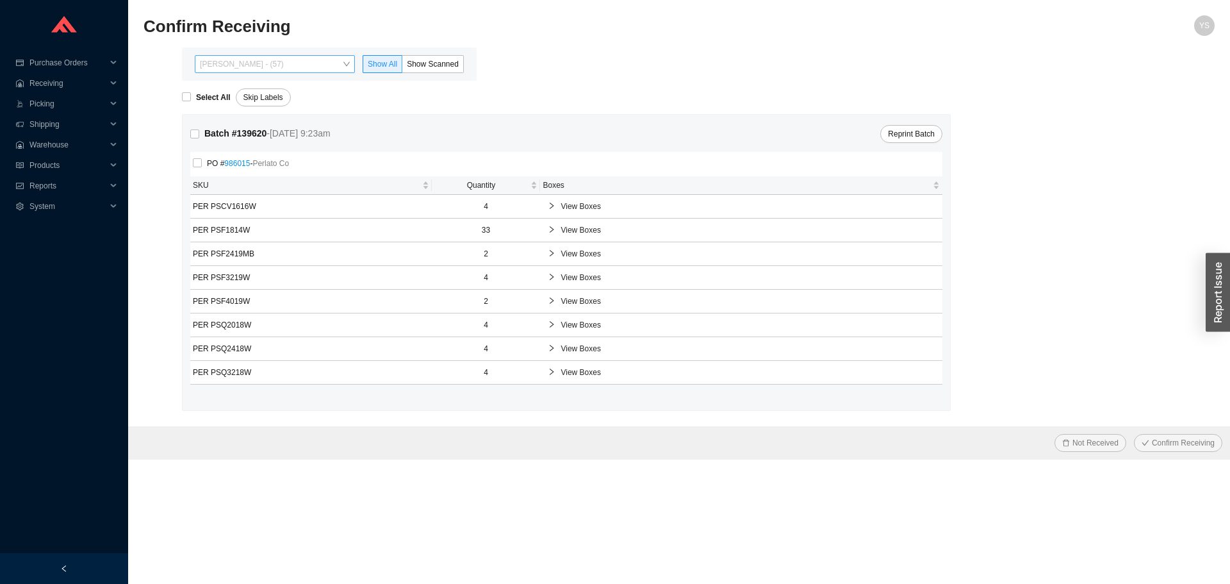
click at [293, 55] on div "[PERSON_NAME] - (57)" at bounding box center [275, 64] width 160 height 18
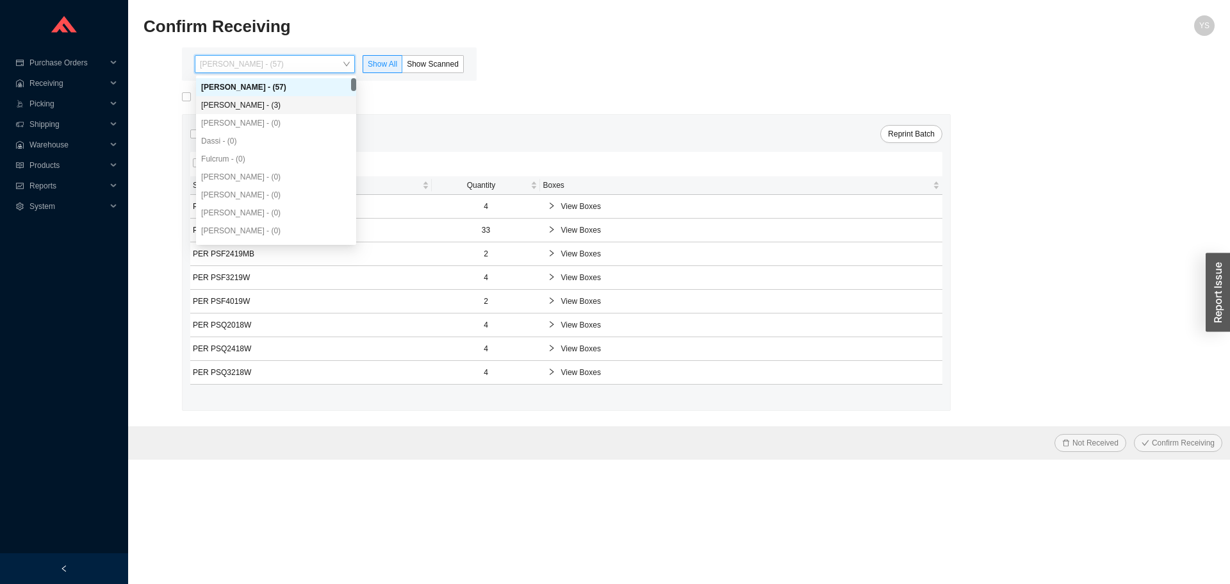
click at [264, 106] on div "Angel Negron - (3)" at bounding box center [276, 105] width 150 height 12
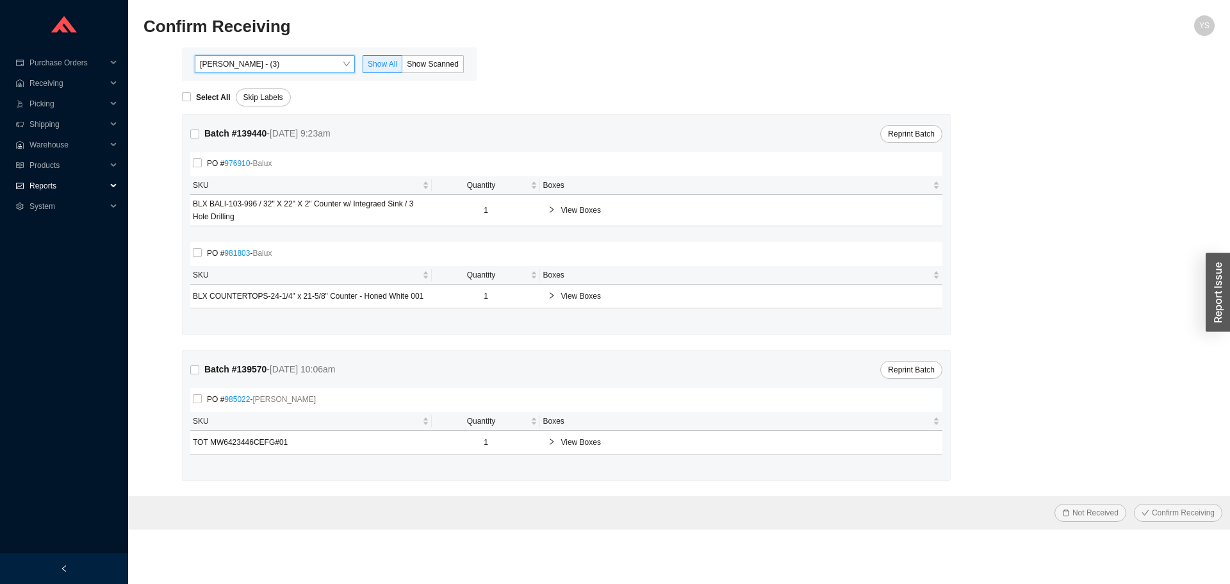
click at [22, 188] on icon "fund" at bounding box center [20, 186] width 8 height 8
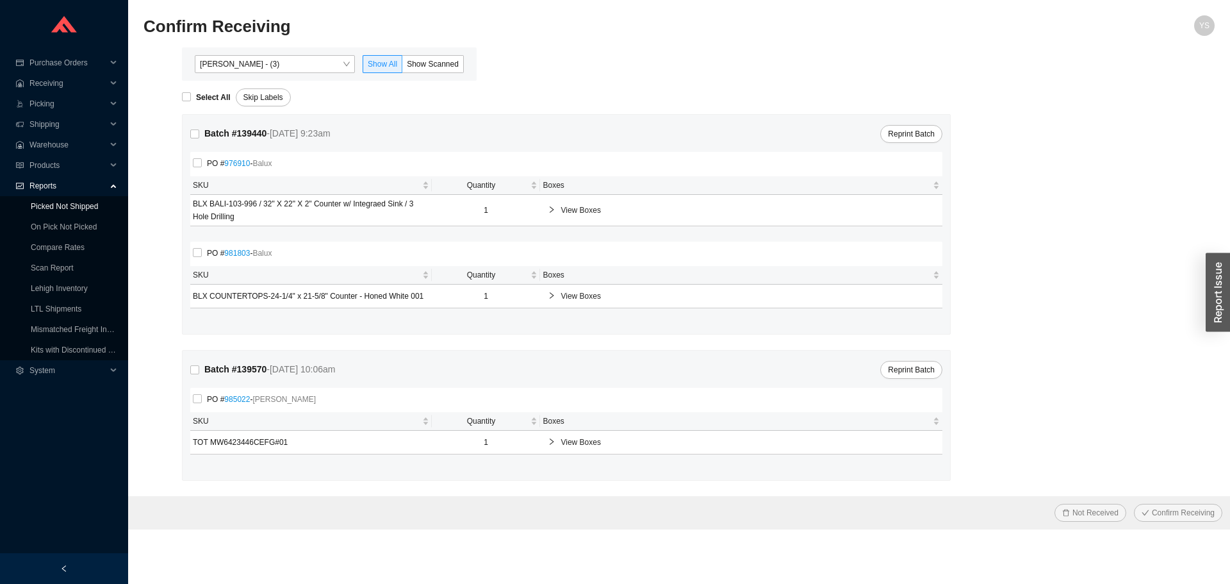
click at [47, 204] on link "Picked Not Shipped" at bounding box center [64, 206] width 67 height 9
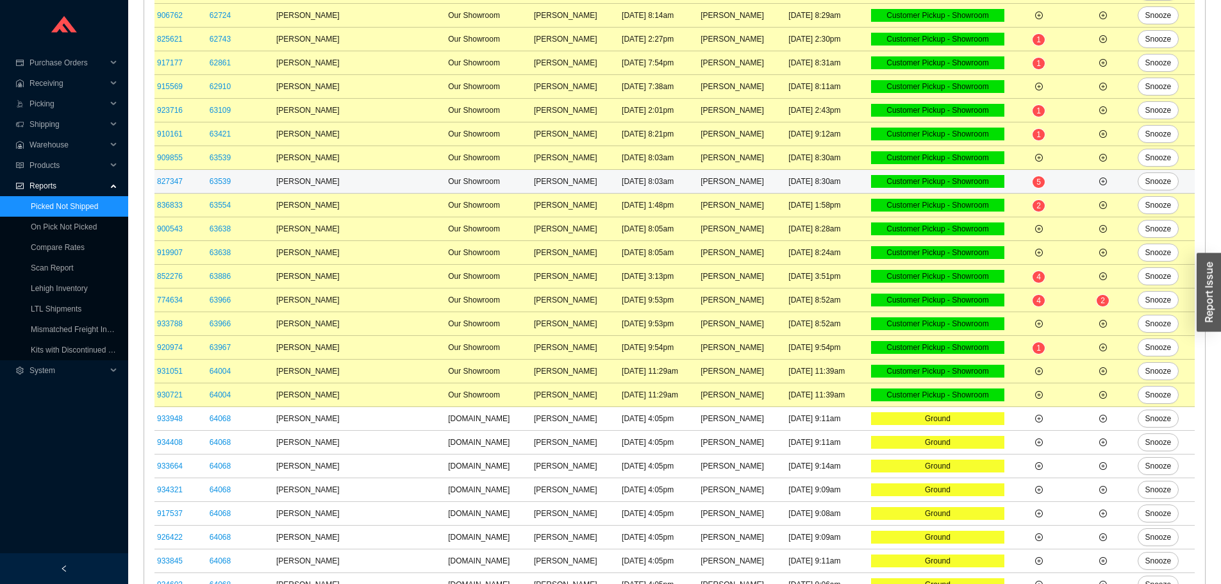
scroll to position [147, 0]
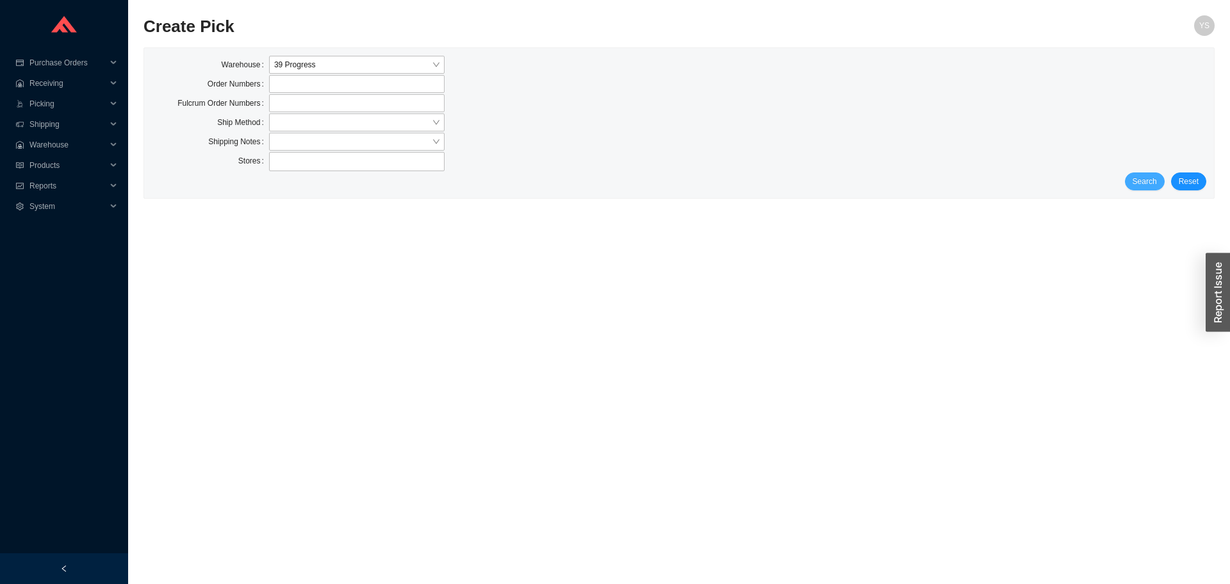
click at [1133, 174] on button "Search" at bounding box center [1145, 181] width 40 height 18
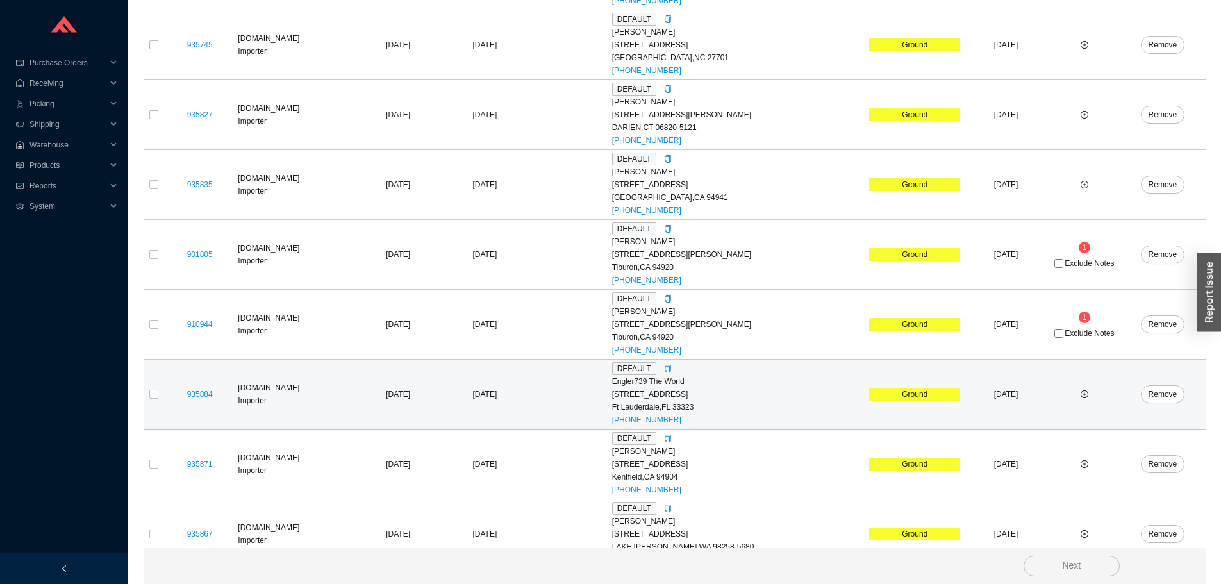
scroll to position [168, 0]
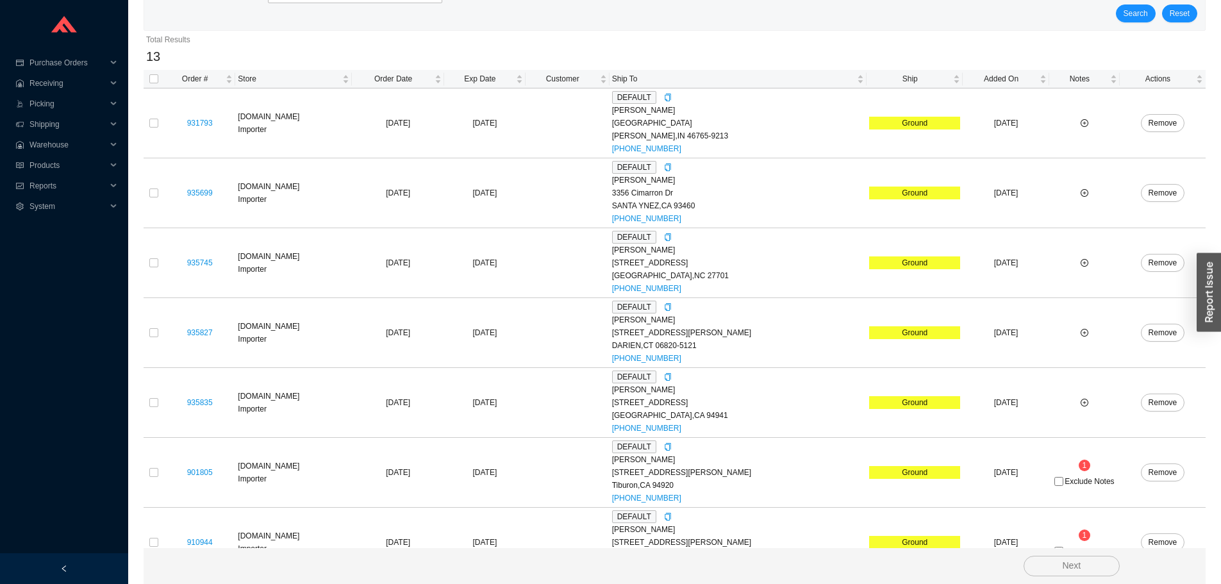
click at [149, 80] on th at bounding box center [154, 79] width 21 height 19
click at [158, 80] on th at bounding box center [154, 79] width 21 height 19
click at [154, 82] on input "checkbox" at bounding box center [153, 78] width 9 height 9
checkbox input "true"
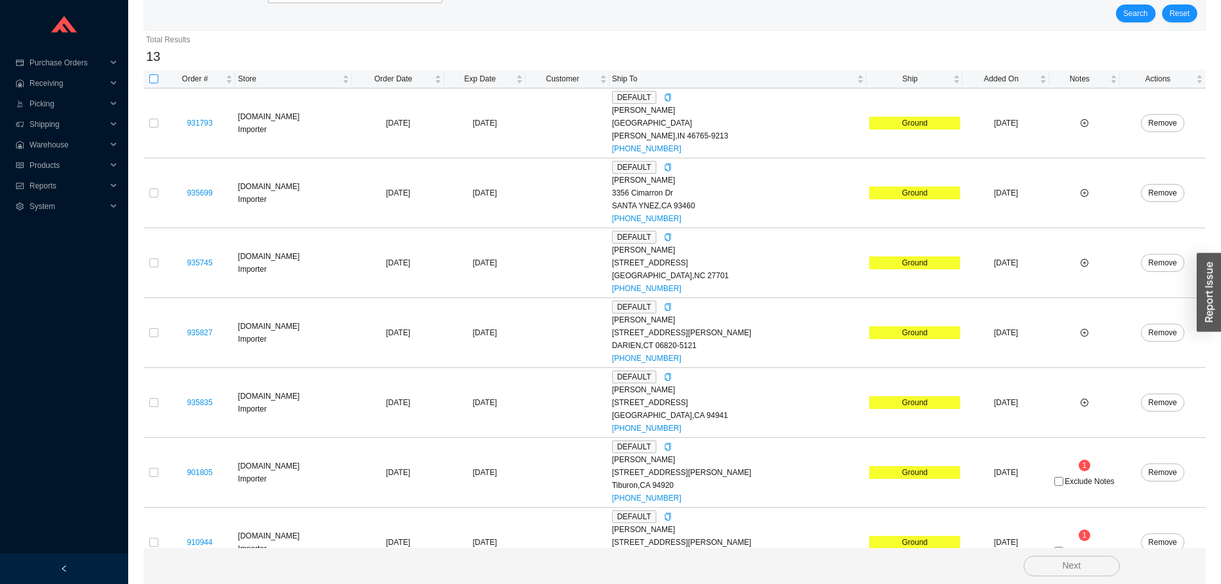
checkbox input "true"
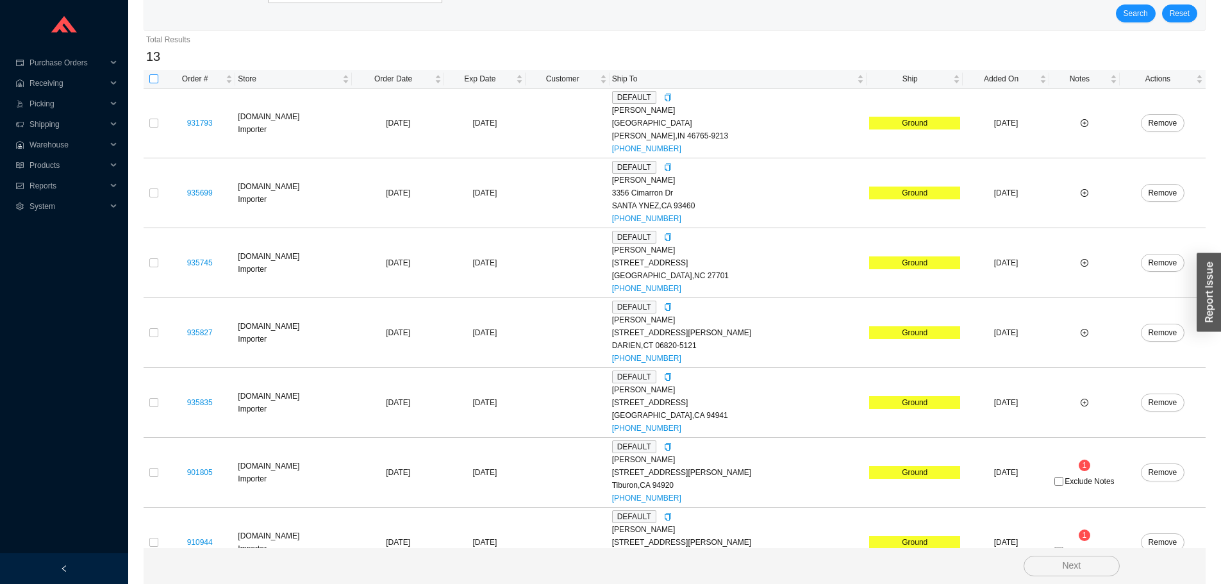
checkbox input "true"
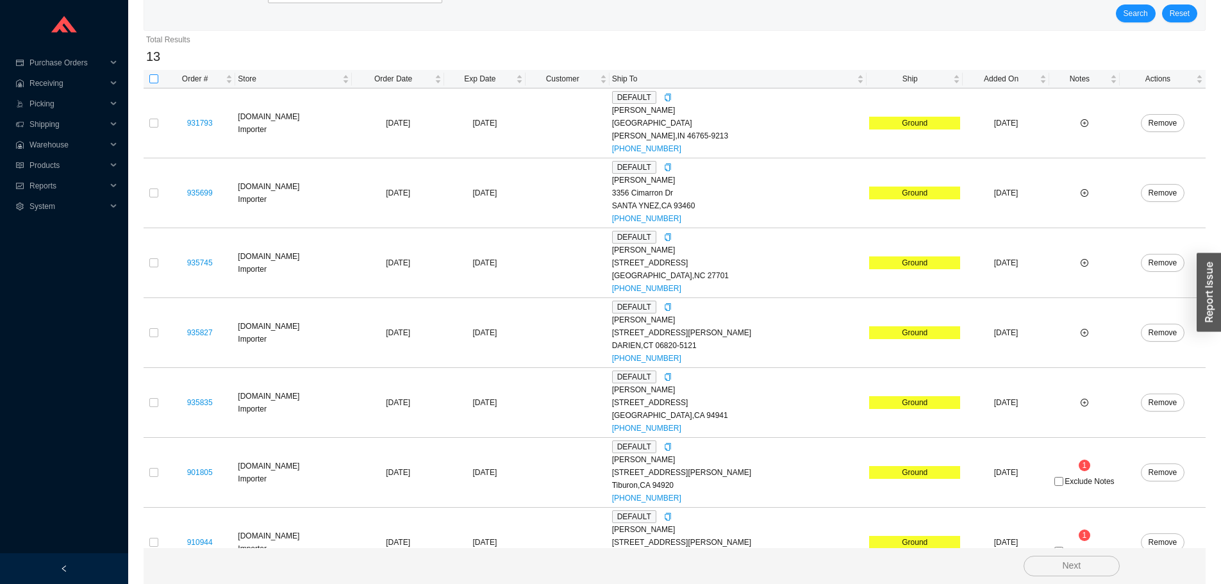
checkbox input "true"
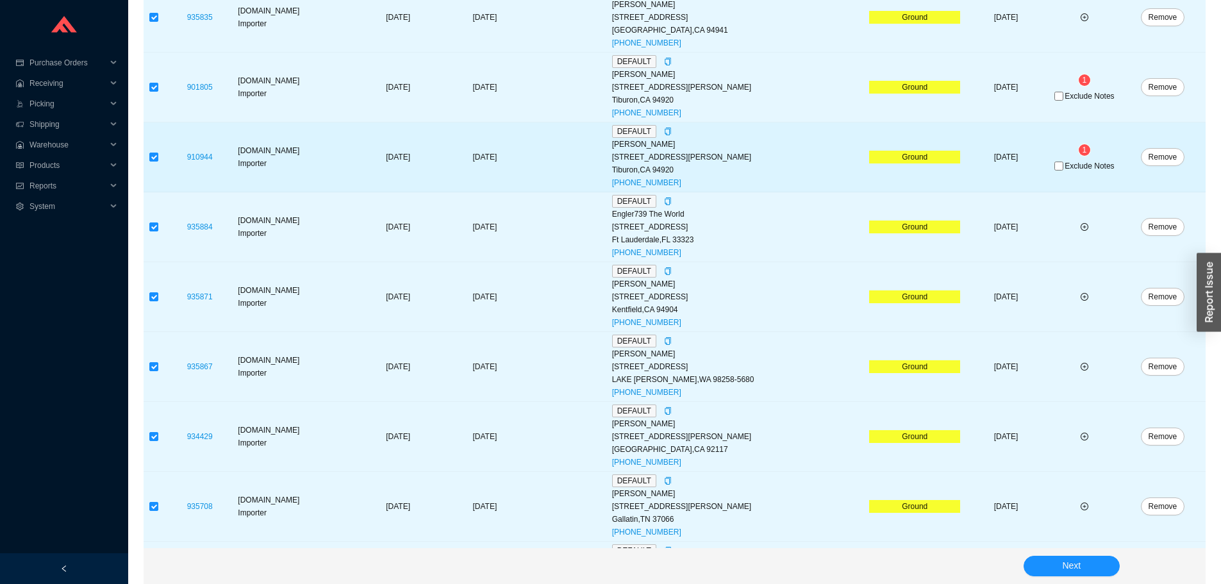
scroll to position [552, 0]
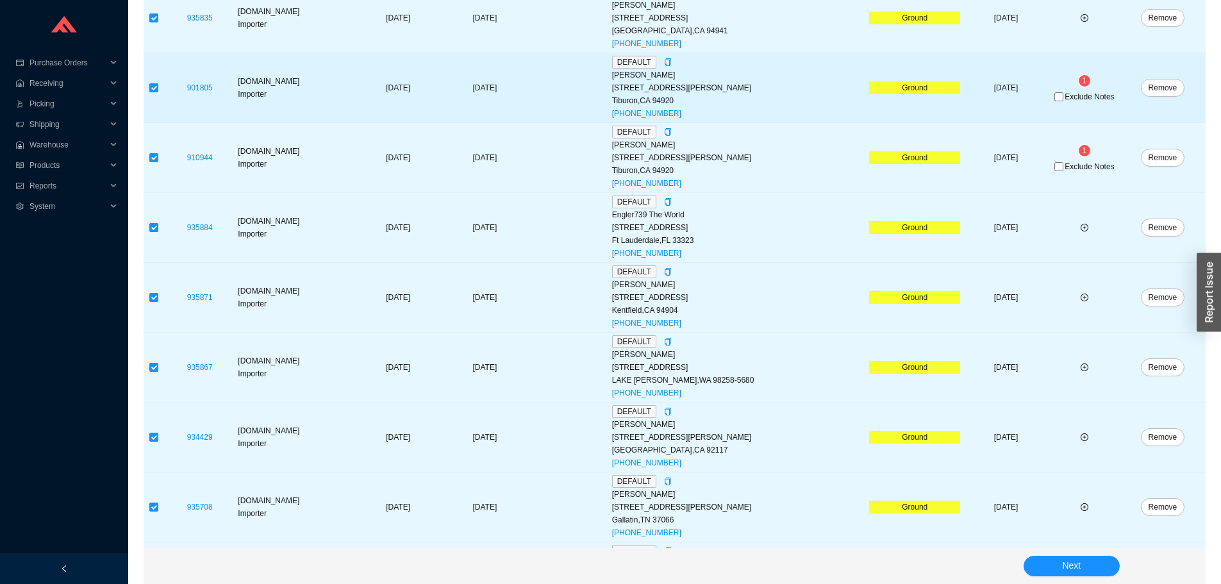
click at [151, 86] on input "checkbox" at bounding box center [153, 87] width 9 height 9
checkbox input "false"
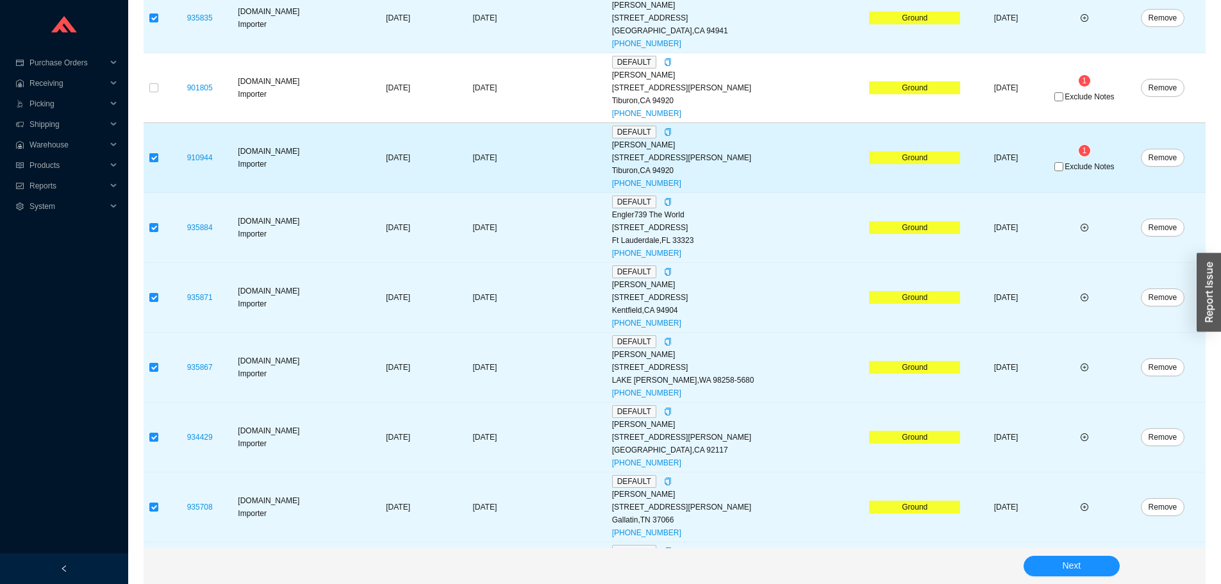
click at [152, 151] on label at bounding box center [153, 157] width 9 height 13
click at [152, 153] on input "checkbox" at bounding box center [153, 157] width 9 height 9
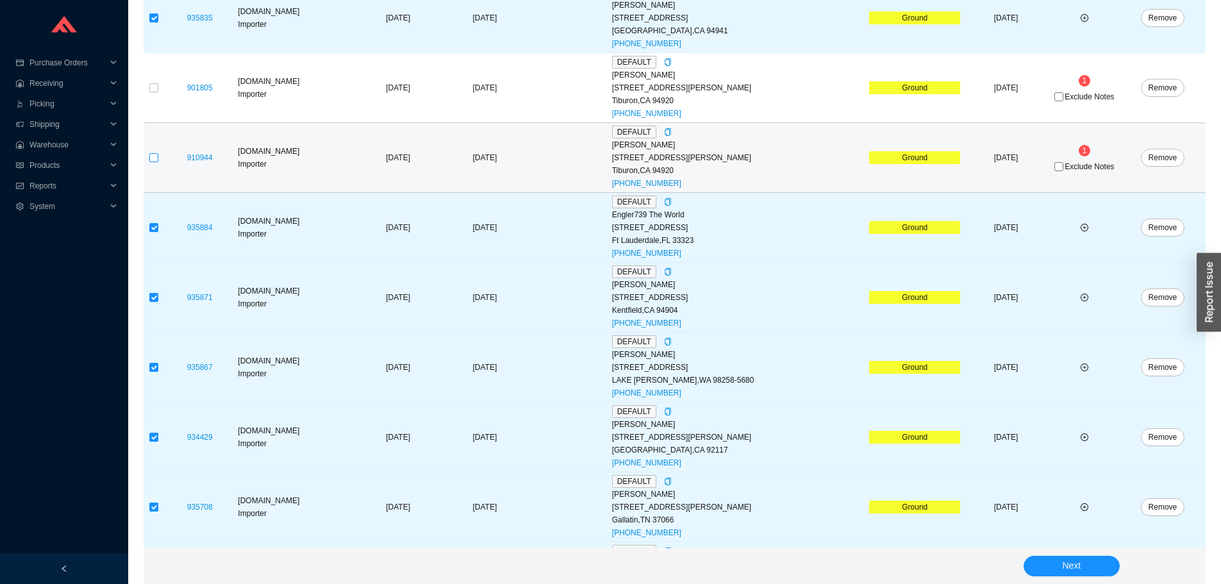
click at [152, 151] on label at bounding box center [153, 157] width 9 height 13
click at [152, 153] on input "checkbox" at bounding box center [153, 157] width 9 height 9
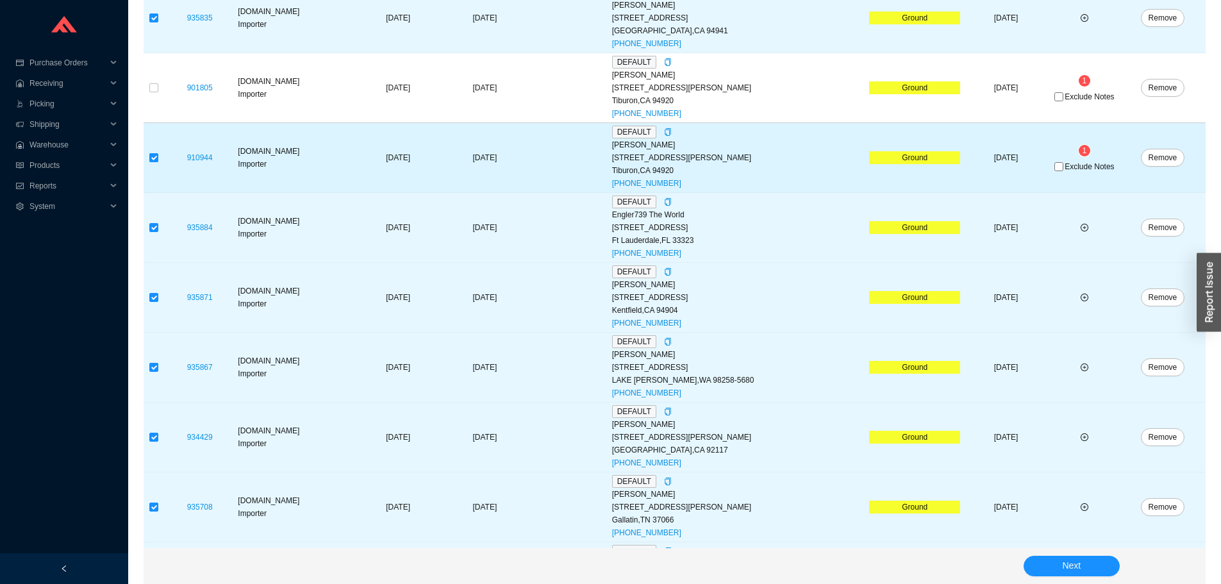
click at [152, 158] on input "checkbox" at bounding box center [153, 157] width 9 height 9
checkbox input "false"
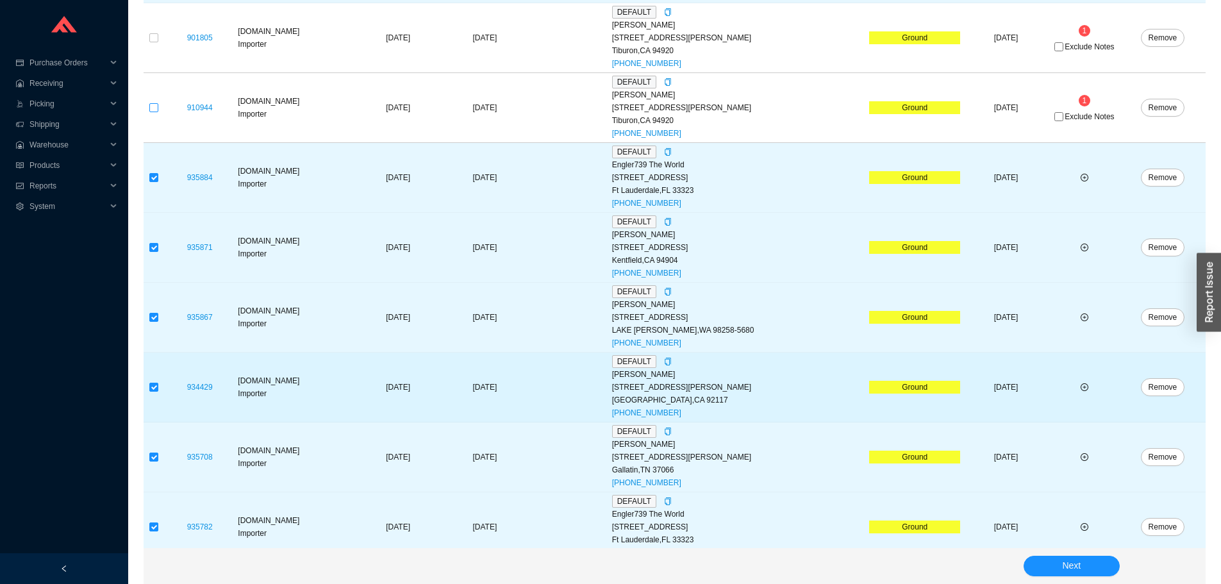
scroll to position [616, 0]
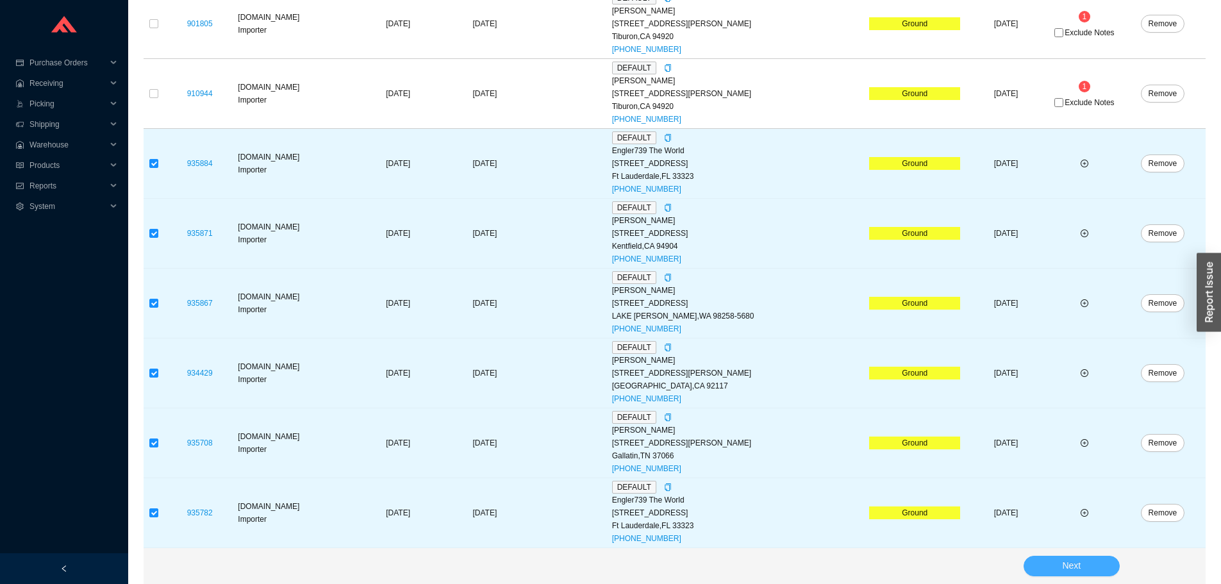
click at [1085, 566] on button "Next" at bounding box center [1071, 566] width 96 height 21
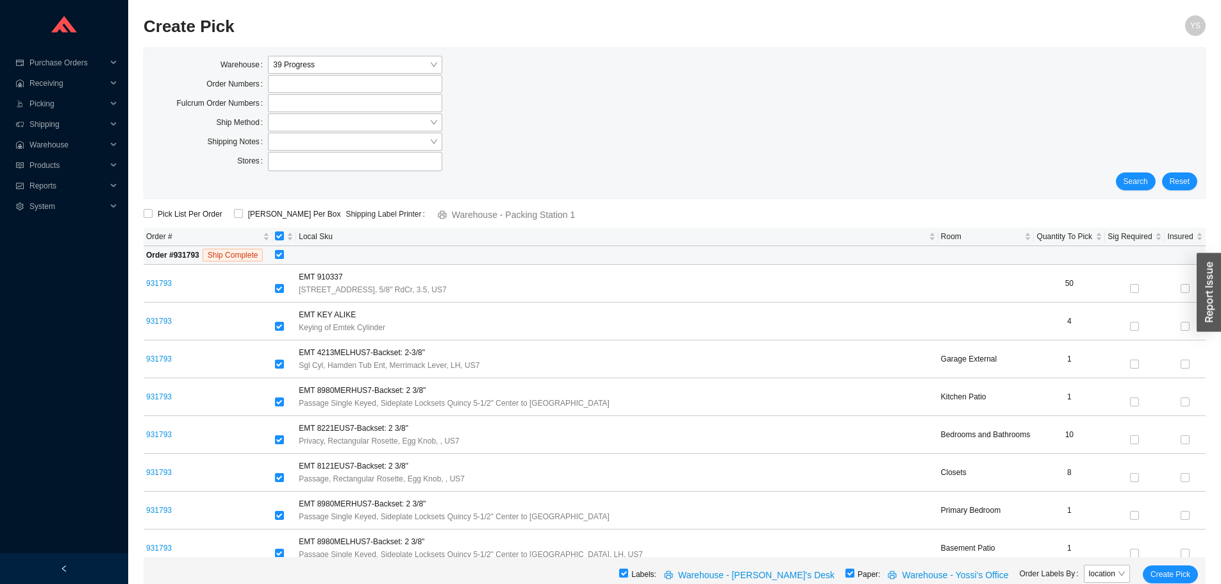
click at [279, 258] on input "checkbox" at bounding box center [279, 254] width 9 height 9
checkbox input "false"
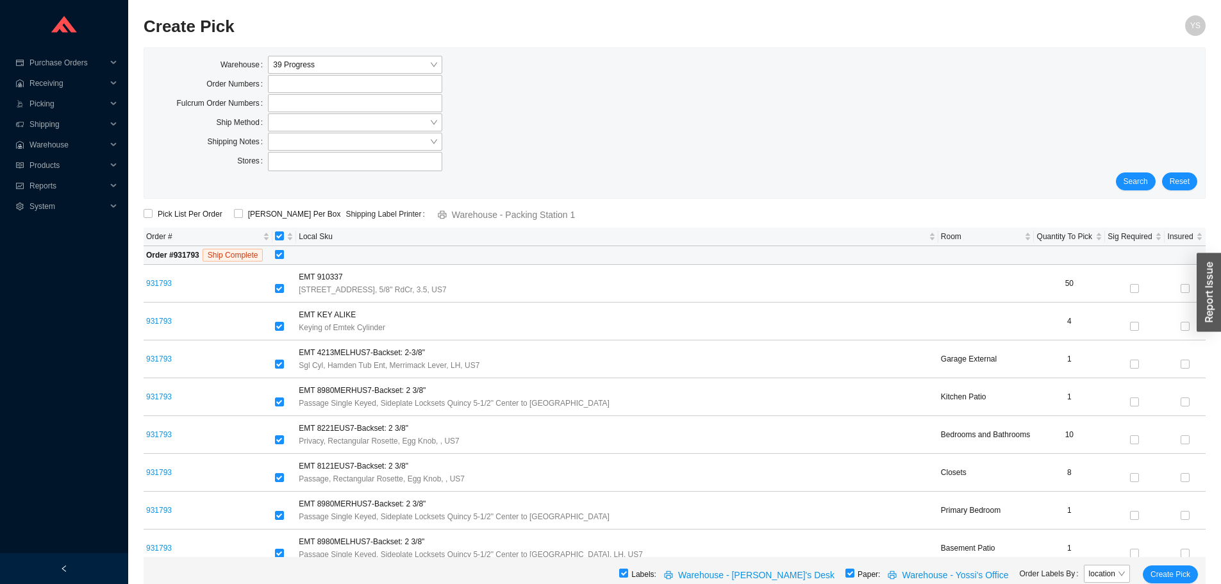
checkbox input "false"
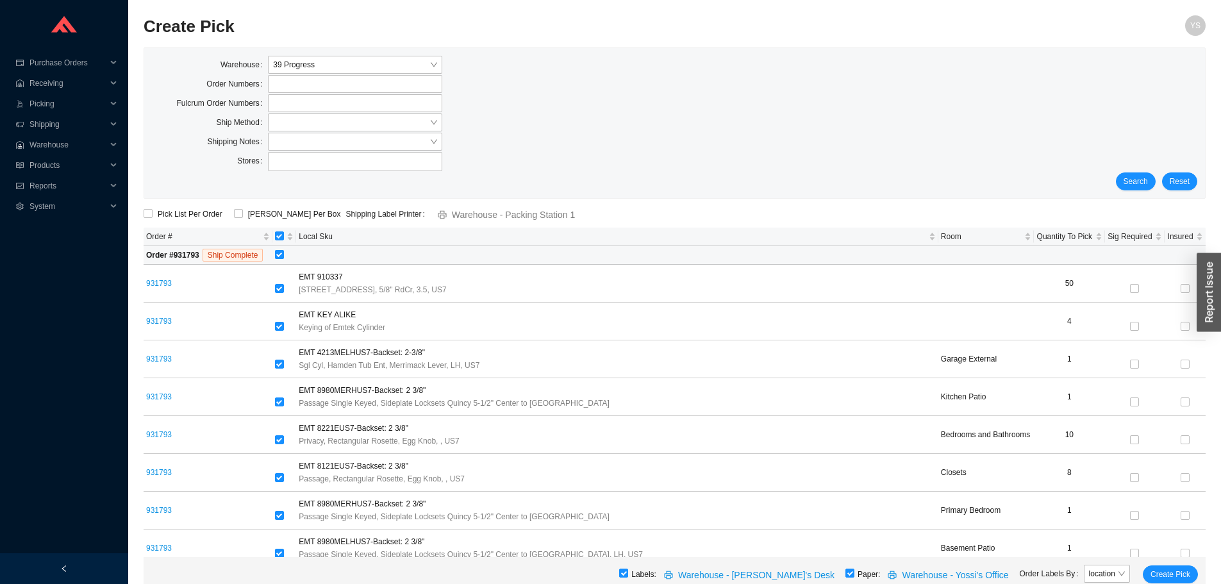
checkbox input "false"
click at [234, 211] on input "ShipKey Per Box" at bounding box center [238, 213] width 9 height 9
checkbox input "true"
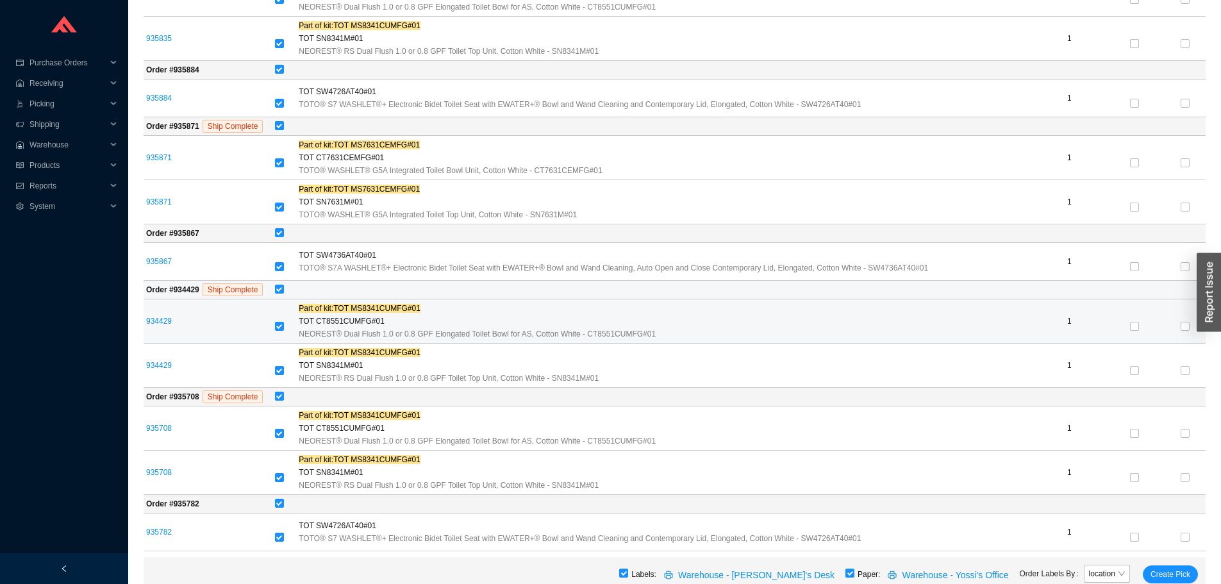
scroll to position [835, 0]
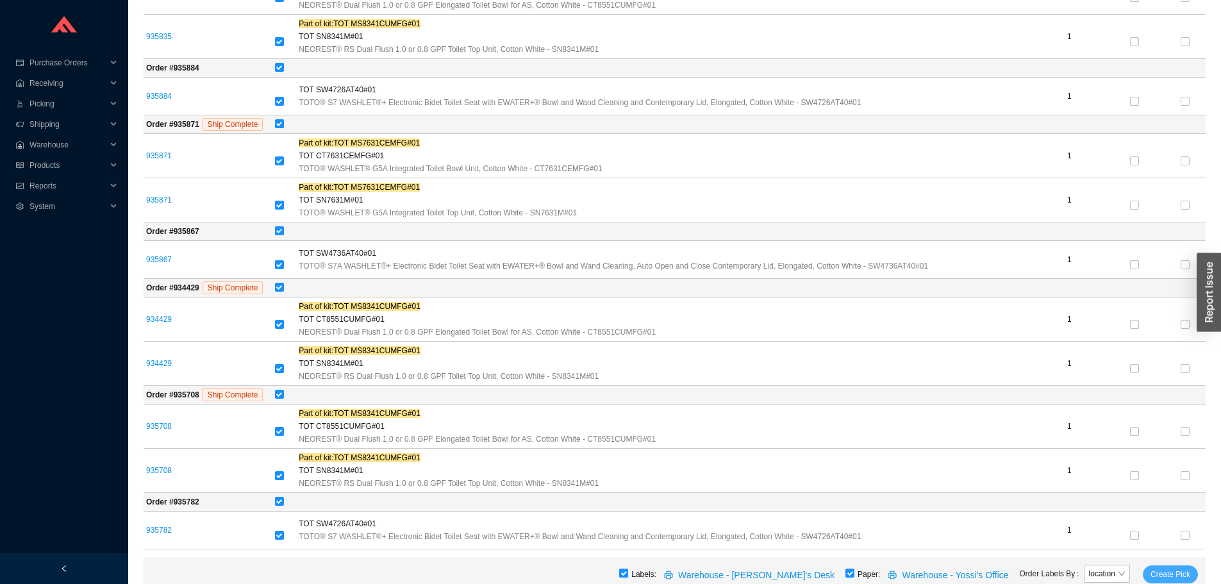
click at [1171, 572] on span "Create Pick" at bounding box center [1170, 574] width 40 height 13
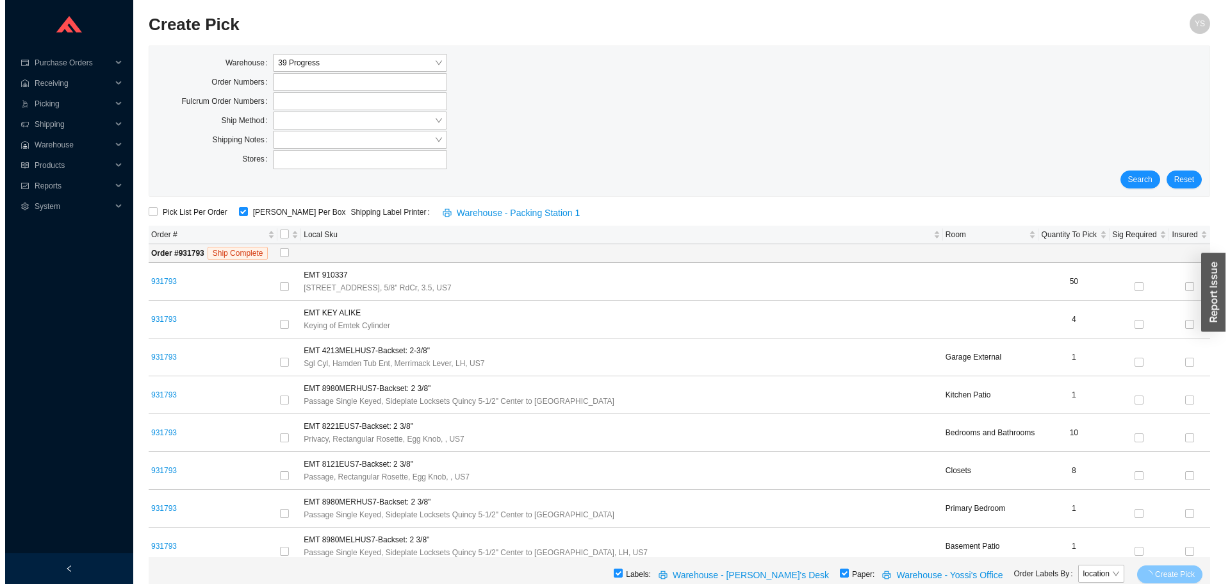
scroll to position [0, 0]
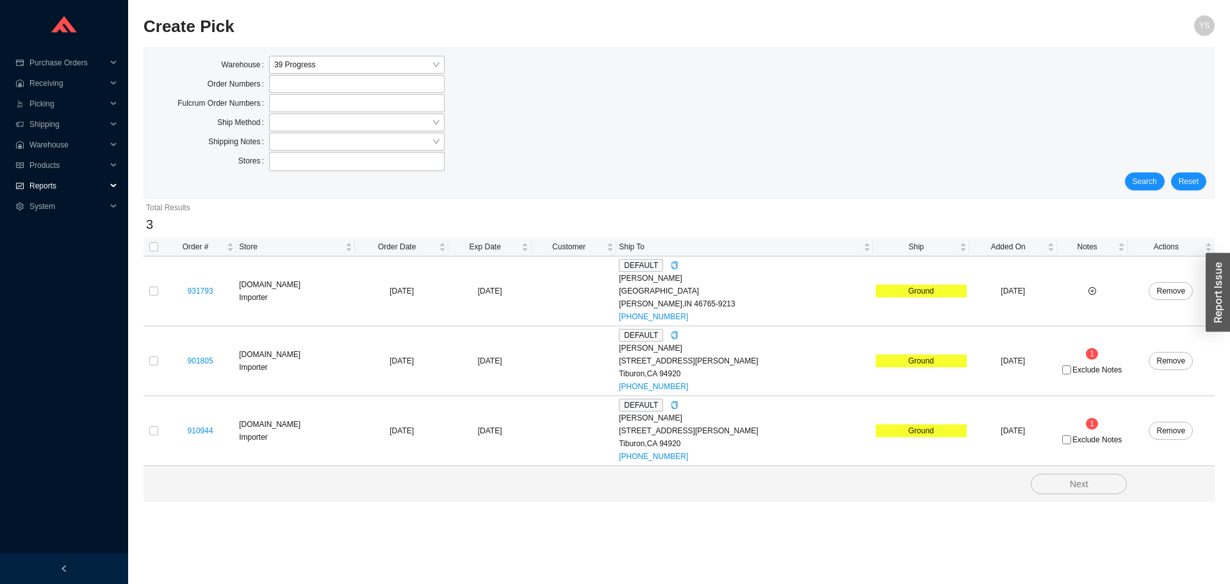
click at [25, 185] on div "Reports" at bounding box center [64, 186] width 128 height 21
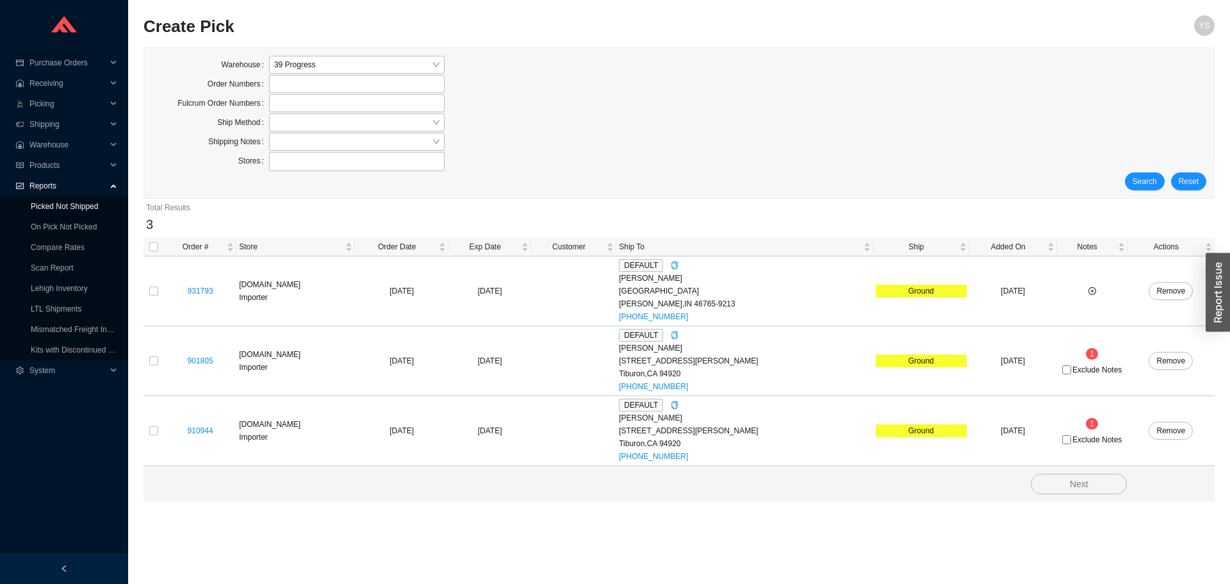
drag, startPoint x: 33, startPoint y: 194, endPoint x: 37, endPoint y: 201, distance: 7.8
click at [37, 202] on link "Picked Not Shipped" at bounding box center [64, 206] width 67 height 9
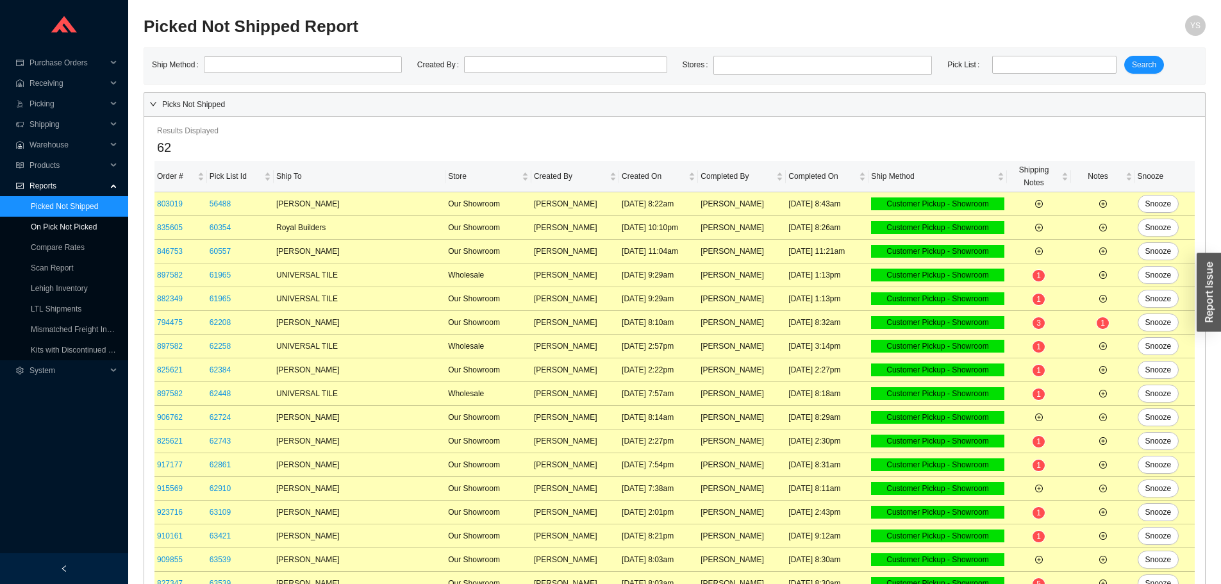
click at [79, 222] on link "On Pick Not Picked" at bounding box center [64, 226] width 66 height 9
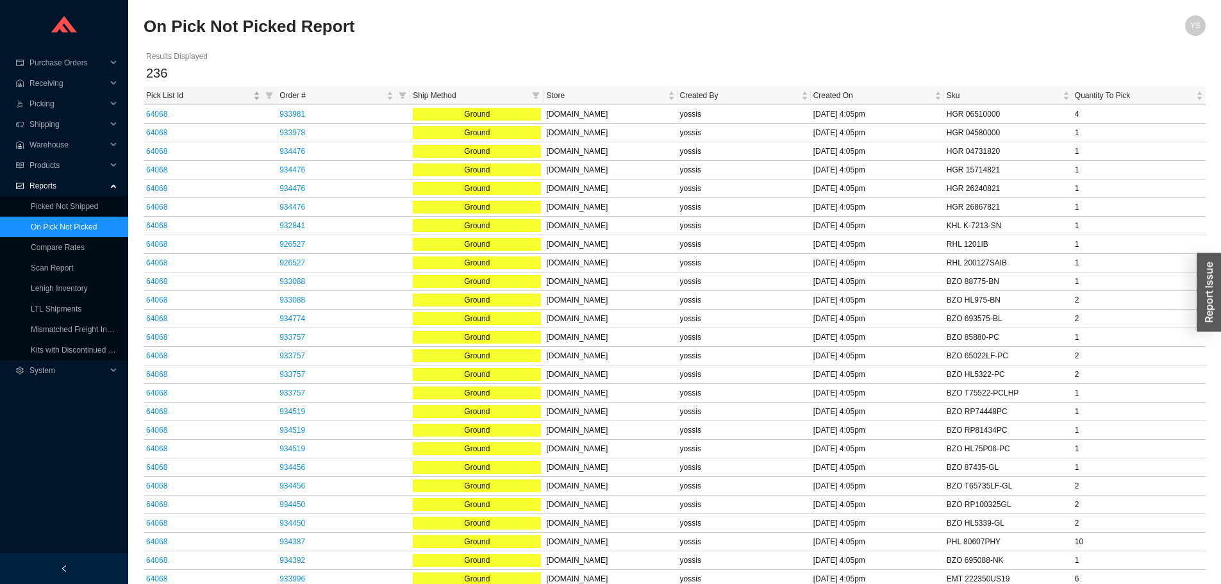
click at [169, 98] on span "Pick List Id" at bounding box center [198, 95] width 104 height 13
click at [161, 113] on link "64074" at bounding box center [156, 114] width 21 height 9
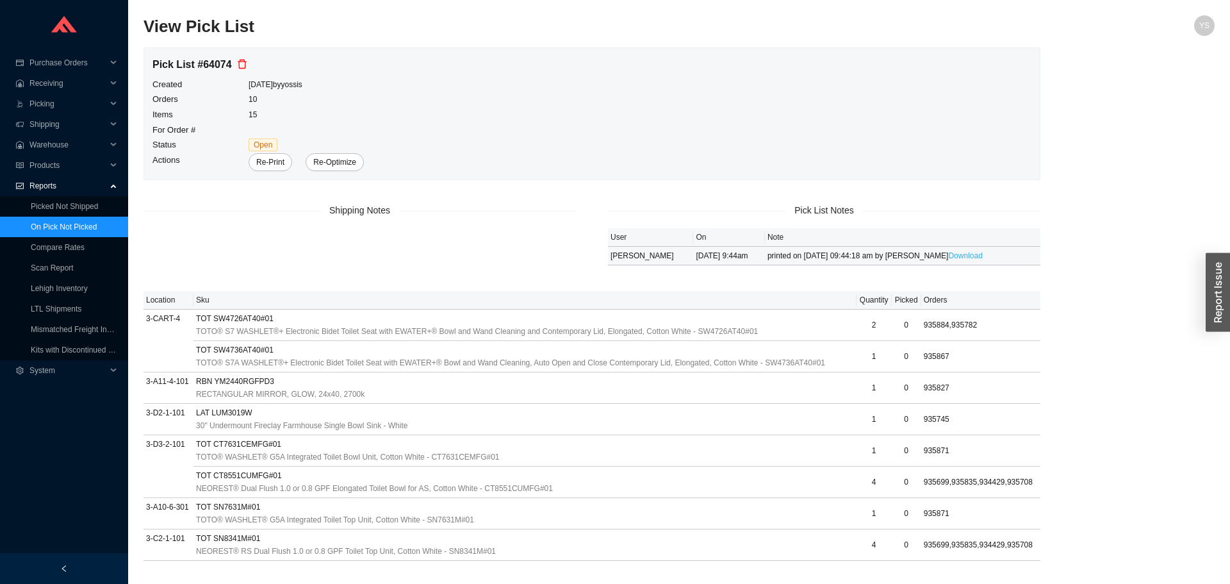
click at [948, 256] on link "Download" at bounding box center [965, 255] width 34 height 9
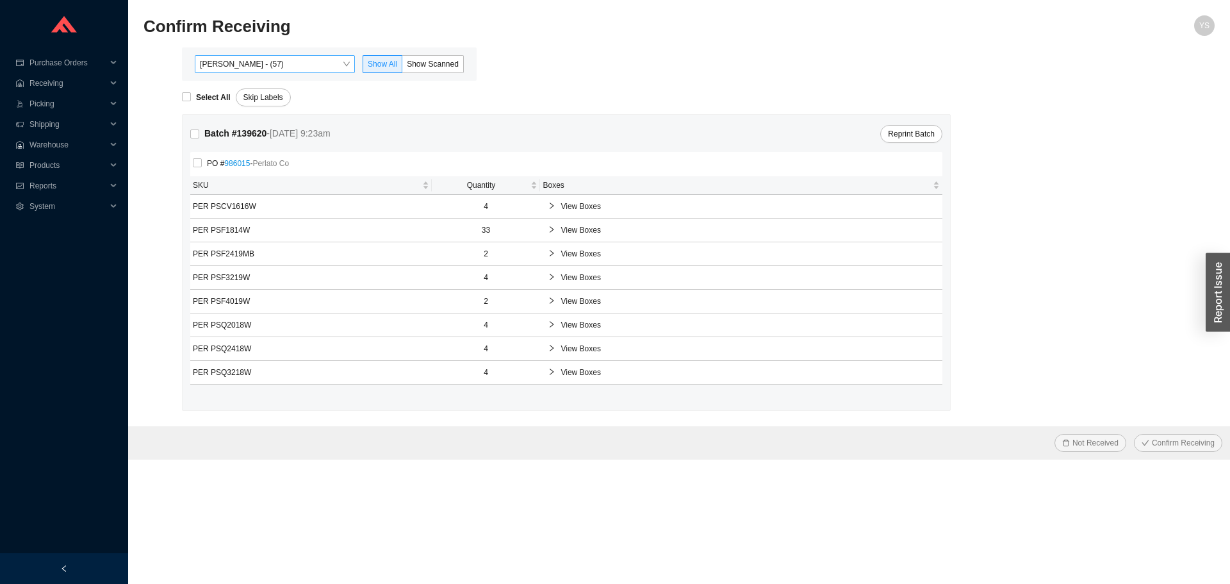
click at [243, 69] on span "[PERSON_NAME] - (57)" at bounding box center [275, 64] width 150 height 17
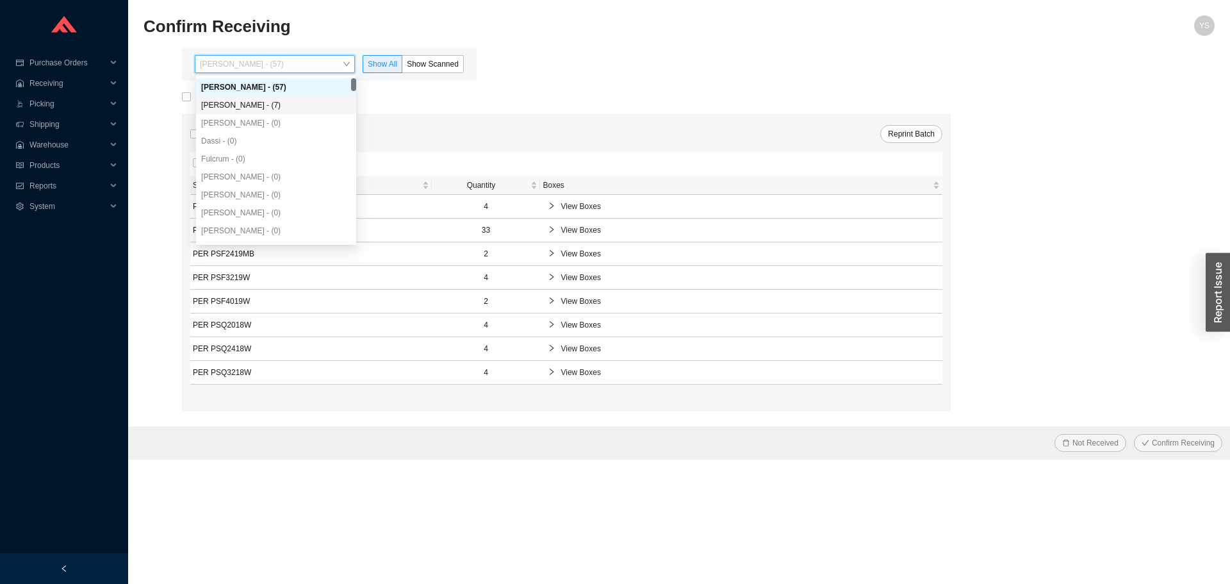
click at [249, 97] on div "[PERSON_NAME] - (7)" at bounding box center [276, 105] width 160 height 18
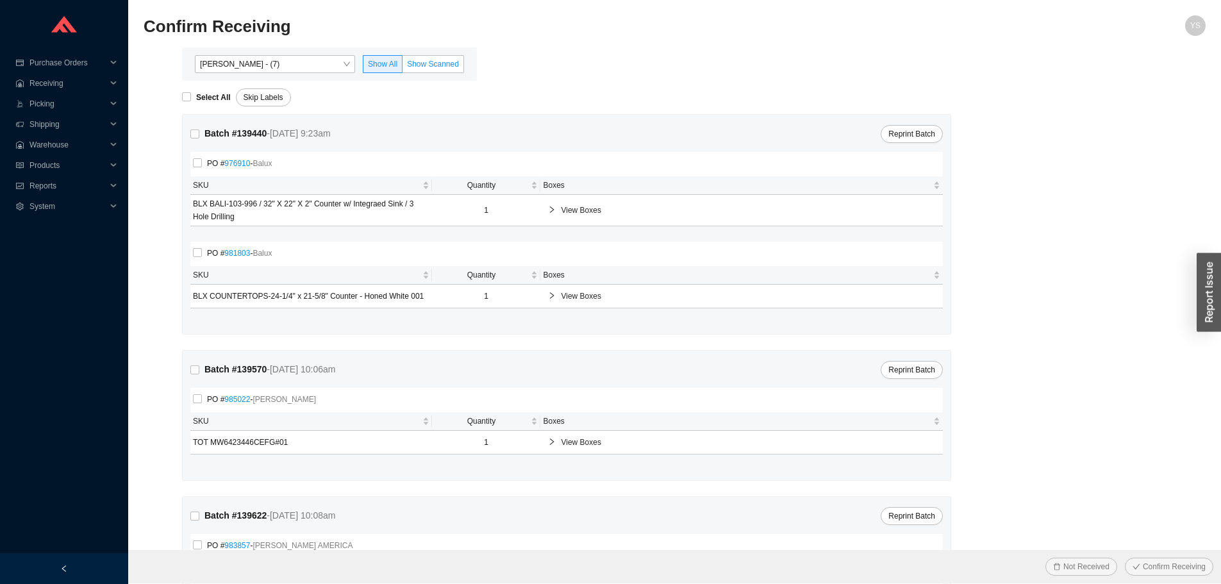
click at [436, 58] on label "Show Scanned" at bounding box center [433, 64] width 62 height 18
click at [402, 67] on input "Show Scanned" at bounding box center [402, 67] width 0 height 0
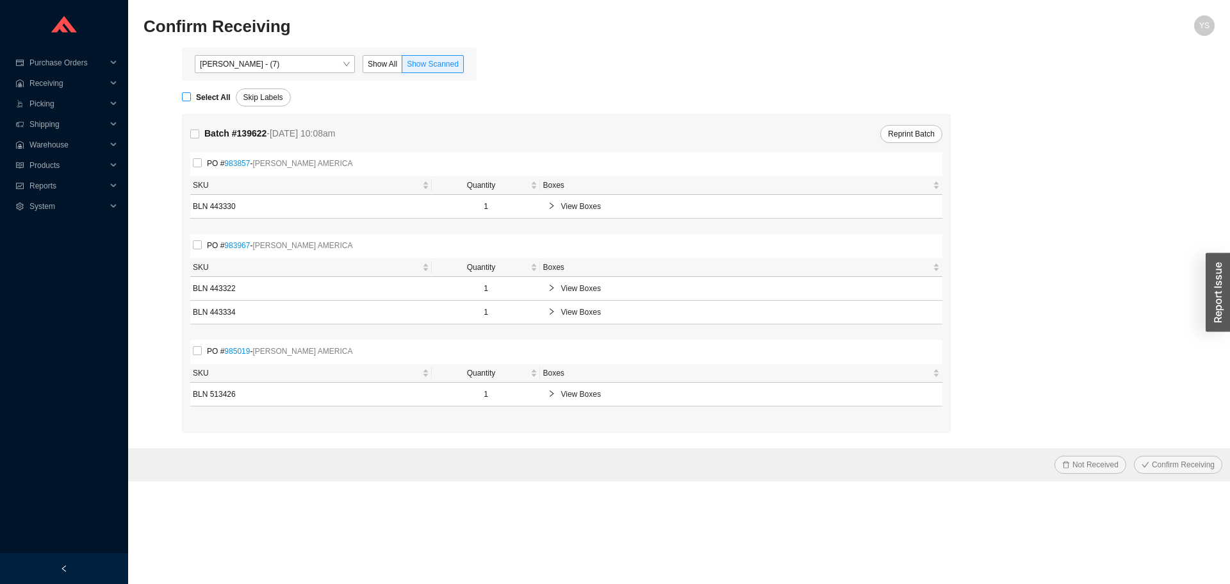
click at [217, 91] on span "Select All" at bounding box center [213, 97] width 45 height 13
click at [191, 92] on input "Select All" at bounding box center [186, 96] width 9 height 9
checkbox input "true"
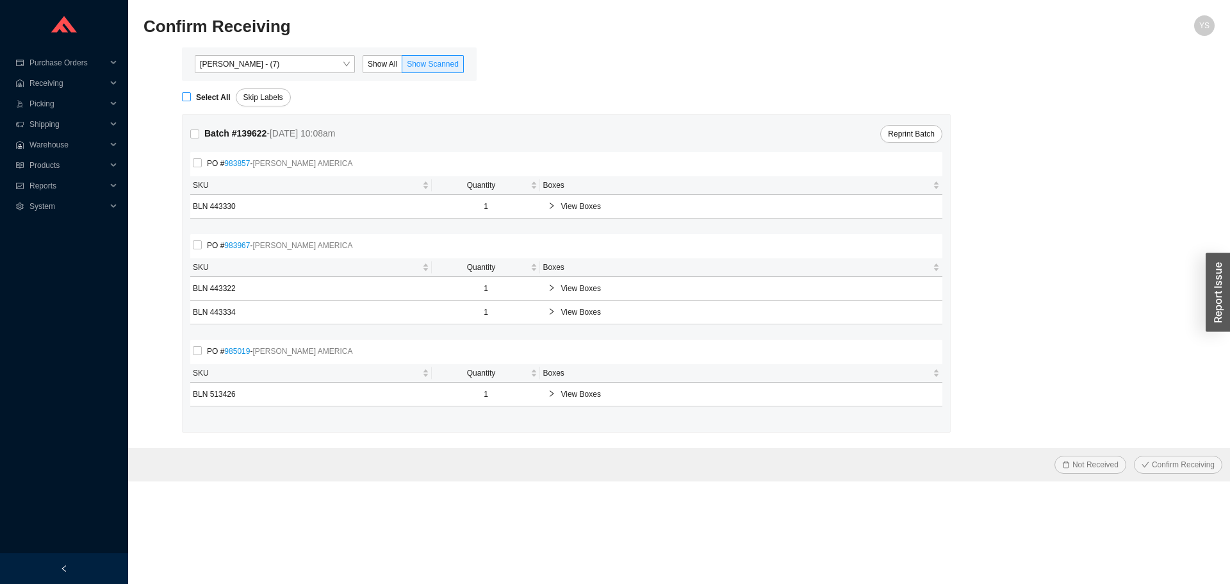
checkbox input "true"
click at [1192, 463] on span "Confirm Receiving" at bounding box center [1183, 464] width 63 height 13
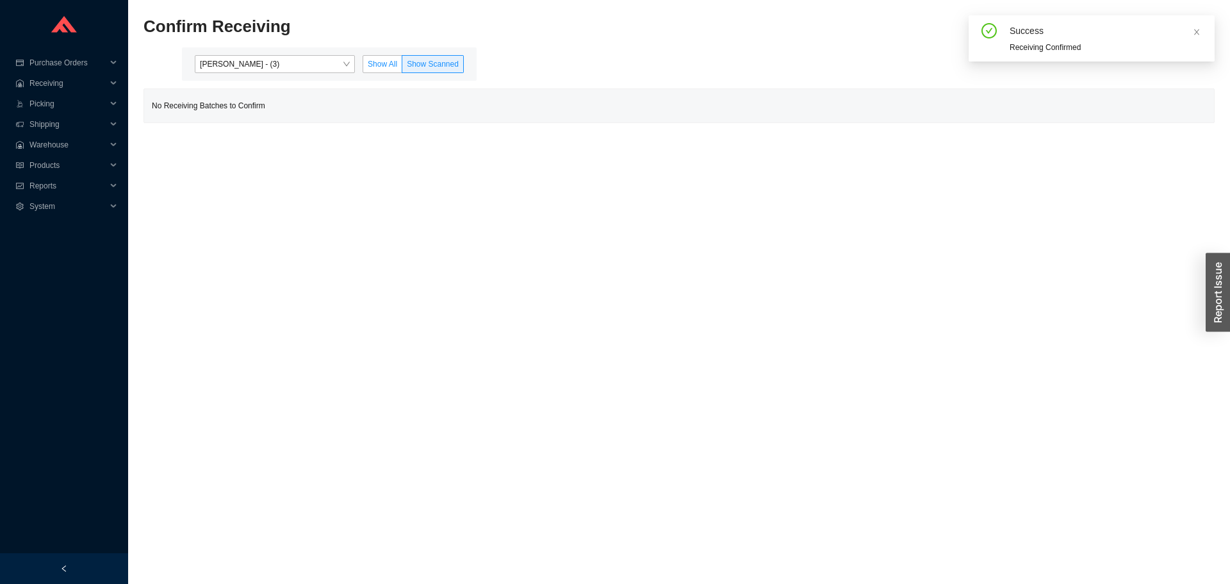
click at [381, 69] on span "Show All" at bounding box center [382, 64] width 29 height 9
click at [363, 67] on input "Show All" at bounding box center [363, 67] width 0 height 0
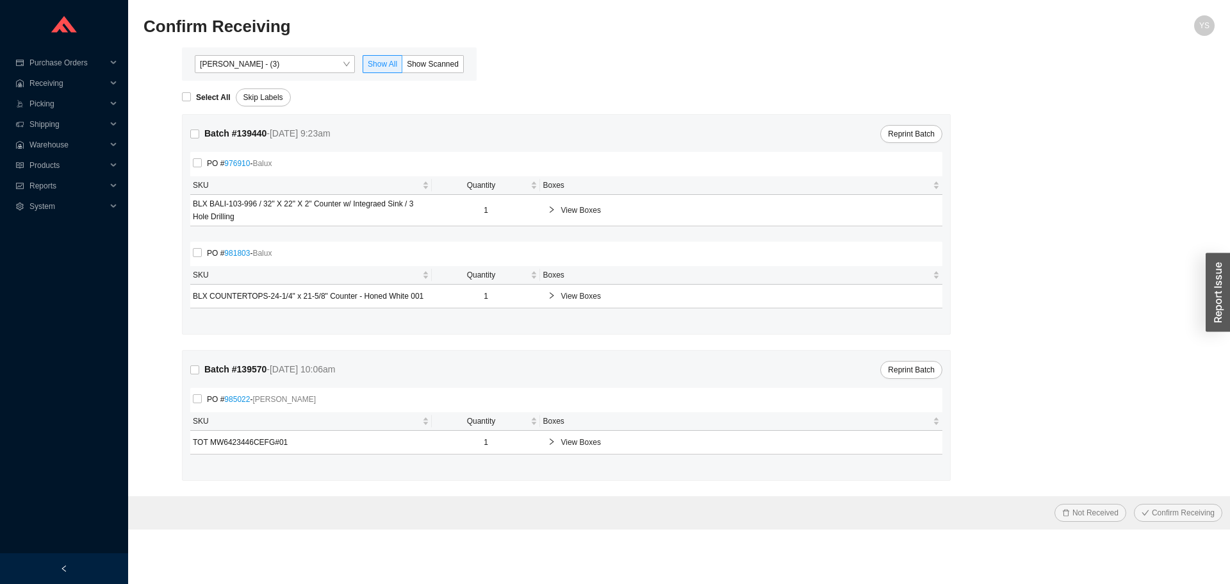
click at [565, 449] on div "View Boxes" at bounding box center [741, 442] width 397 height 23
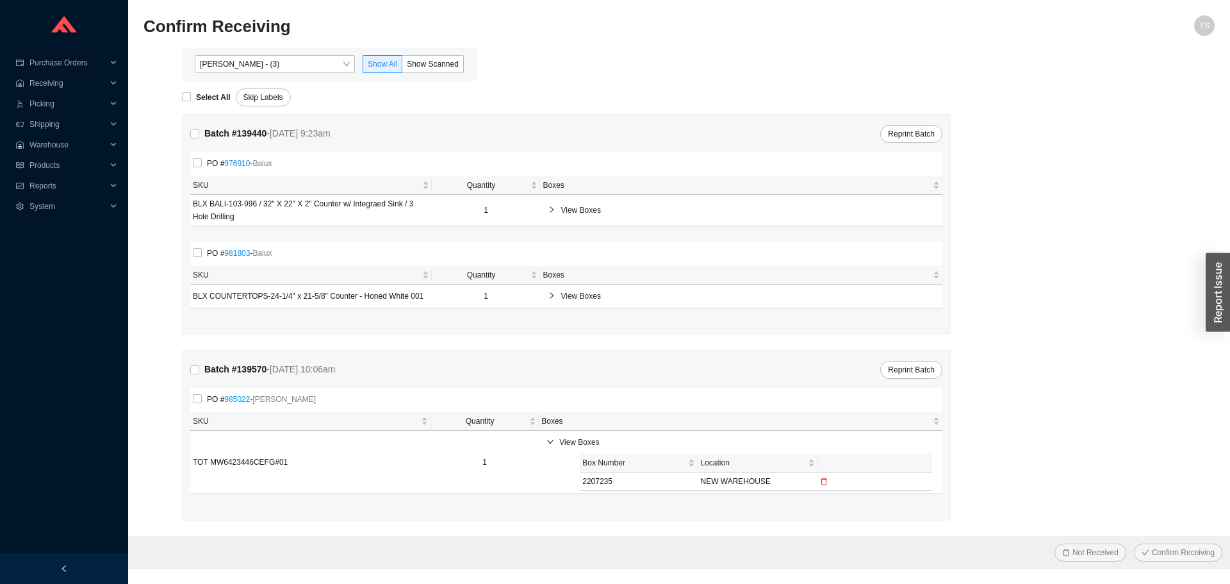
click at [821, 484] on td at bounding box center [875, 481] width 115 height 19
click at [821, 482] on td at bounding box center [875, 481] width 115 height 19
click at [825, 475] on td at bounding box center [875, 481] width 115 height 19
click at [822, 484] on icon "delete" at bounding box center [824, 481] width 8 height 8
click at [815, 445] on span "Yes" at bounding box center [811, 450] width 13 height 13
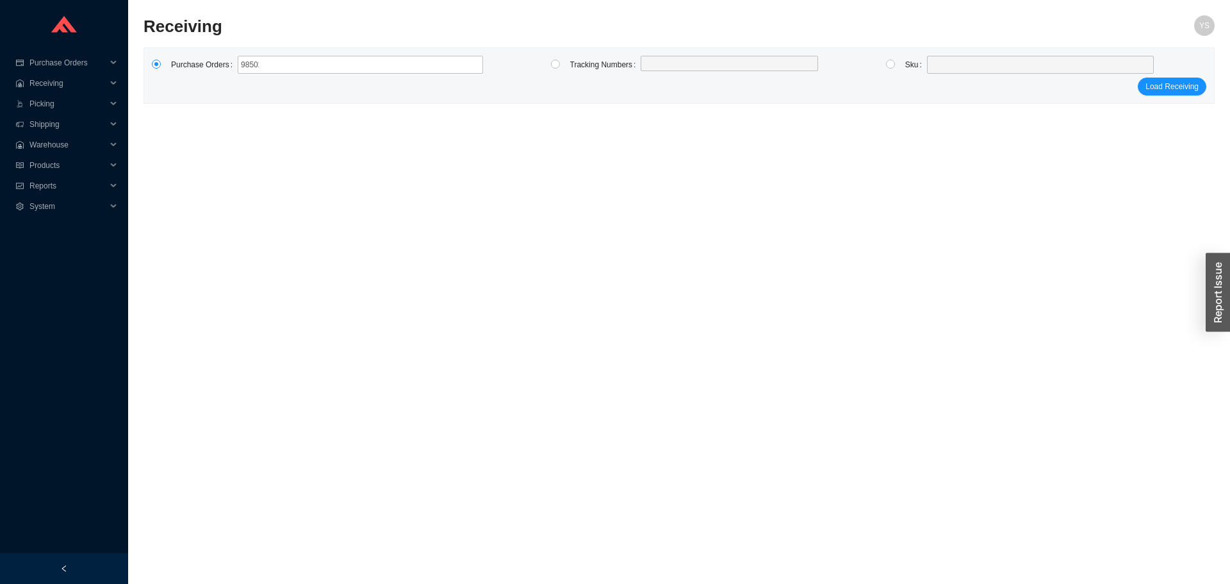
type input "985022"
click button "Load Receiving" at bounding box center [1172, 87] width 69 height 18
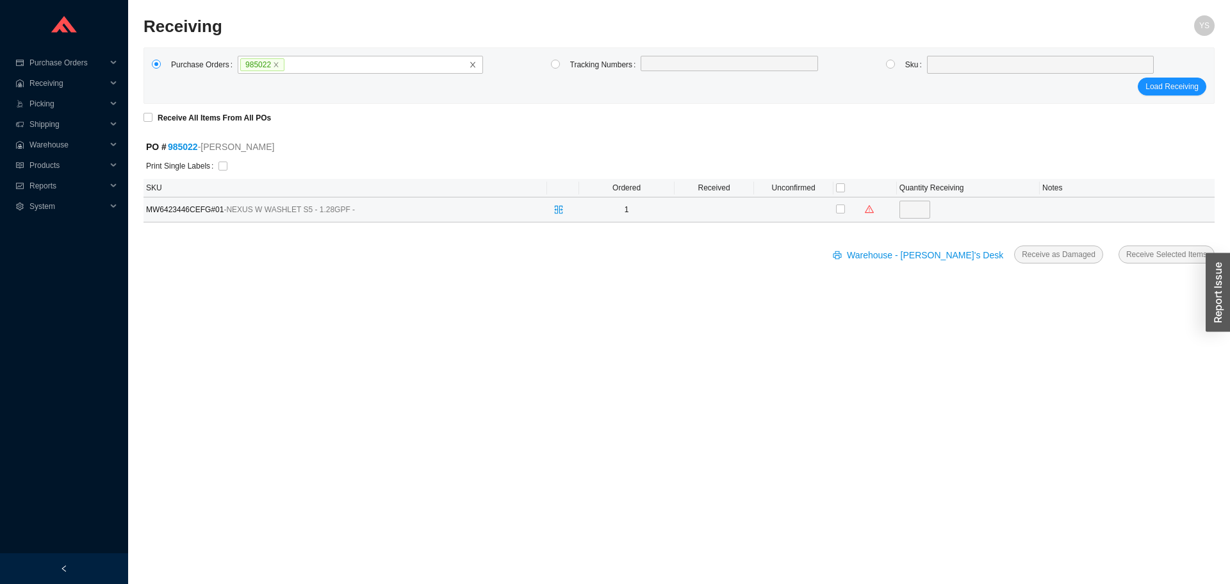
click at [177, 211] on span "MW6423446CEFG#01 - NEXUS W WASHLET S5 - 1.28GPF -" at bounding box center [306, 209] width 320 height 13
click at [165, 210] on span "MW6423446CEFG#01 - NEXUS W WASHLET S5 - 1.28GPF -" at bounding box center [306, 209] width 320 height 13
click at [554, 218] on td at bounding box center [563, 209] width 32 height 25
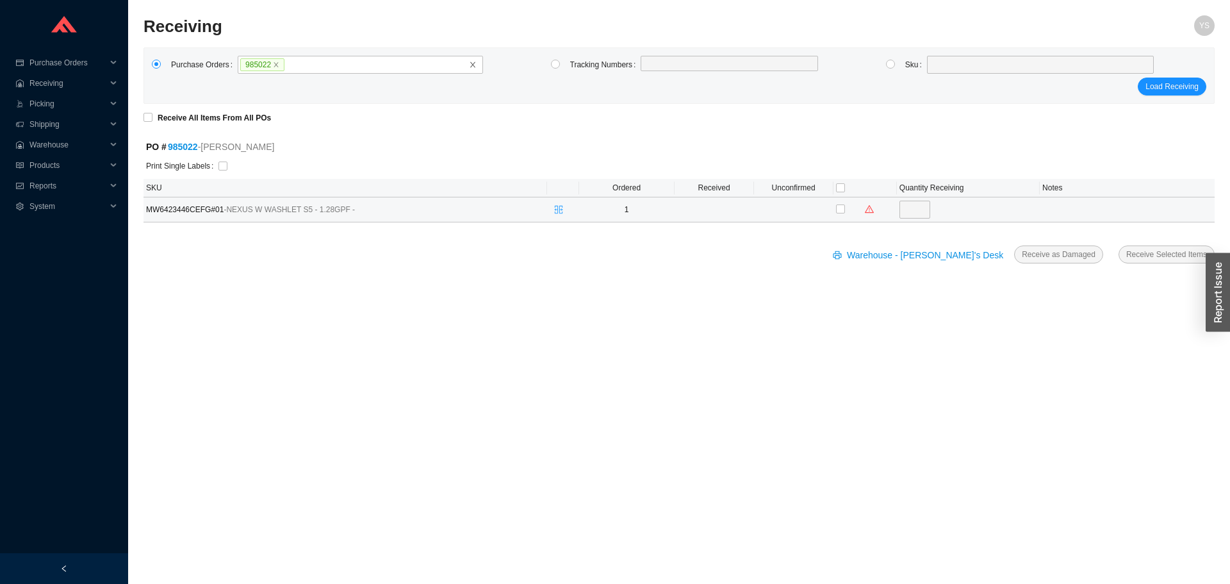
click at [557, 206] on icon "split-cells" at bounding box center [558, 210] width 8 height 8
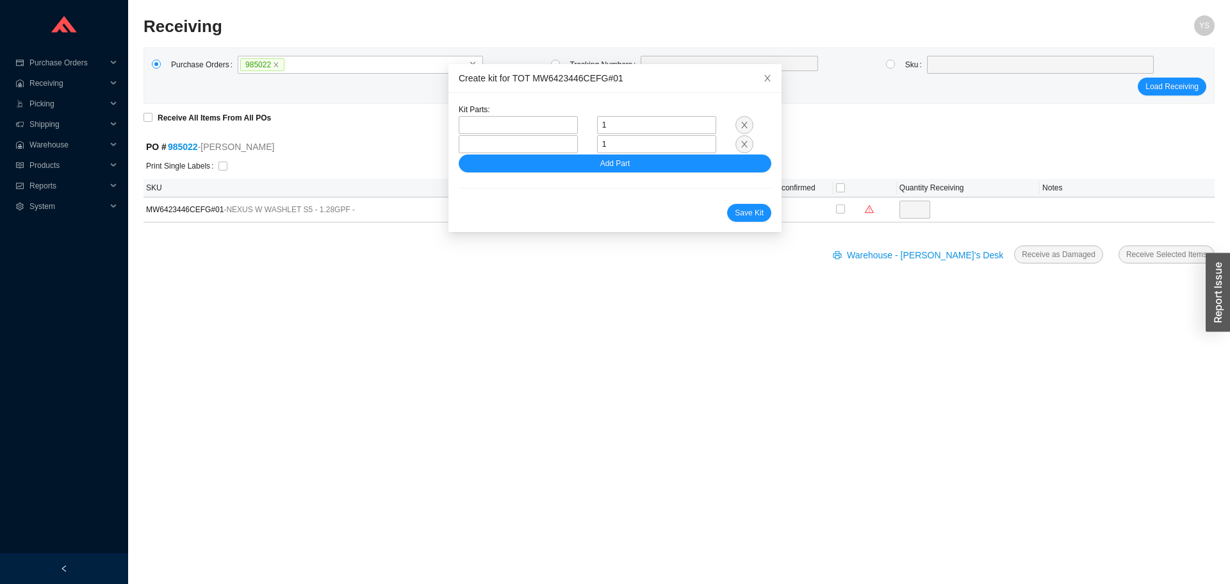
click at [531, 115] on form "Kit Parts: 1 1 Add Part Save Kit" at bounding box center [615, 162] width 313 height 119
click at [522, 126] on span at bounding box center [518, 125] width 109 height 17
paste input "CST642CEFGAT40"
type input "CST642CEFGAT40"
click at [510, 144] on span "CST642CEFGAT40#01" at bounding box center [516, 148] width 80 height 9
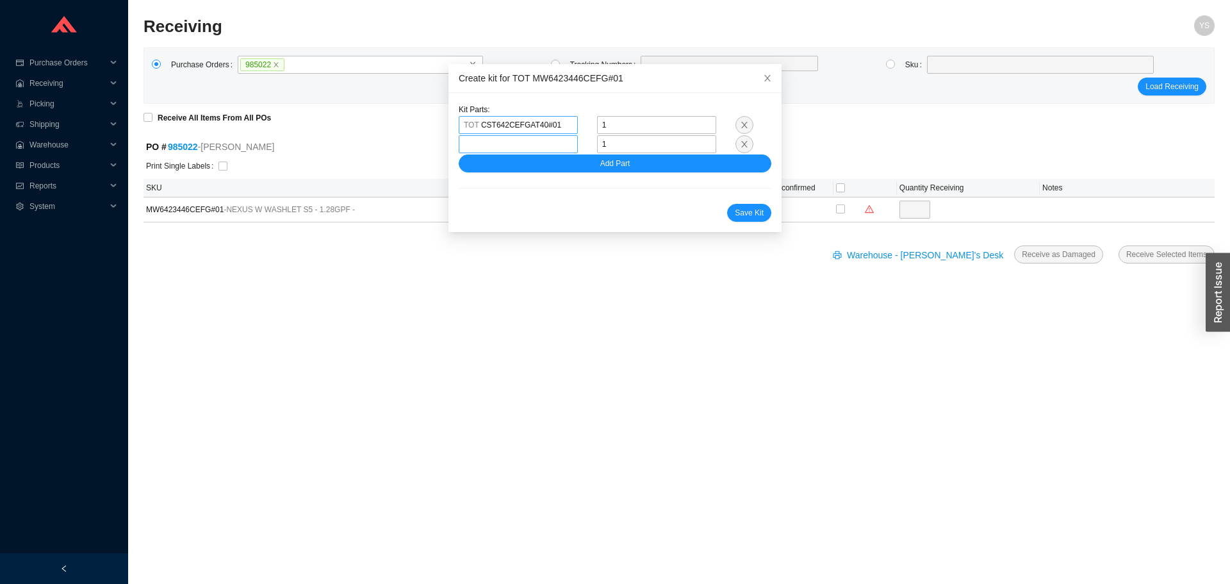
click at [464, 136] on span at bounding box center [518, 144] width 109 height 17
paste input "- SW3446"
type input "- SW3446"
click at [481, 169] on span "SW3446#01" at bounding box center [497, 167] width 42 height 9
click at [743, 218] on span "Save Kit" at bounding box center [749, 212] width 29 height 13
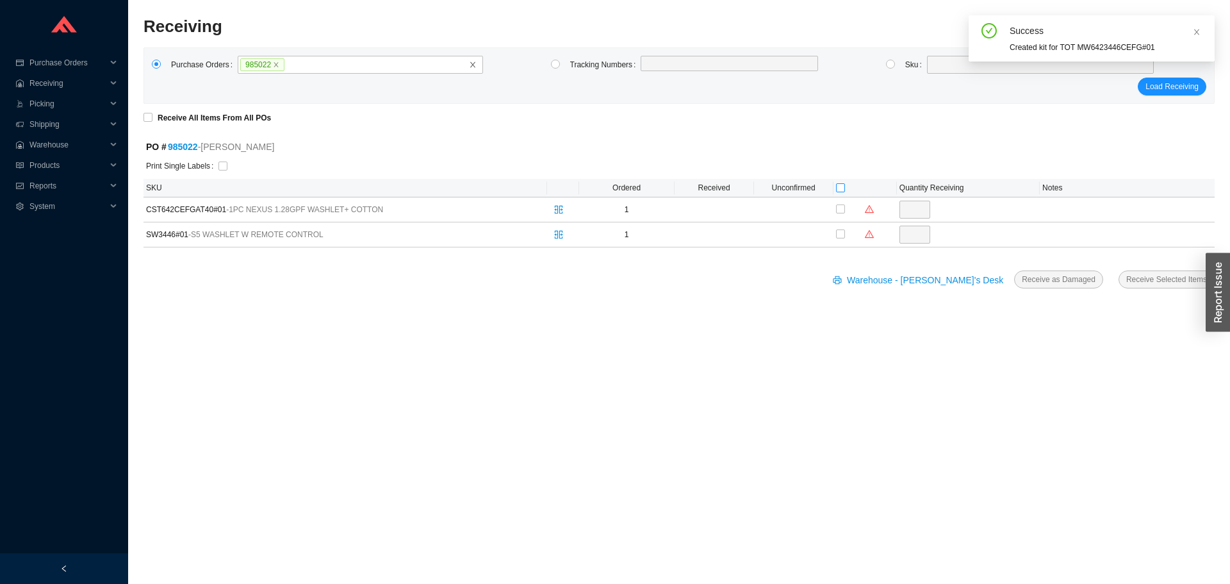
click at [841, 190] on input "checkbox" at bounding box center [840, 187] width 9 height 9
checkbox input "true"
type input "1"
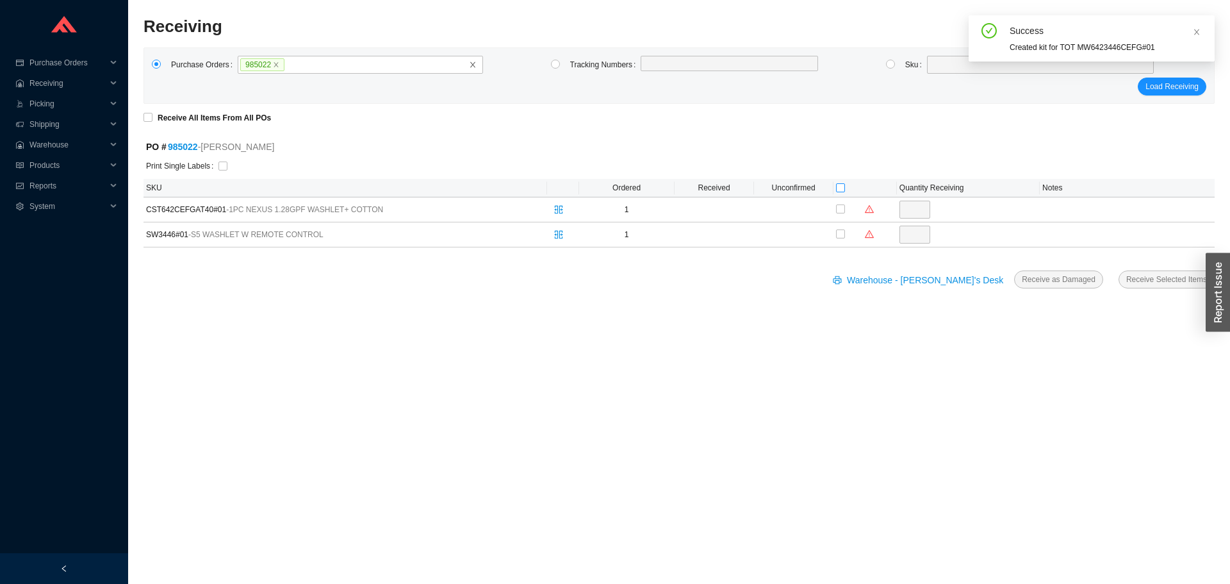
checkbox input "true"
type input "1"
click at [1158, 278] on span "Receive Selected Items" at bounding box center [1166, 279] width 81 height 13
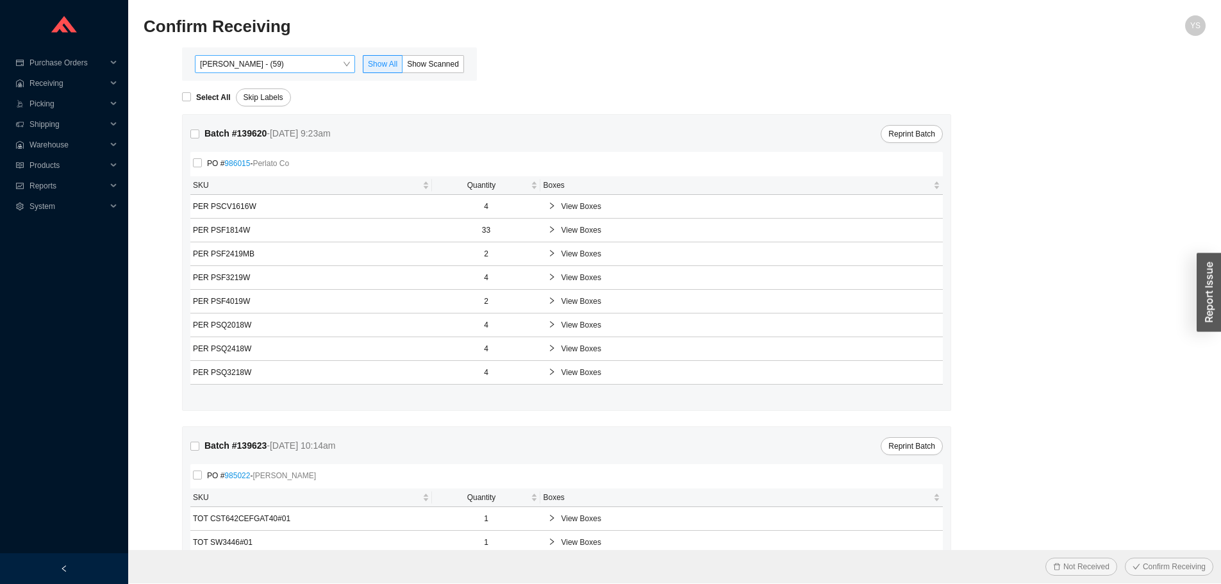
click at [224, 68] on span "[PERSON_NAME] - (59)" at bounding box center [275, 64] width 150 height 17
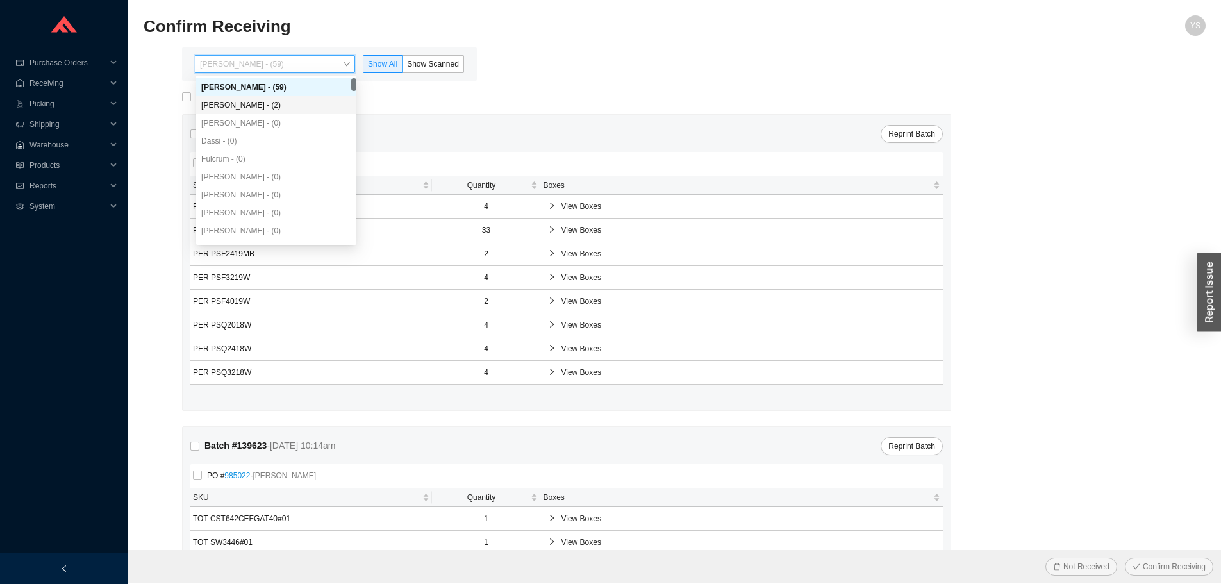
click at [230, 103] on div "[PERSON_NAME] - (2)" at bounding box center [276, 105] width 150 height 12
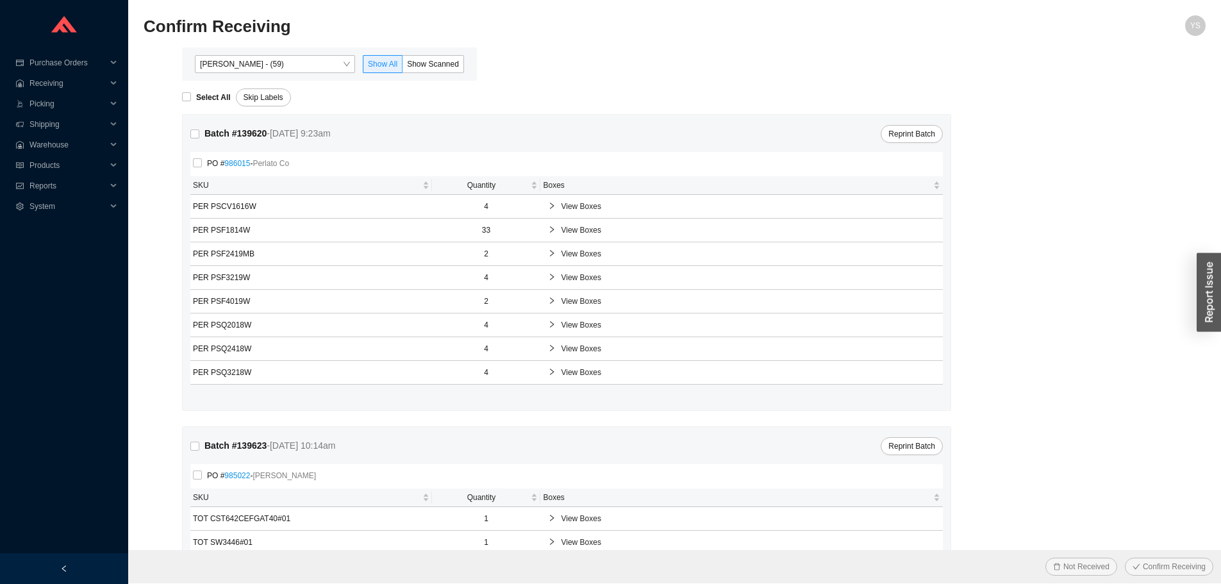
scroll to position [45, 0]
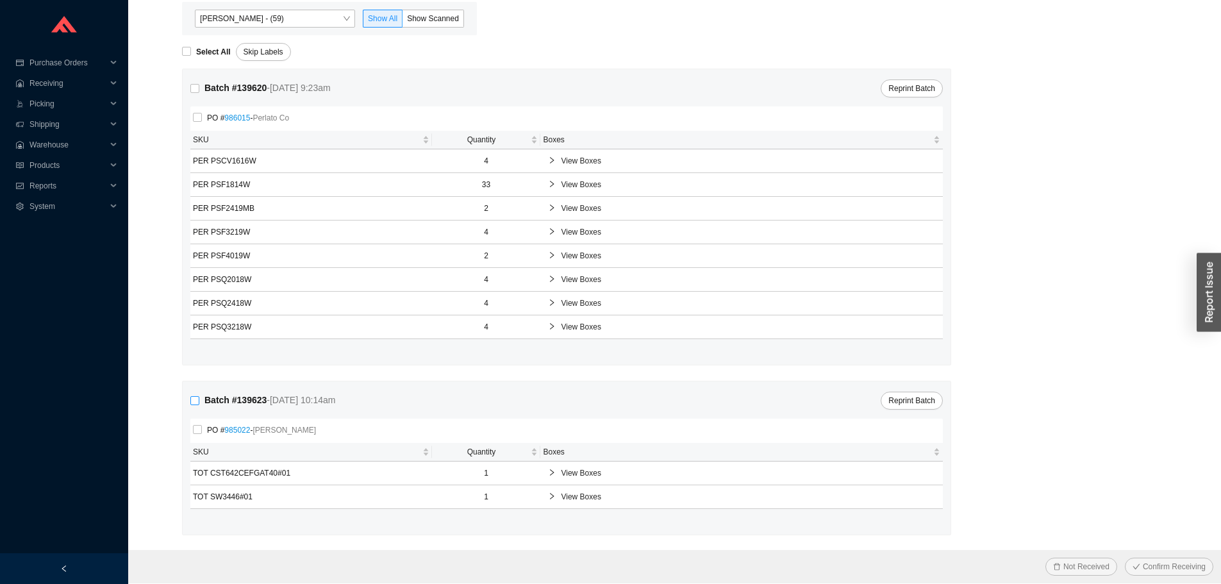
click at [200, 402] on span "Batch # 139623 - [DATE] 10:14am" at bounding box center [269, 400] width 141 height 15
click at [199, 402] on input "Batch # 139623 - [DATE] 10:14am" at bounding box center [194, 400] width 9 height 9
checkbox input "true"
click at [1164, 561] on span "Confirm Receiving" at bounding box center [1173, 566] width 63 height 13
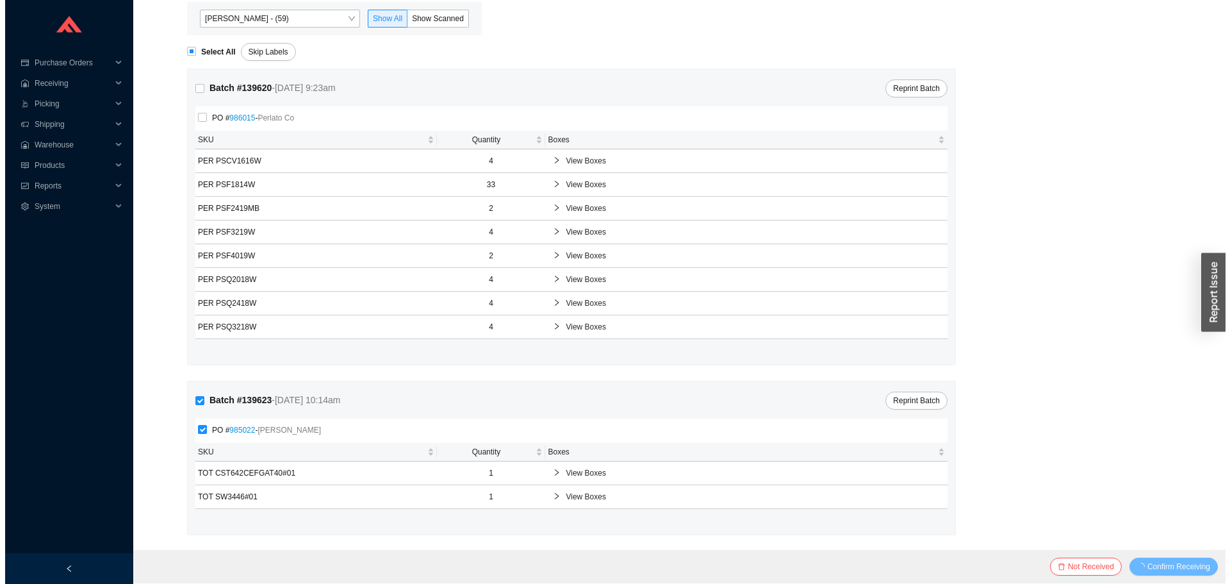
scroll to position [0, 0]
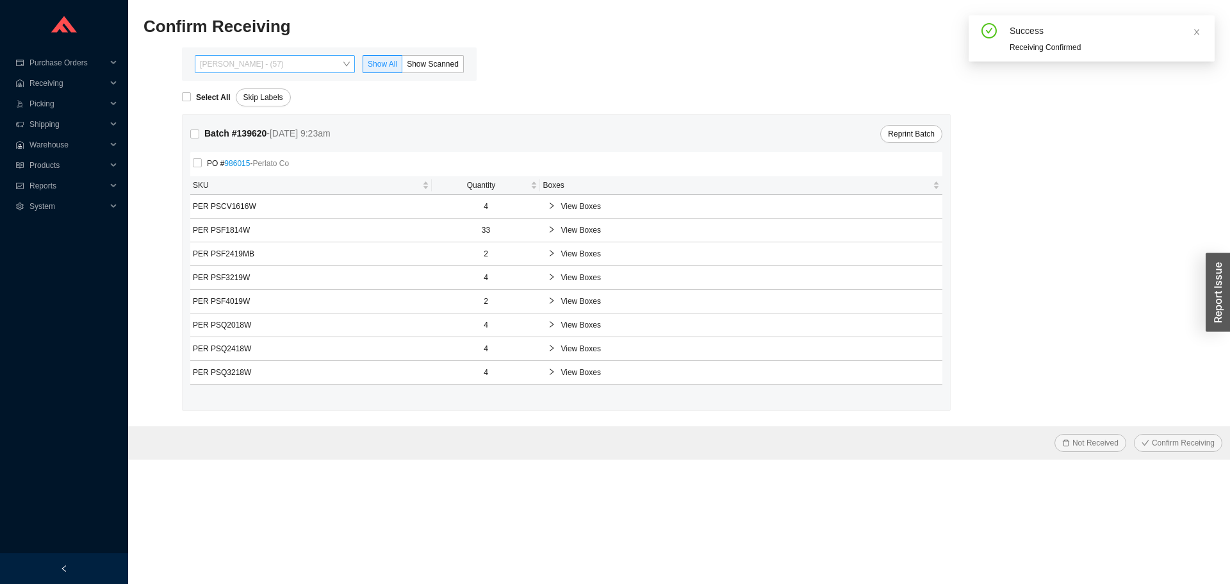
click at [243, 58] on span "[PERSON_NAME] - (57)" at bounding box center [275, 64] width 150 height 17
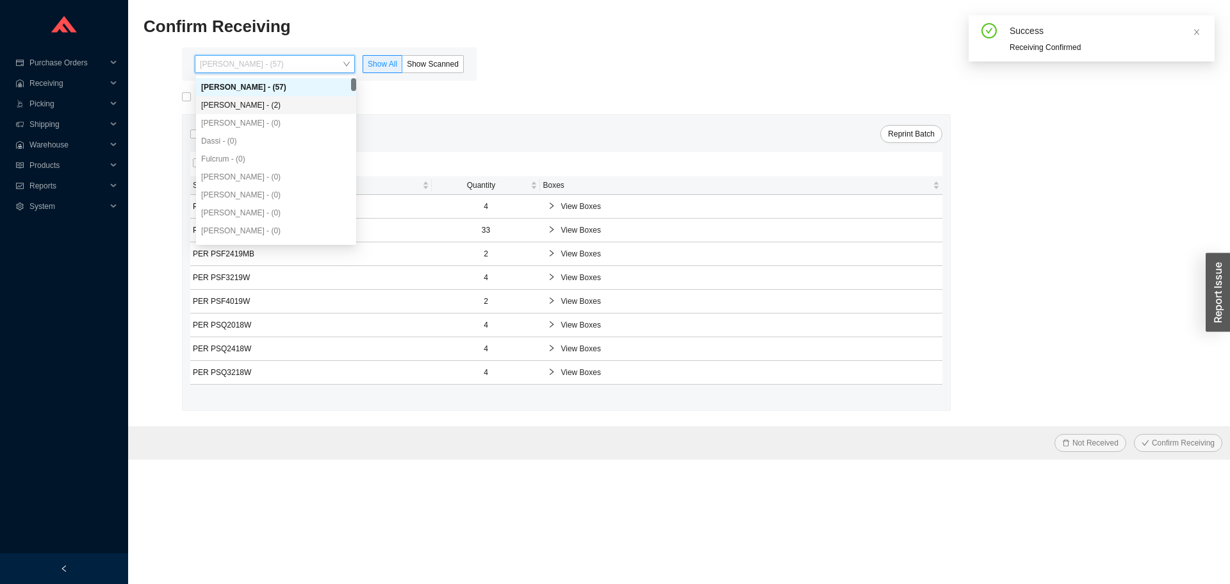
click at [218, 103] on div "[PERSON_NAME] - (2)" at bounding box center [276, 105] width 150 height 12
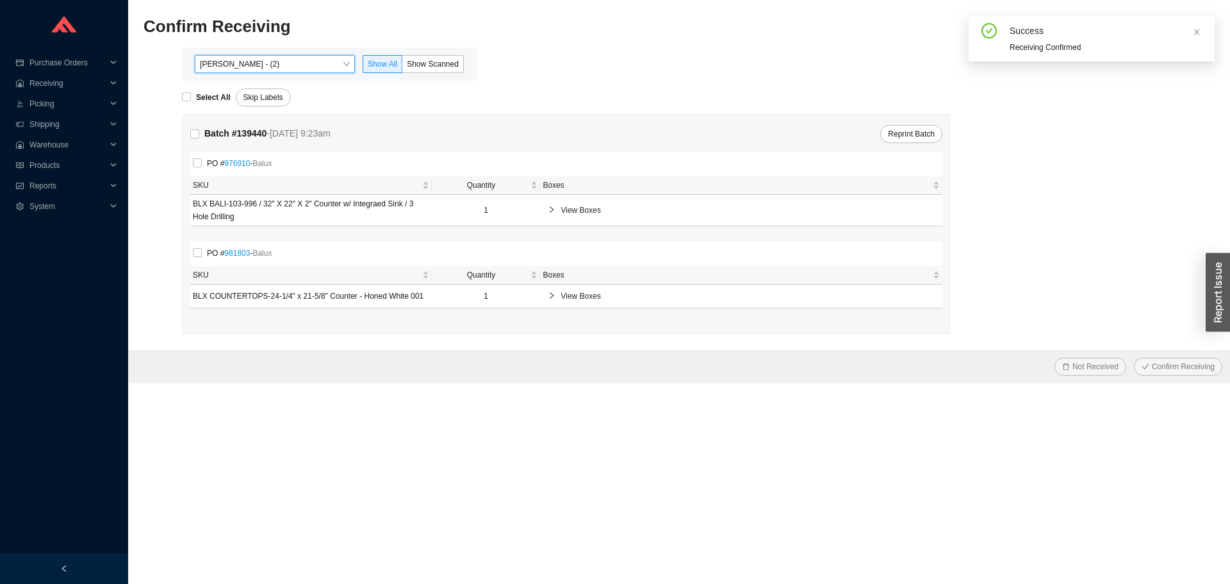
click at [257, 58] on span "[PERSON_NAME] - (2)" at bounding box center [275, 64] width 150 height 17
click at [254, 64] on span "[PERSON_NAME] - (2)" at bounding box center [275, 64] width 150 height 17
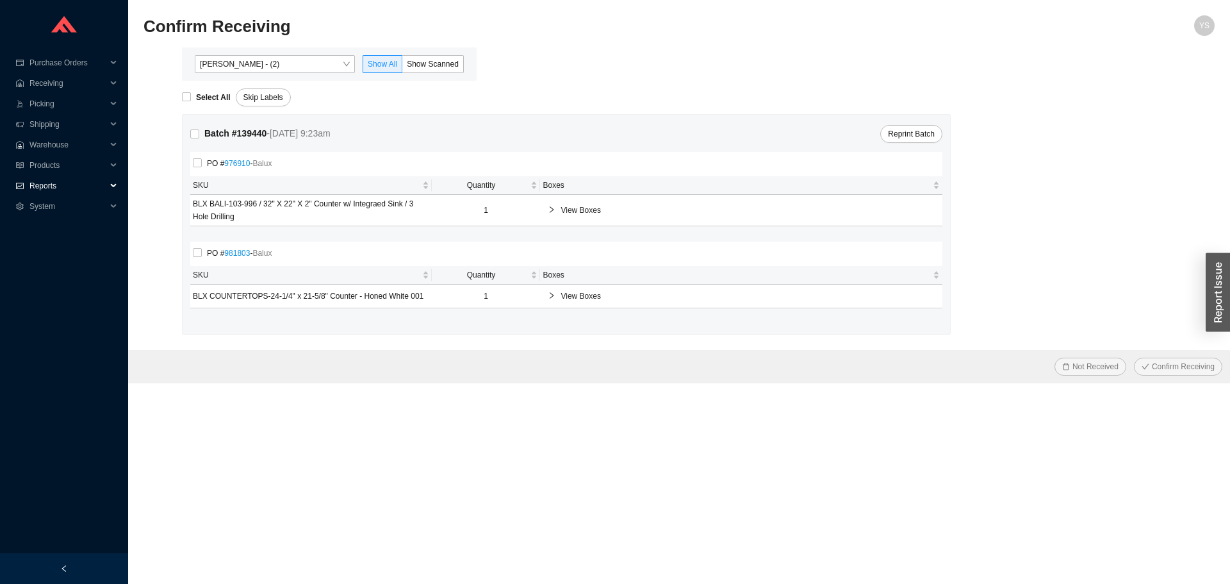
click at [81, 193] on span "Reports" at bounding box center [67, 186] width 77 height 21
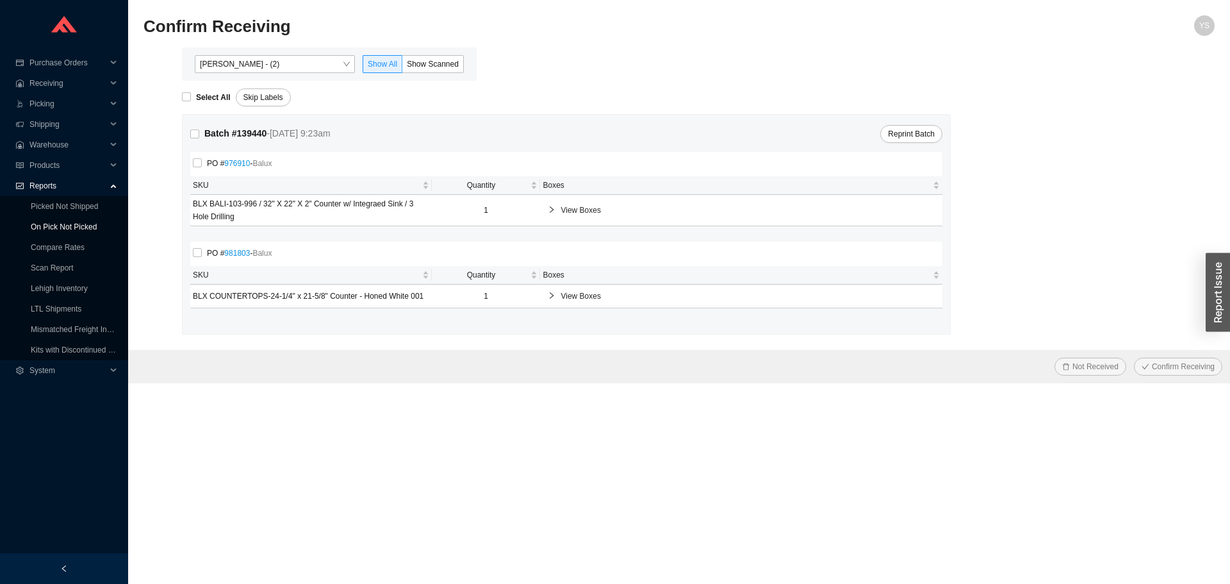
click at [75, 231] on link "On Pick Not Picked" at bounding box center [64, 226] width 66 height 9
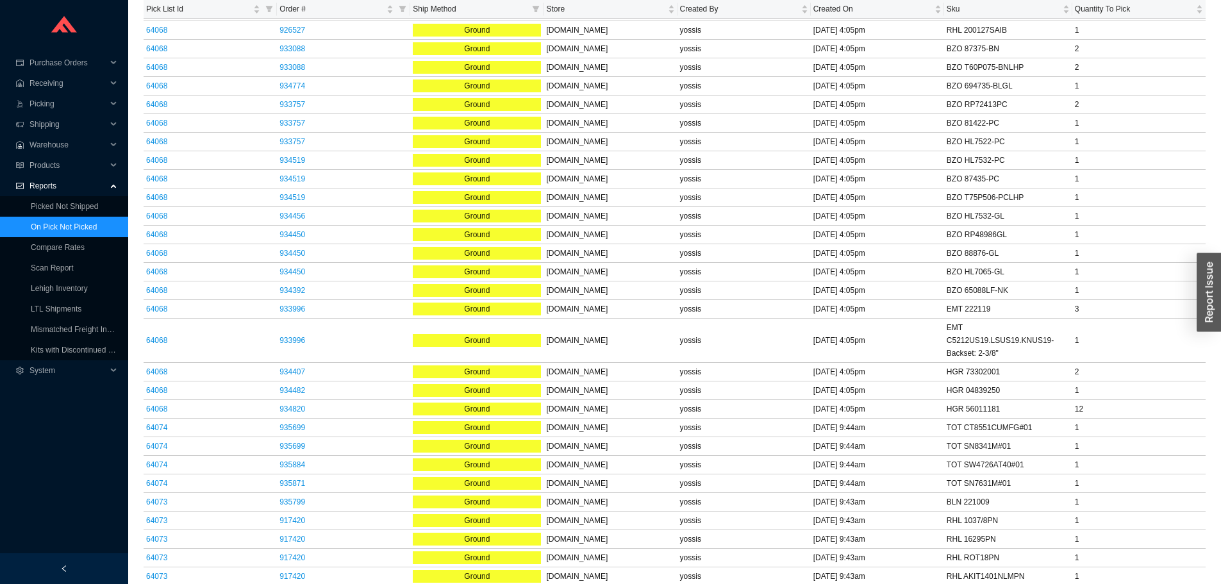
scroll to position [1666, 0]
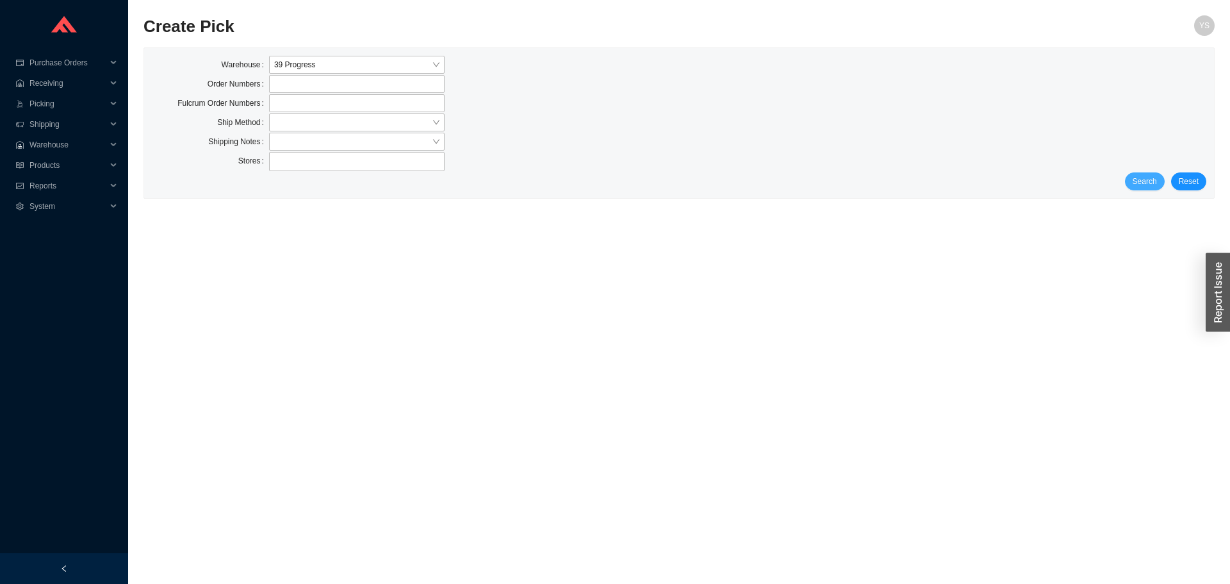
click at [1160, 181] on button "Search" at bounding box center [1145, 181] width 40 height 18
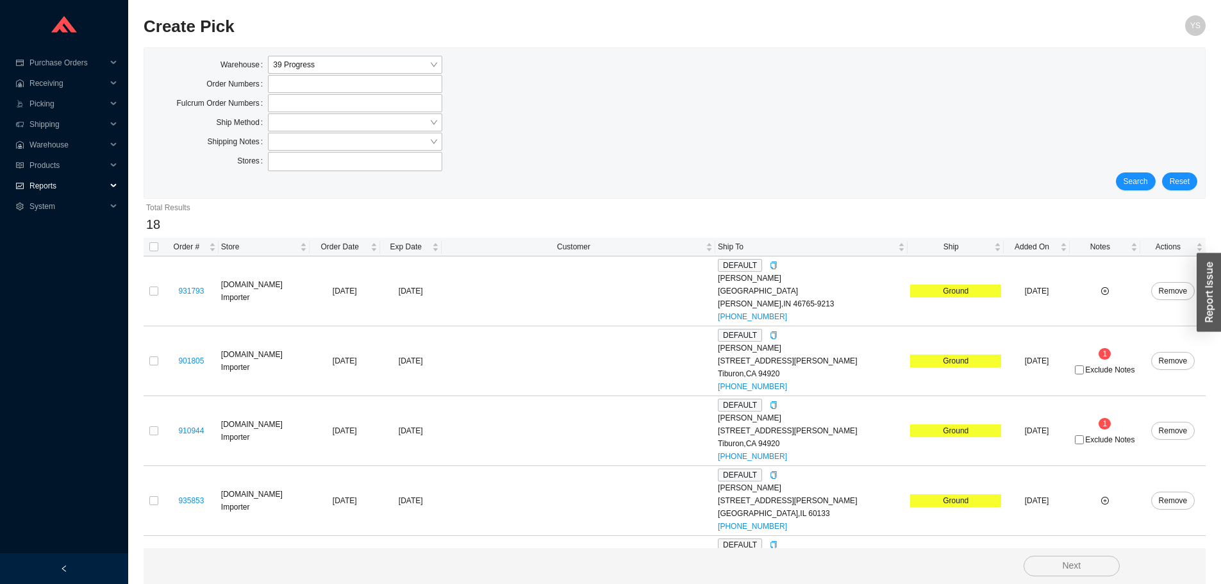
click at [38, 180] on span "Reports" at bounding box center [67, 186] width 77 height 21
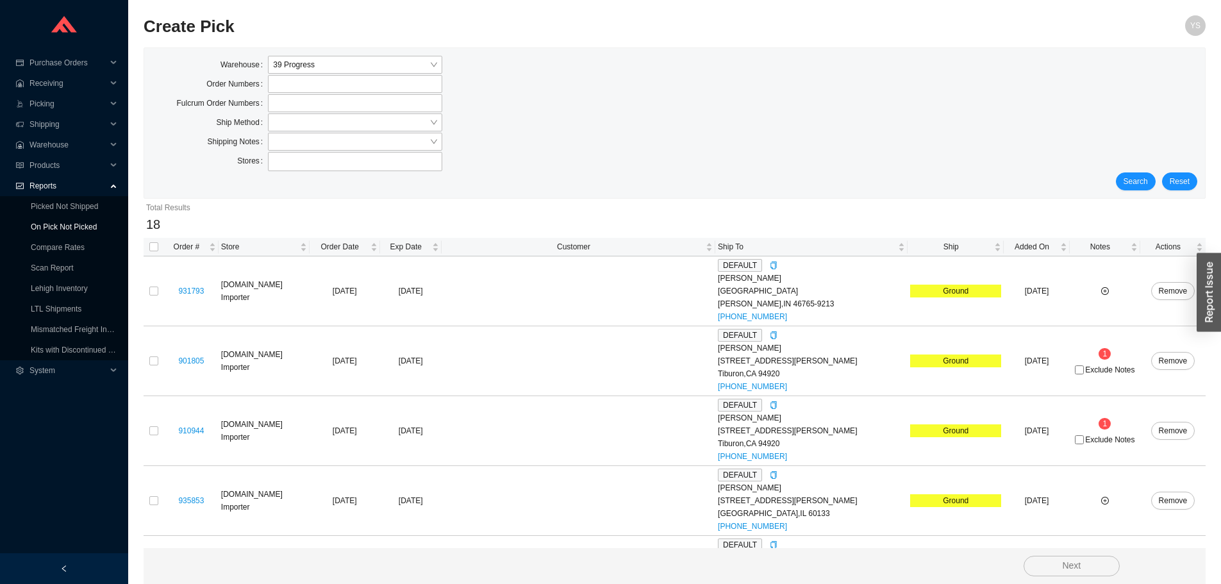
click at [31, 226] on link "On Pick Not Picked" at bounding box center [64, 226] width 66 height 9
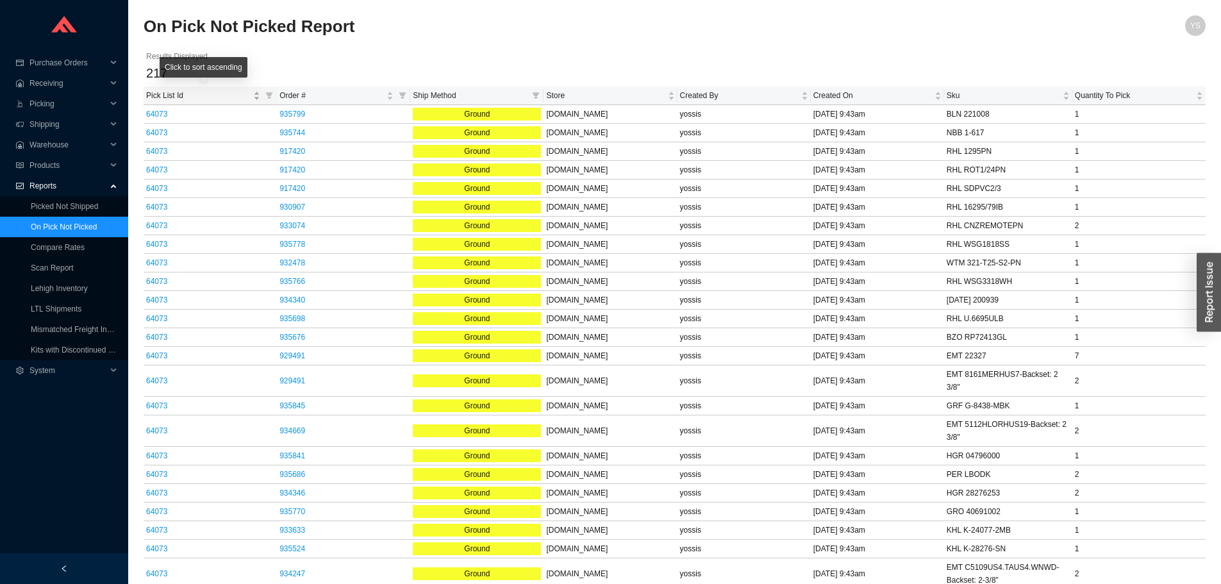
click at [171, 100] on span "Pick List Id" at bounding box center [198, 95] width 104 height 13
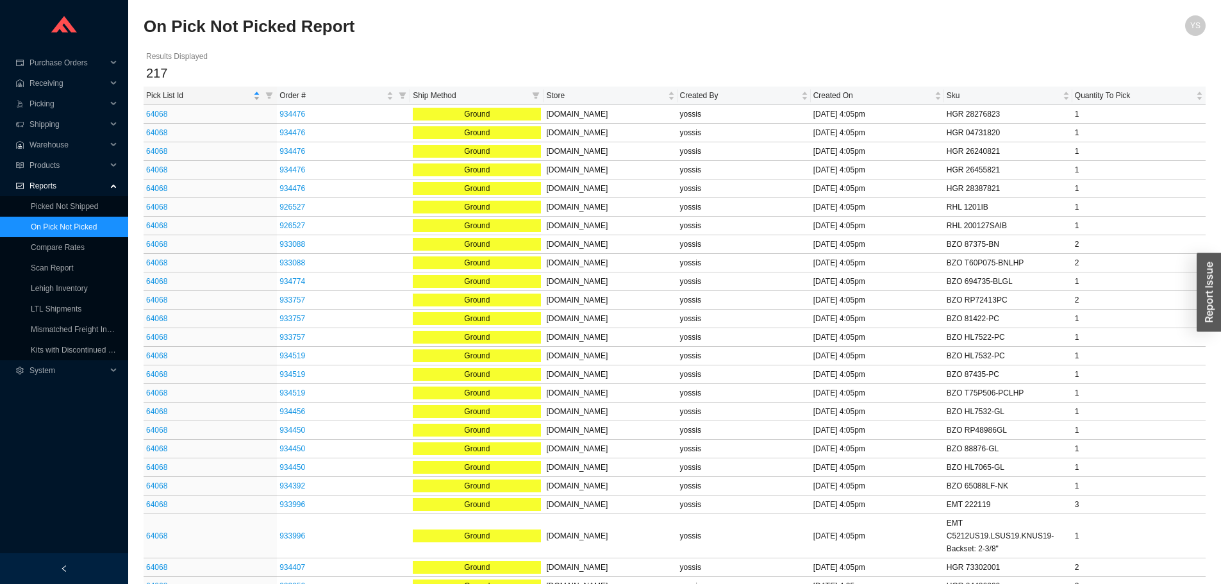
click at [167, 94] on span "Pick List Id" at bounding box center [198, 95] width 104 height 13
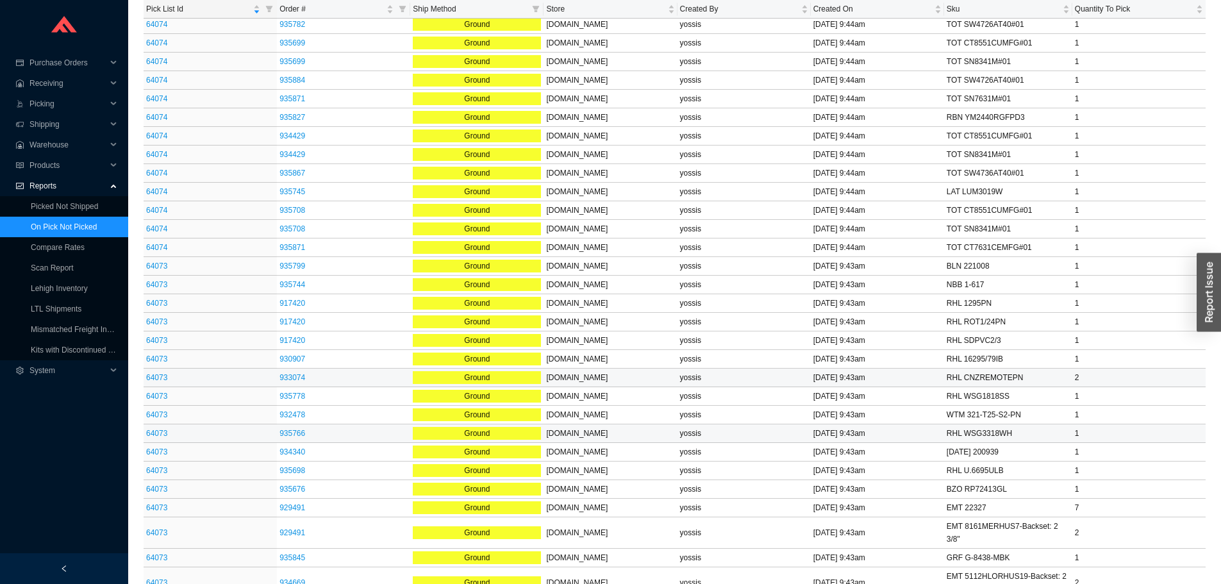
scroll to position [128, 0]
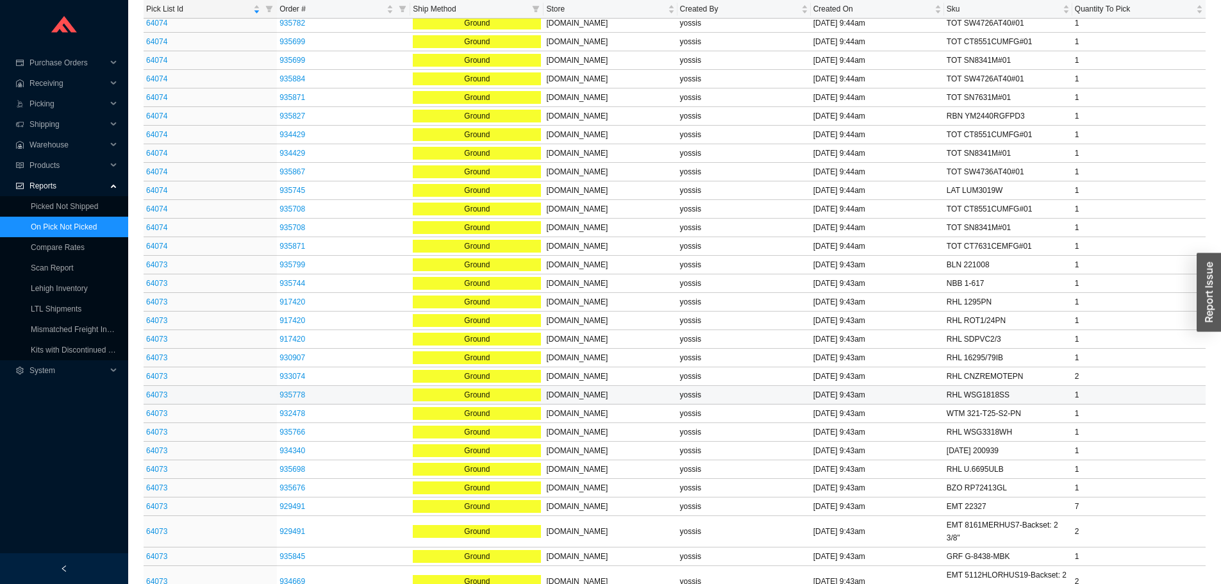
click at [163, 400] on td "64073" at bounding box center [210, 395] width 133 height 19
click at [158, 391] on link "64073" at bounding box center [156, 394] width 21 height 9
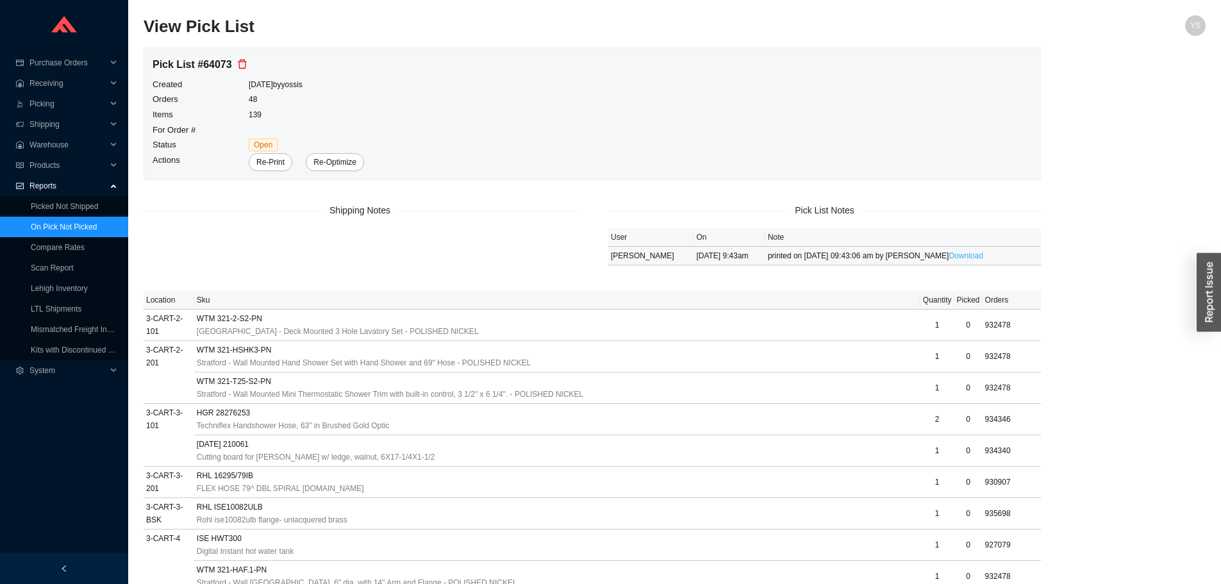
click at [948, 257] on link "Download" at bounding box center [965, 255] width 34 height 9
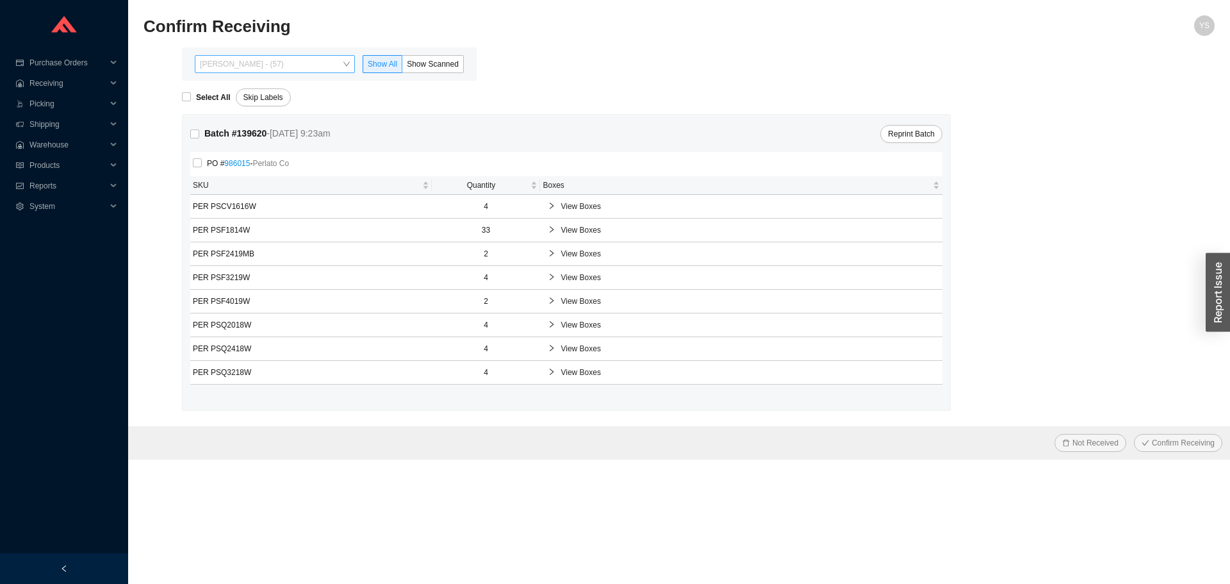
click at [233, 65] on span "[PERSON_NAME] - (57)" at bounding box center [275, 64] width 150 height 17
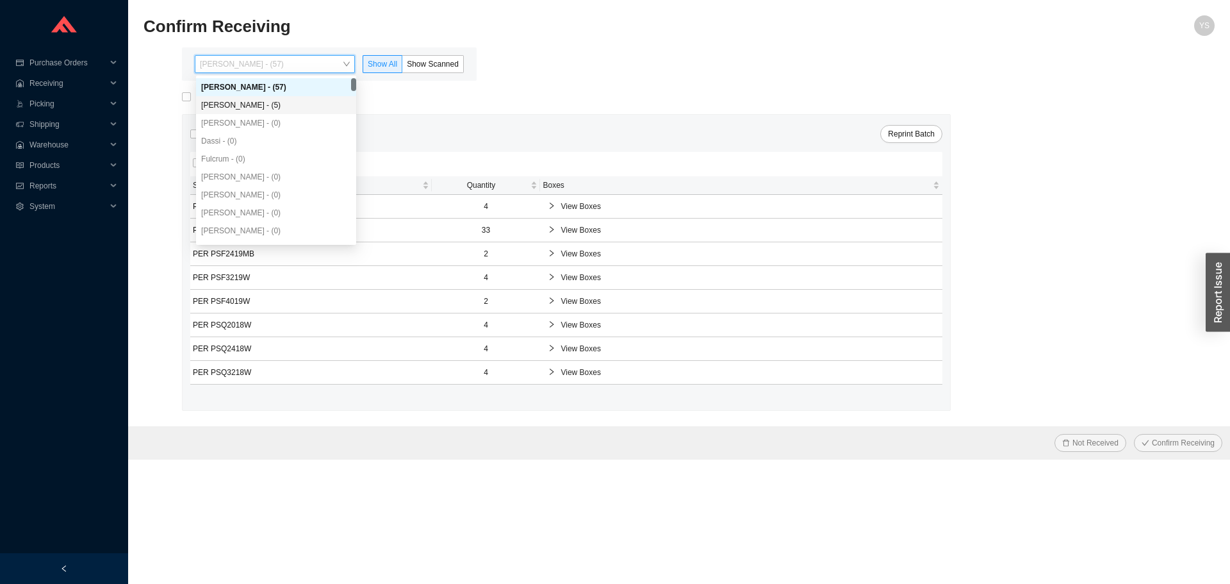
click at [235, 99] on div "[PERSON_NAME] - (5)" at bounding box center [276, 105] width 150 height 12
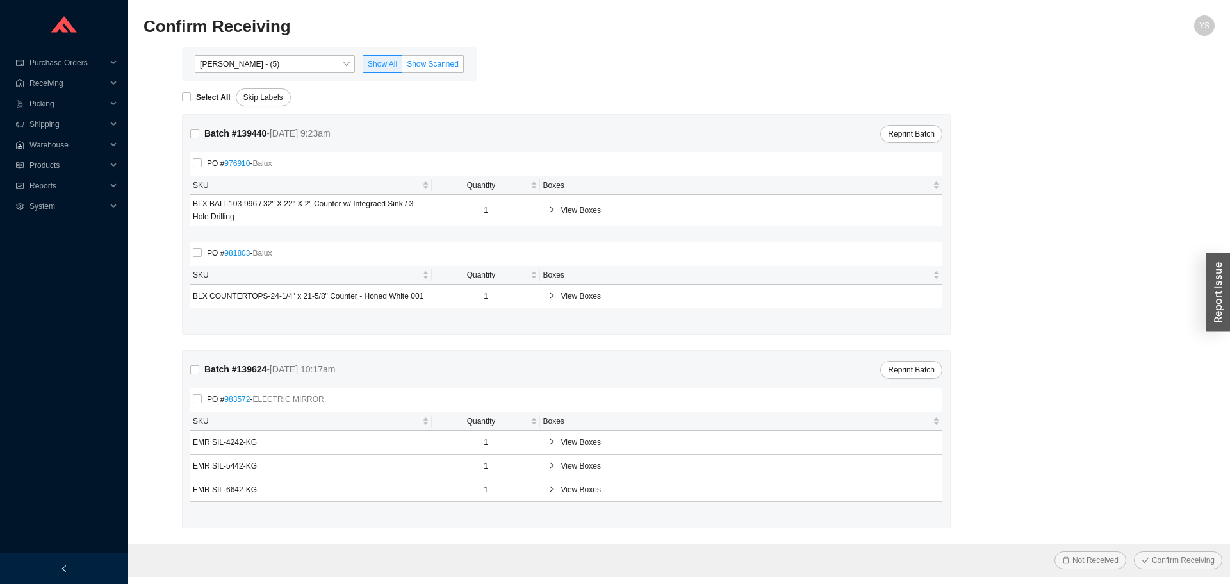
click at [438, 69] on span "Show Scanned" at bounding box center [433, 64] width 52 height 9
click at [402, 67] on input "Show Scanned" at bounding box center [402, 67] width 0 height 0
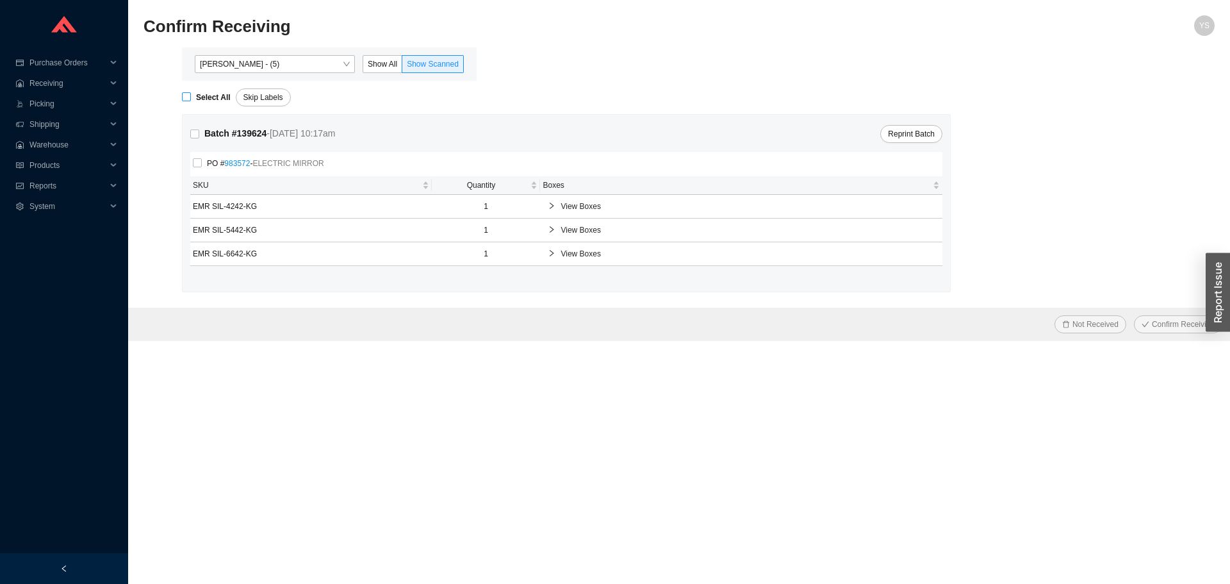
click at [215, 94] on strong "Select All" at bounding box center [213, 97] width 35 height 9
click at [191, 94] on input "Select All" at bounding box center [186, 96] width 9 height 9
checkbox input "true"
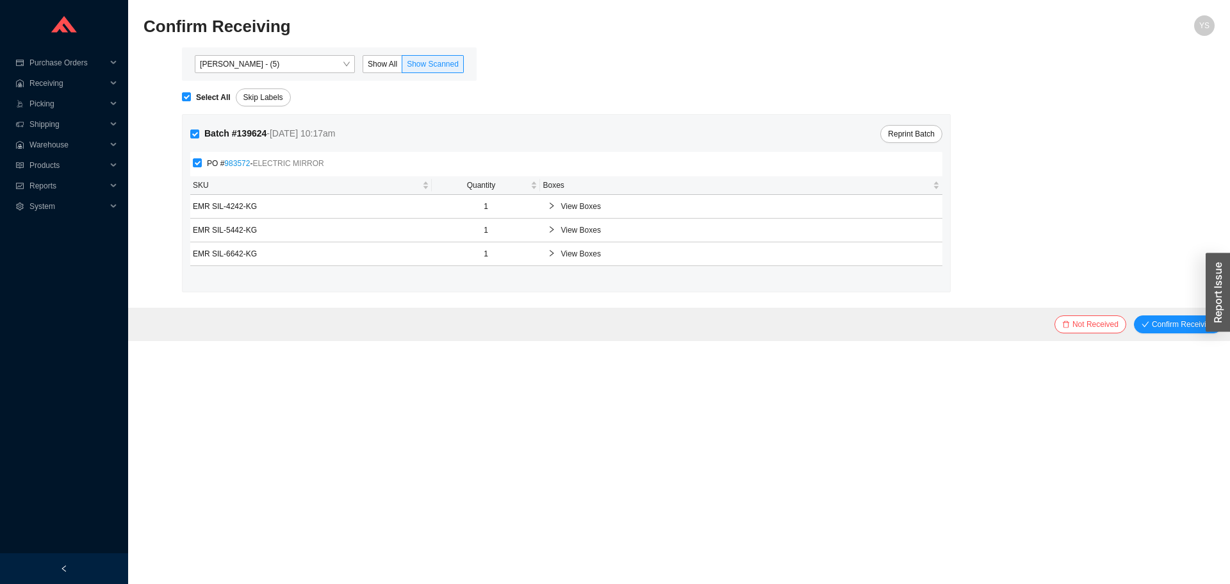
click at [1168, 334] on div "Not Received Confirm Receiving" at bounding box center [679, 324] width 1102 height 33
click at [1167, 324] on span "Confirm Receiving" at bounding box center [1183, 324] width 63 height 13
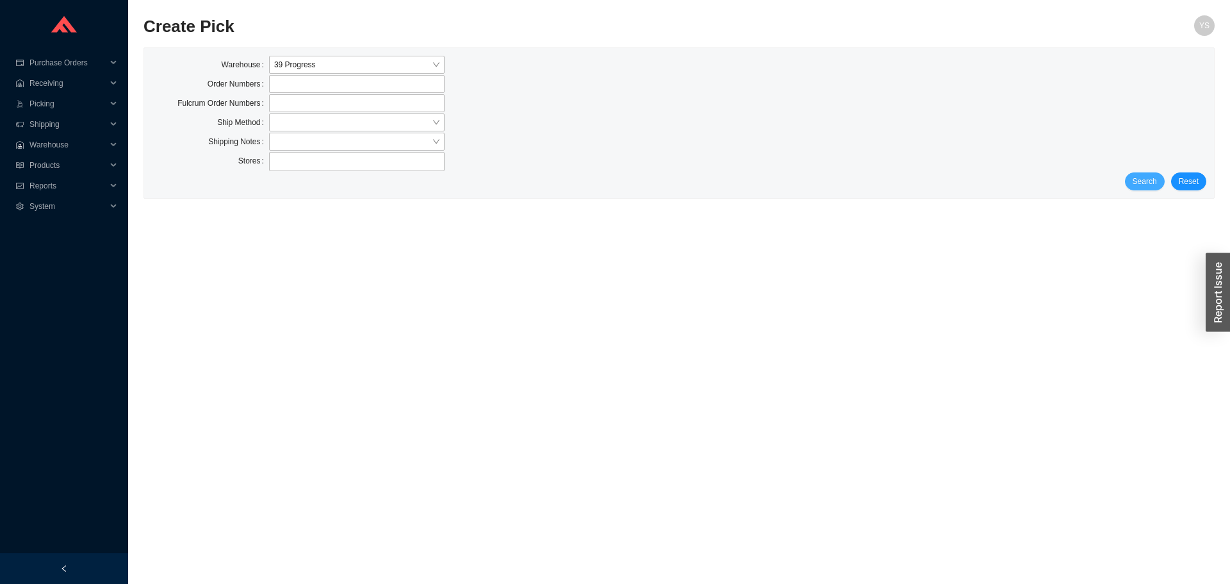
click at [1146, 188] on button "Search" at bounding box center [1145, 181] width 40 height 18
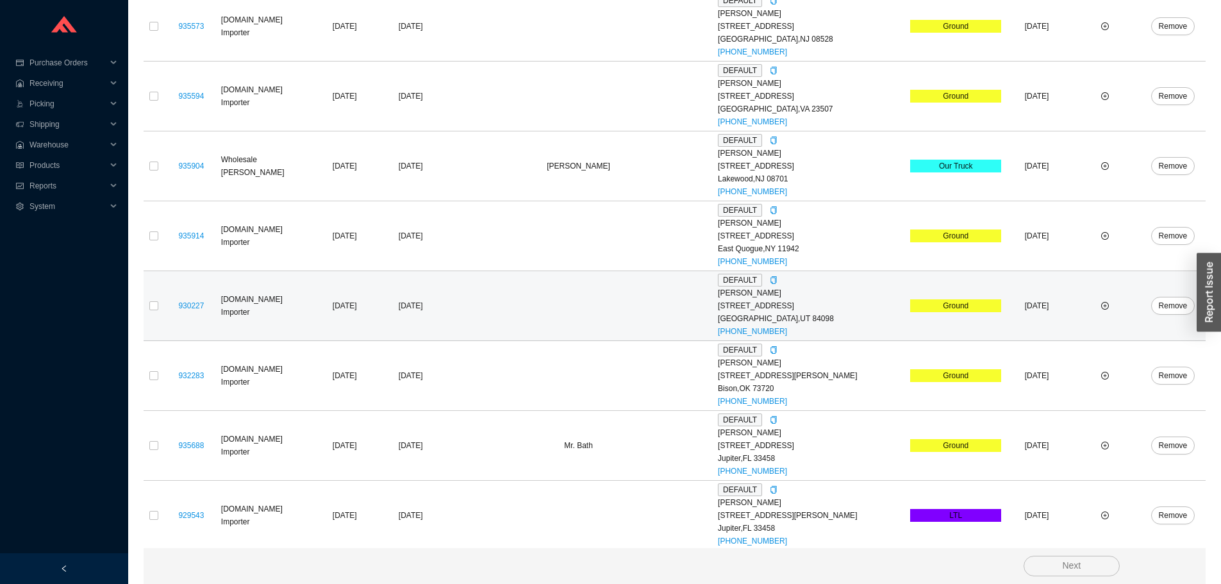
scroll to position [1035, 0]
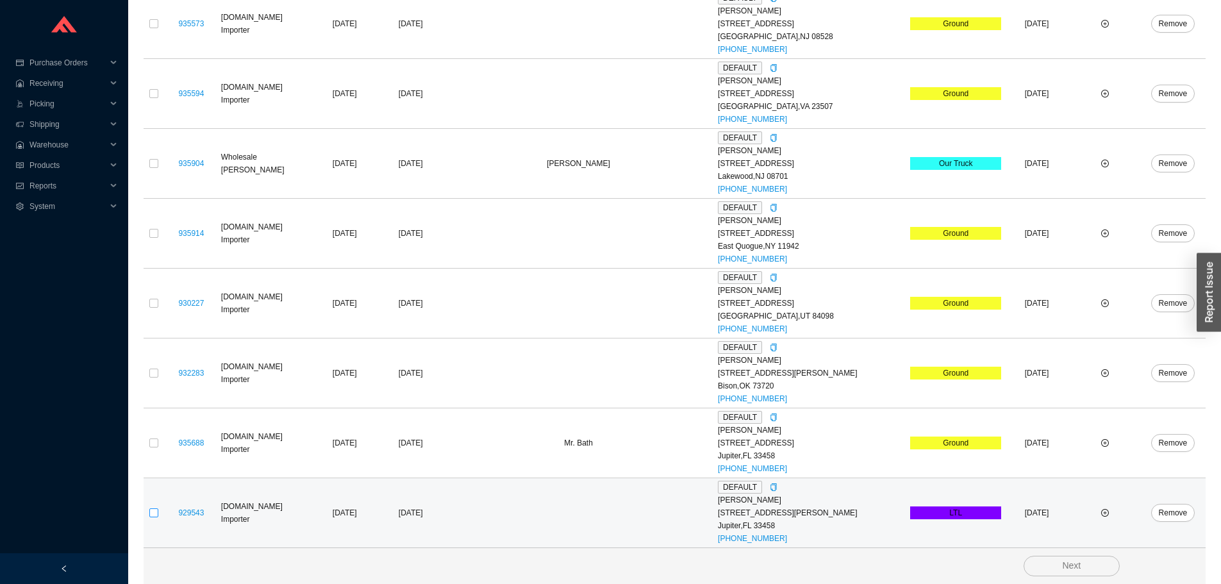
click at [153, 513] on input "checkbox" at bounding box center [153, 512] width 9 height 9
checkbox input "true"
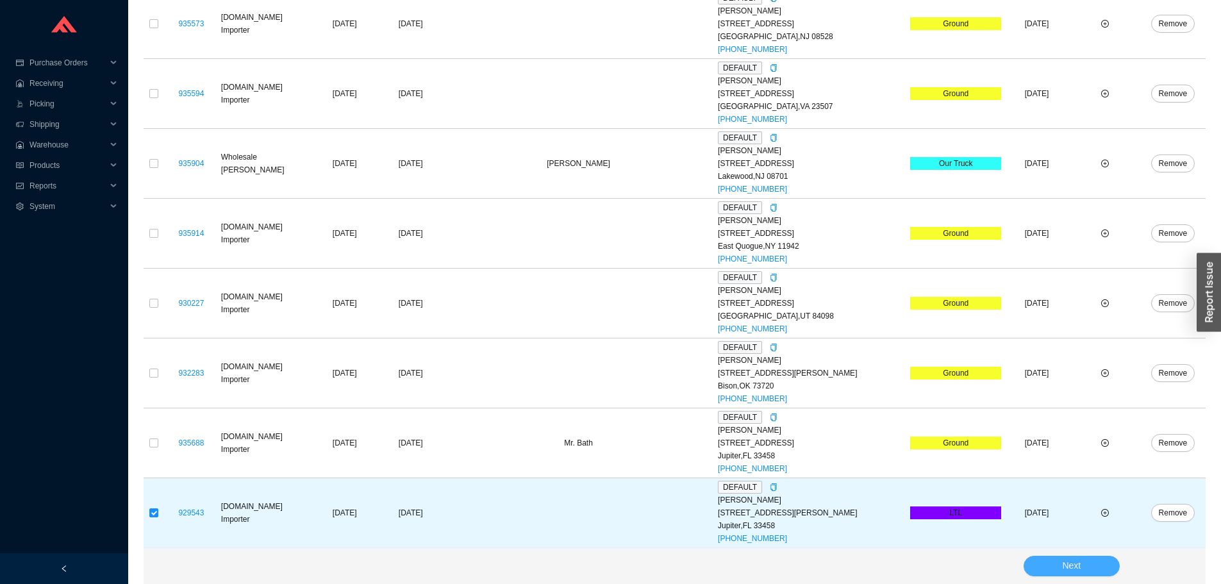
click at [1039, 571] on button "Next" at bounding box center [1071, 566] width 96 height 21
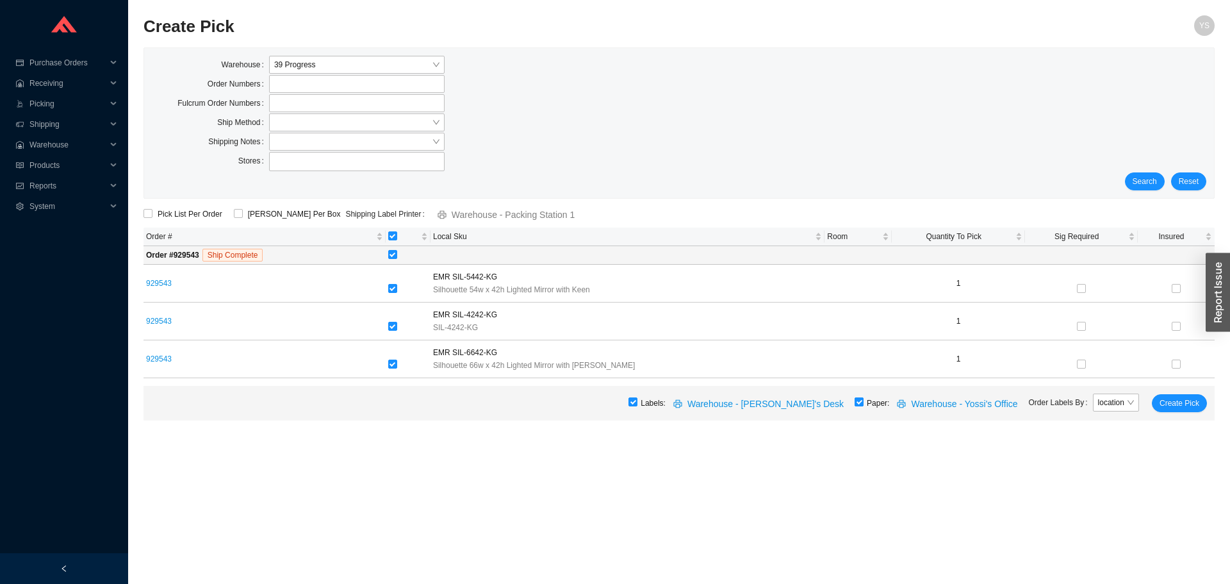
click at [864, 406] on input "checkbox" at bounding box center [859, 401] width 9 height 9
checkbox input "false"
click at [1174, 397] on span "Create Pick" at bounding box center [1180, 403] width 40 height 13
